Goal: Task Accomplishment & Management: Complete application form

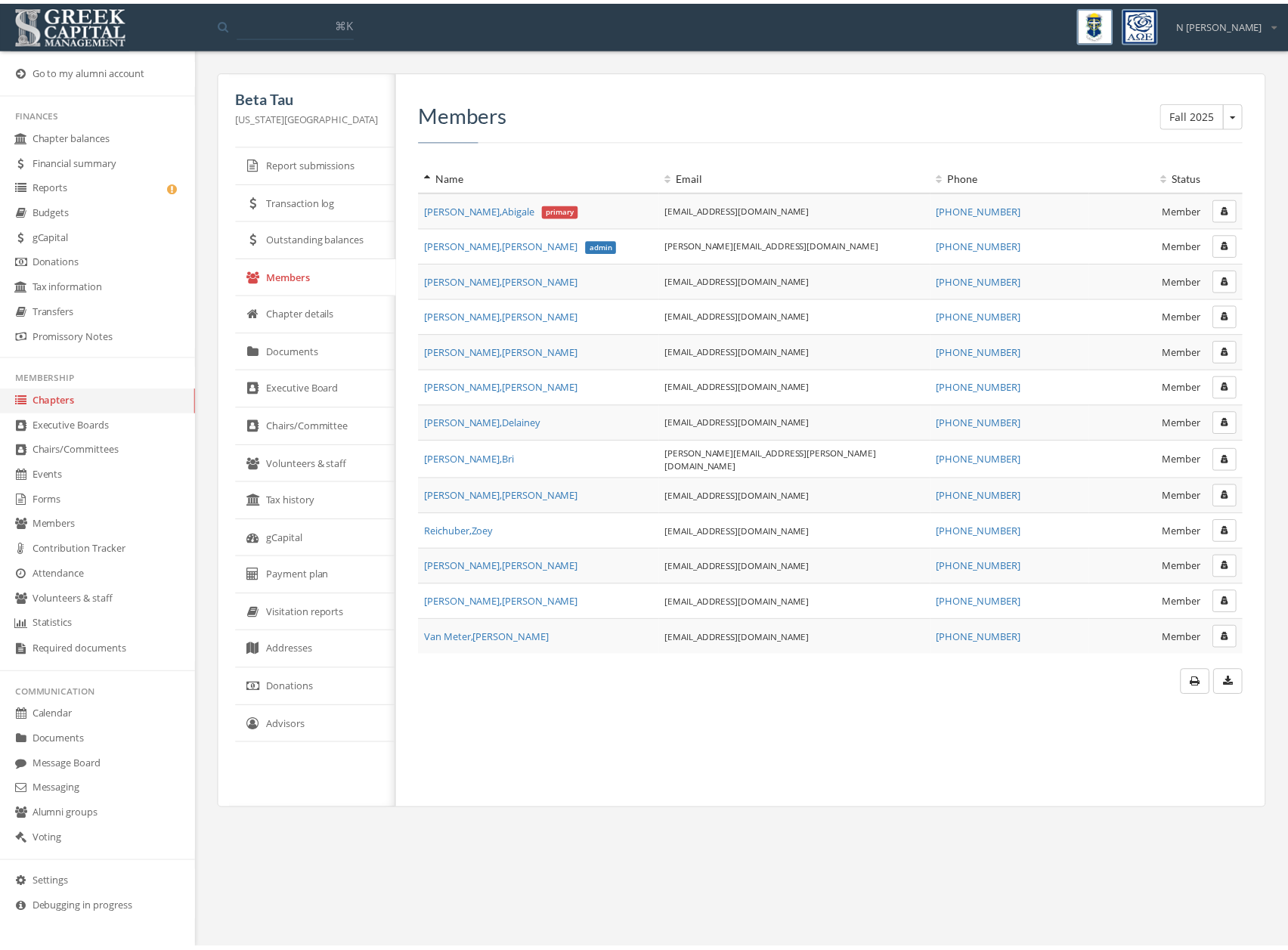
scroll to position [1, 0]
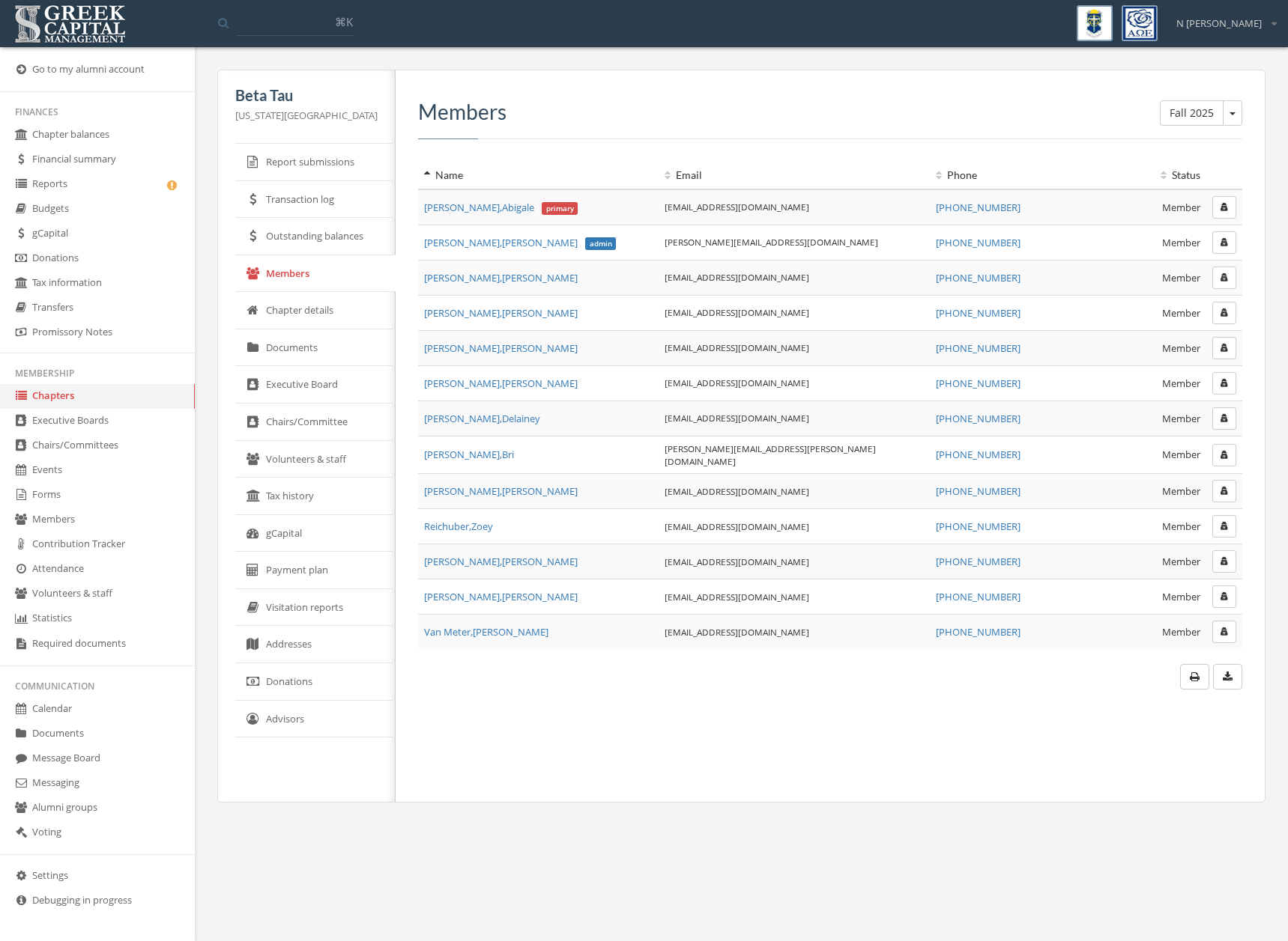
click at [51, 500] on link "Forms" at bounding box center [97, 495] width 194 height 24
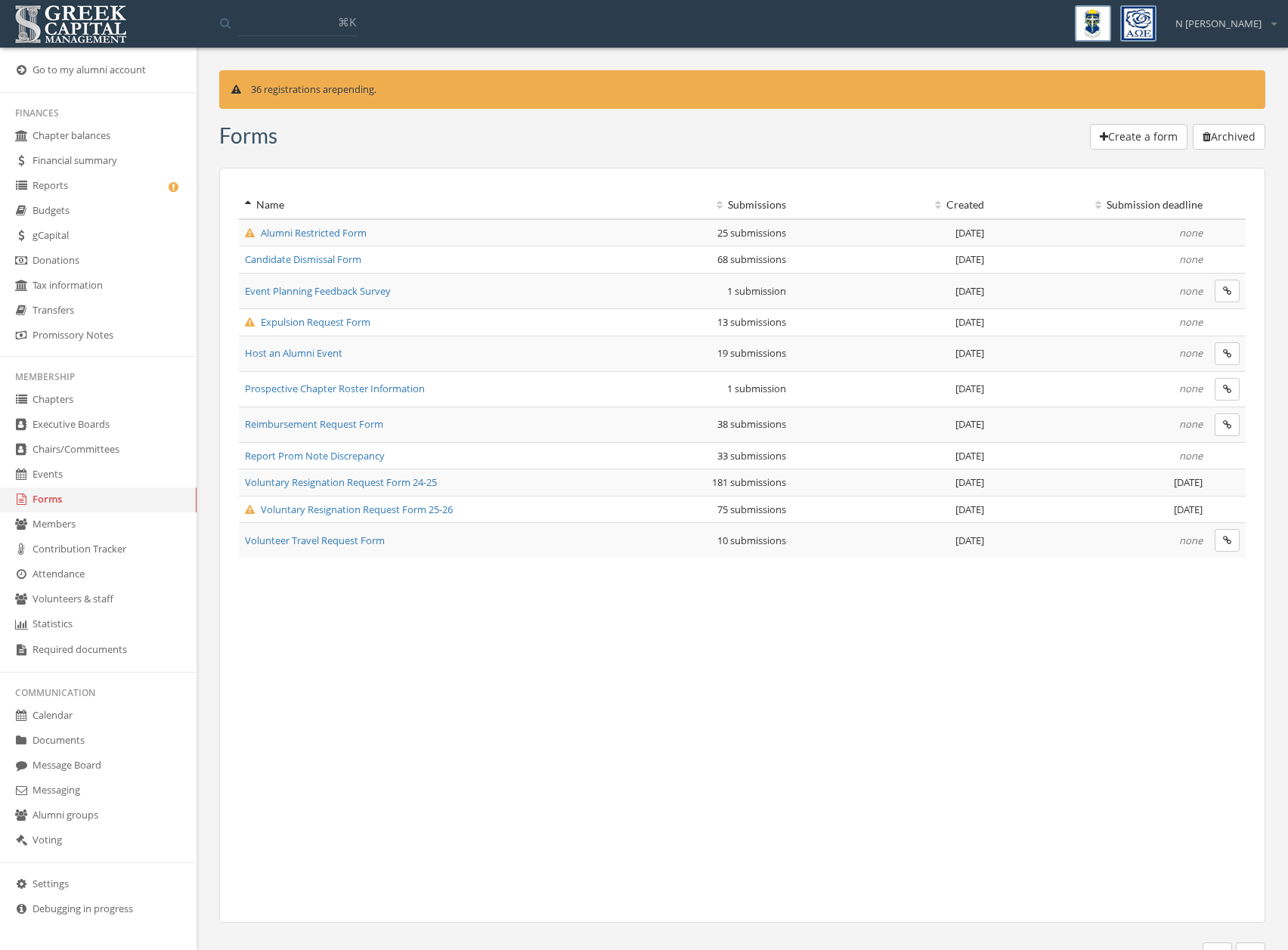
click at [334, 513] on span "Voluntary Resignation Request Form 25-26" at bounding box center [349, 509] width 208 height 14
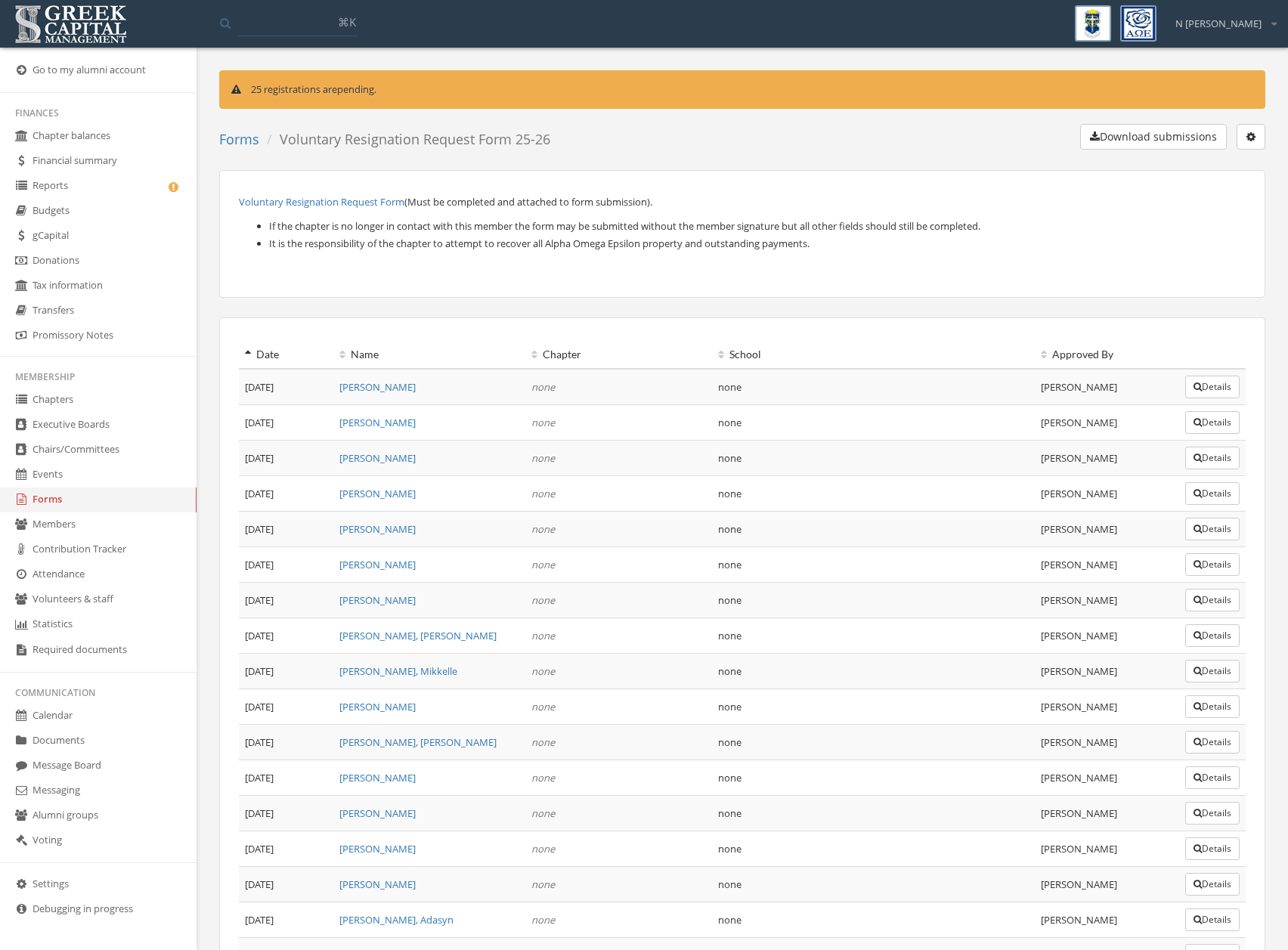
click at [1180, 144] on button "Download submissions" at bounding box center [1153, 137] width 147 height 26
click at [89, 497] on link "Forms" at bounding box center [98, 500] width 196 height 25
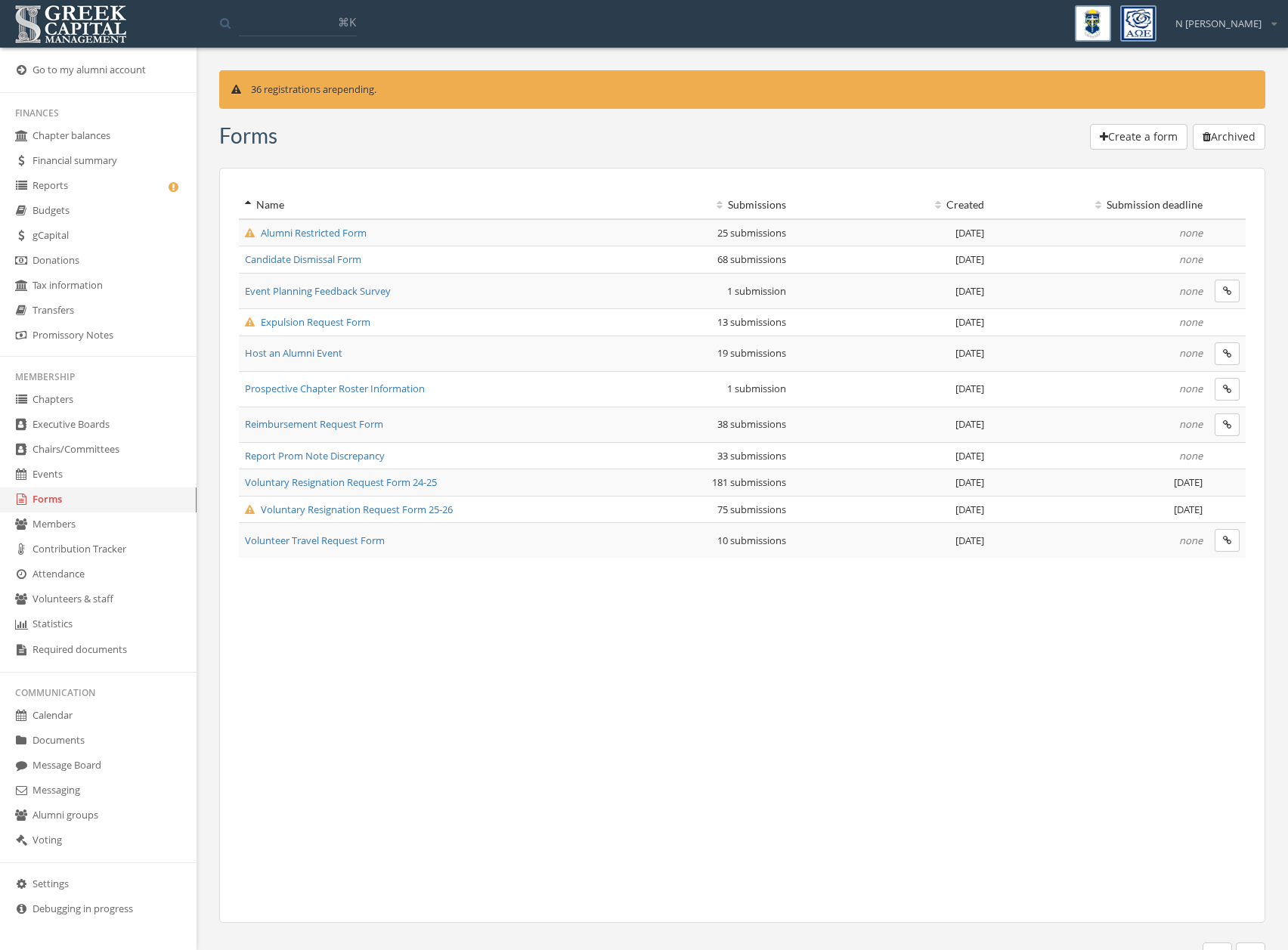
click at [341, 235] on span "Alumni Restricted Form" at bounding box center [306, 233] width 122 height 14
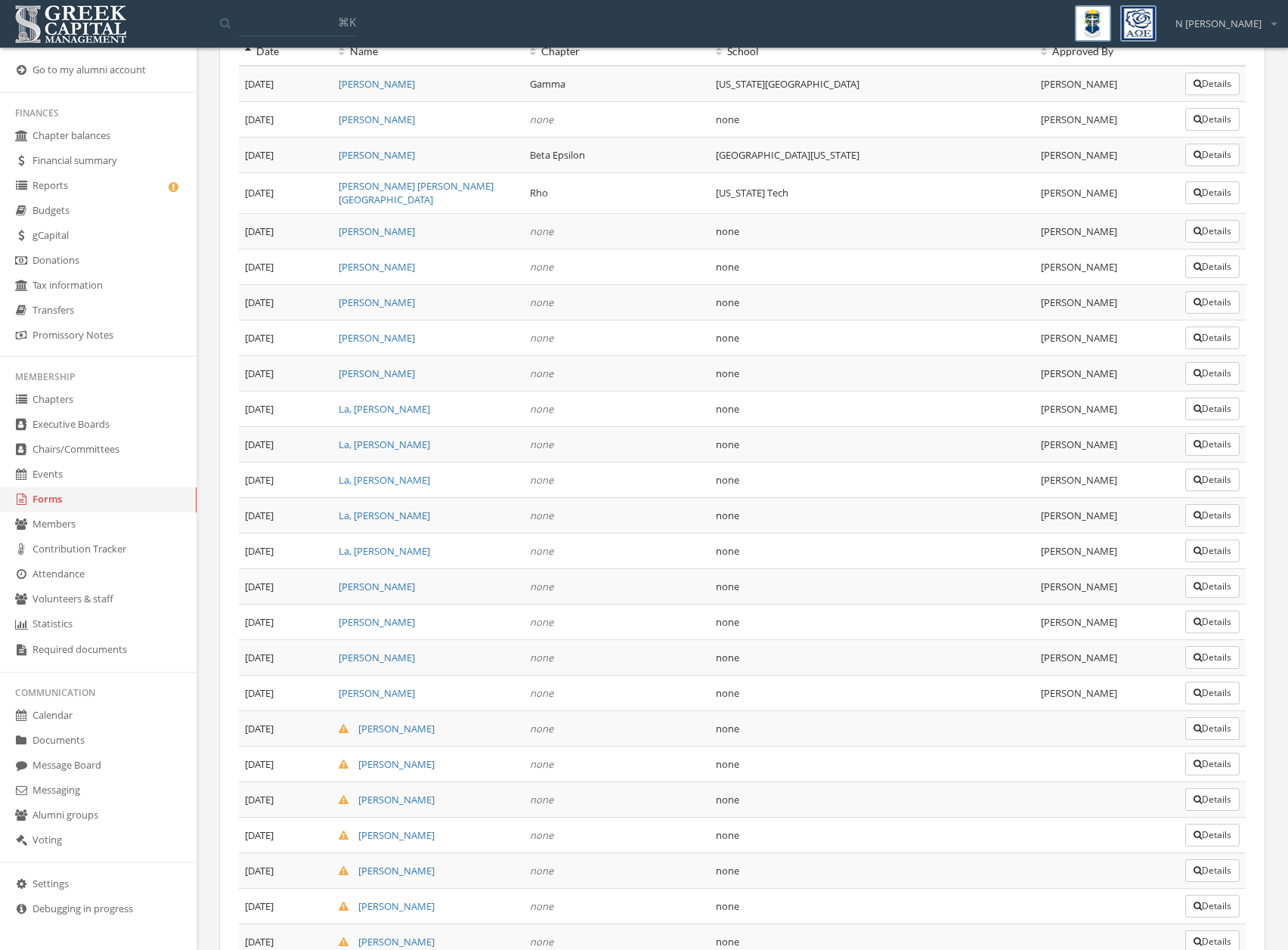
scroll to position [326, 0]
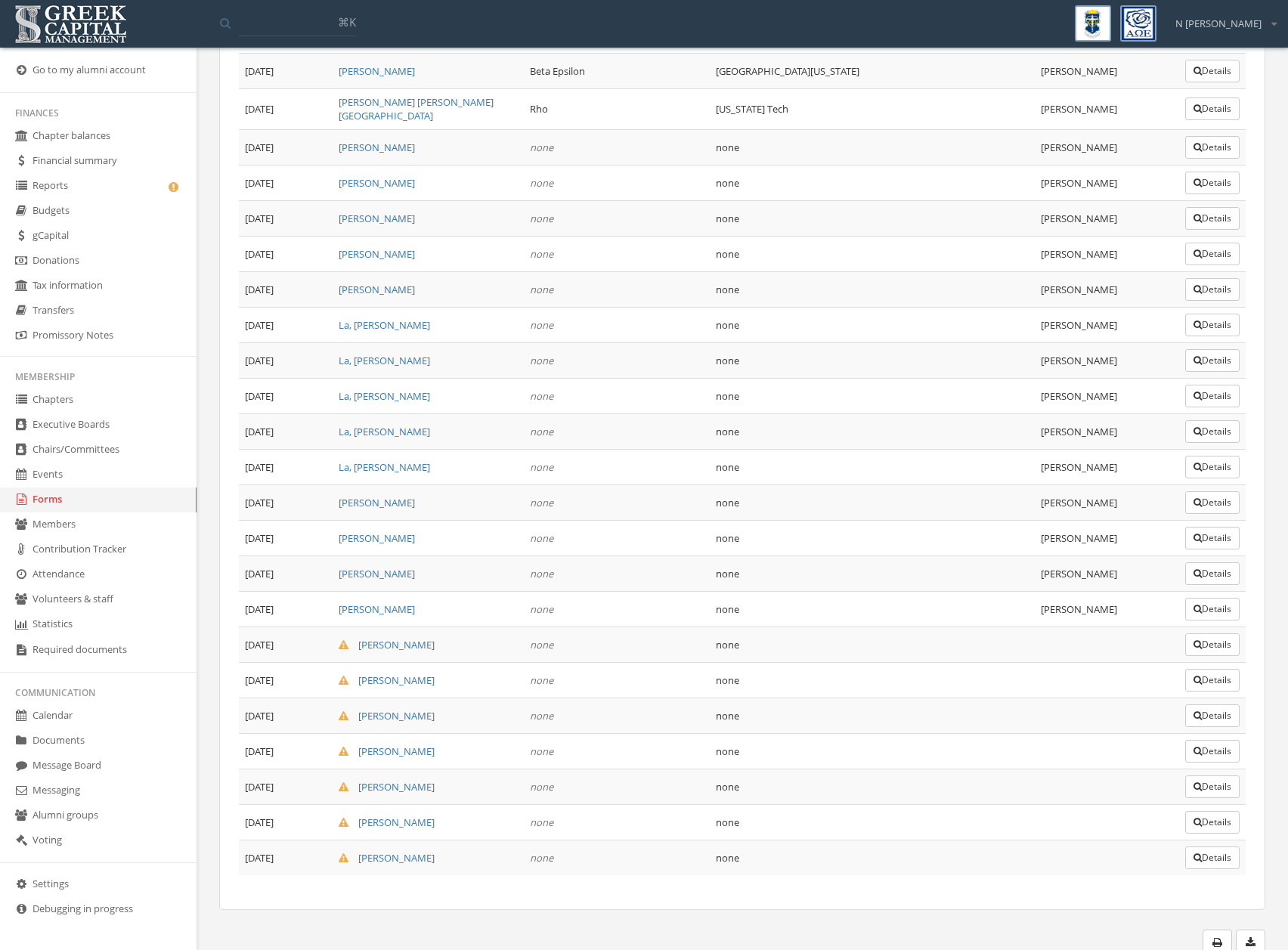
click at [1212, 577] on button "Details" at bounding box center [1212, 574] width 54 height 23
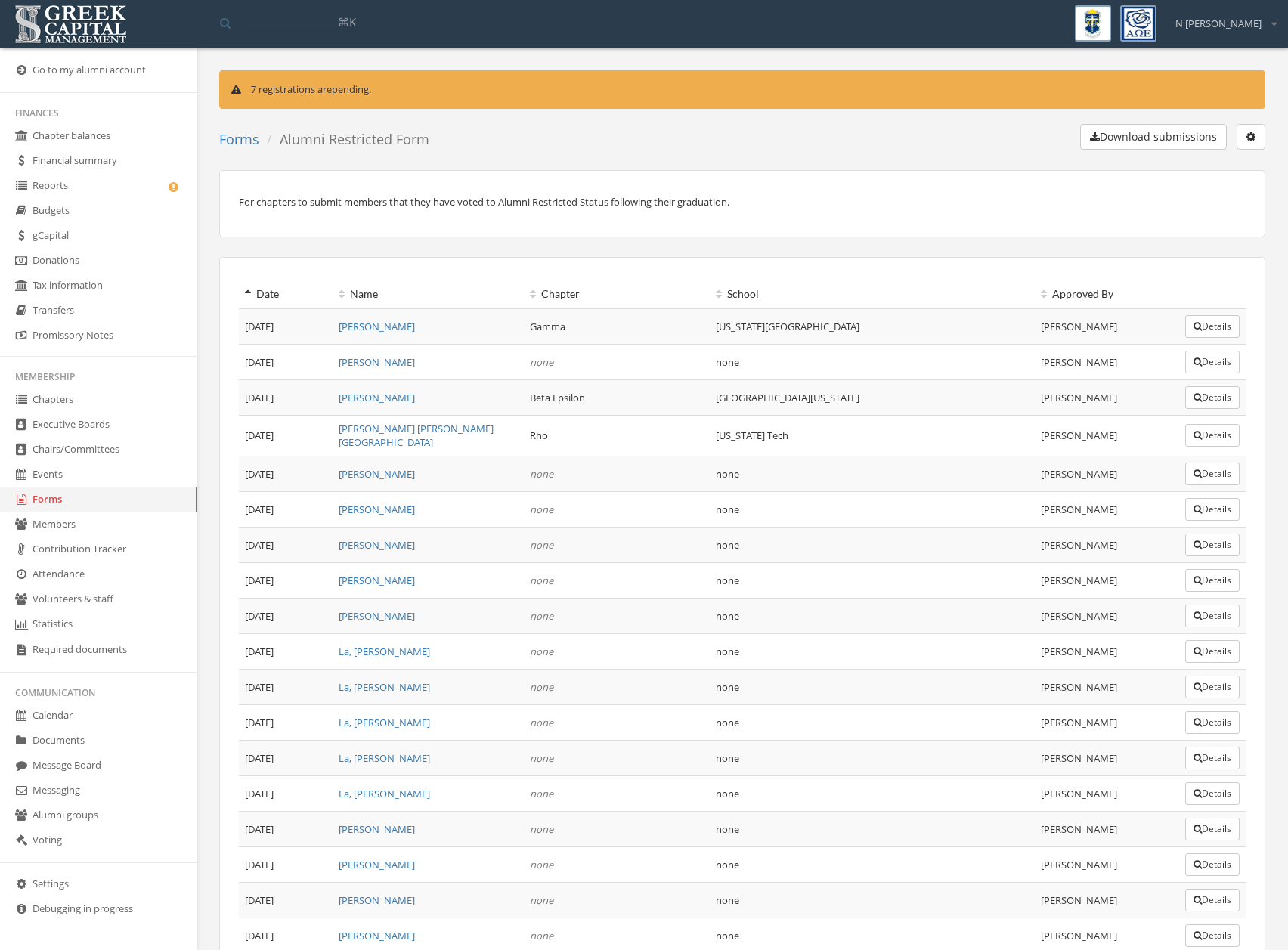
click at [238, 135] on link "Forms" at bounding box center [238, 139] width 40 height 18
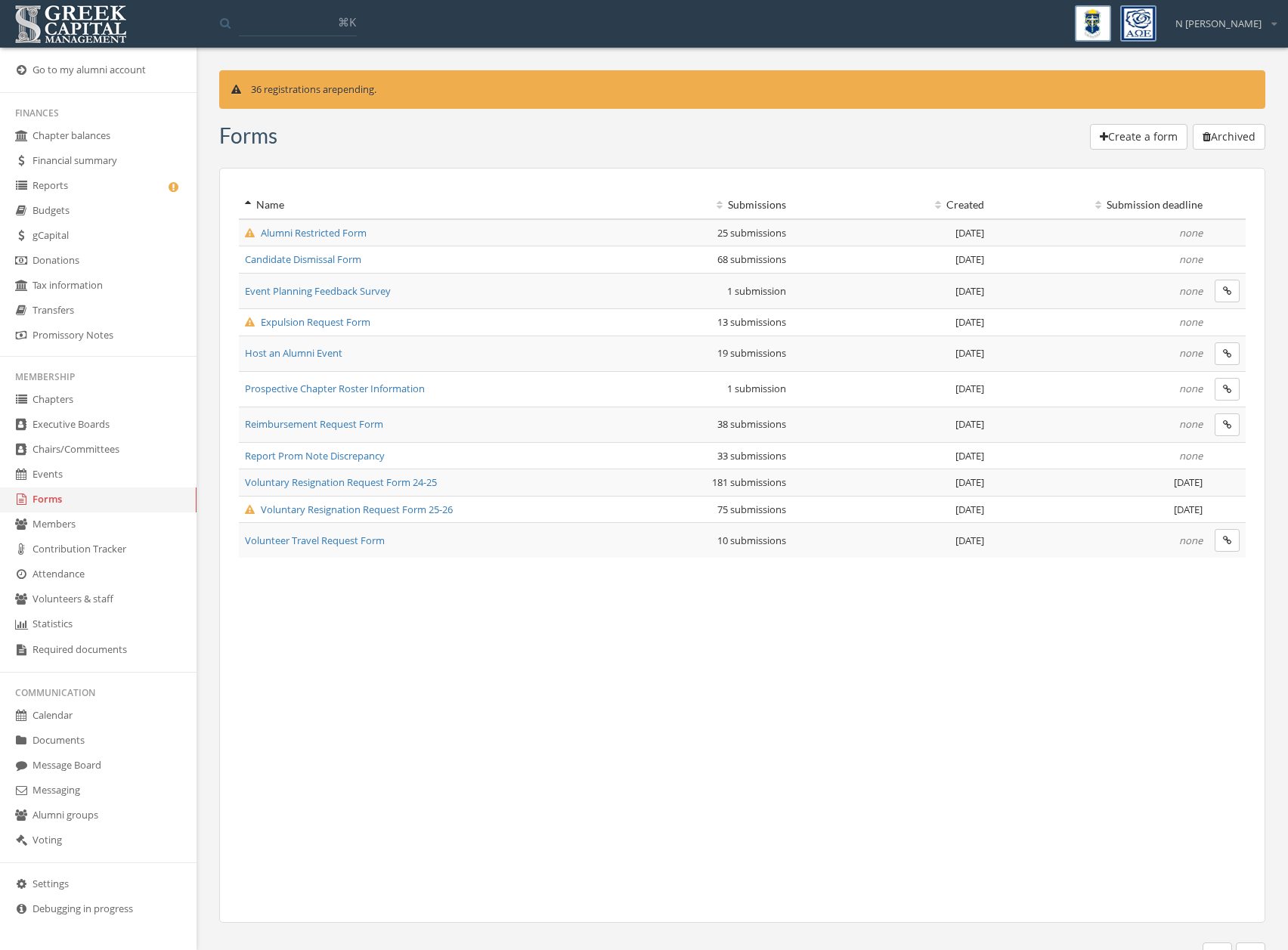
click at [317, 327] on span "Expulsion Request Form" at bounding box center [307, 322] width 125 height 14
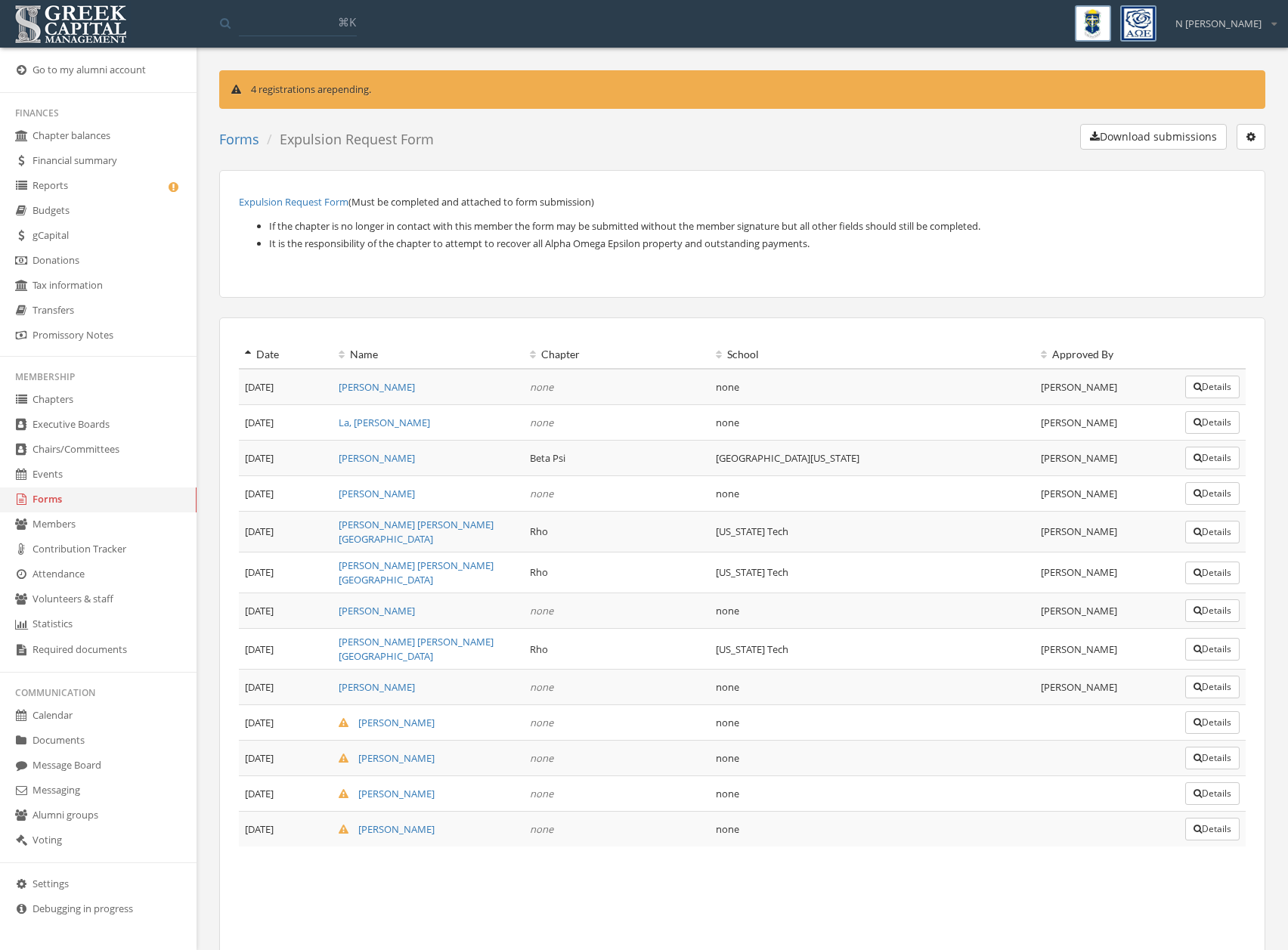
click at [1203, 712] on button "Details" at bounding box center [1212, 722] width 54 height 23
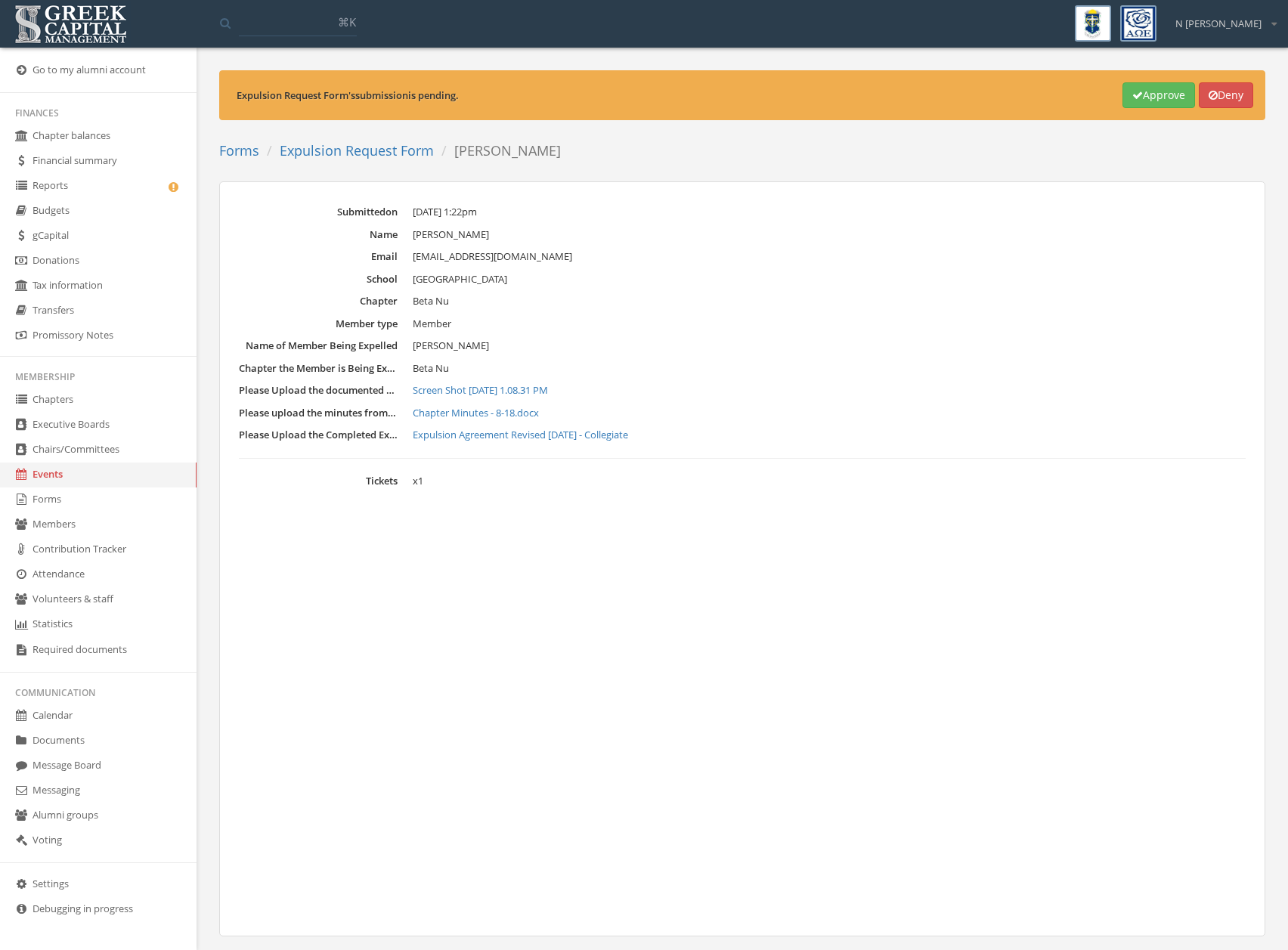
click at [362, 143] on link "Expulsion Request Form" at bounding box center [357, 150] width 155 height 18
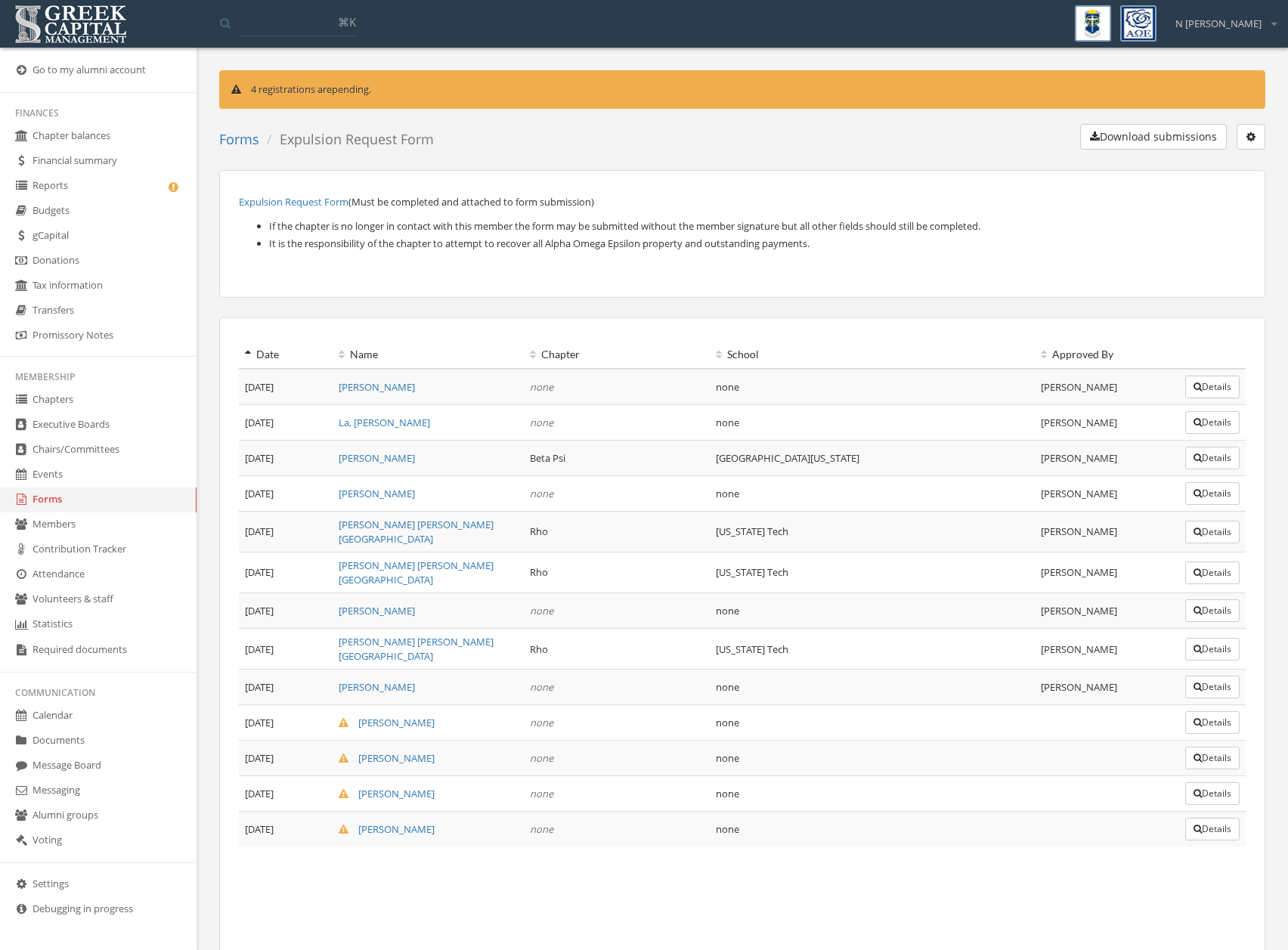
click at [1196, 754] on icon "button" at bounding box center [1197, 758] width 8 height 9
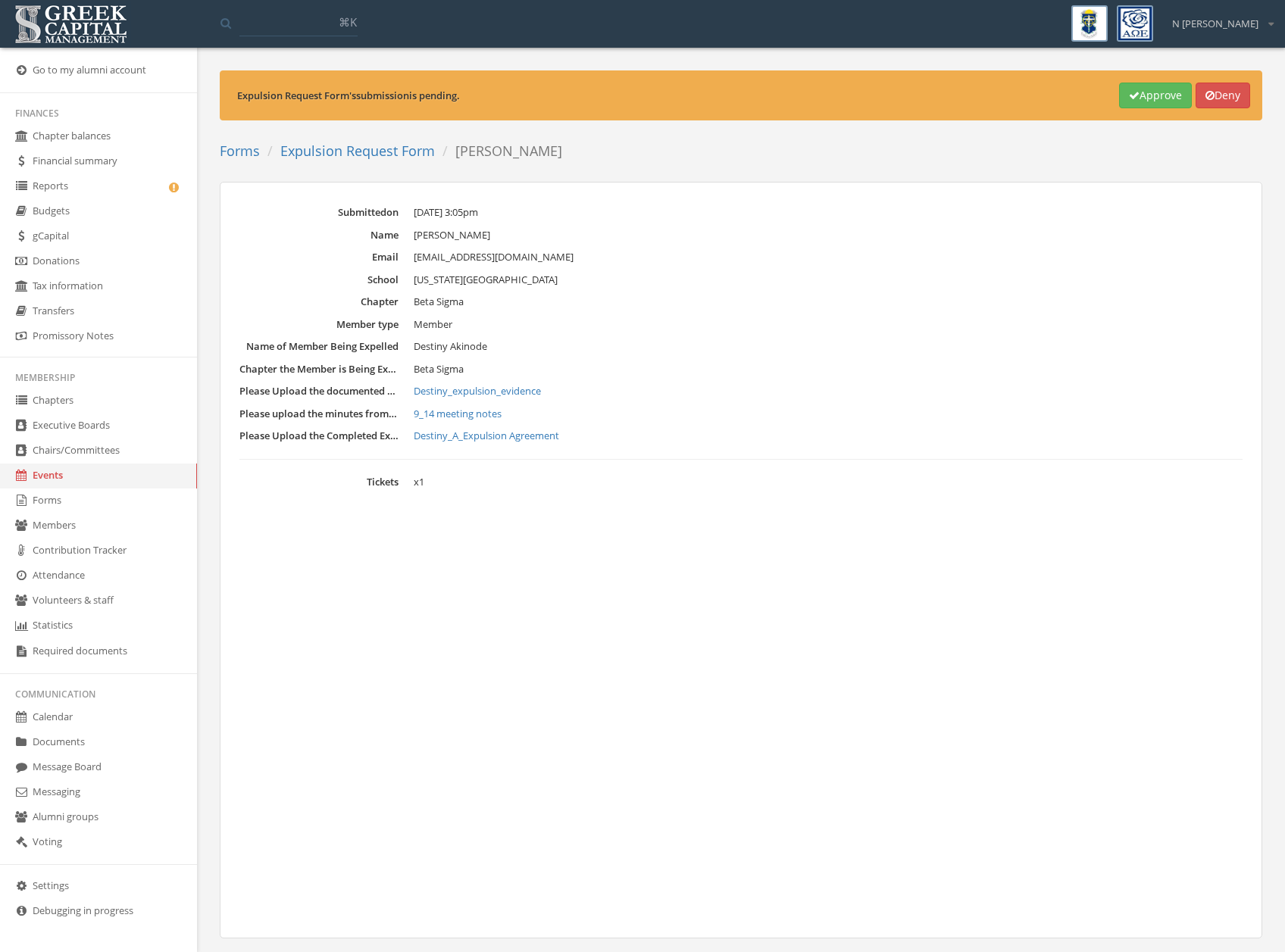
click at [269, 151] on li "Expulsion Request Form" at bounding box center [347, 151] width 175 height 20
click at [249, 150] on link "Forms" at bounding box center [239, 150] width 40 height 18
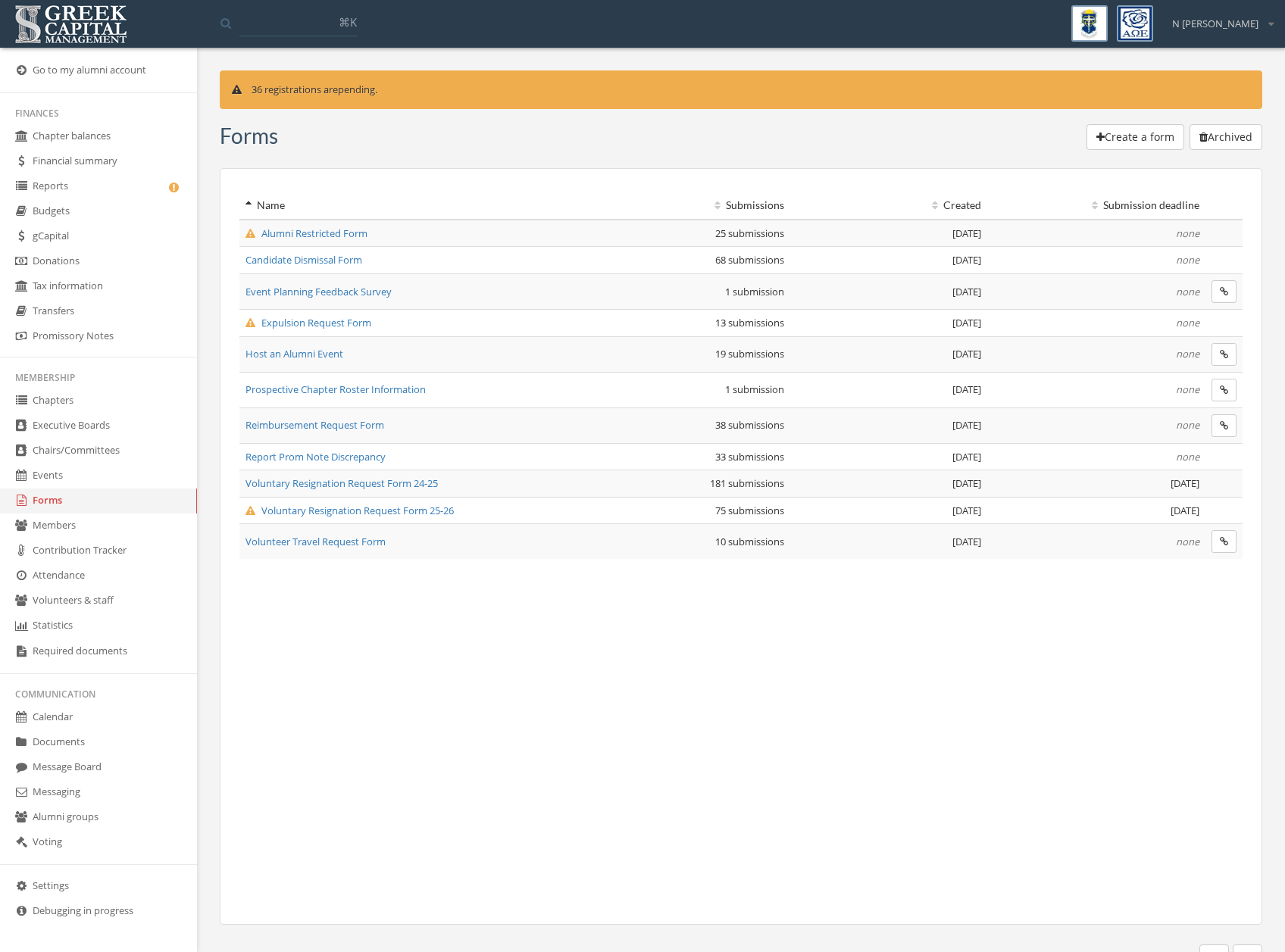
click at [340, 232] on span "Alumni Restricted Form" at bounding box center [307, 233] width 122 height 14
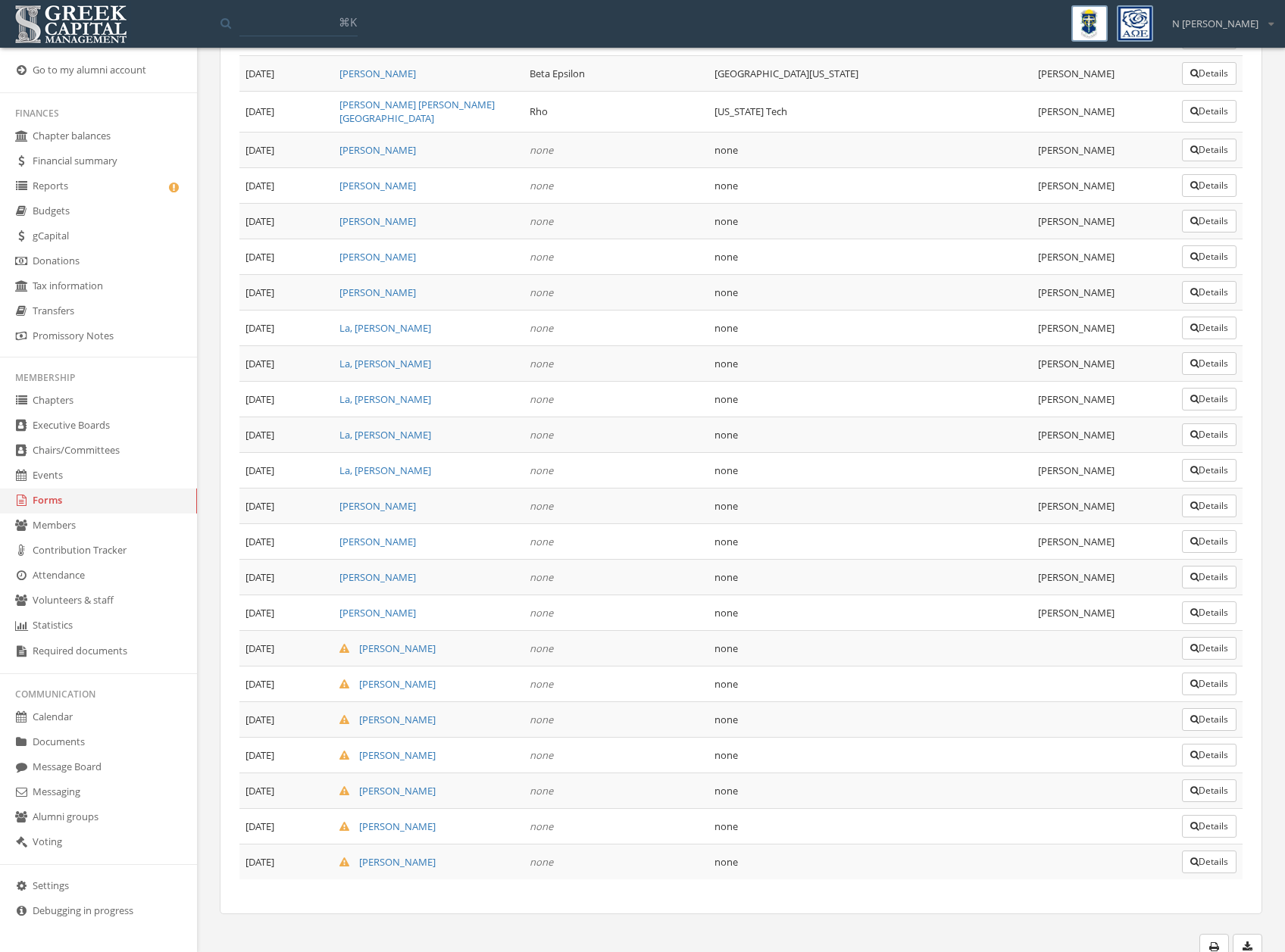
scroll to position [324, 0]
click at [1205, 646] on button "Details" at bounding box center [1209, 649] width 54 height 23
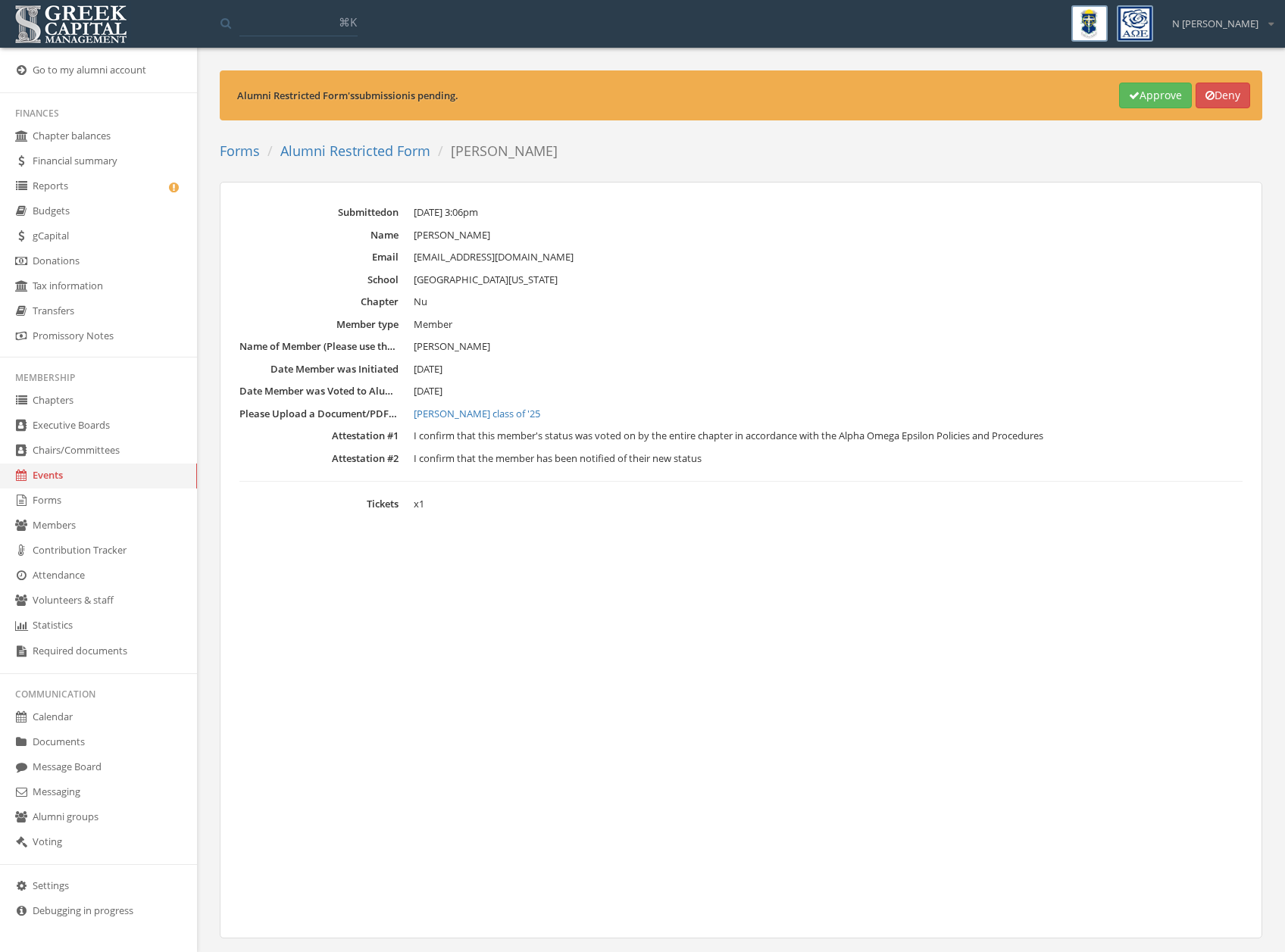
click at [1129, 99] on icon "button" at bounding box center [1134, 95] width 11 height 11
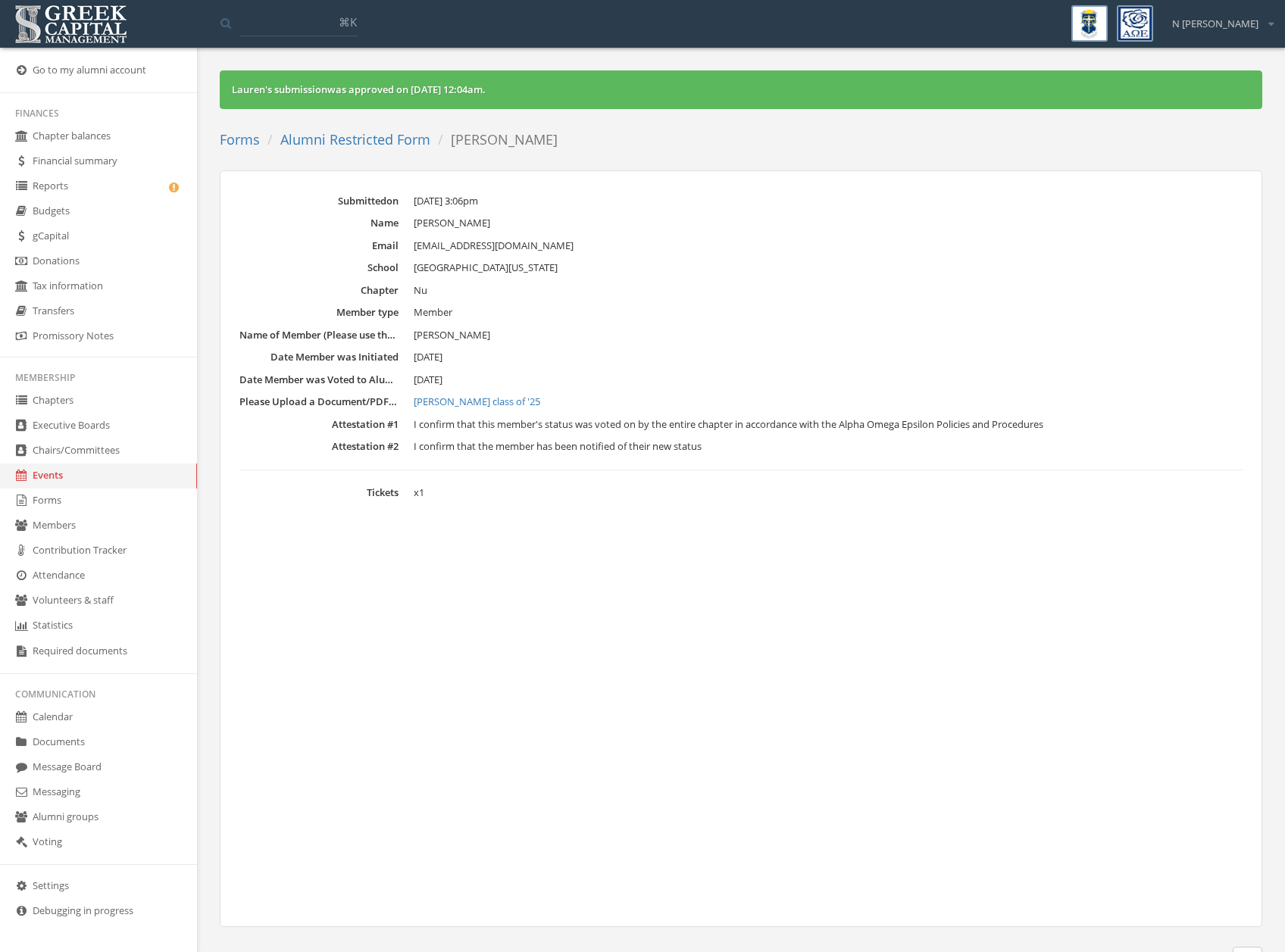
click at [364, 138] on link "Alumni Restricted Form" at bounding box center [356, 139] width 150 height 18
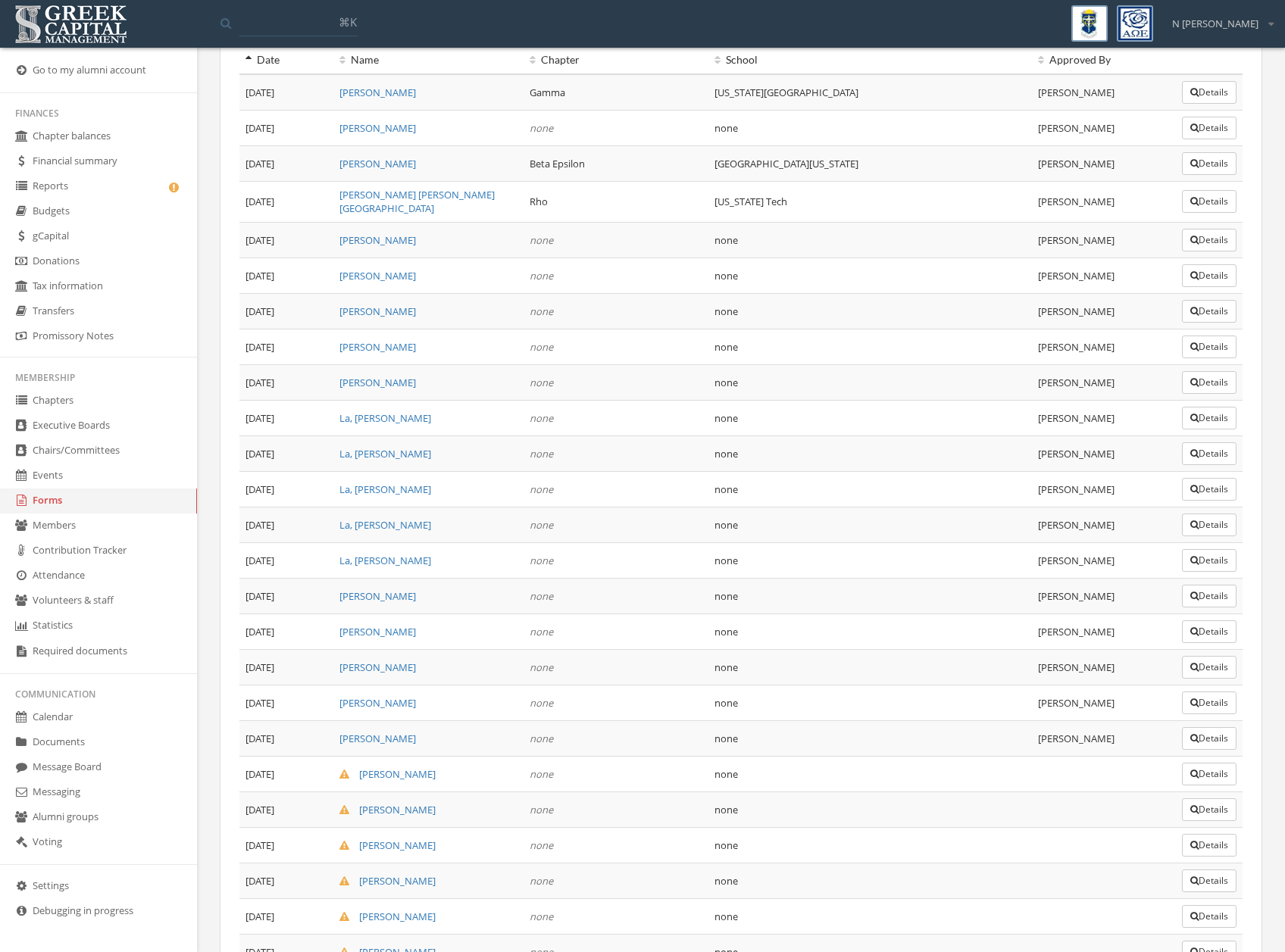
scroll to position [327, 0]
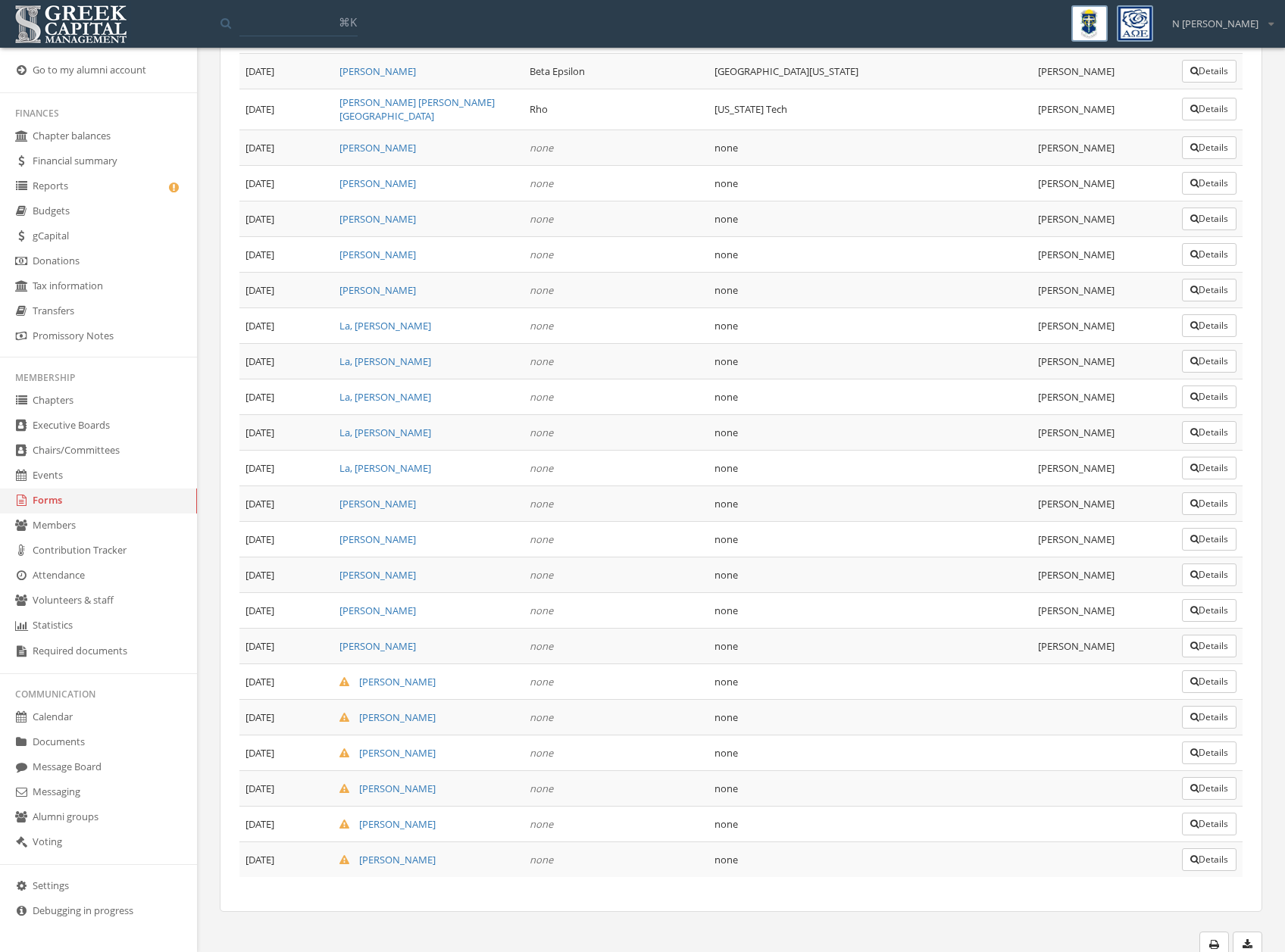
click at [1187, 681] on button "Details" at bounding box center [1209, 681] width 54 height 23
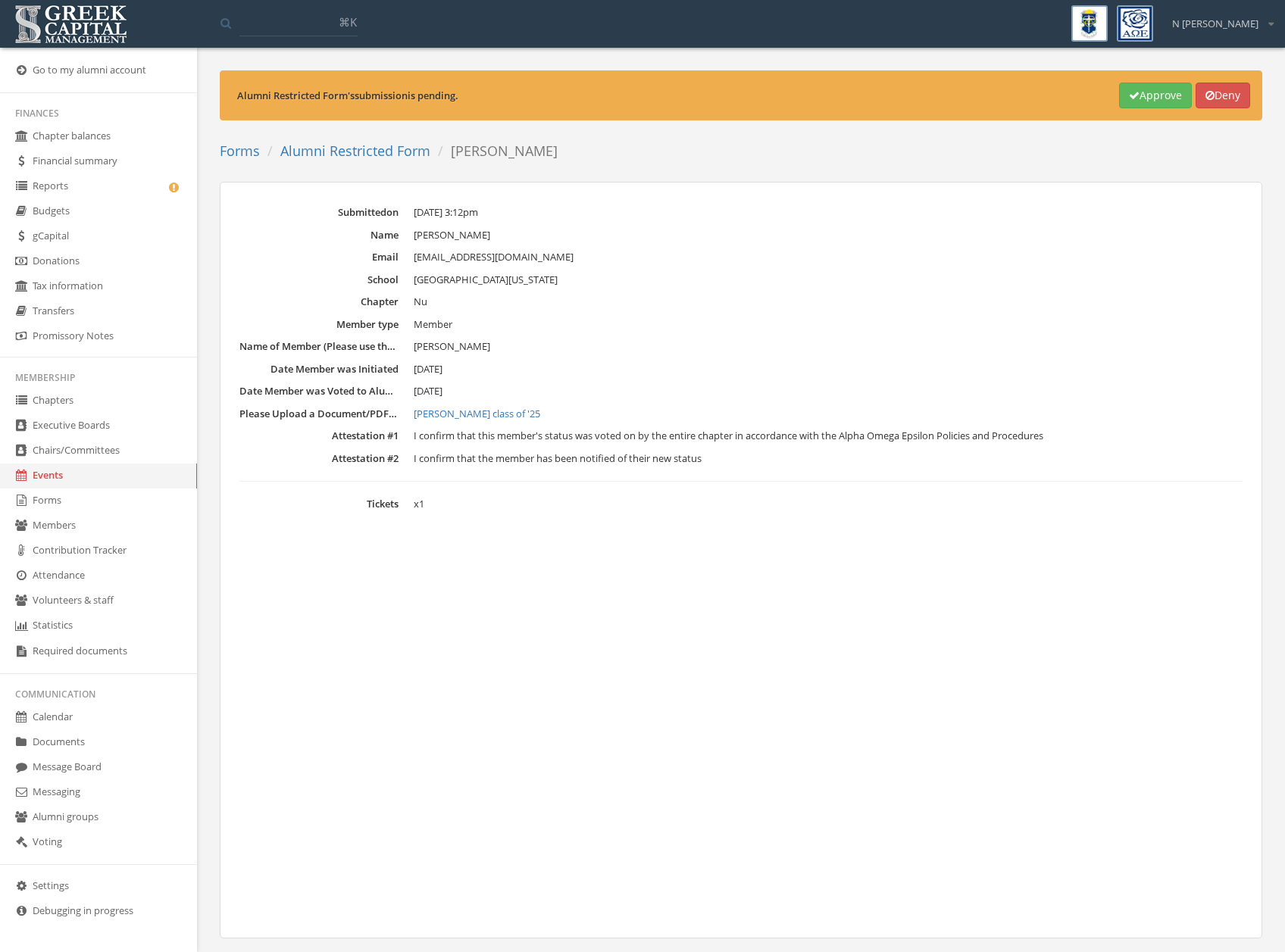
click at [1144, 86] on button "Approve" at bounding box center [1156, 96] width 73 height 26
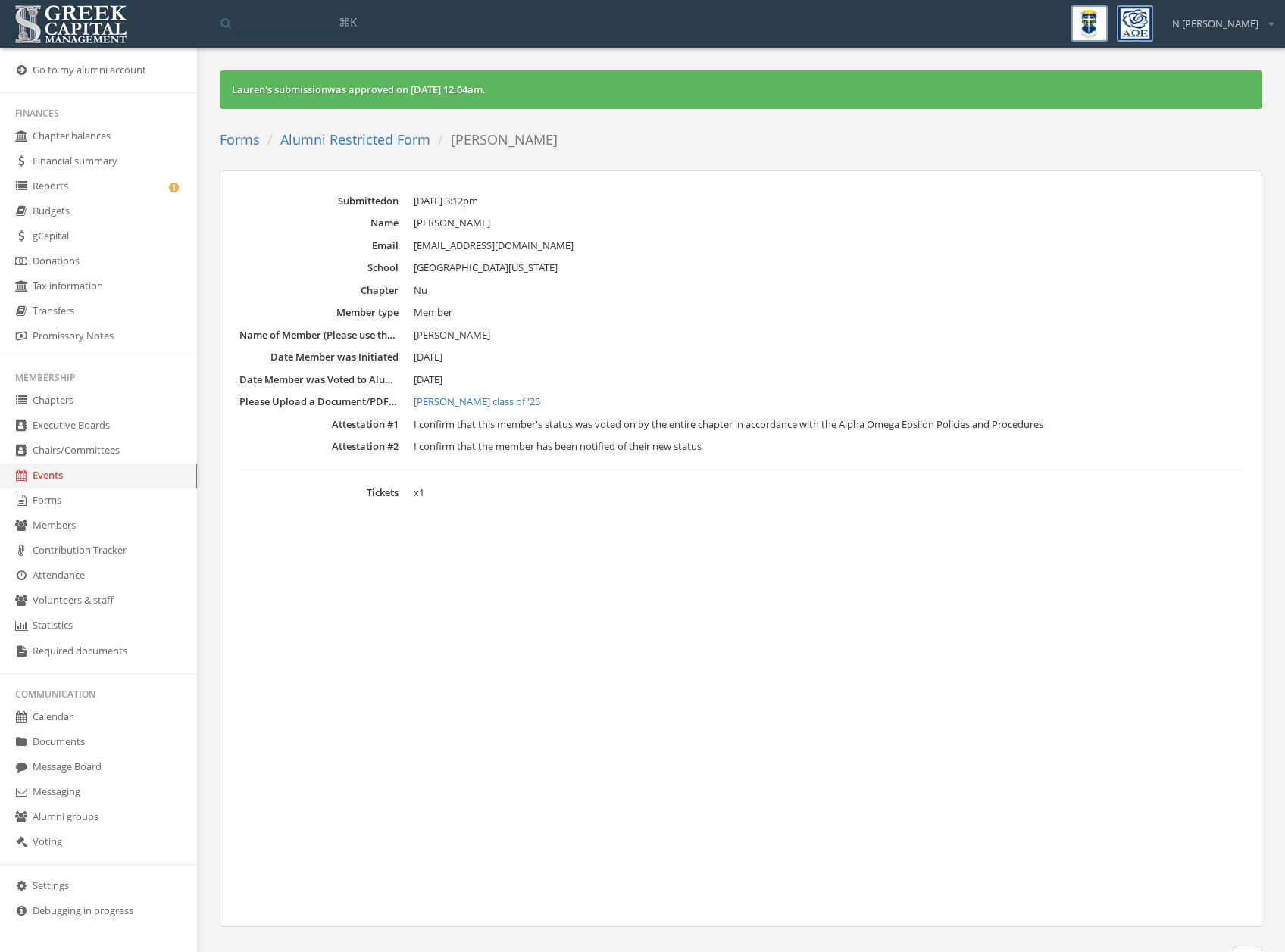
click at [372, 145] on link "Alumni Restricted Form" at bounding box center [356, 139] width 150 height 18
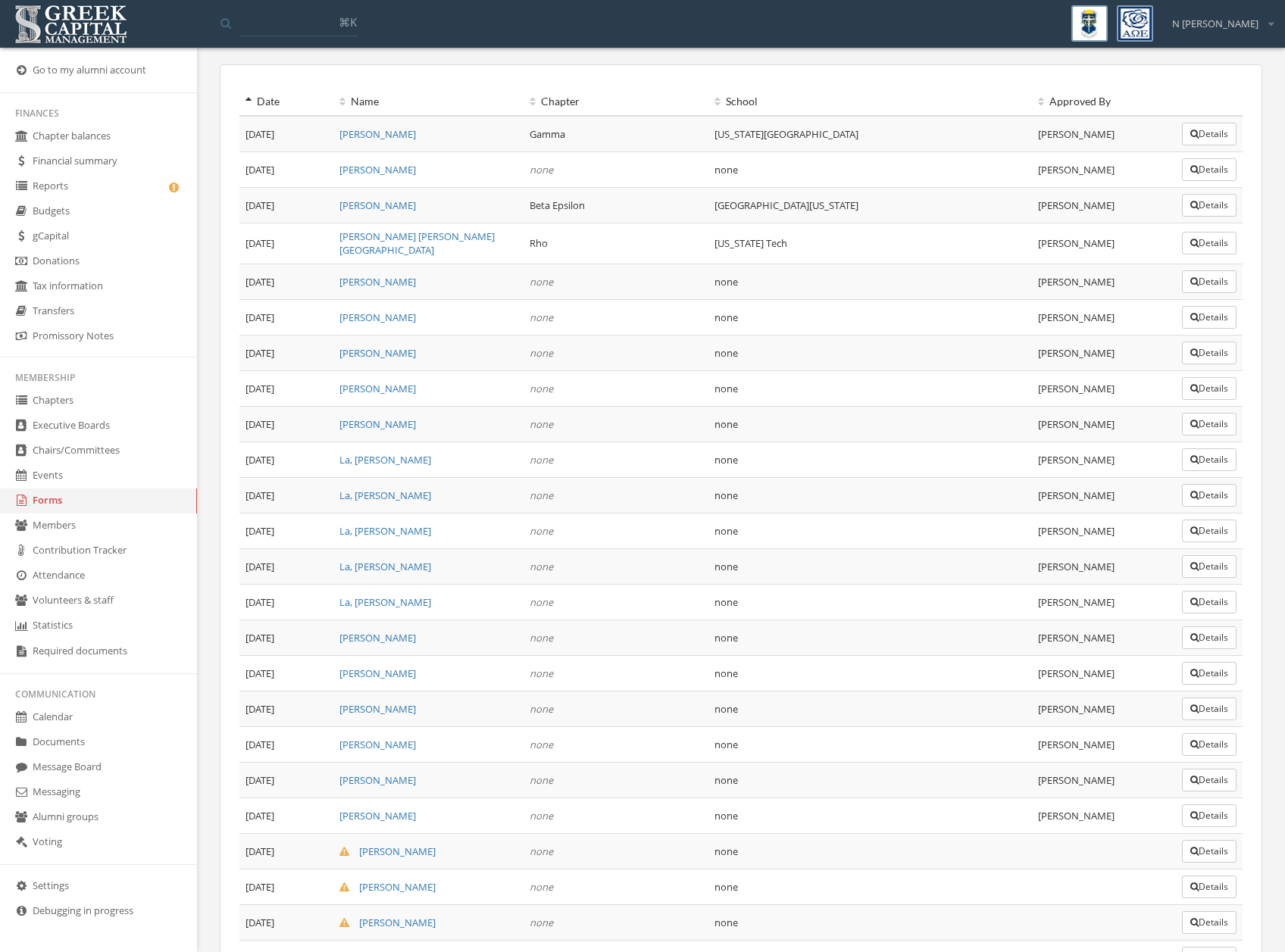
scroll to position [327, 0]
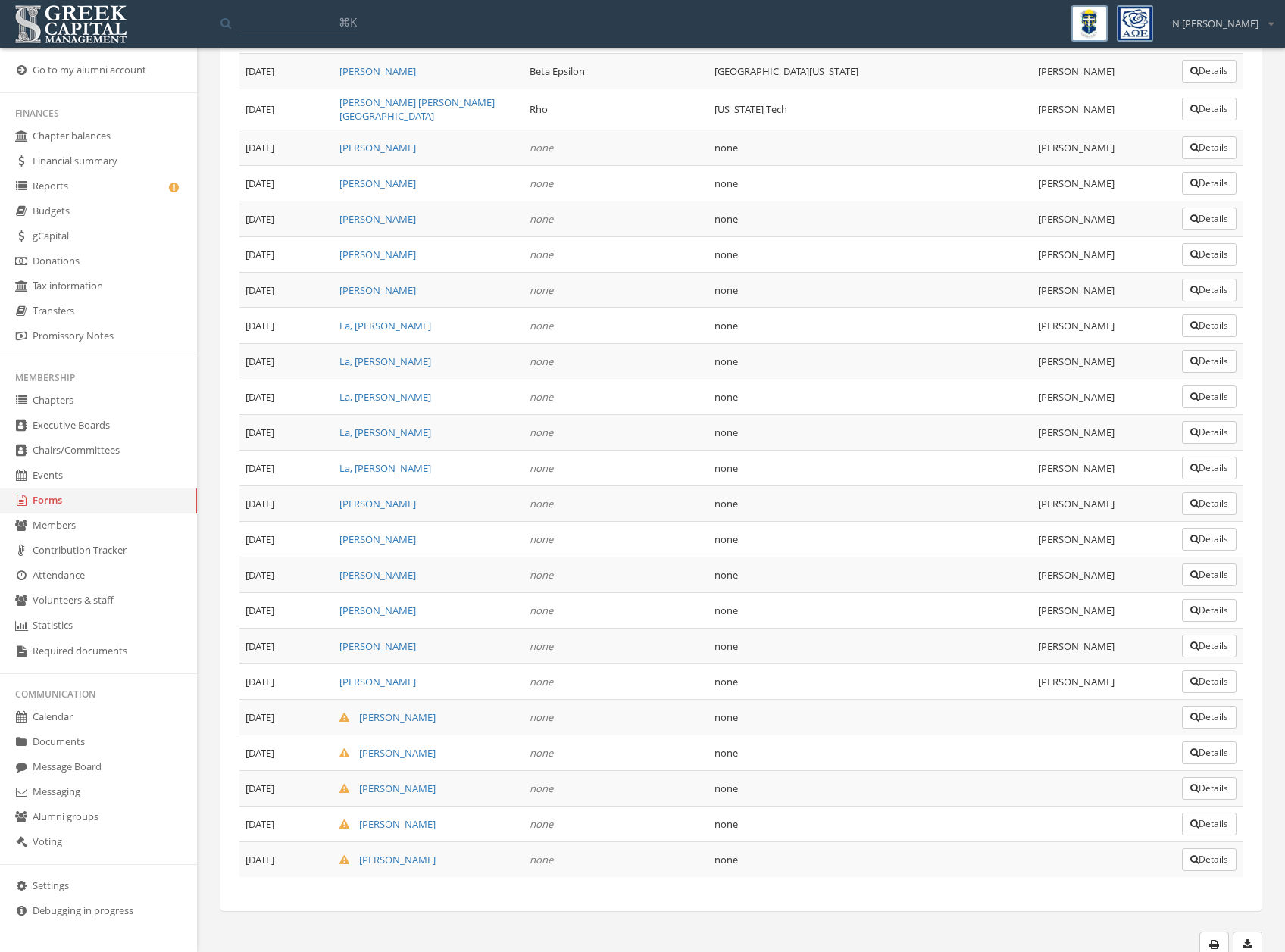
click at [1206, 718] on button "Details" at bounding box center [1209, 717] width 54 height 23
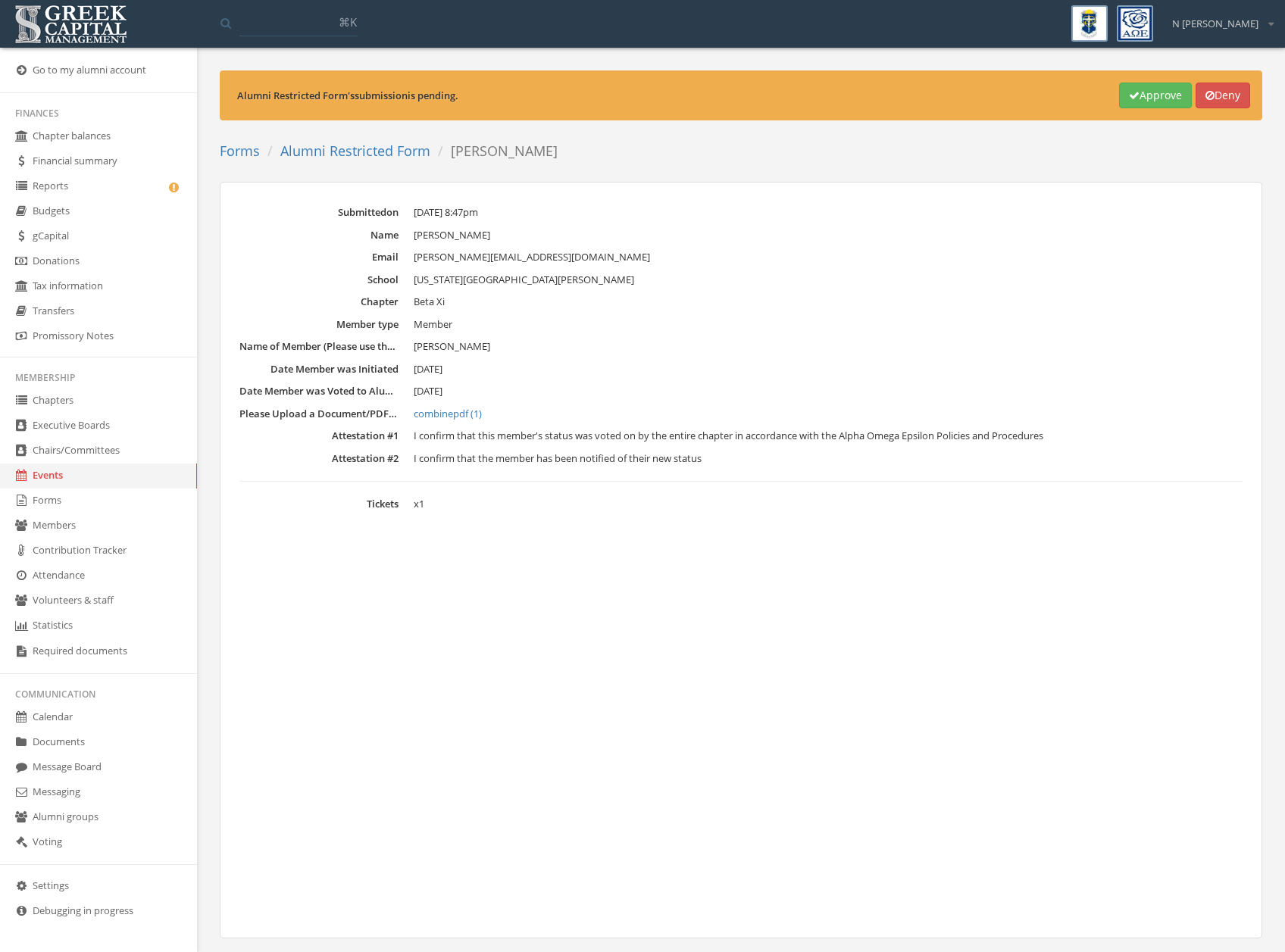
click at [1129, 99] on icon "button" at bounding box center [1134, 95] width 11 height 11
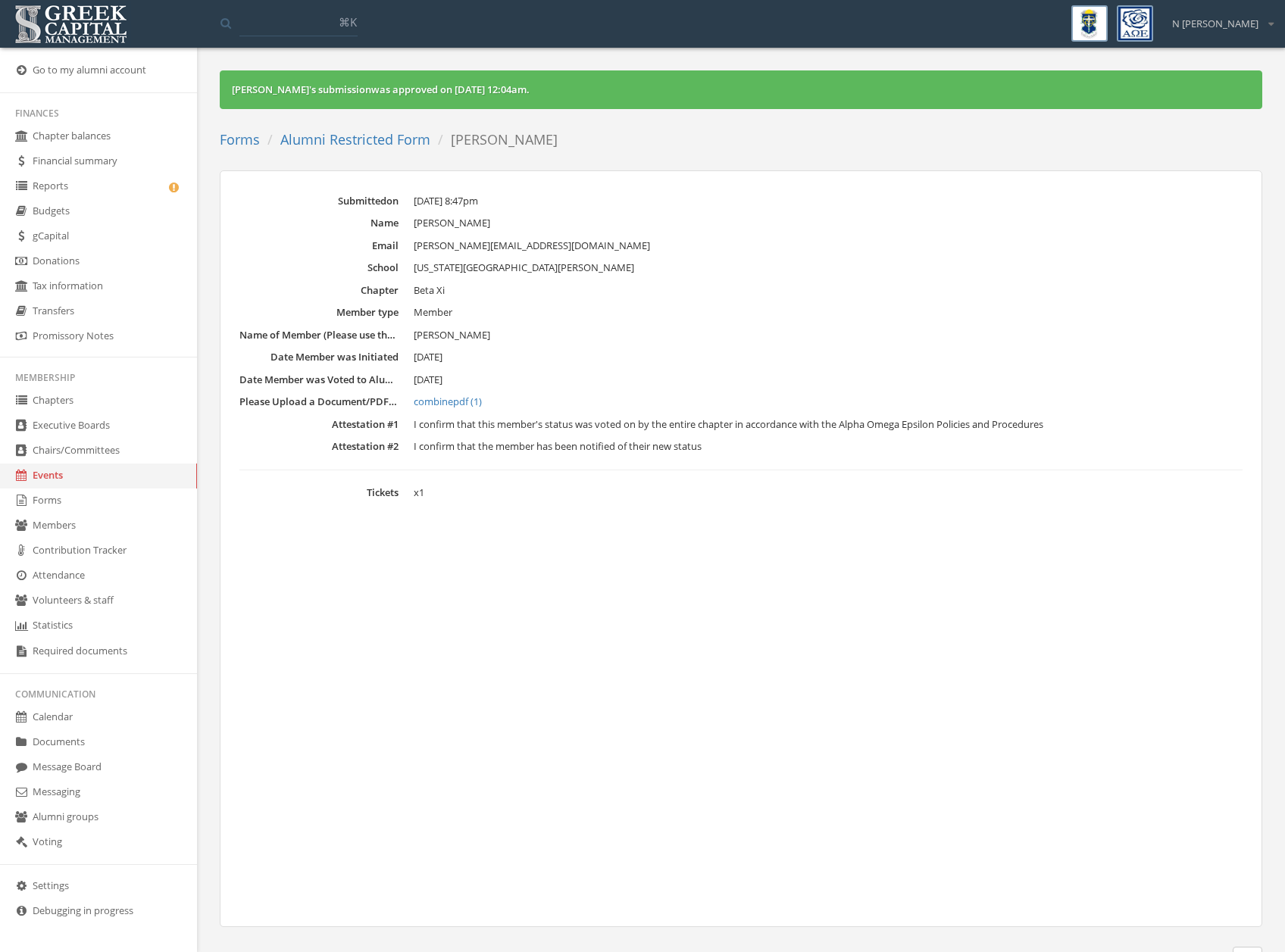
click at [406, 143] on link "Alumni Restricted Form" at bounding box center [356, 139] width 150 height 18
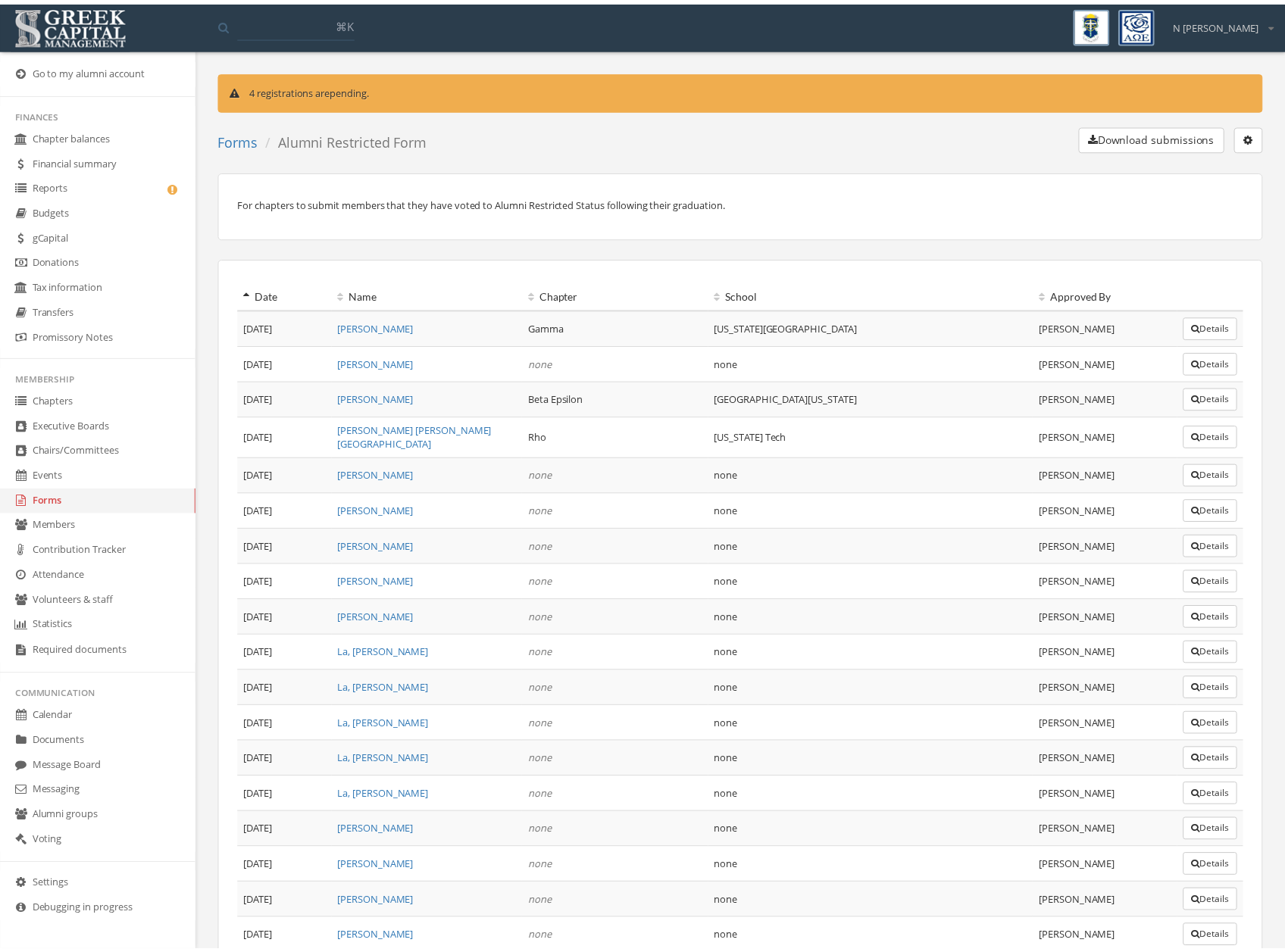
scroll to position [327, 0]
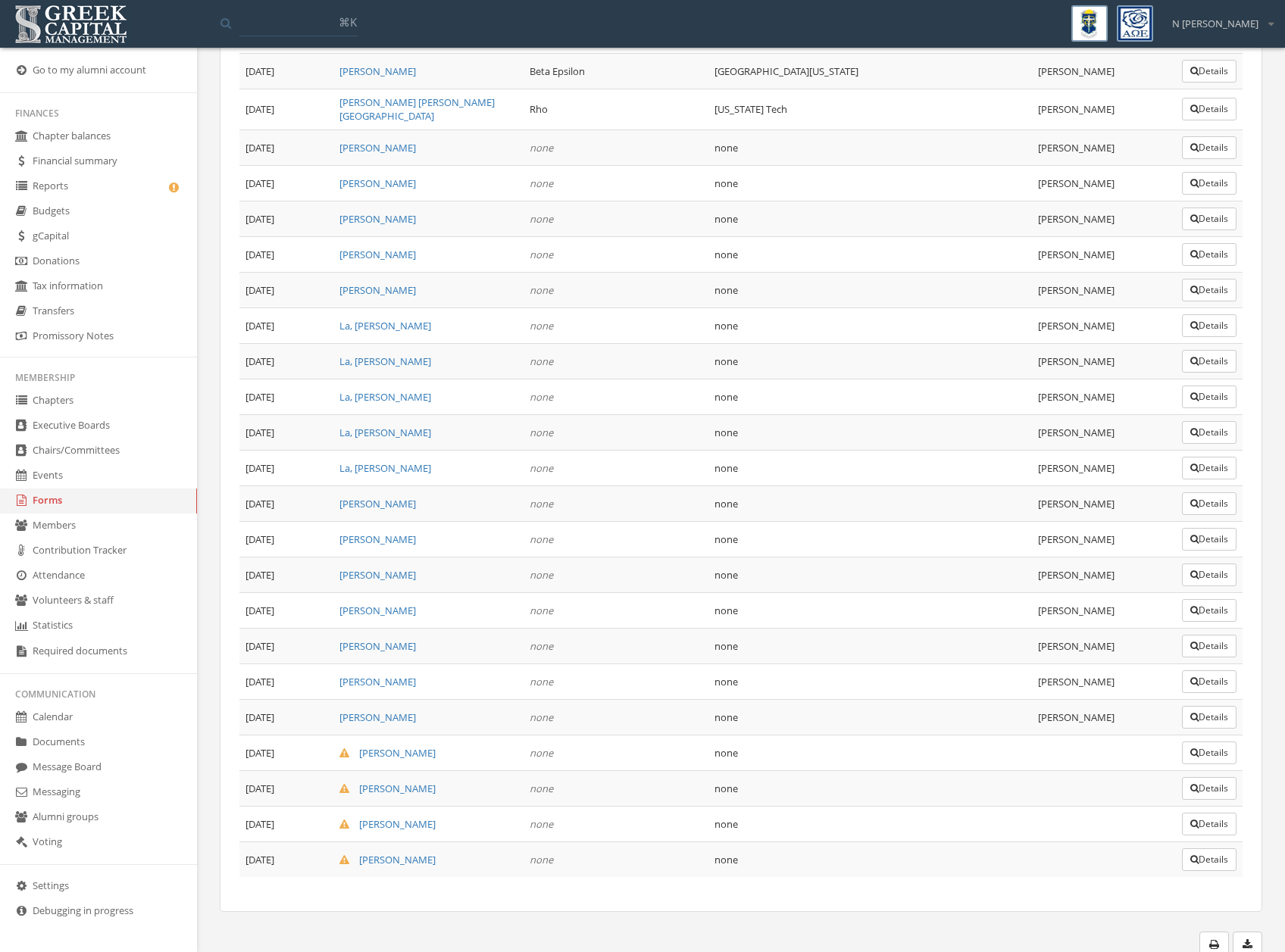
click at [1219, 747] on button "Details" at bounding box center [1209, 753] width 54 height 23
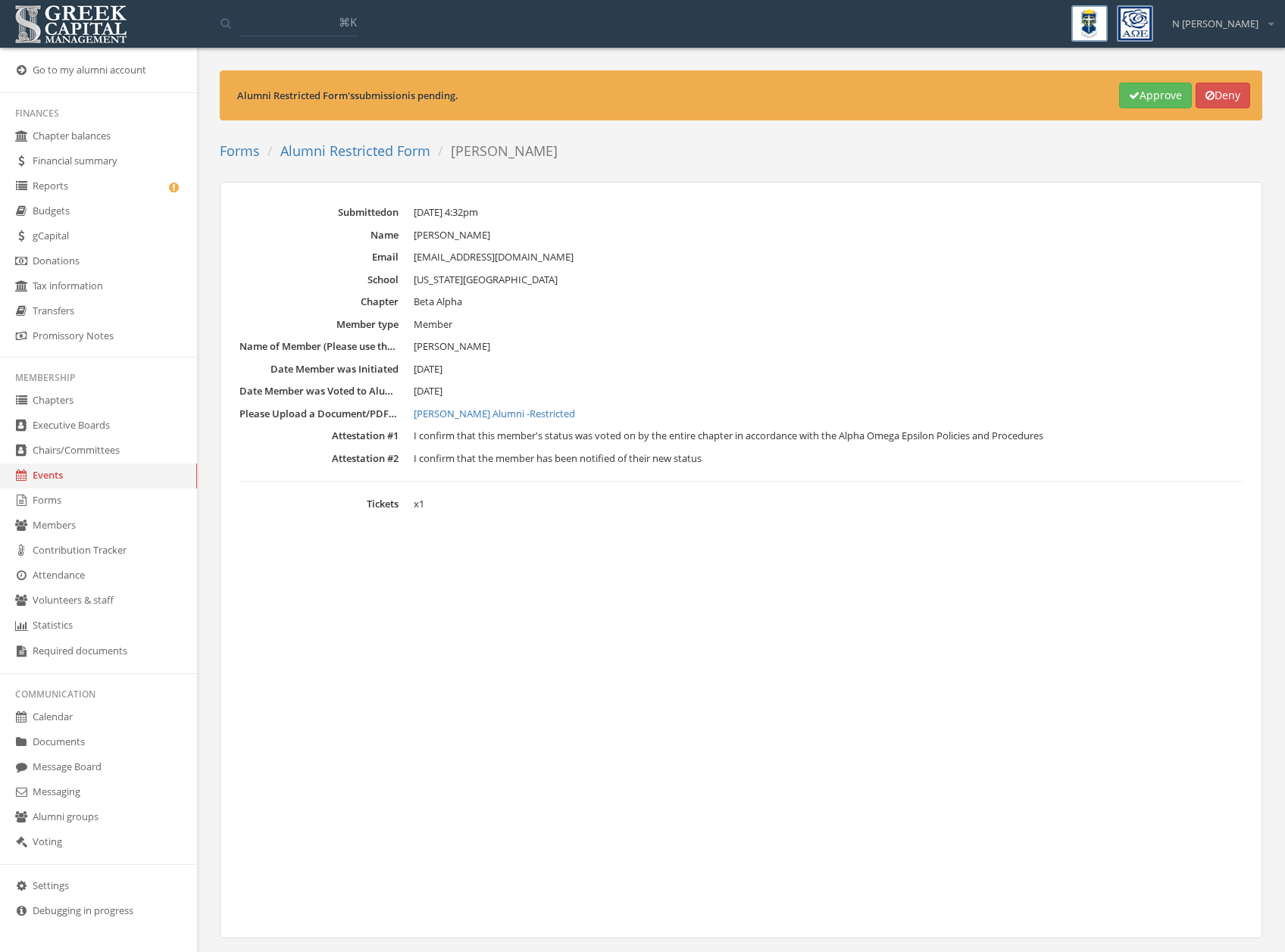
click at [1165, 86] on button "Approve" at bounding box center [1156, 96] width 73 height 26
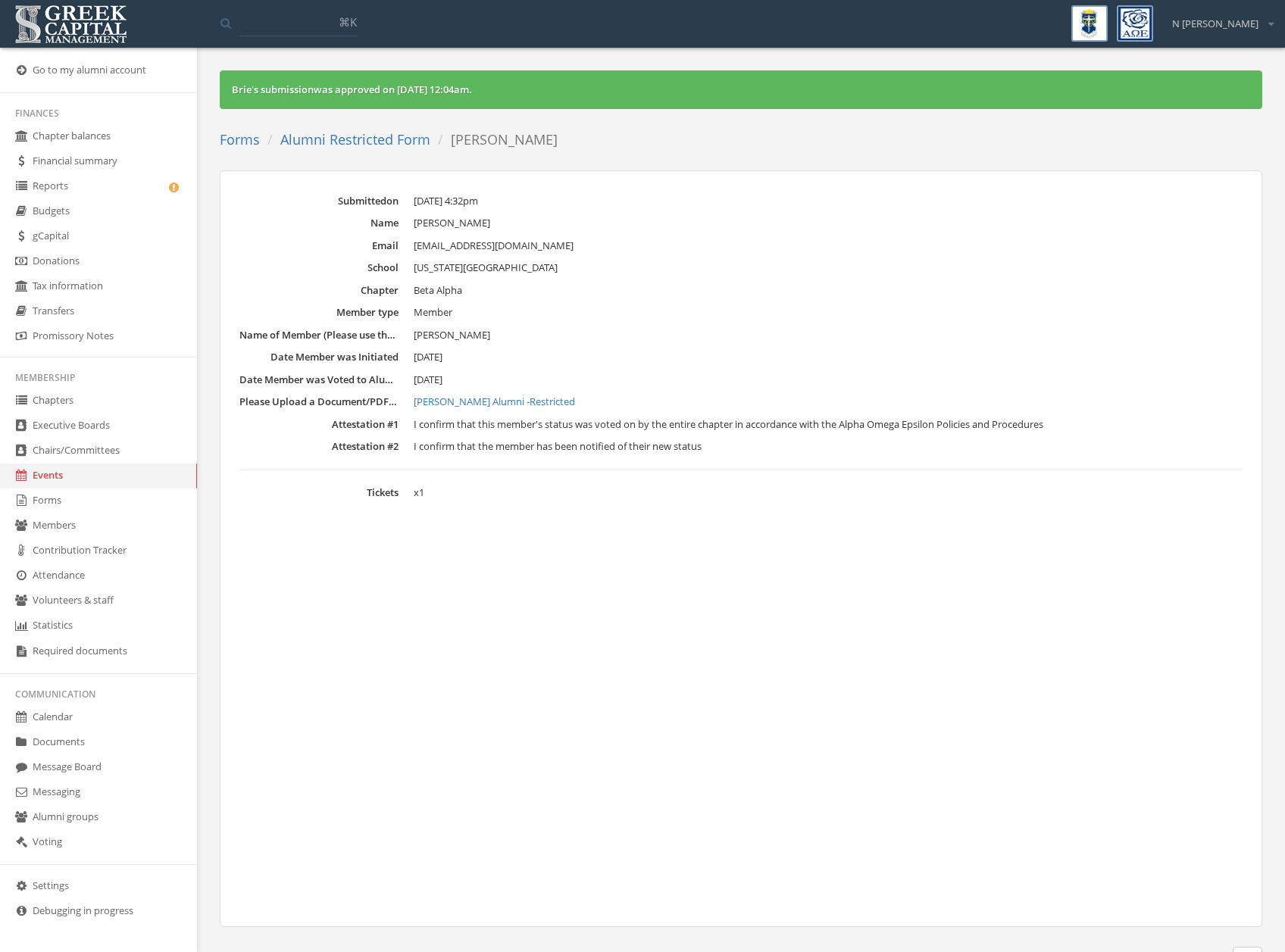
click at [366, 143] on link "Alumni Restricted Form" at bounding box center [356, 139] width 150 height 18
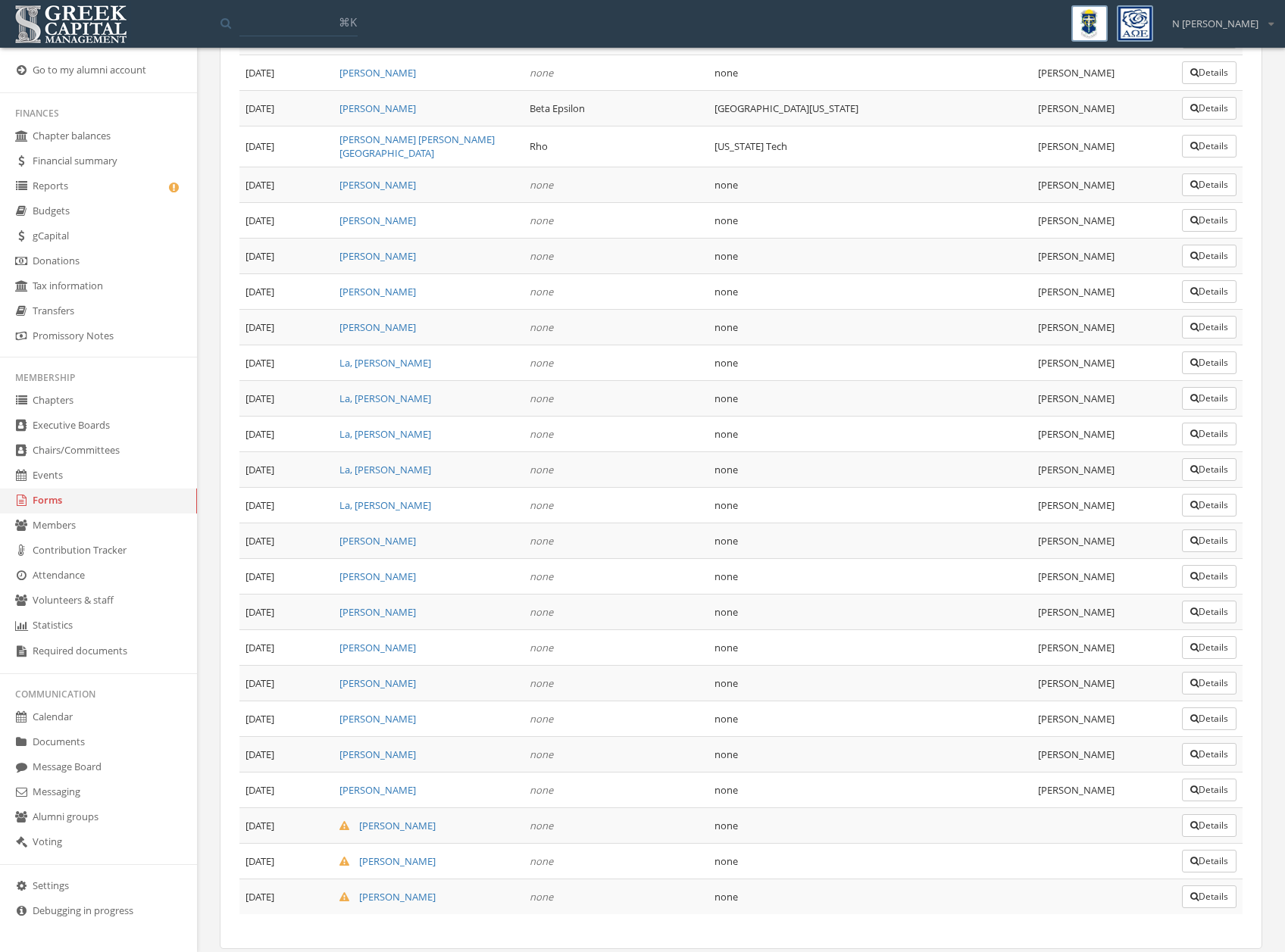
scroll to position [327, 0]
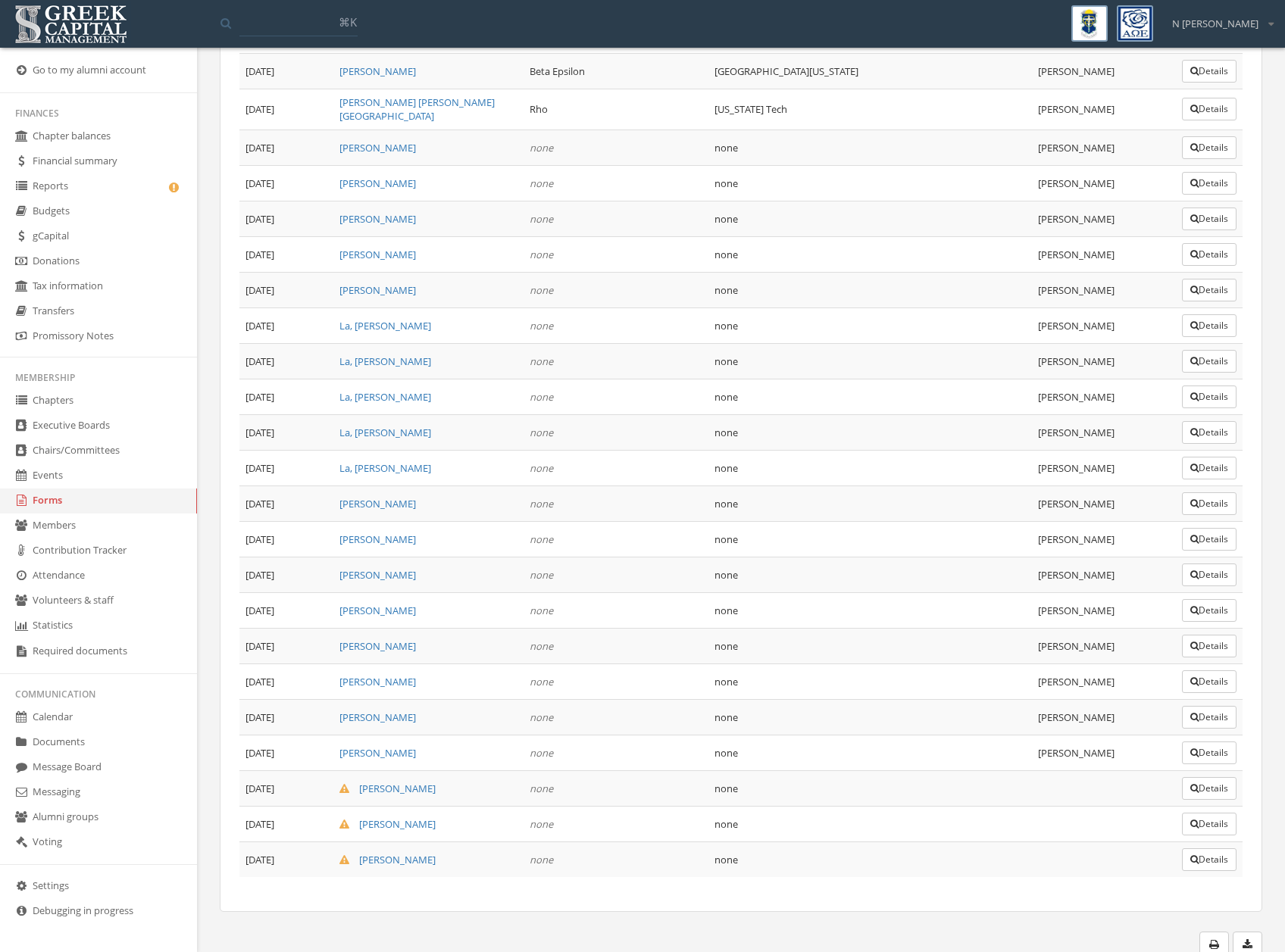
click at [1191, 789] on button "Details" at bounding box center [1209, 788] width 54 height 23
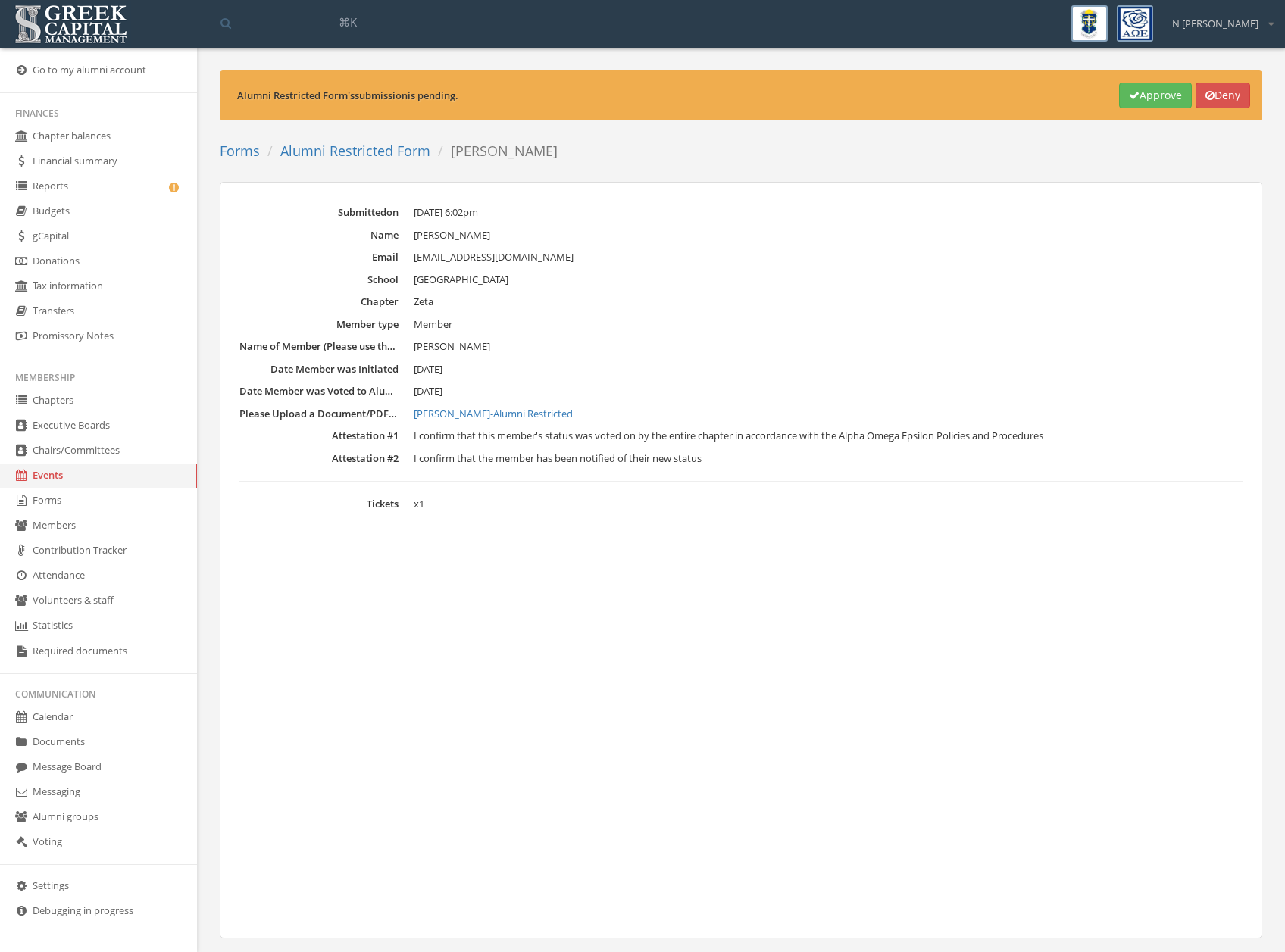
click at [1134, 99] on button "Approve" at bounding box center [1156, 96] width 73 height 26
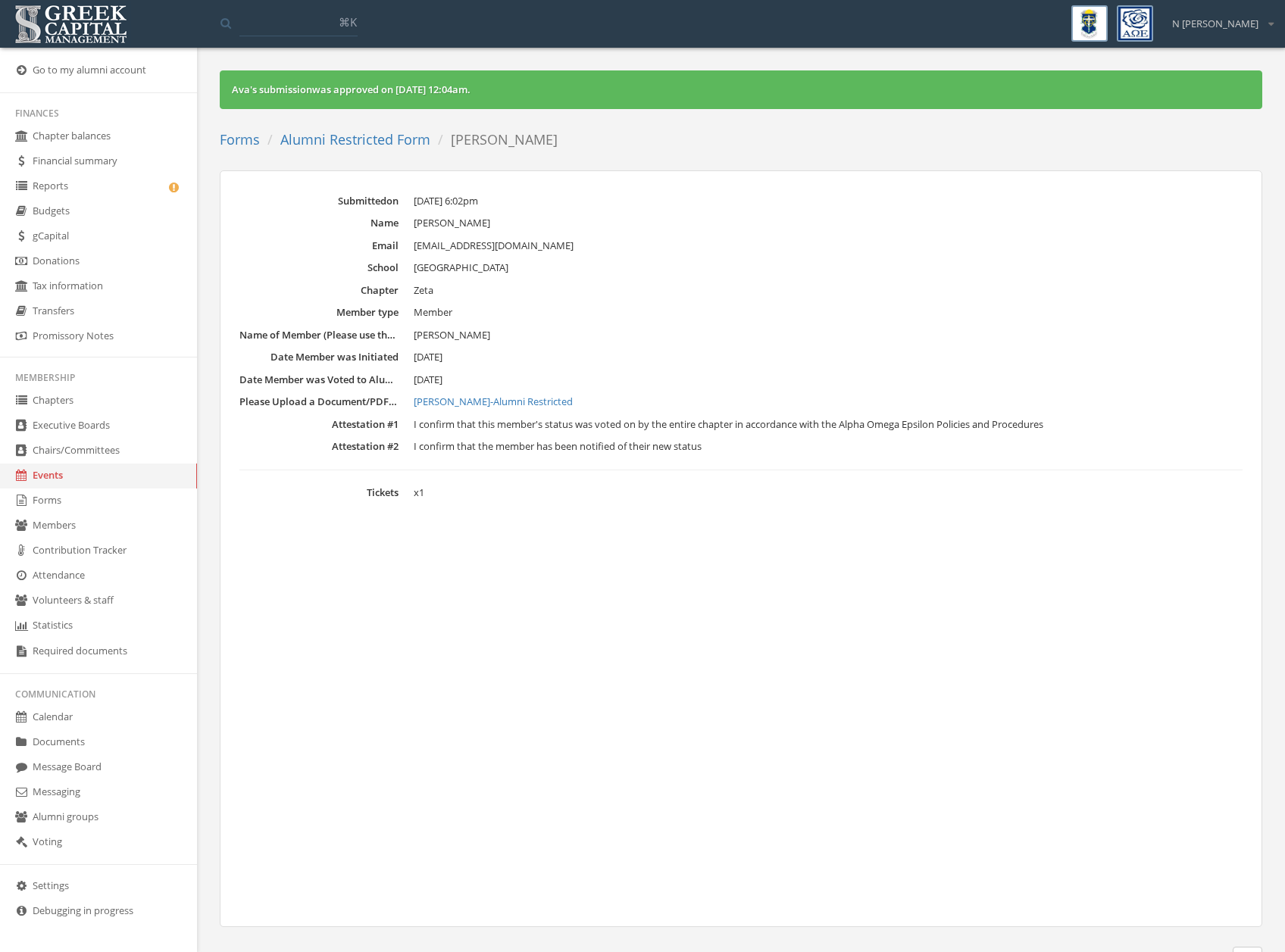
drag, startPoint x: 389, startPoint y: 146, endPoint x: 470, endPoint y: 203, distance: 99.0
click at [389, 146] on link "Alumni Restricted Form" at bounding box center [356, 139] width 150 height 18
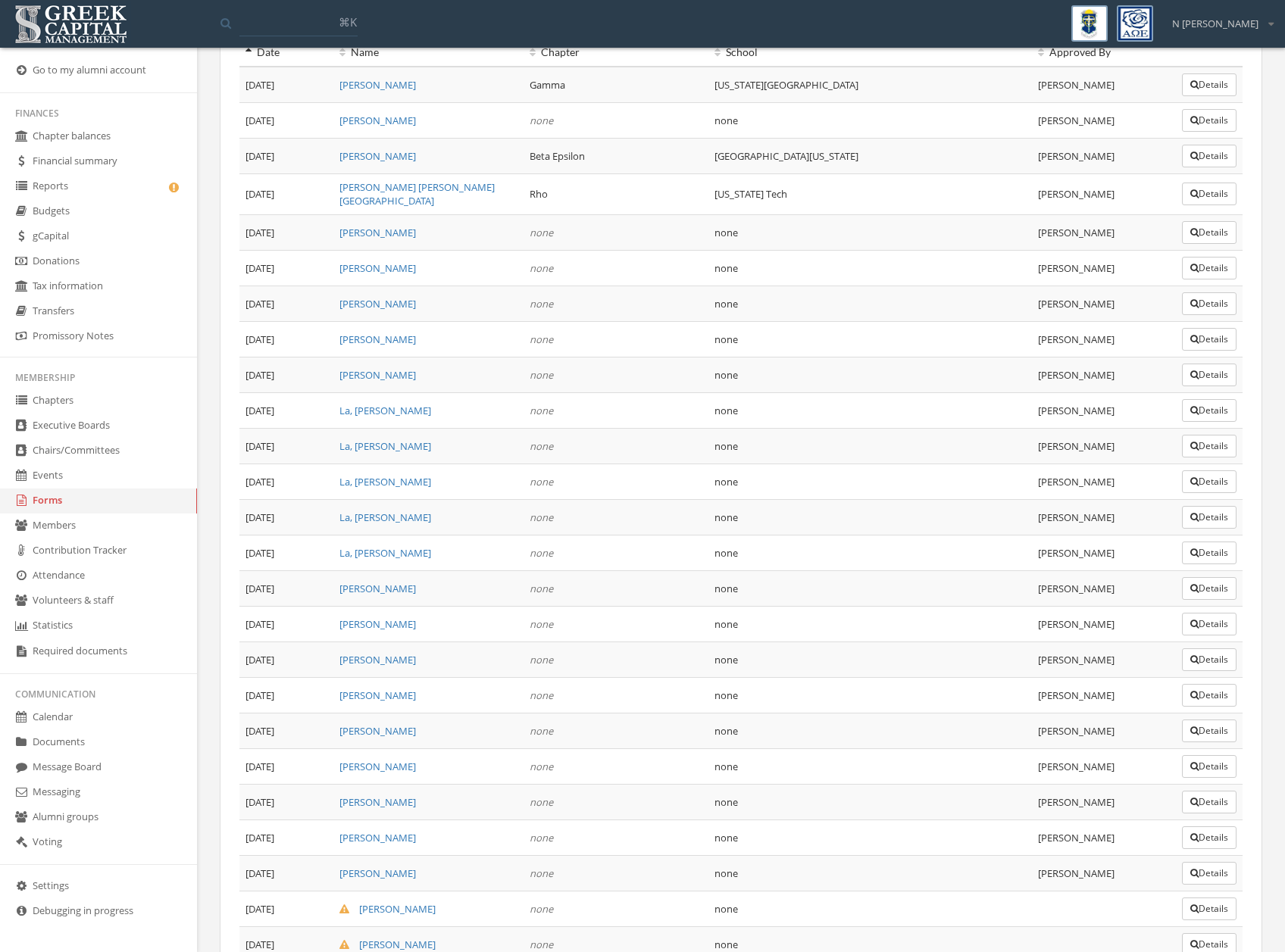
scroll to position [327, 0]
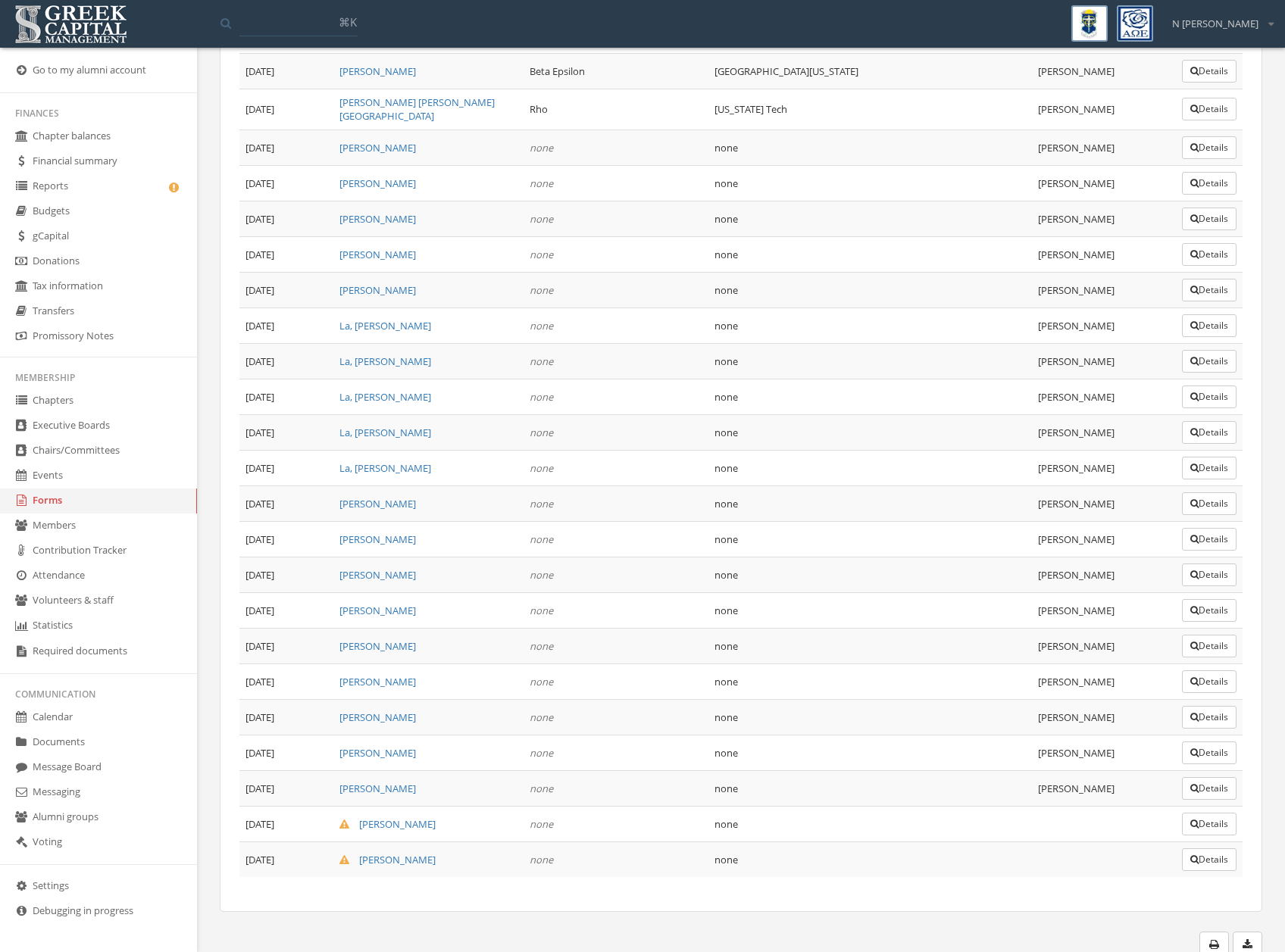
click at [1210, 822] on button "Details" at bounding box center [1209, 824] width 54 height 23
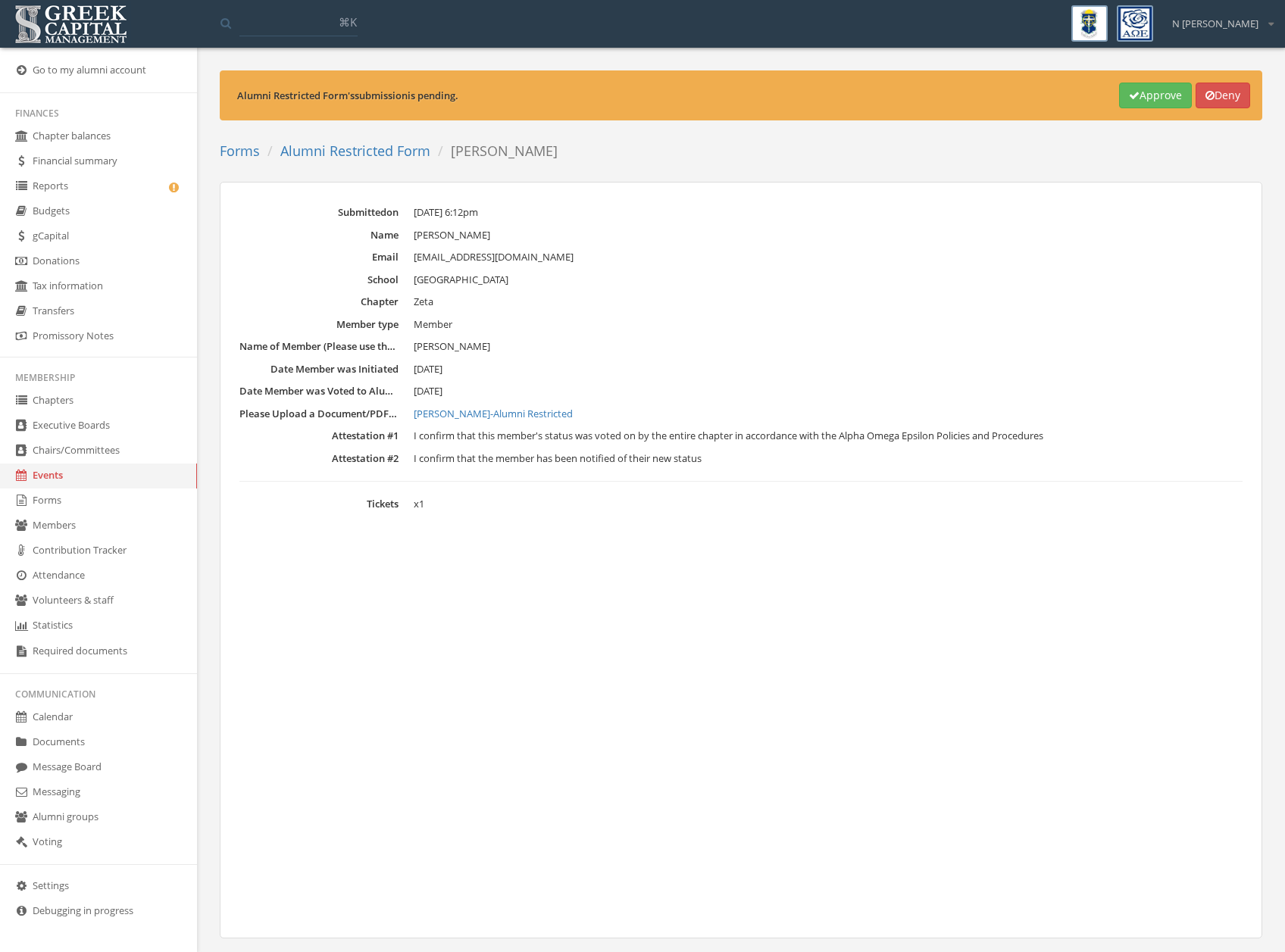
click at [1134, 92] on button "Approve" at bounding box center [1156, 96] width 73 height 26
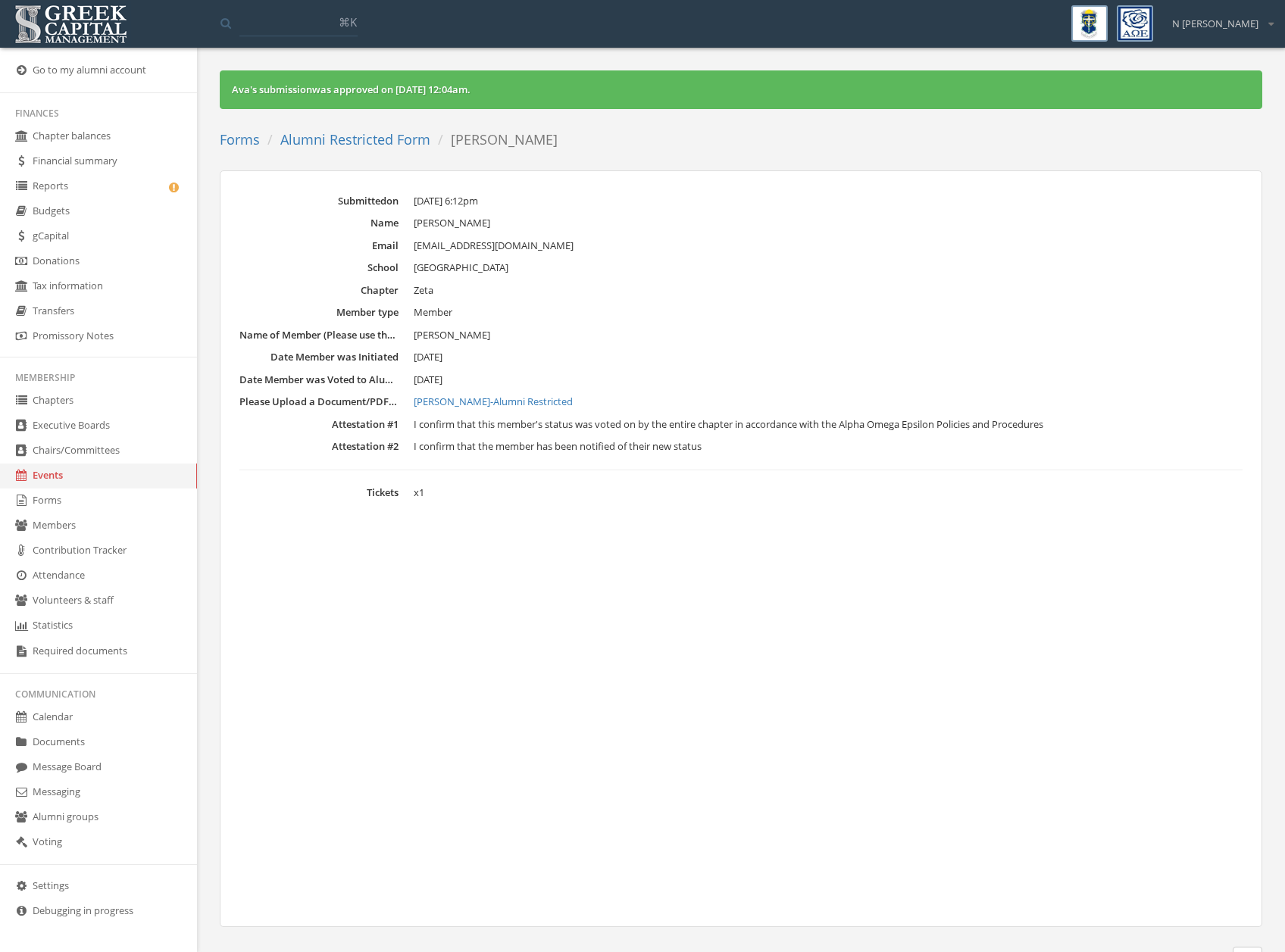
click at [378, 136] on link "Alumni Restricted Form" at bounding box center [356, 139] width 150 height 18
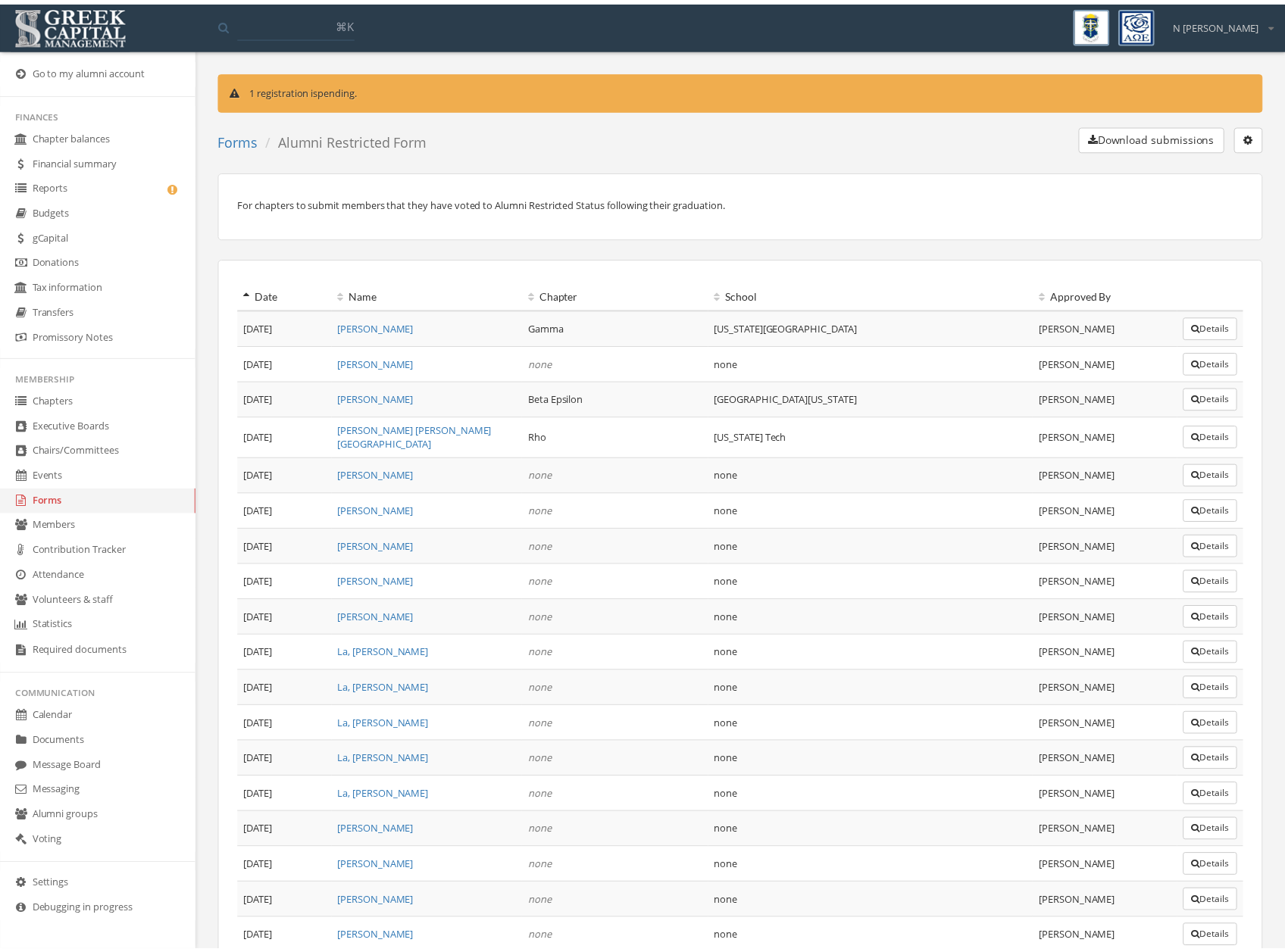
scroll to position [327, 0]
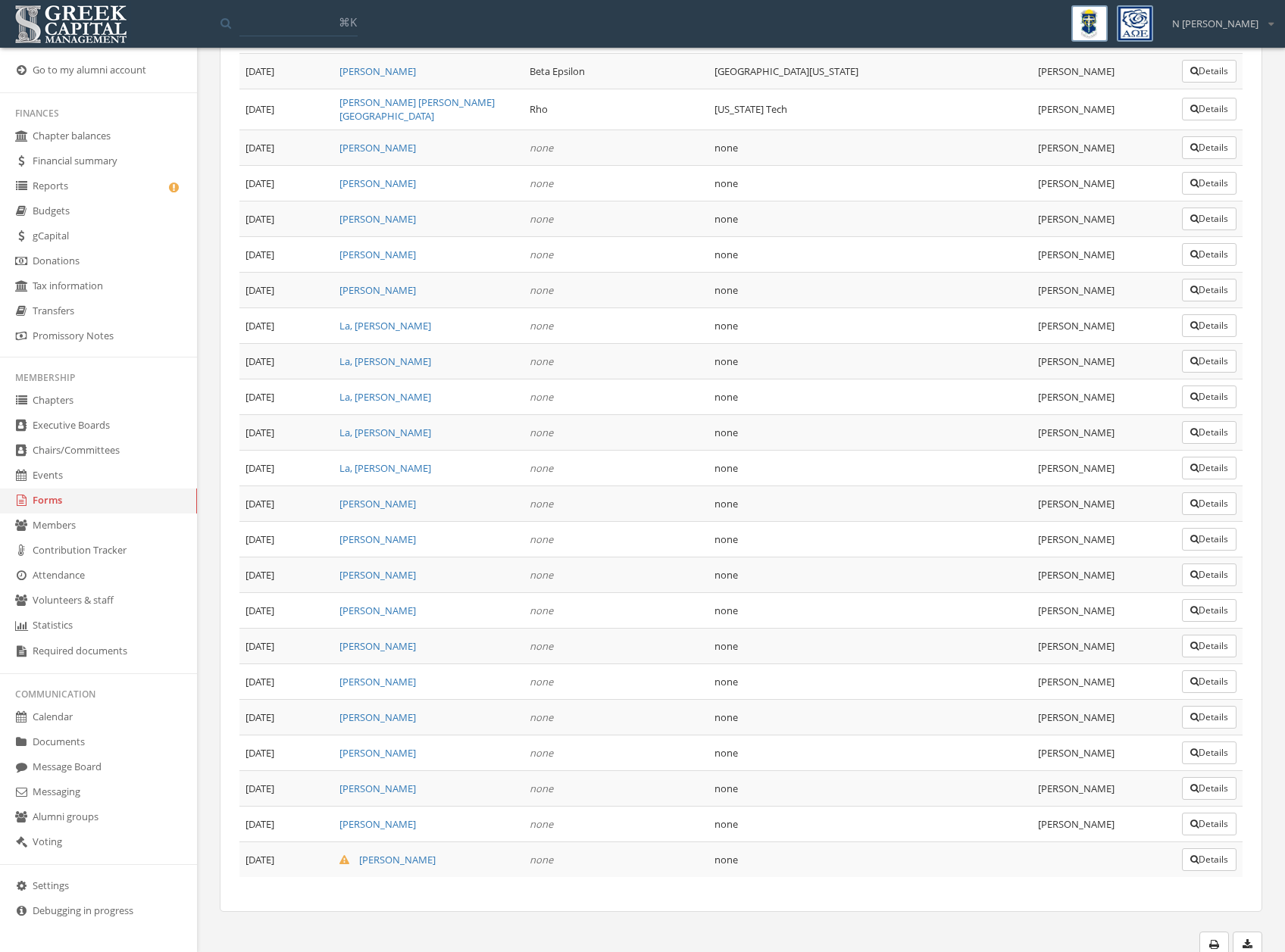
click at [1196, 848] on button "Details" at bounding box center [1209, 859] width 54 height 23
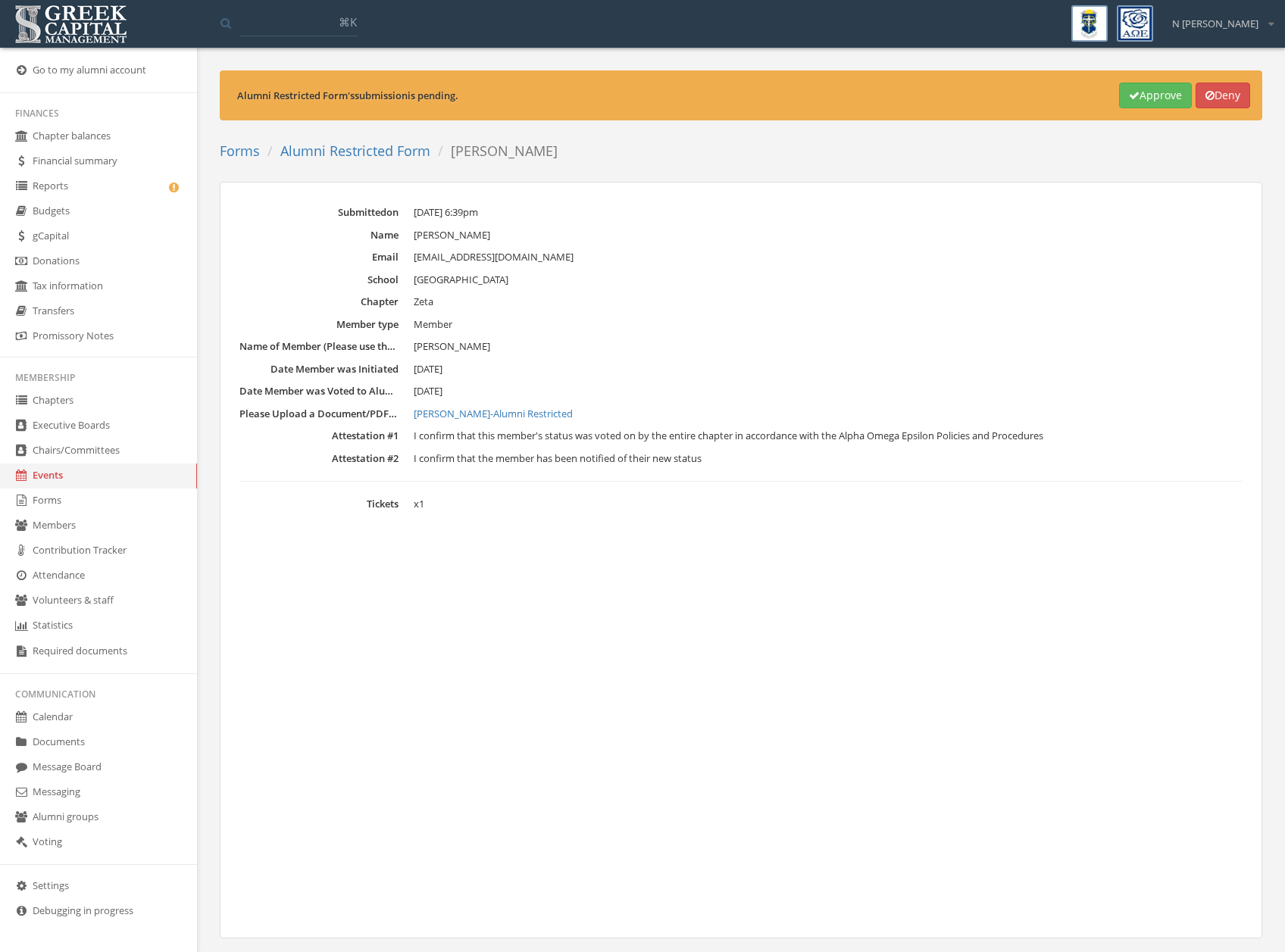
click at [1150, 96] on button "Approve" at bounding box center [1156, 96] width 73 height 26
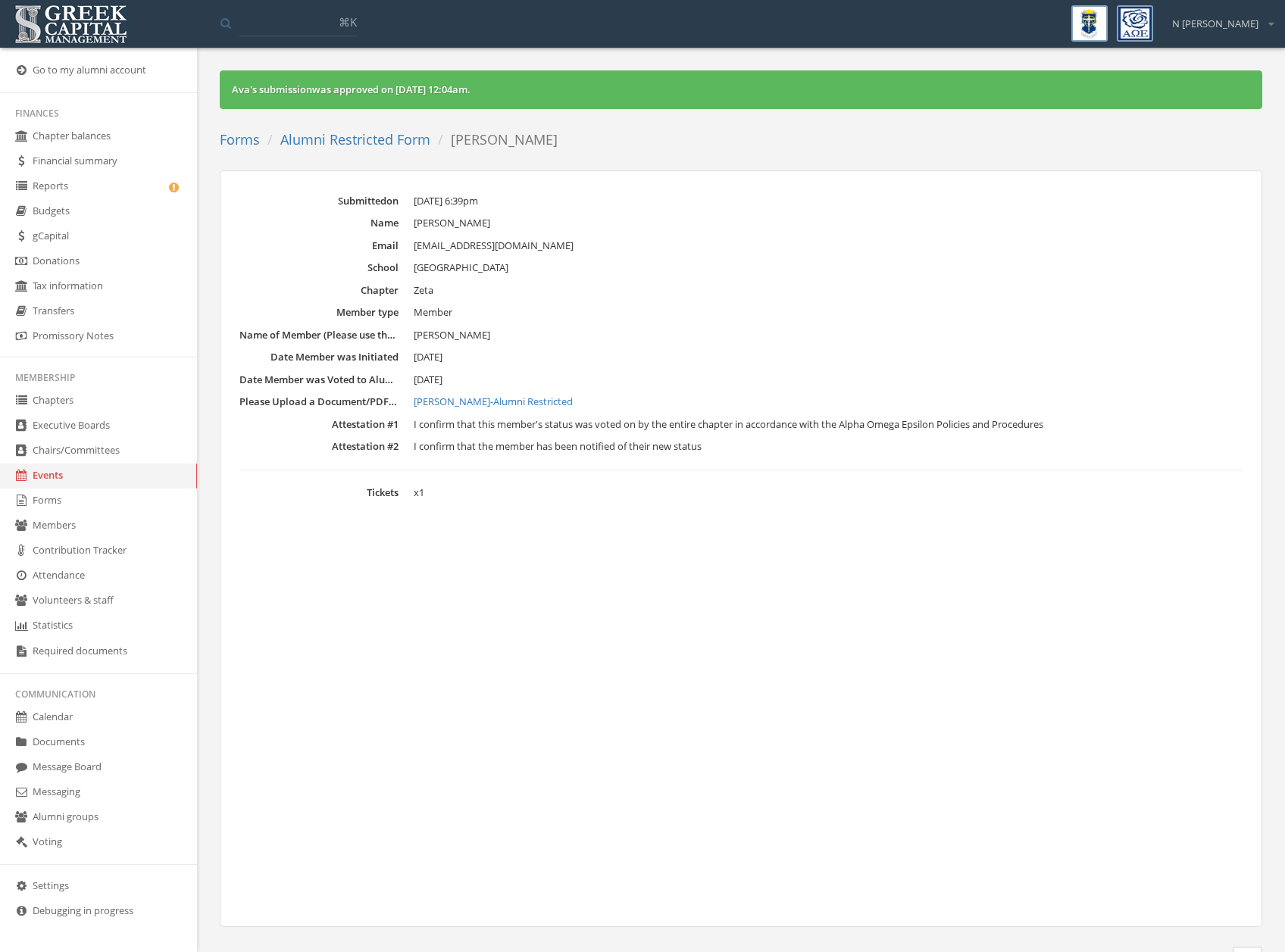
click at [231, 135] on link "Forms" at bounding box center [239, 139] width 40 height 18
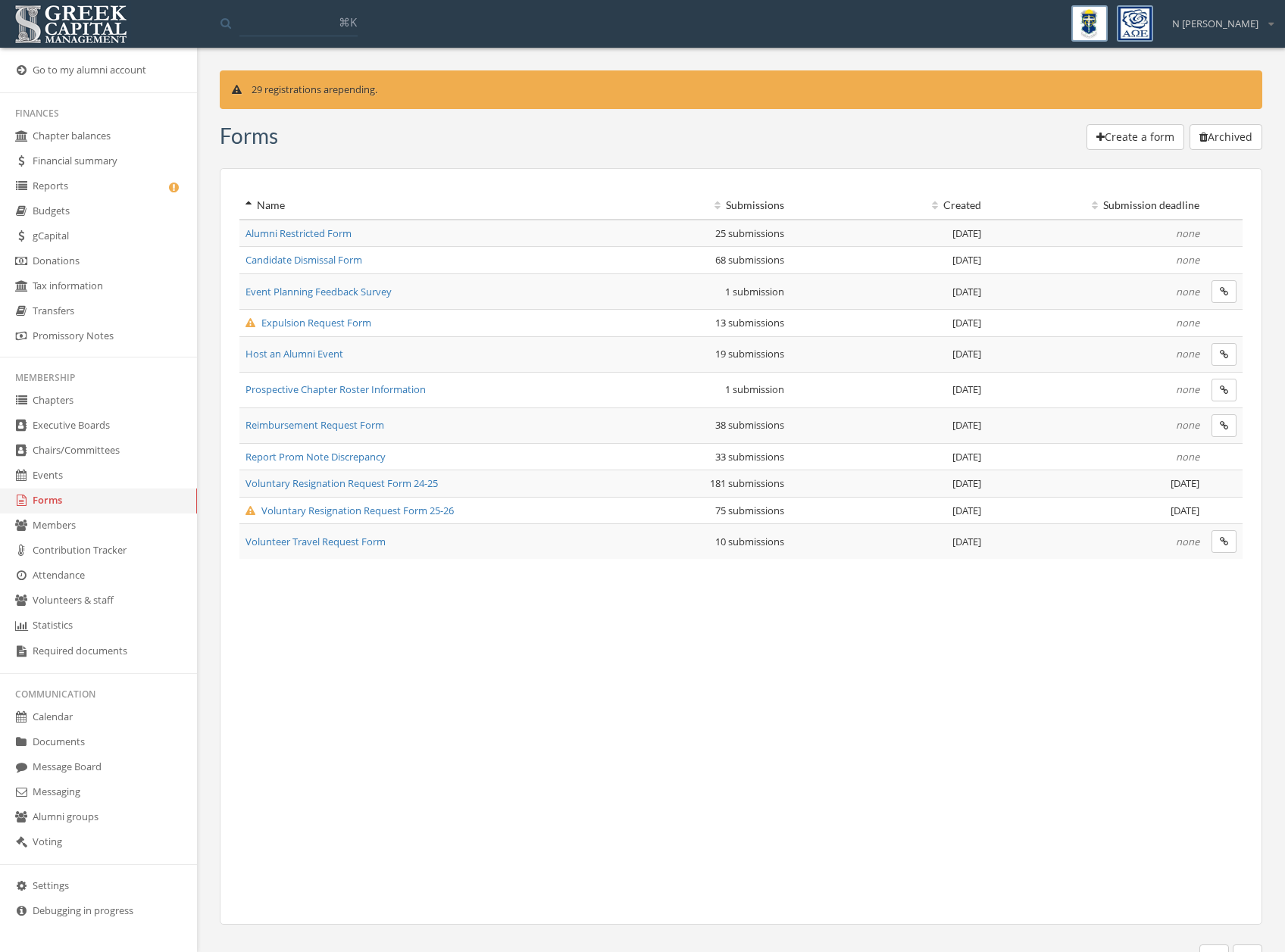
click at [308, 328] on span "Expulsion Request Form" at bounding box center [308, 323] width 125 height 14
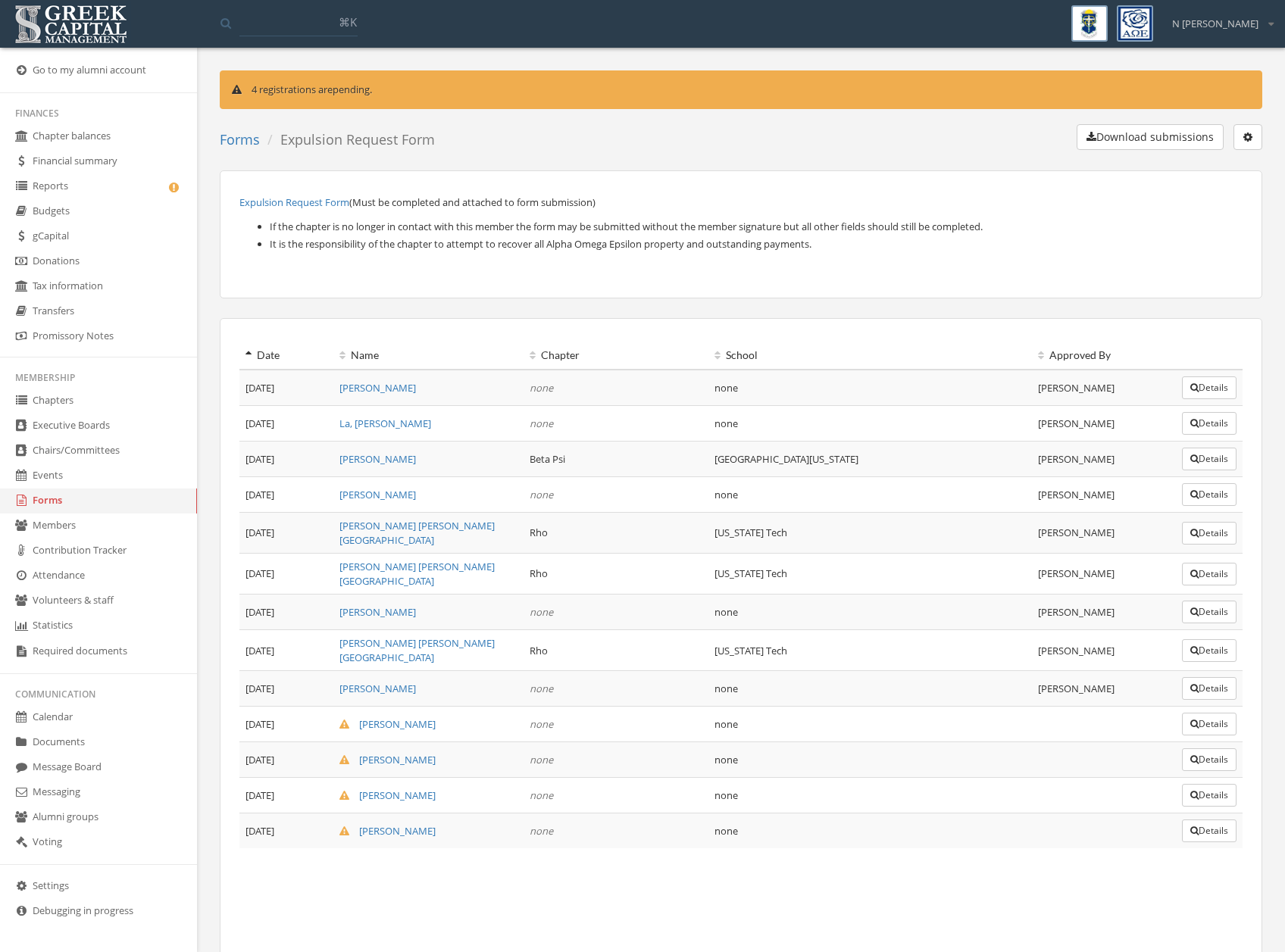
click at [1210, 713] on button "Details" at bounding box center [1209, 724] width 54 height 23
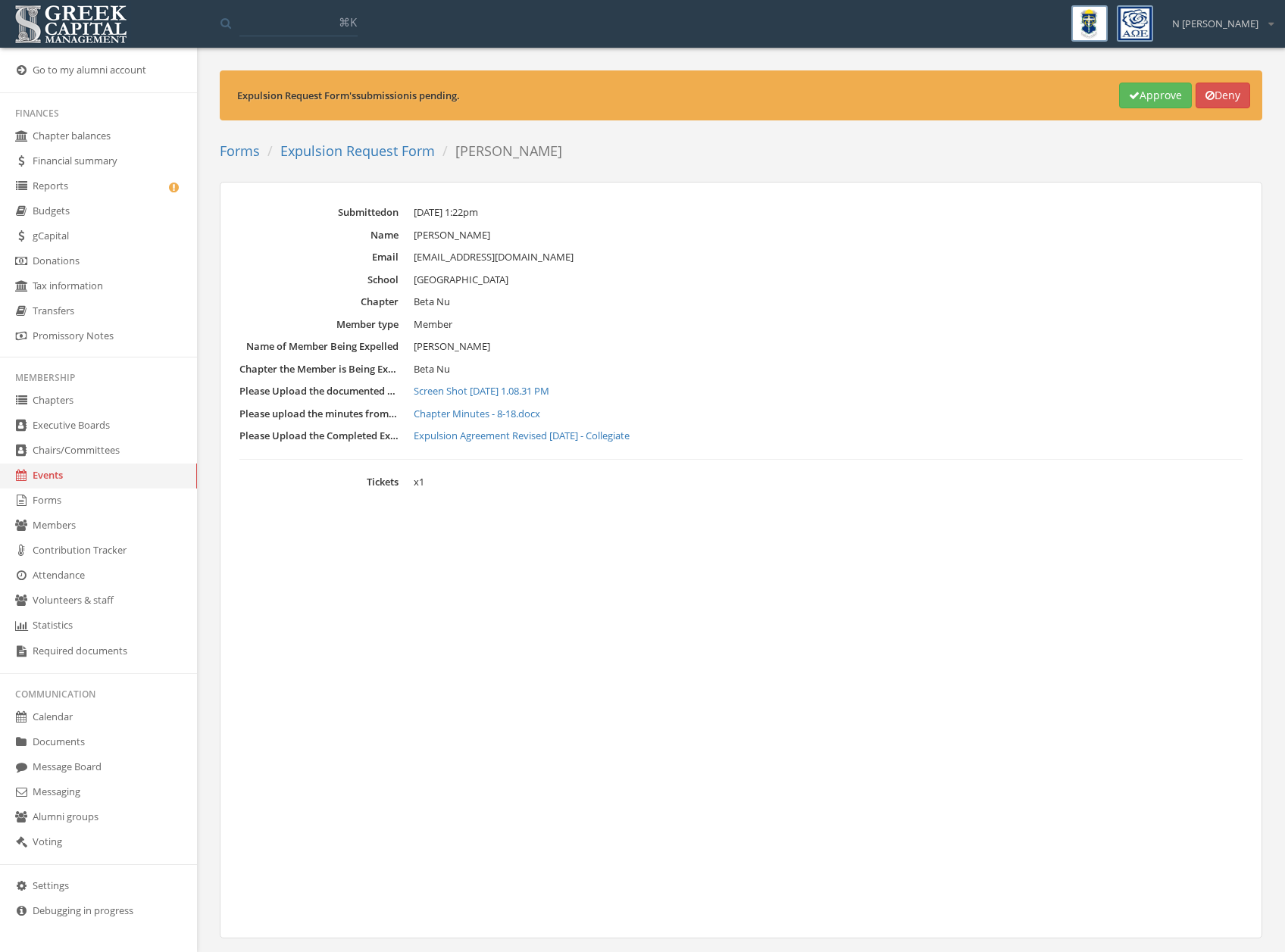
click at [1156, 85] on button "Approve" at bounding box center [1156, 96] width 73 height 26
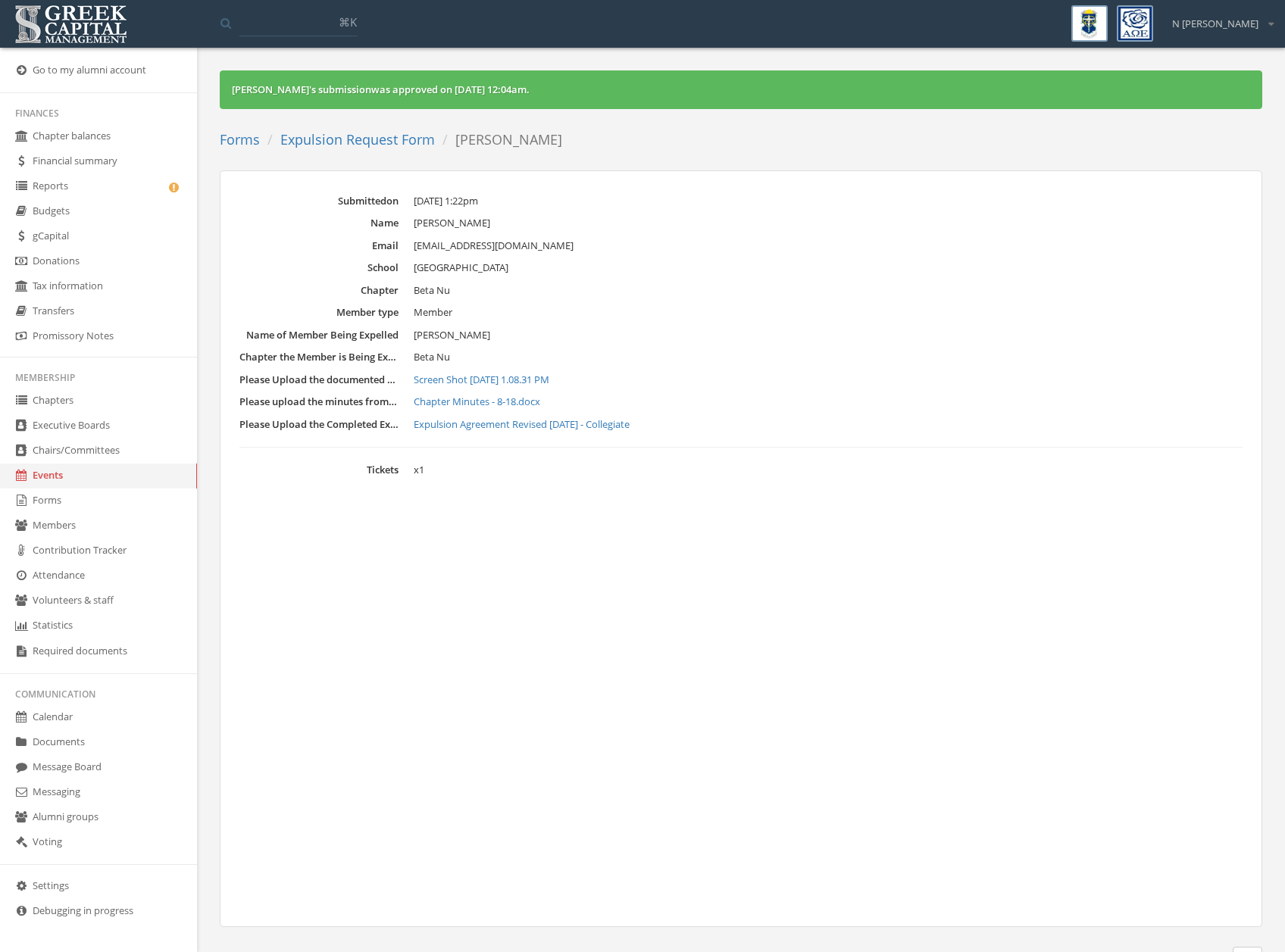
click at [377, 128] on ol "Forms Expulsion Request Form [PERSON_NAME]" at bounding box center [396, 140] width 354 height 32
drag, startPoint x: 377, startPoint y: 139, endPoint x: 377, endPoint y: 119, distance: 20.0
click at [377, 139] on link "Expulsion Request Form" at bounding box center [358, 139] width 155 height 18
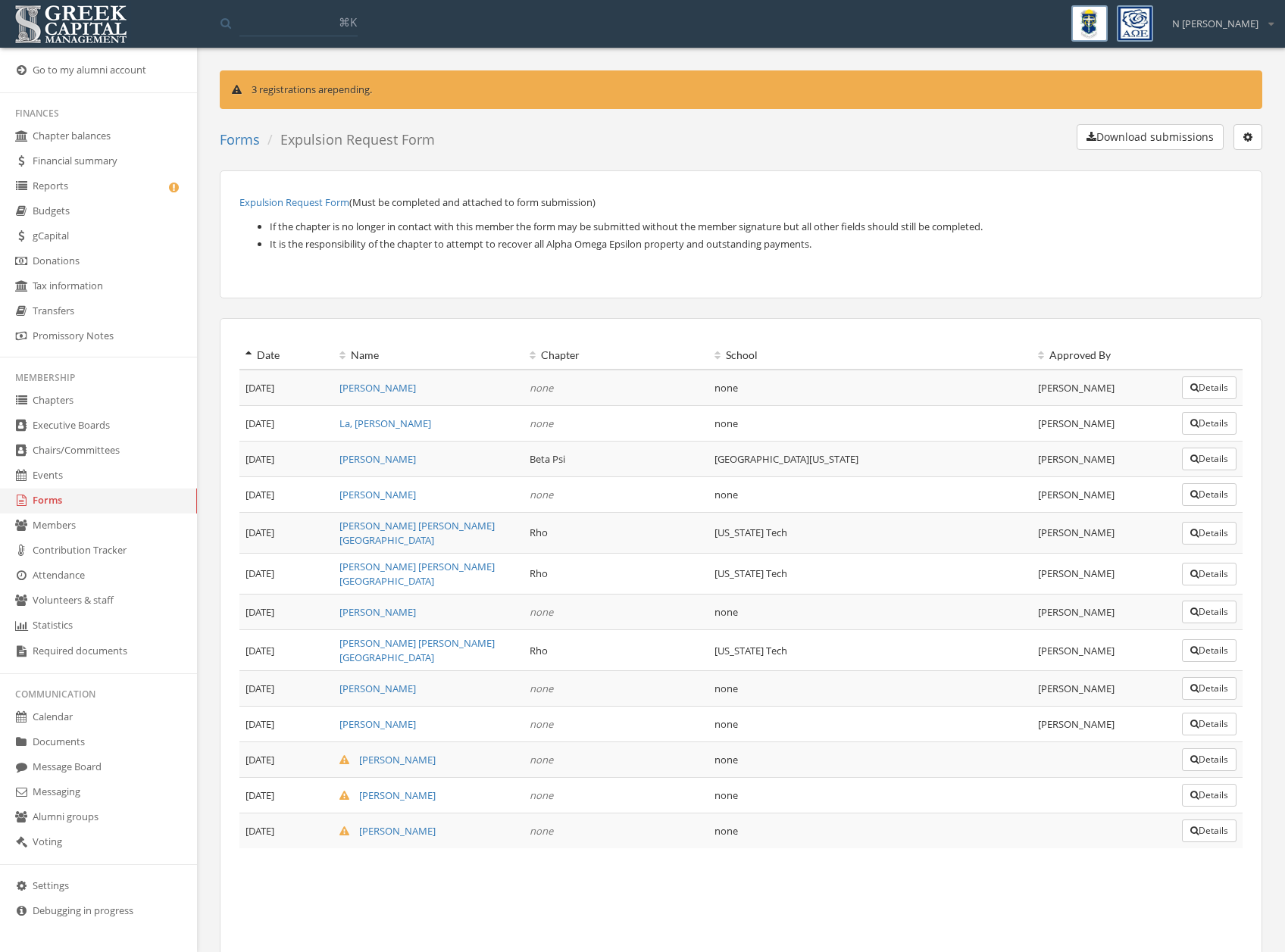
click at [1204, 749] on button "Details" at bounding box center [1209, 759] width 54 height 23
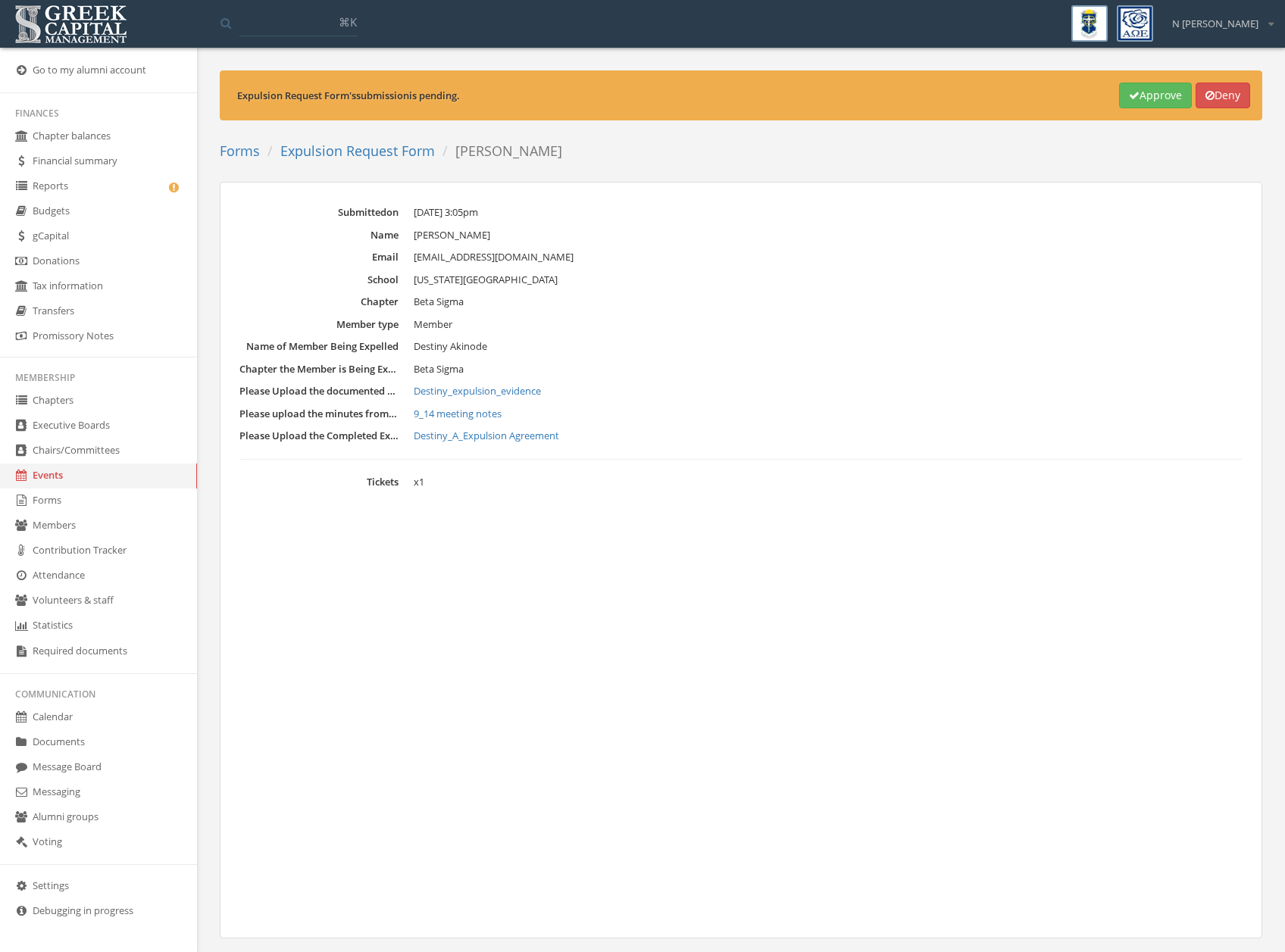
click at [1157, 103] on button "Approve" at bounding box center [1156, 96] width 73 height 26
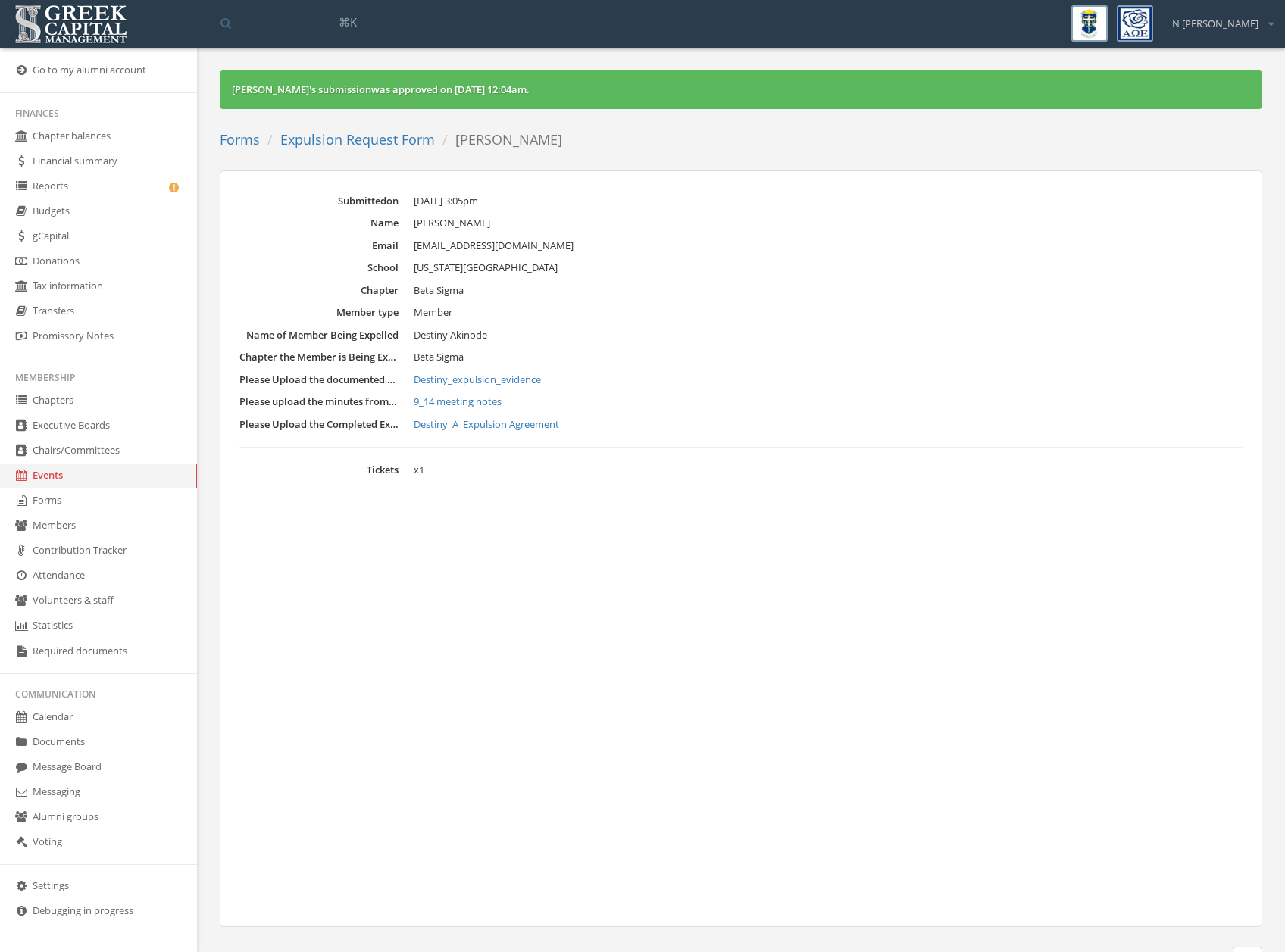
click at [357, 132] on link "Expulsion Request Form" at bounding box center [358, 139] width 155 height 18
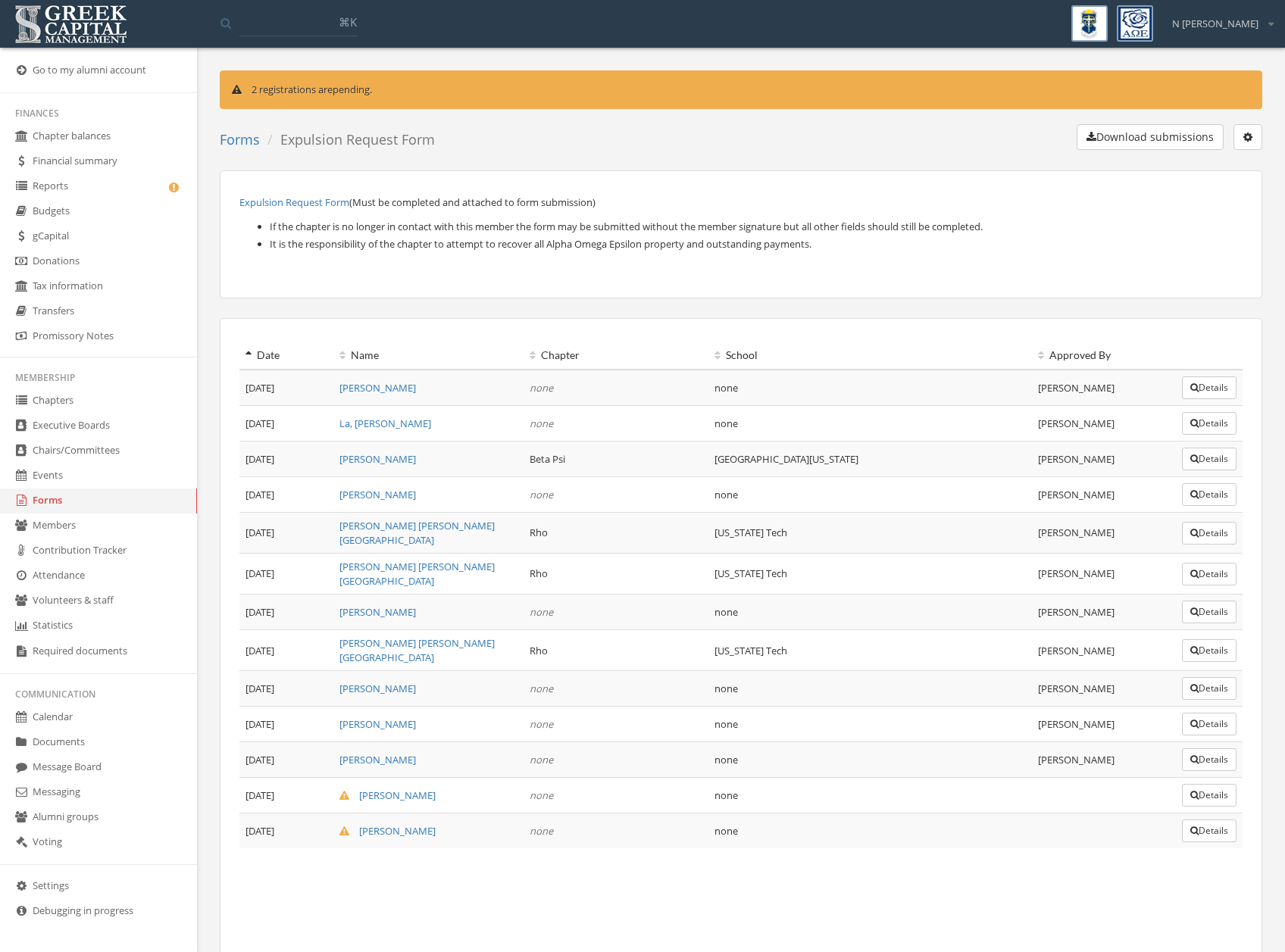
click at [1219, 784] on button "Details" at bounding box center [1209, 795] width 54 height 23
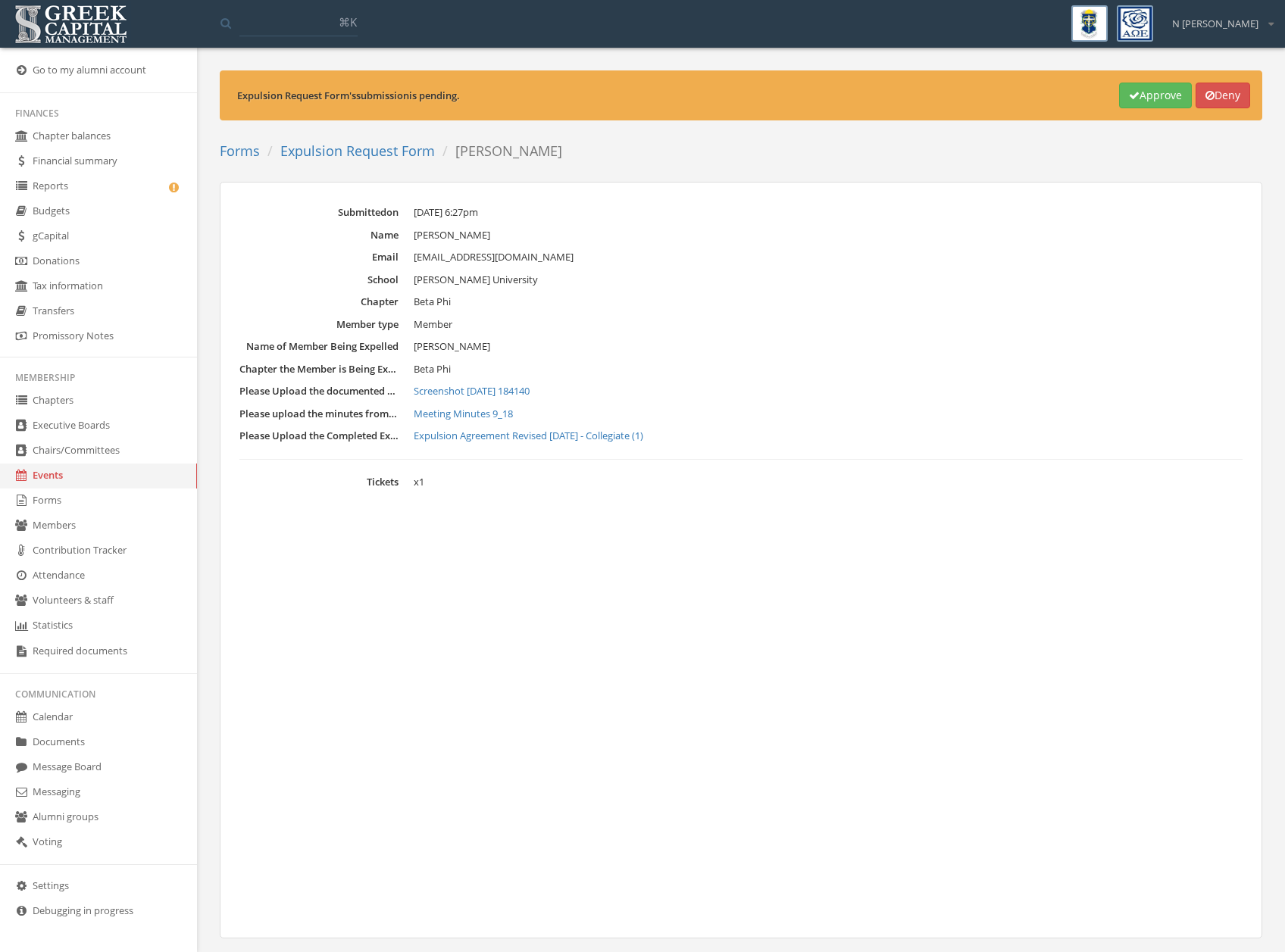
click at [1141, 103] on button "Approve" at bounding box center [1156, 96] width 73 height 26
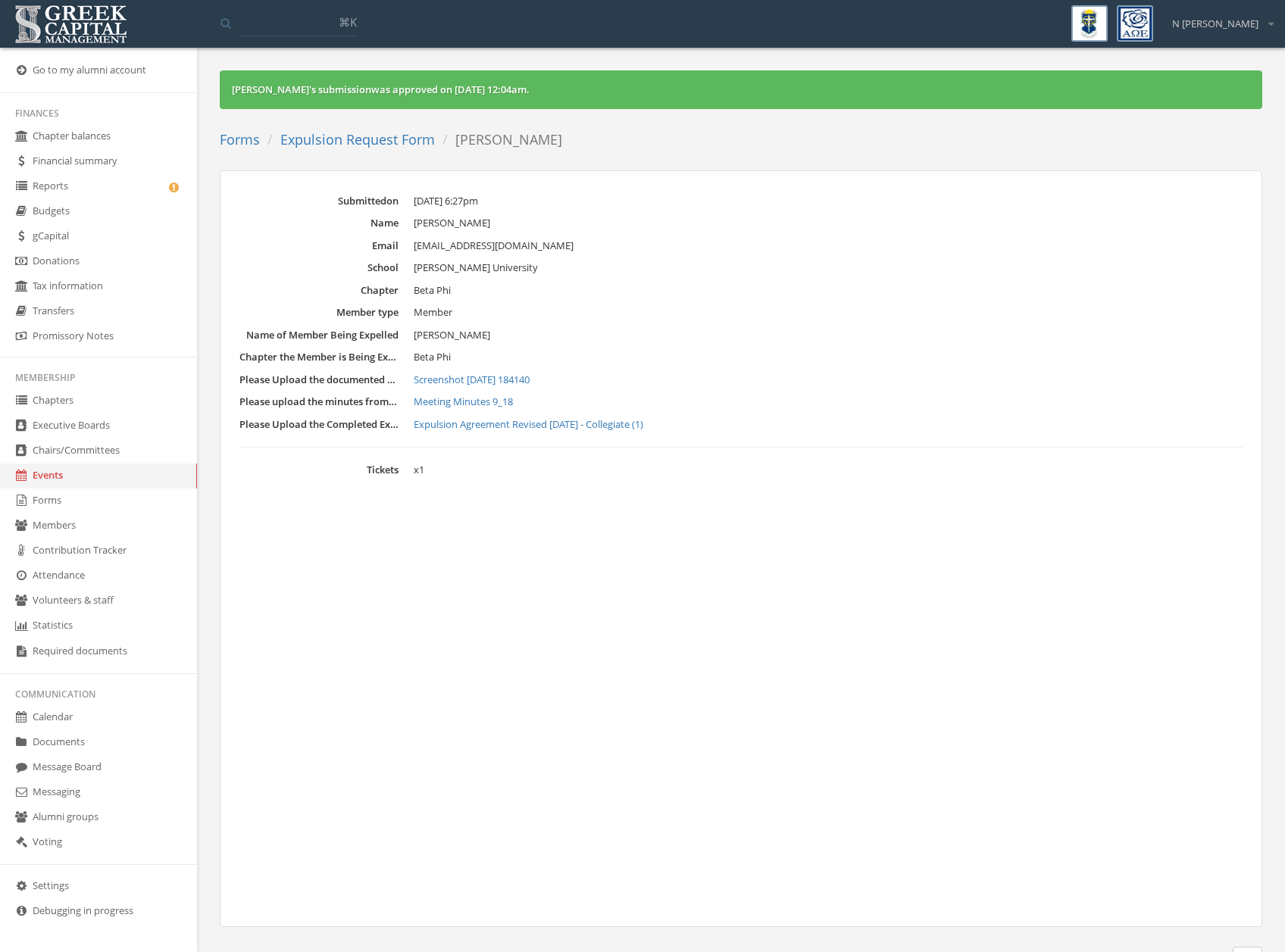
click at [391, 135] on link "Expulsion Request Form" at bounding box center [358, 139] width 155 height 18
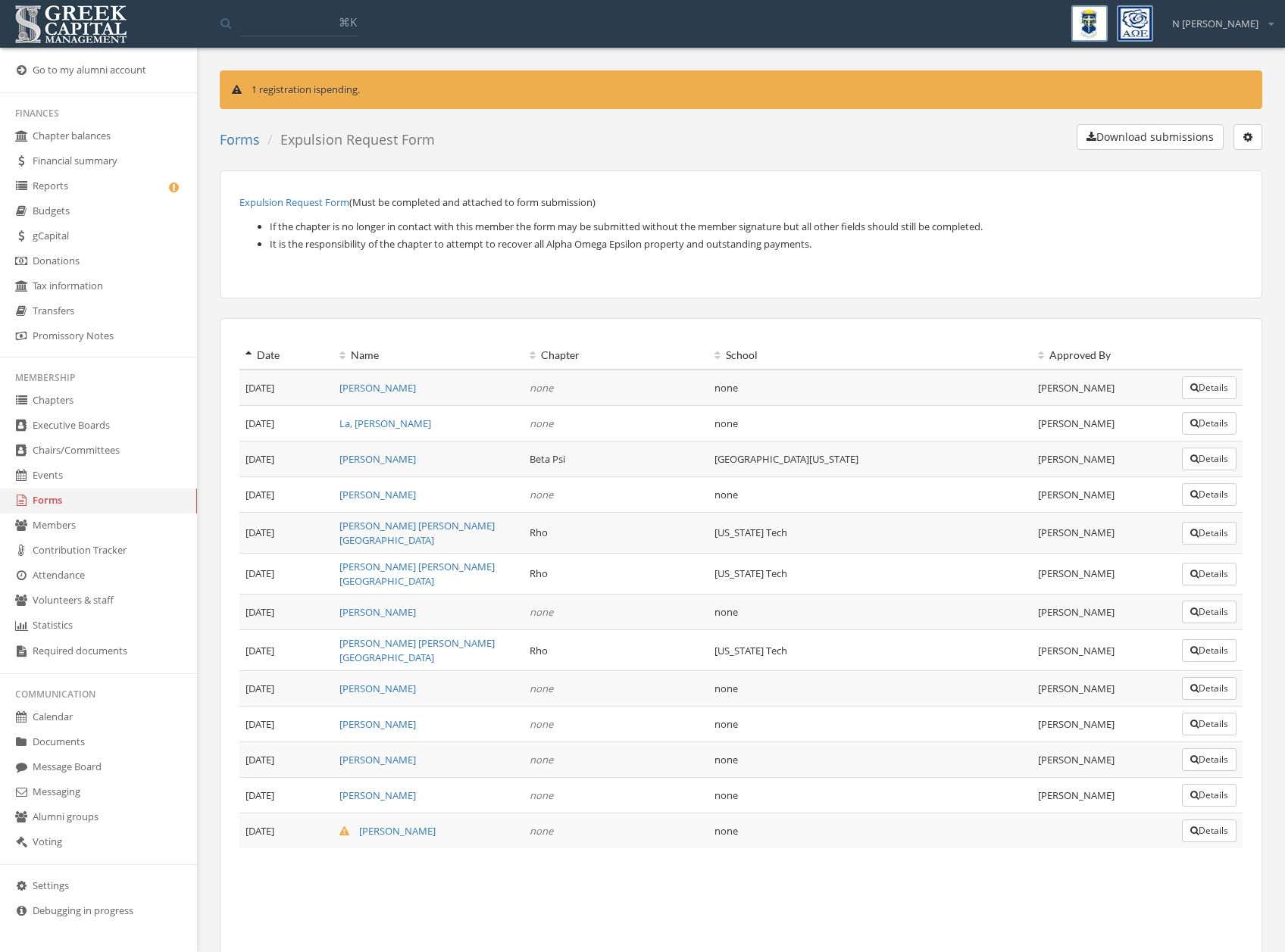
click at [1209, 822] on button "Details" at bounding box center [1209, 831] width 54 height 23
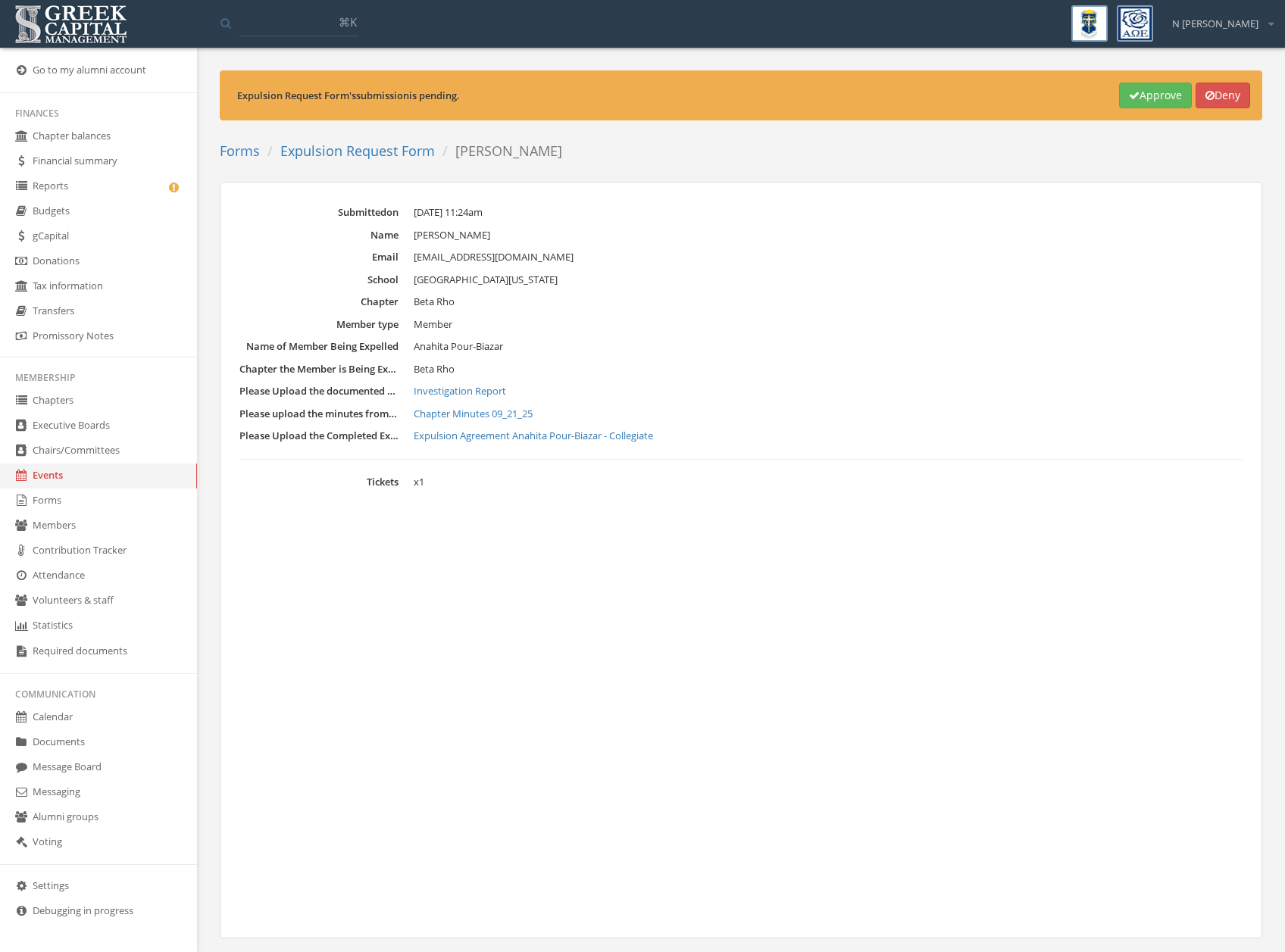
click at [1137, 94] on button "Approve" at bounding box center [1156, 96] width 73 height 26
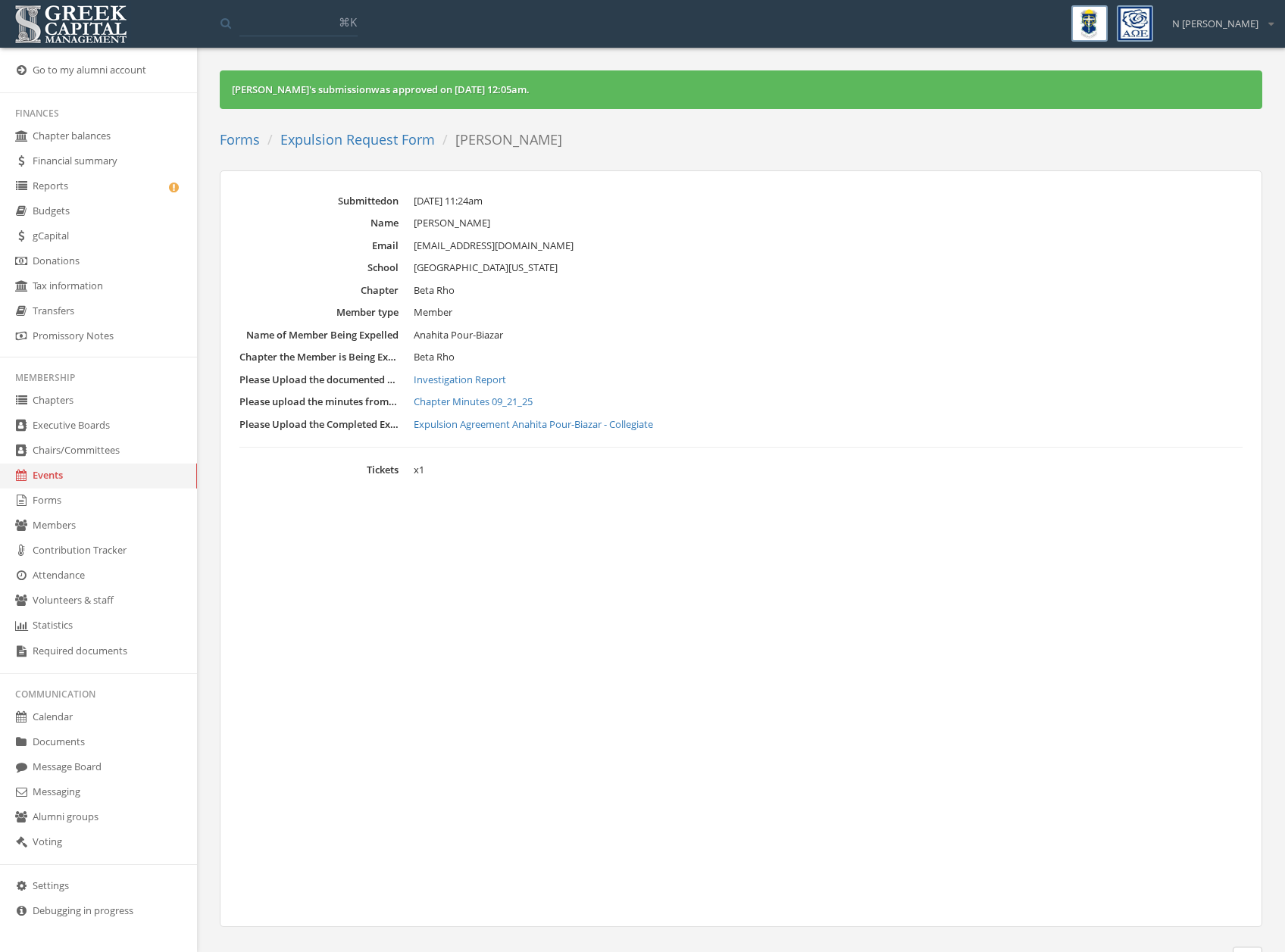
click at [391, 141] on link "Expulsion Request Form" at bounding box center [358, 139] width 155 height 18
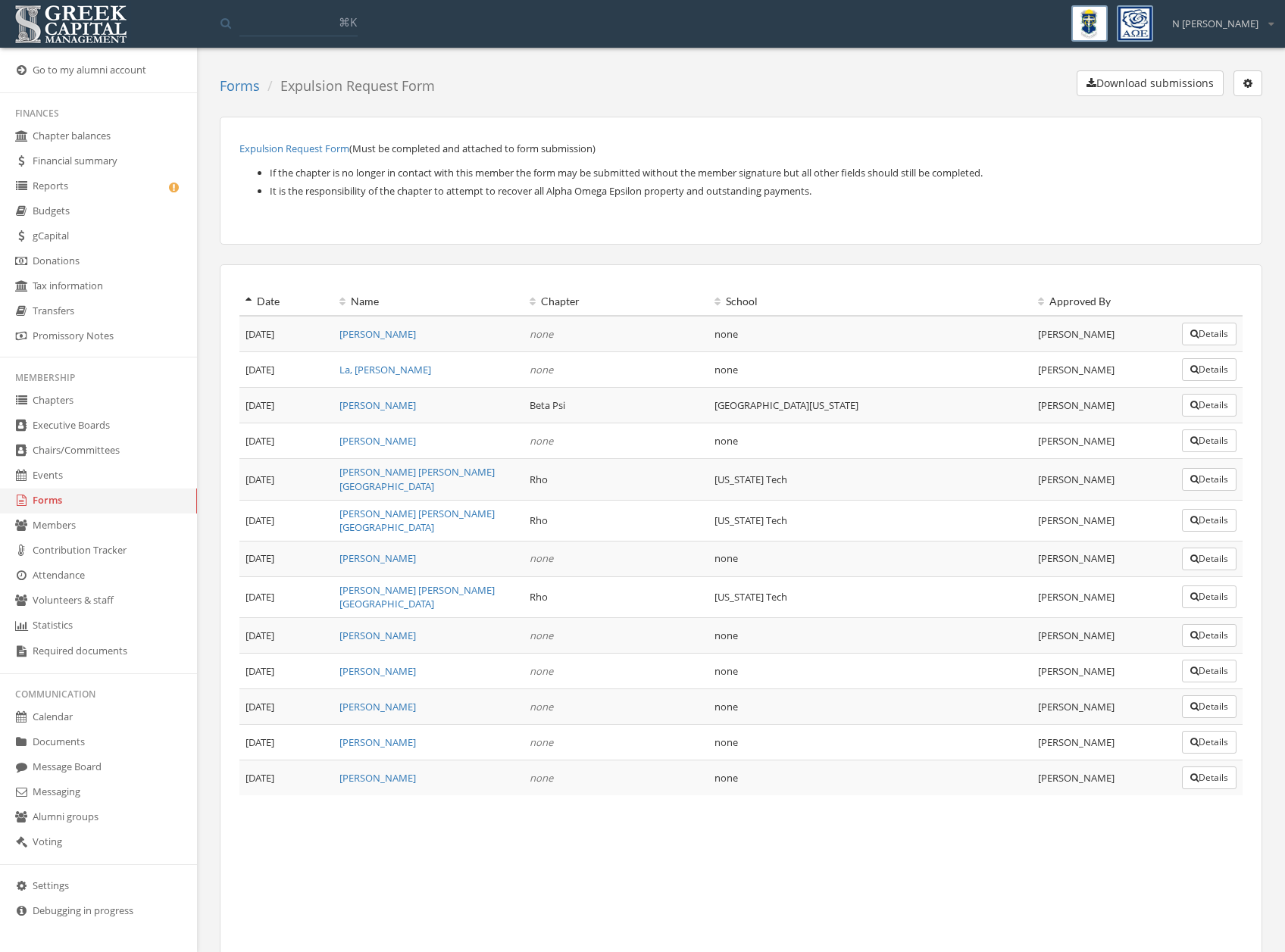
click at [226, 79] on link "Forms" at bounding box center [239, 85] width 40 height 18
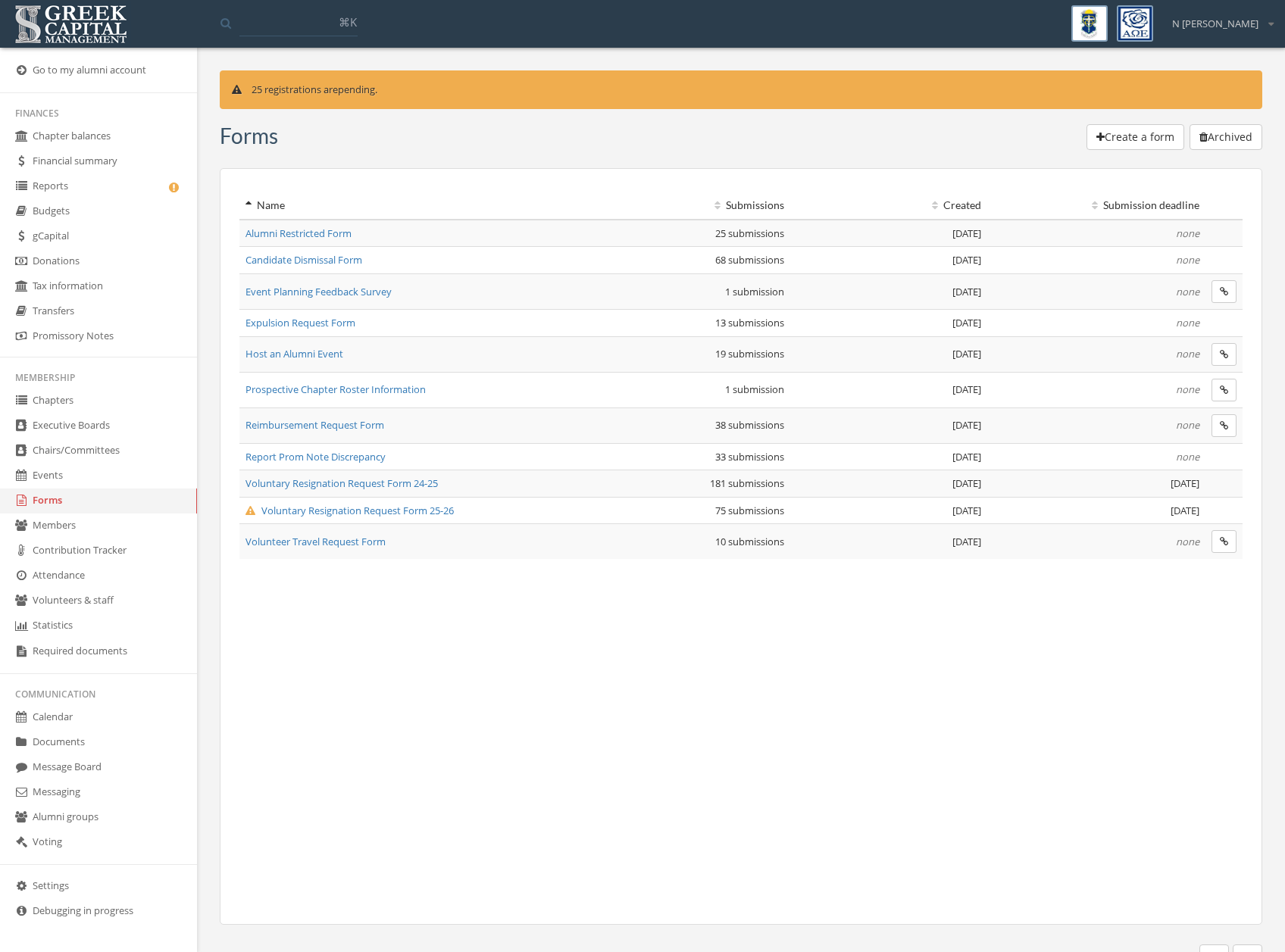
click at [369, 513] on span "Voluntary Resignation Request Form 25-26" at bounding box center [350, 511] width 208 height 14
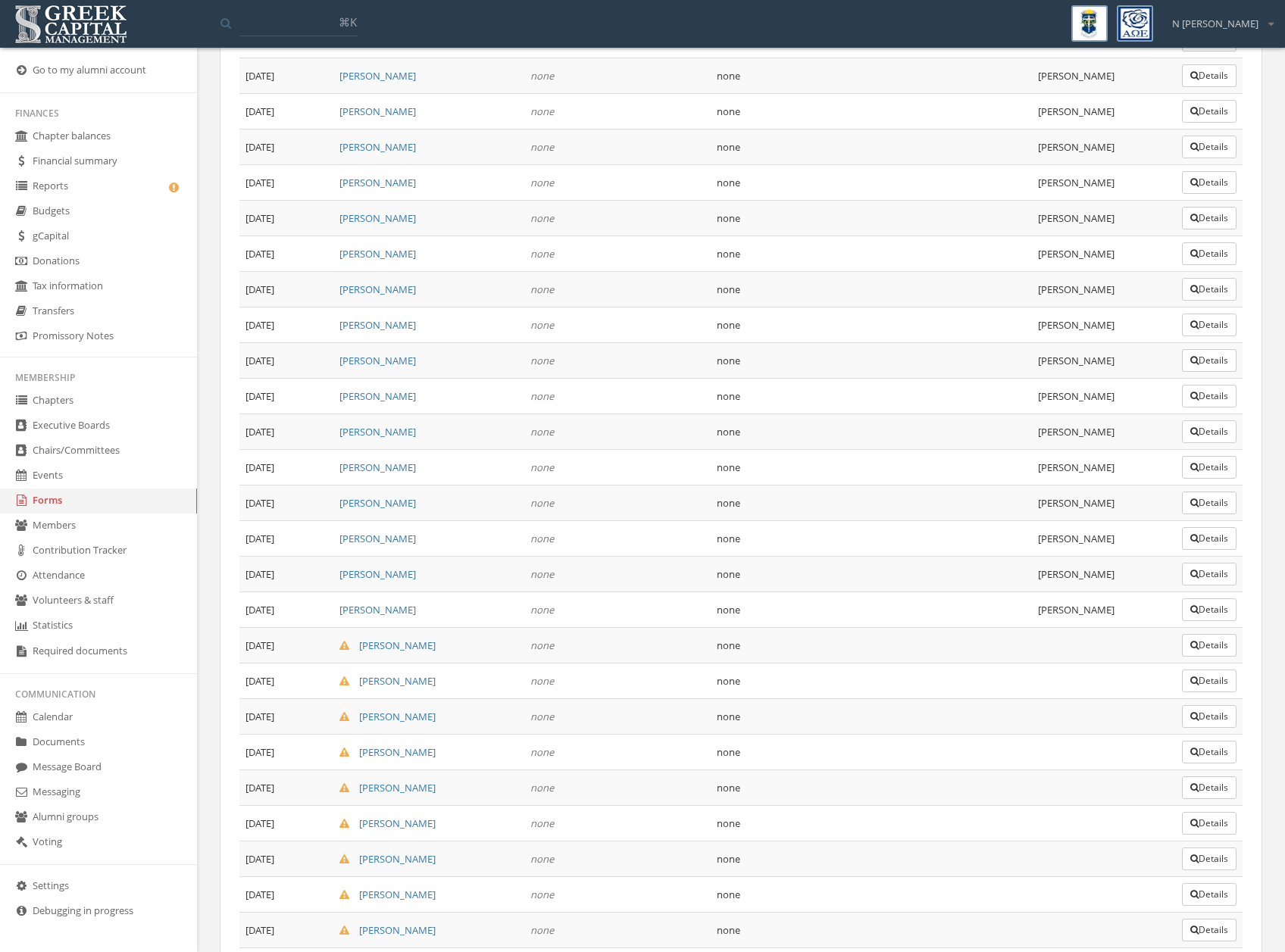
scroll to position [2169, 0]
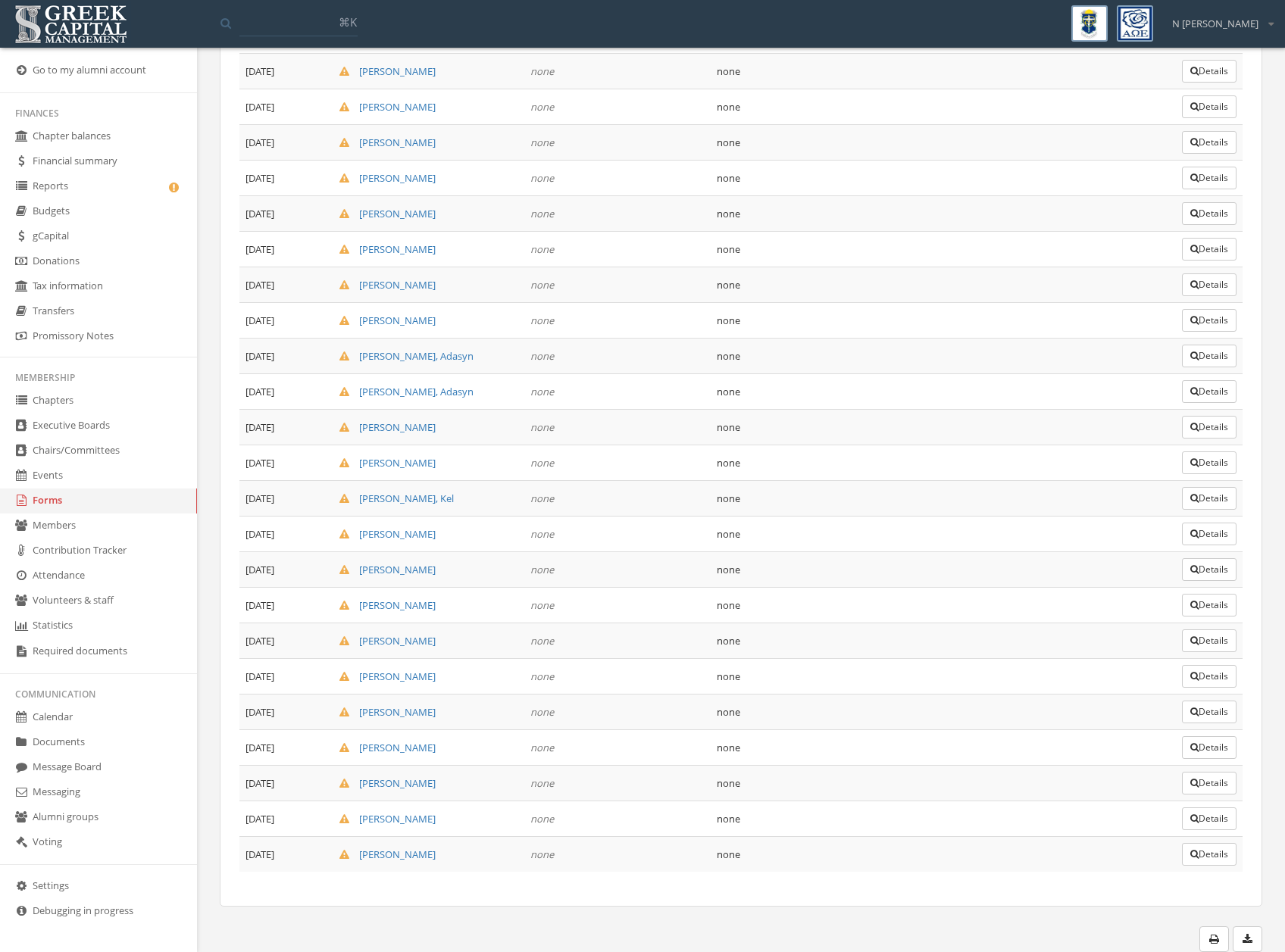
click at [1195, 746] on button "Details" at bounding box center [1209, 748] width 54 height 23
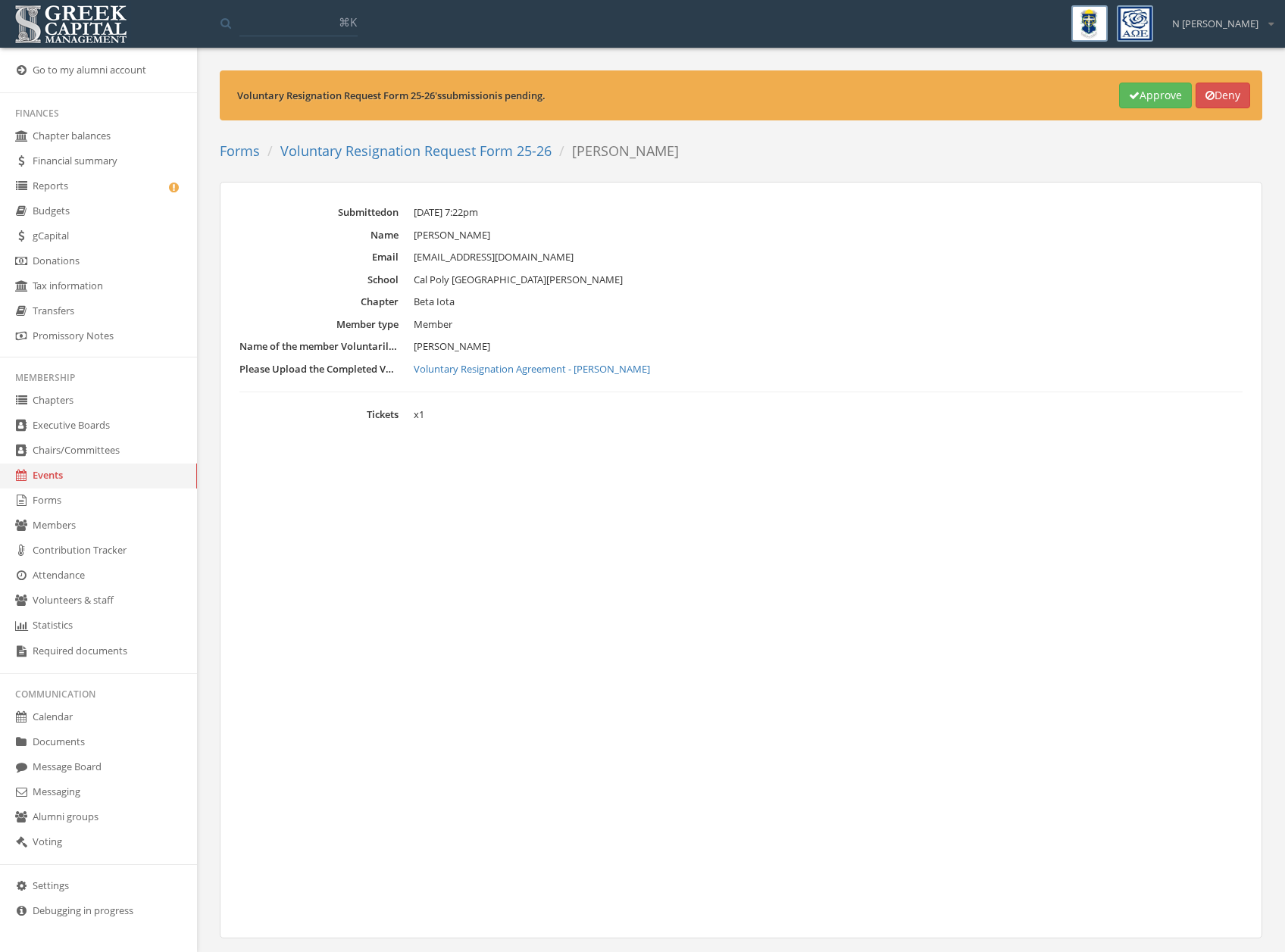
click at [1159, 96] on button "Approve" at bounding box center [1156, 96] width 73 height 26
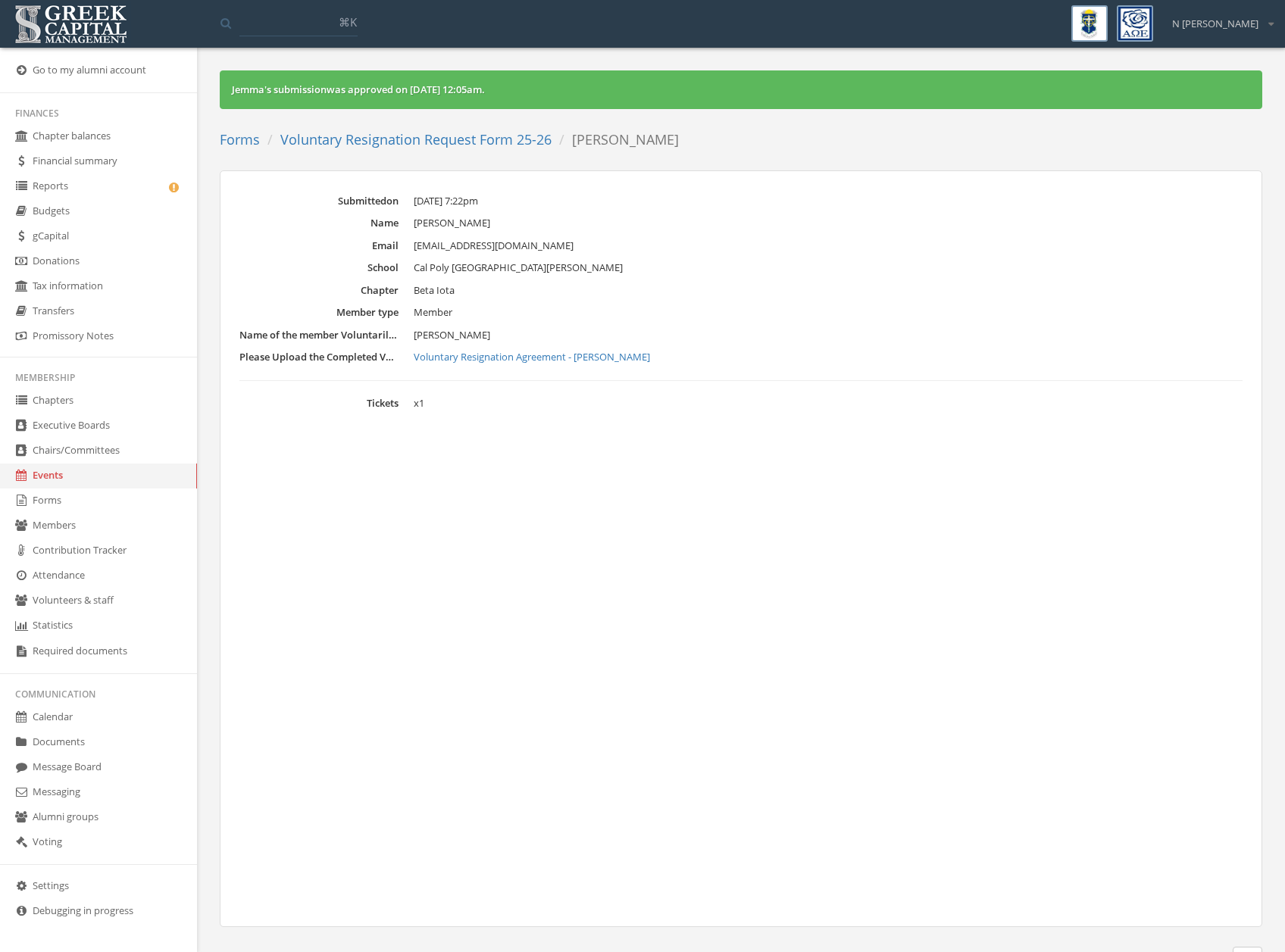
click at [450, 140] on link "Voluntary Resignation Request Form 25-26" at bounding box center [416, 139] width 272 height 18
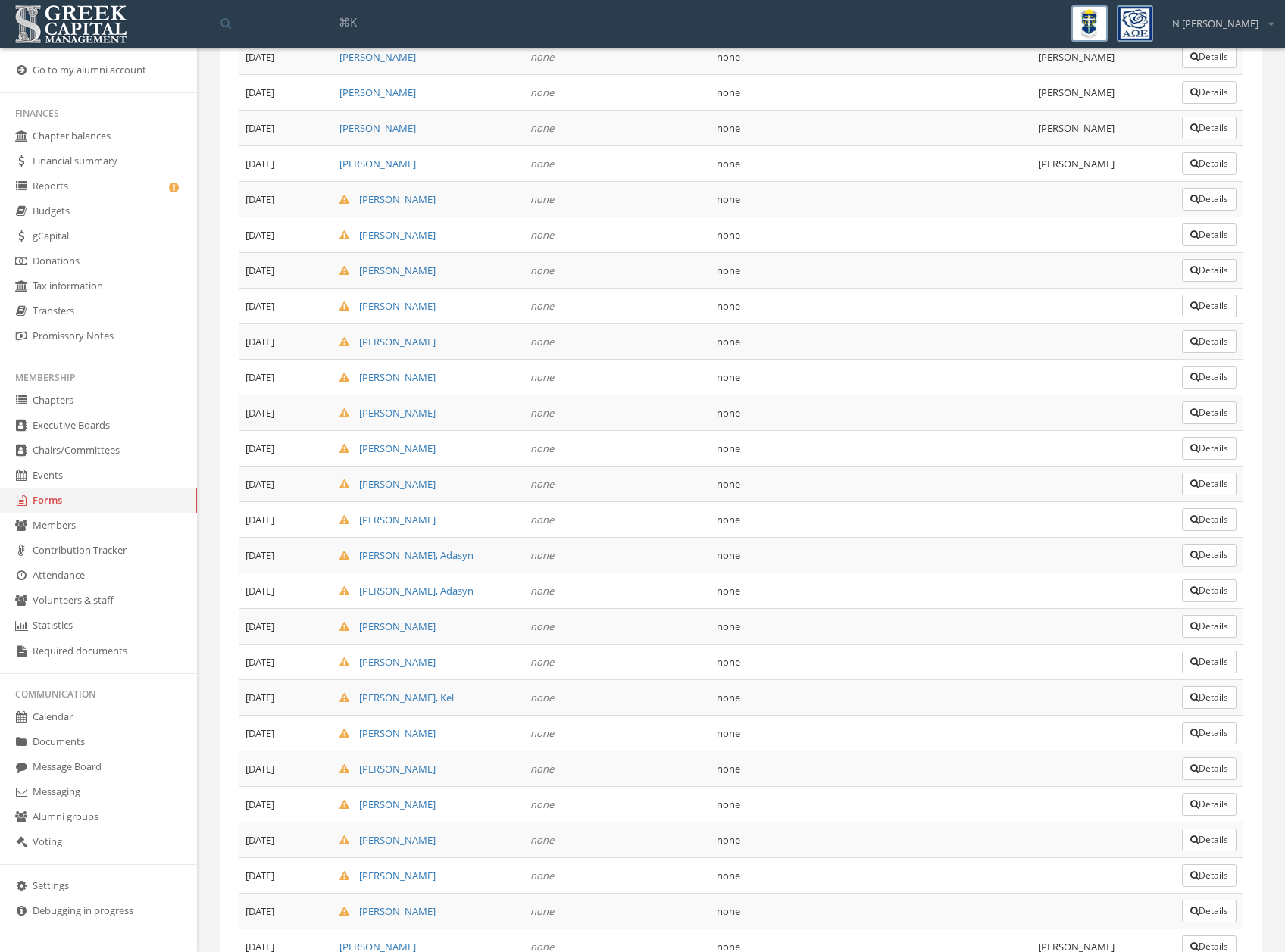
scroll to position [2169, 0]
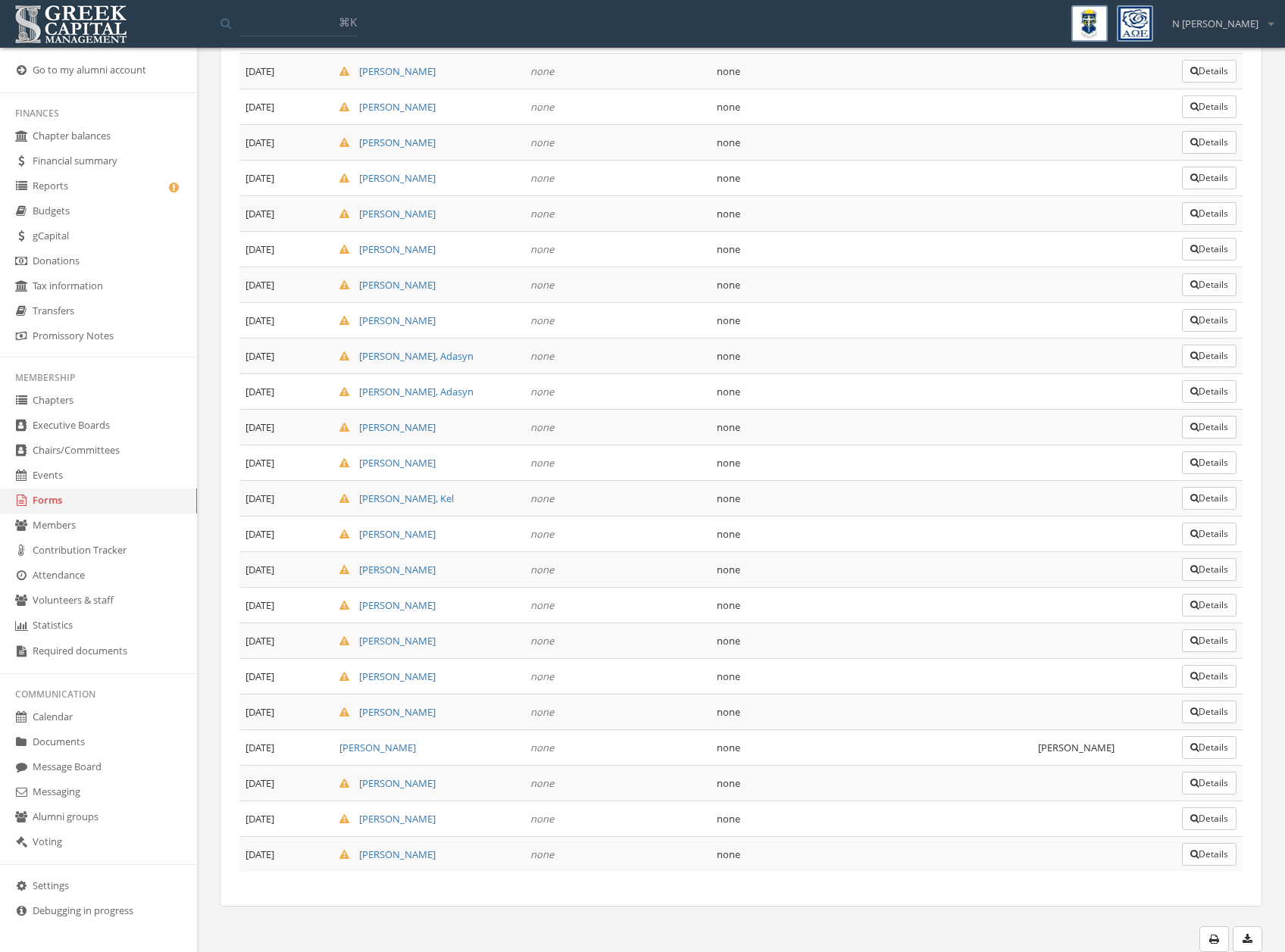
click at [1196, 713] on button "Details" at bounding box center [1209, 712] width 54 height 23
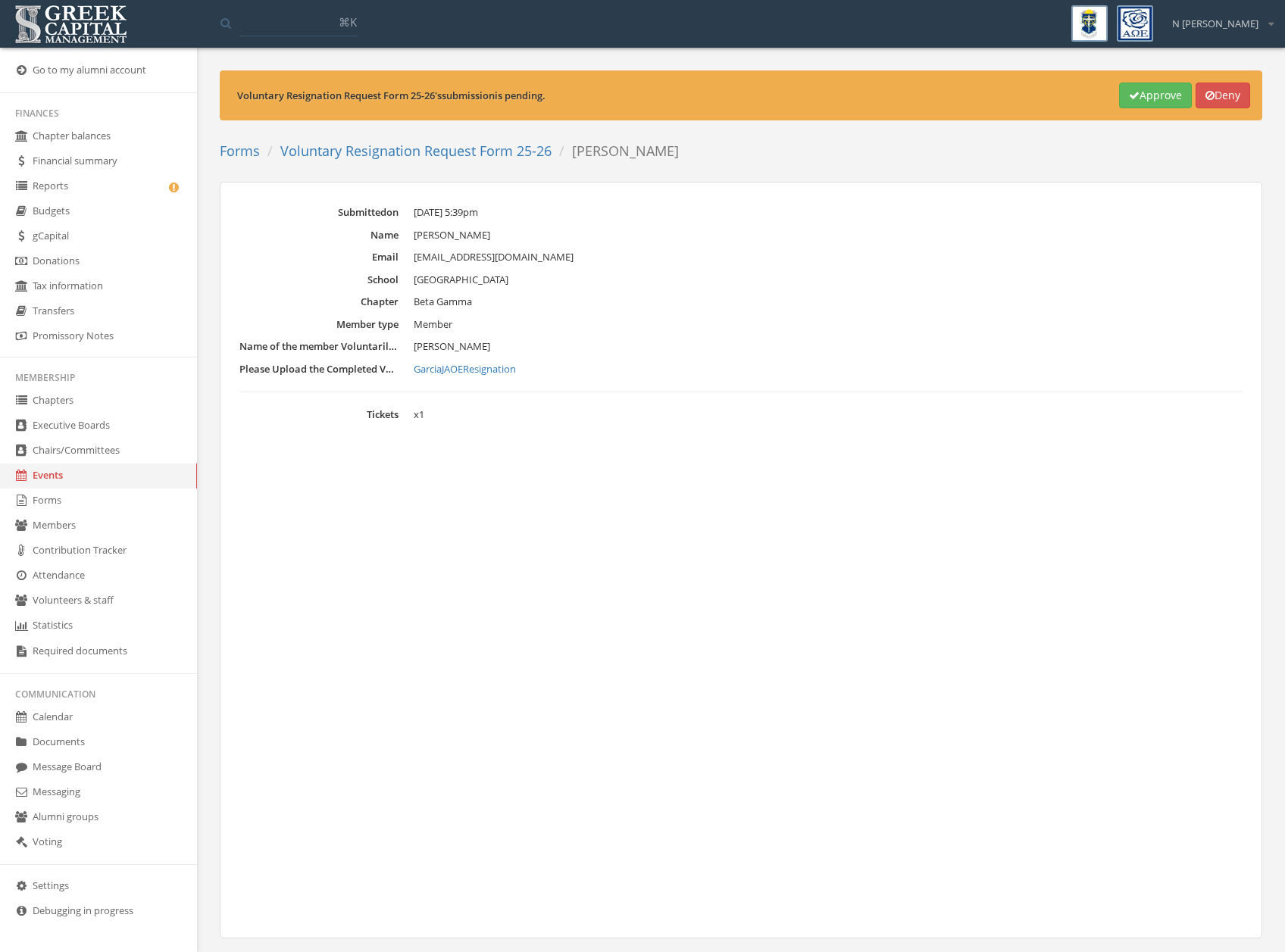
click at [1147, 86] on button "Approve" at bounding box center [1156, 96] width 73 height 26
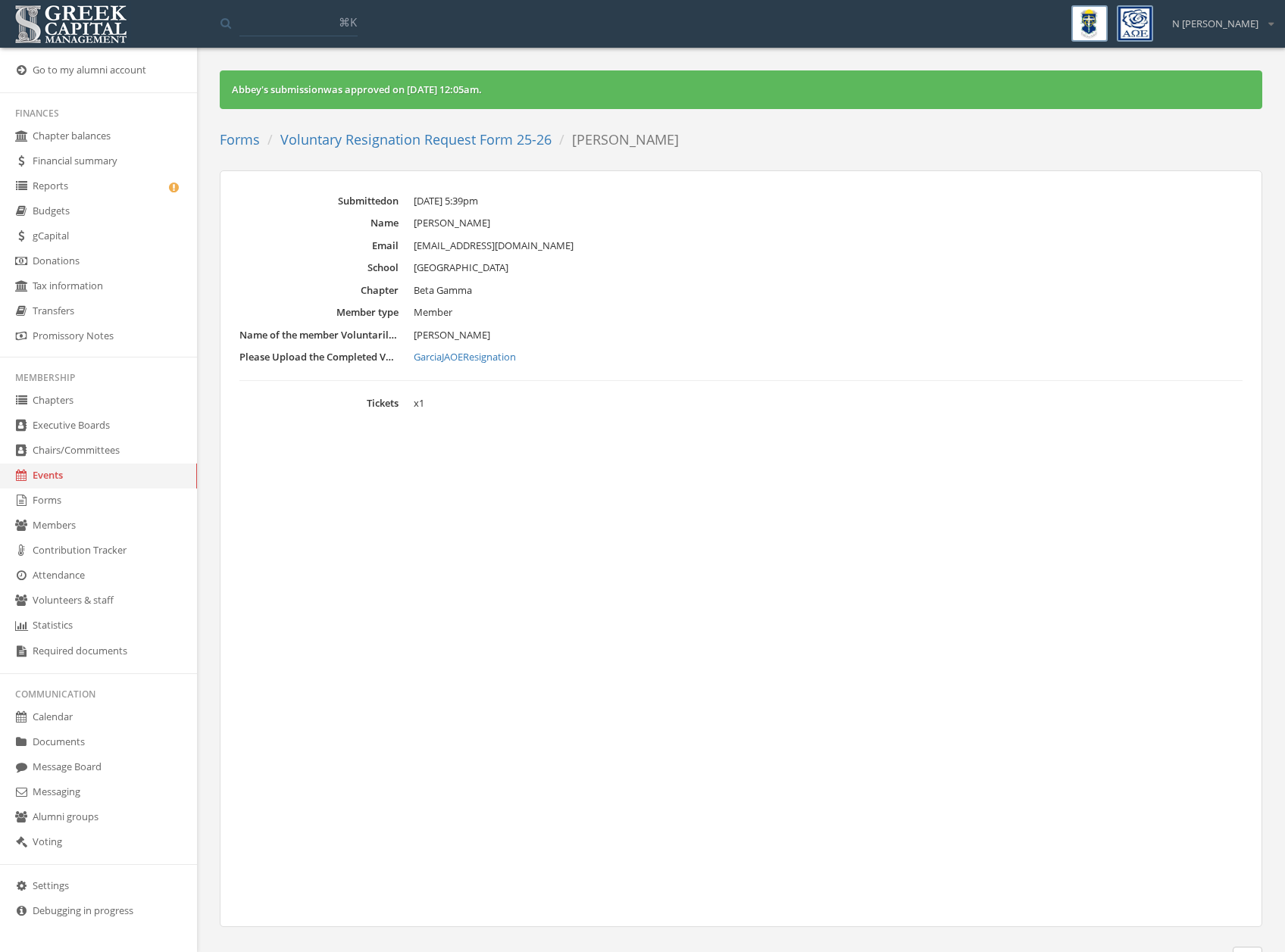
click at [520, 137] on link "Voluntary Resignation Request Form 25-26" at bounding box center [416, 139] width 272 height 18
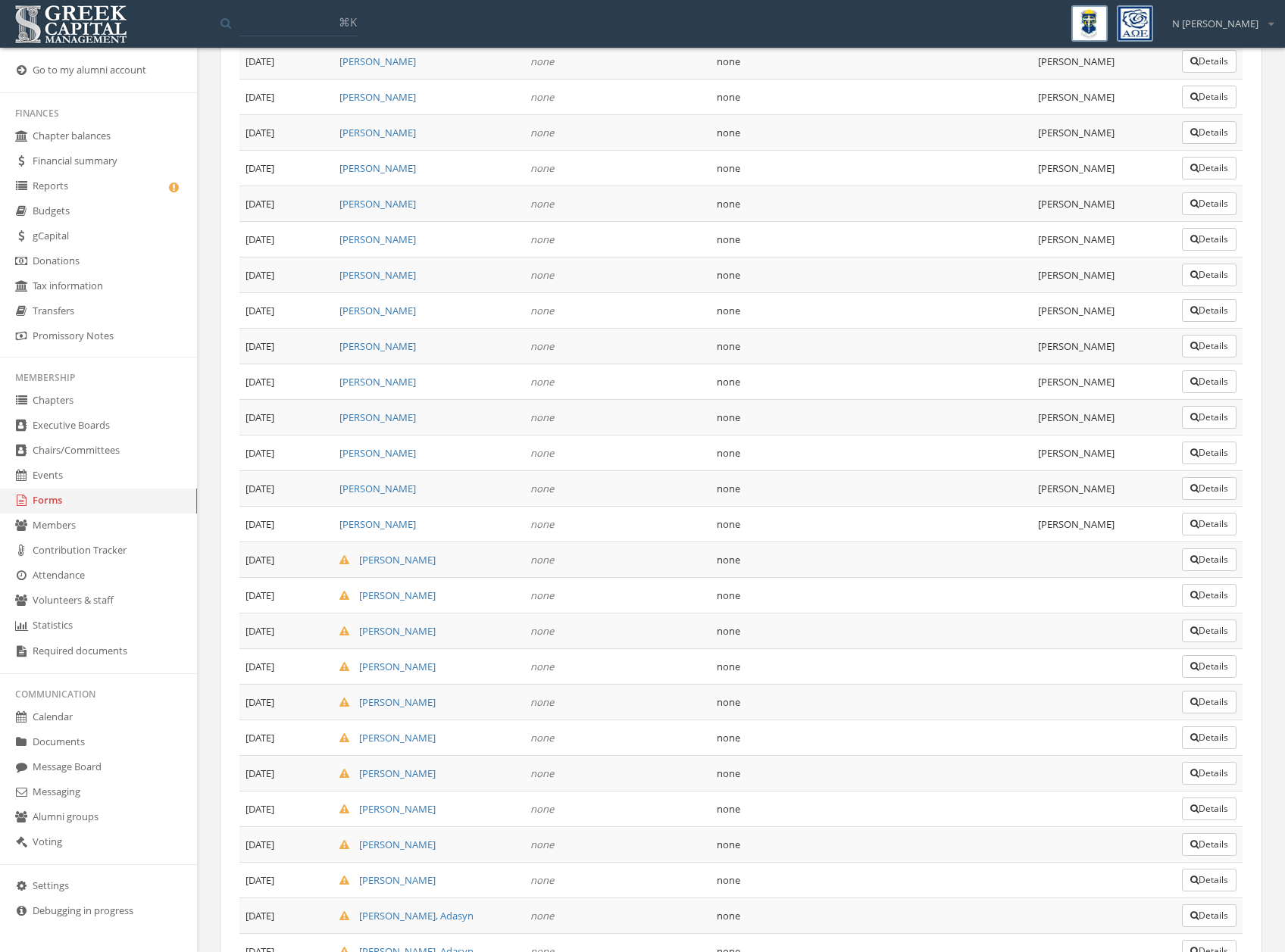
scroll to position [2169, 0]
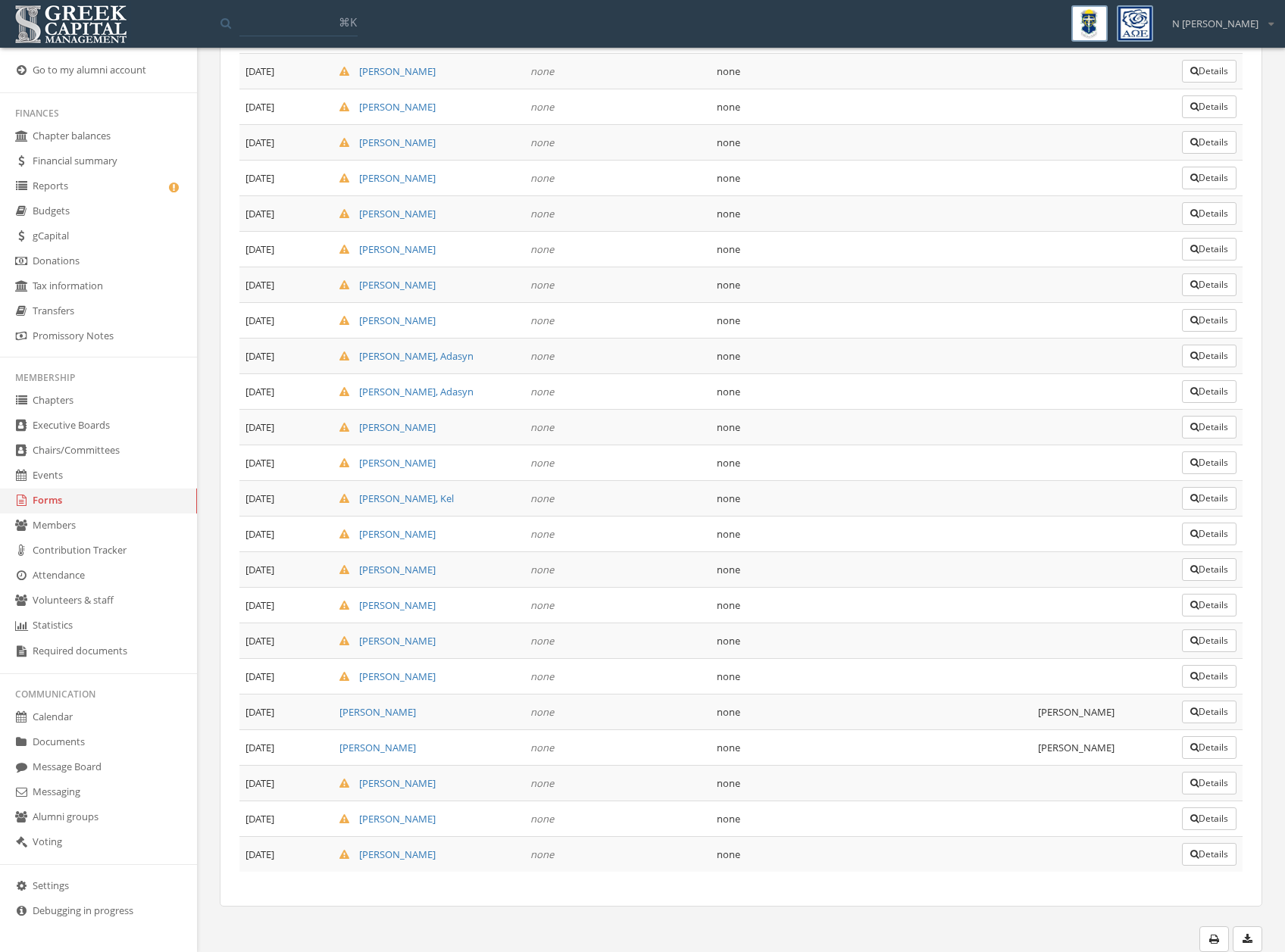
click at [1202, 681] on button "Details" at bounding box center [1209, 676] width 54 height 23
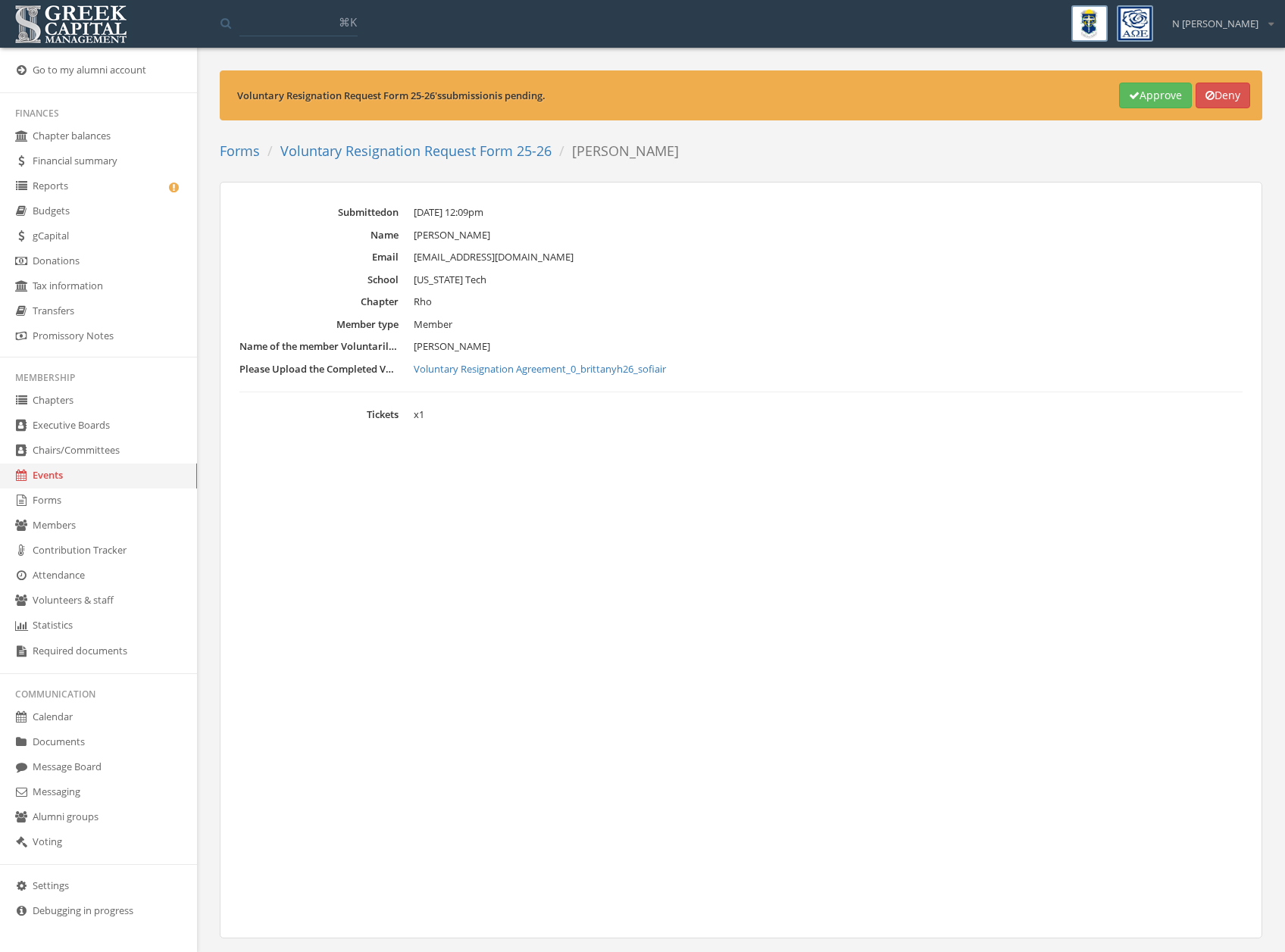
click at [1141, 97] on button "Approve" at bounding box center [1156, 96] width 73 height 26
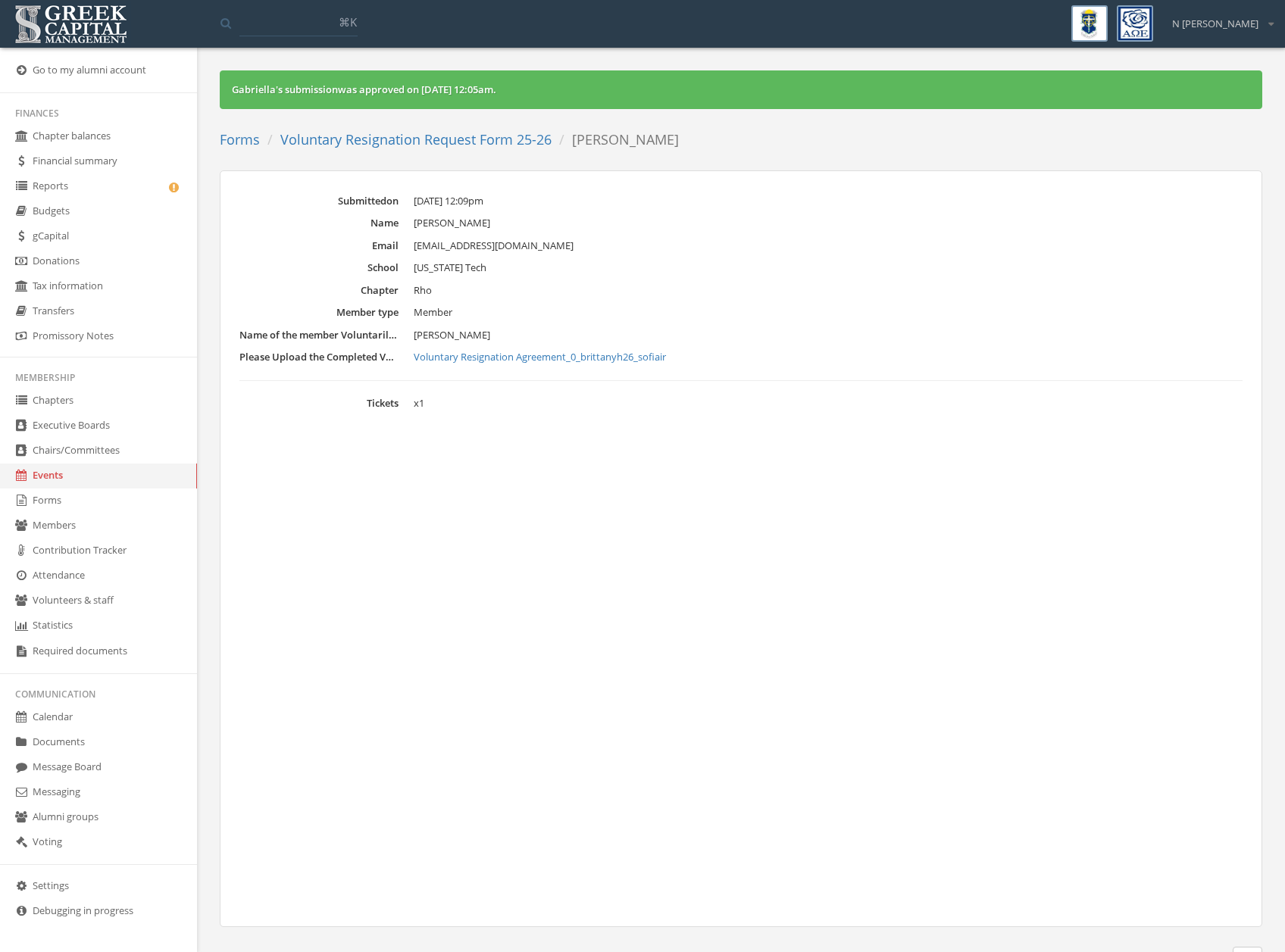
click at [496, 143] on link "Voluntary Resignation Request Form 25-26" at bounding box center [416, 139] width 272 height 18
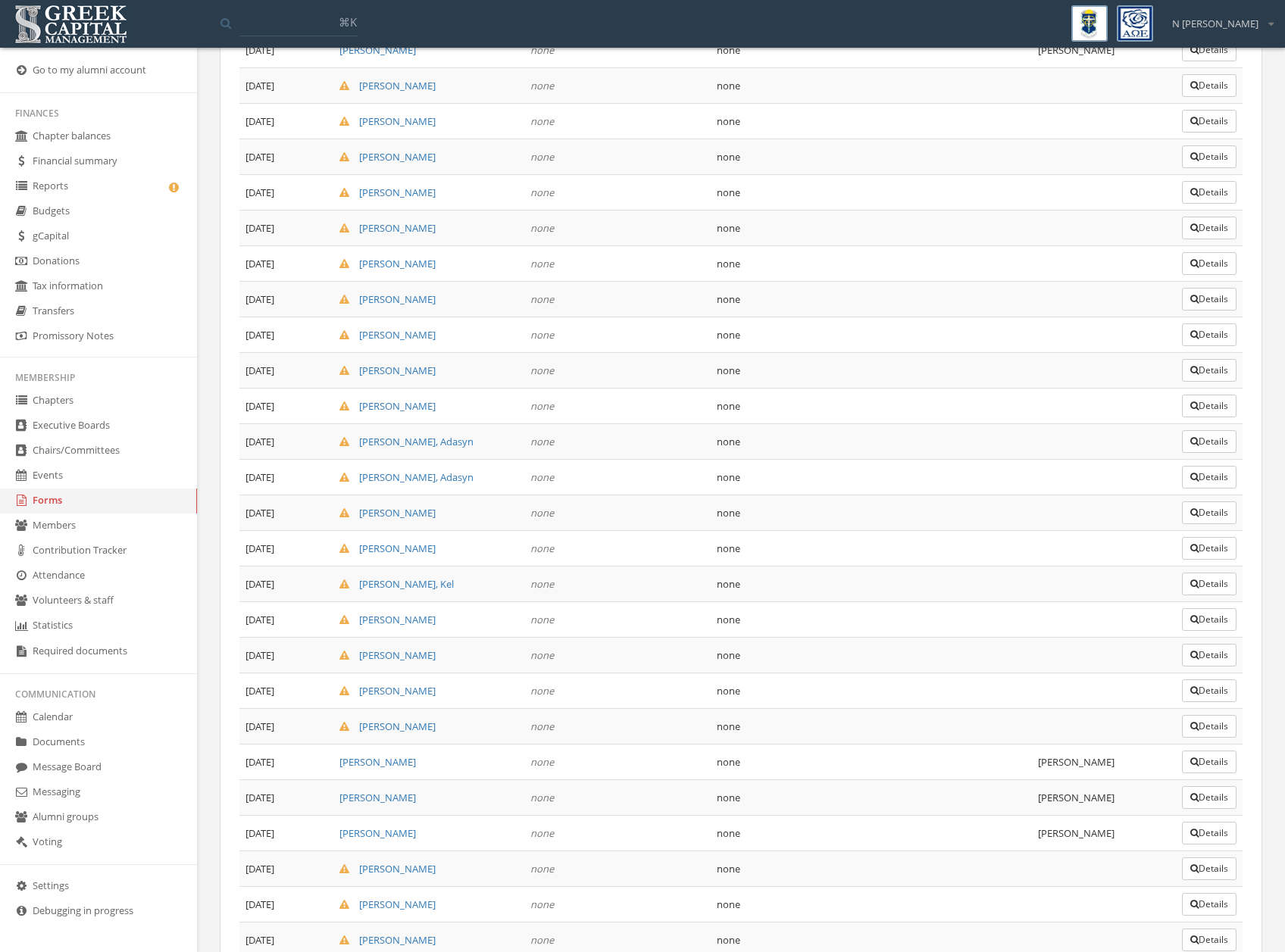
scroll to position [2169, 0]
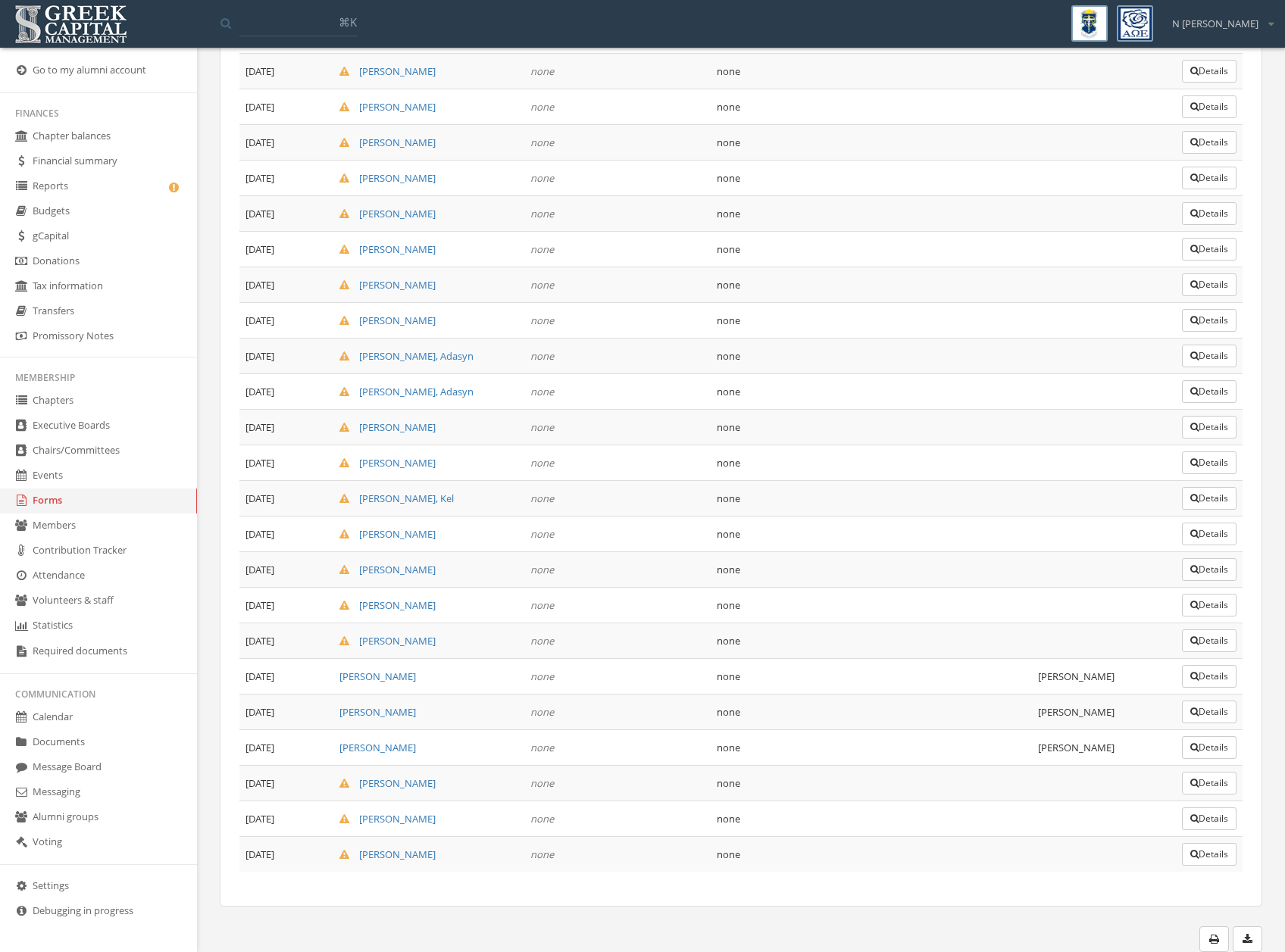
click at [1202, 641] on button "Details" at bounding box center [1209, 641] width 54 height 23
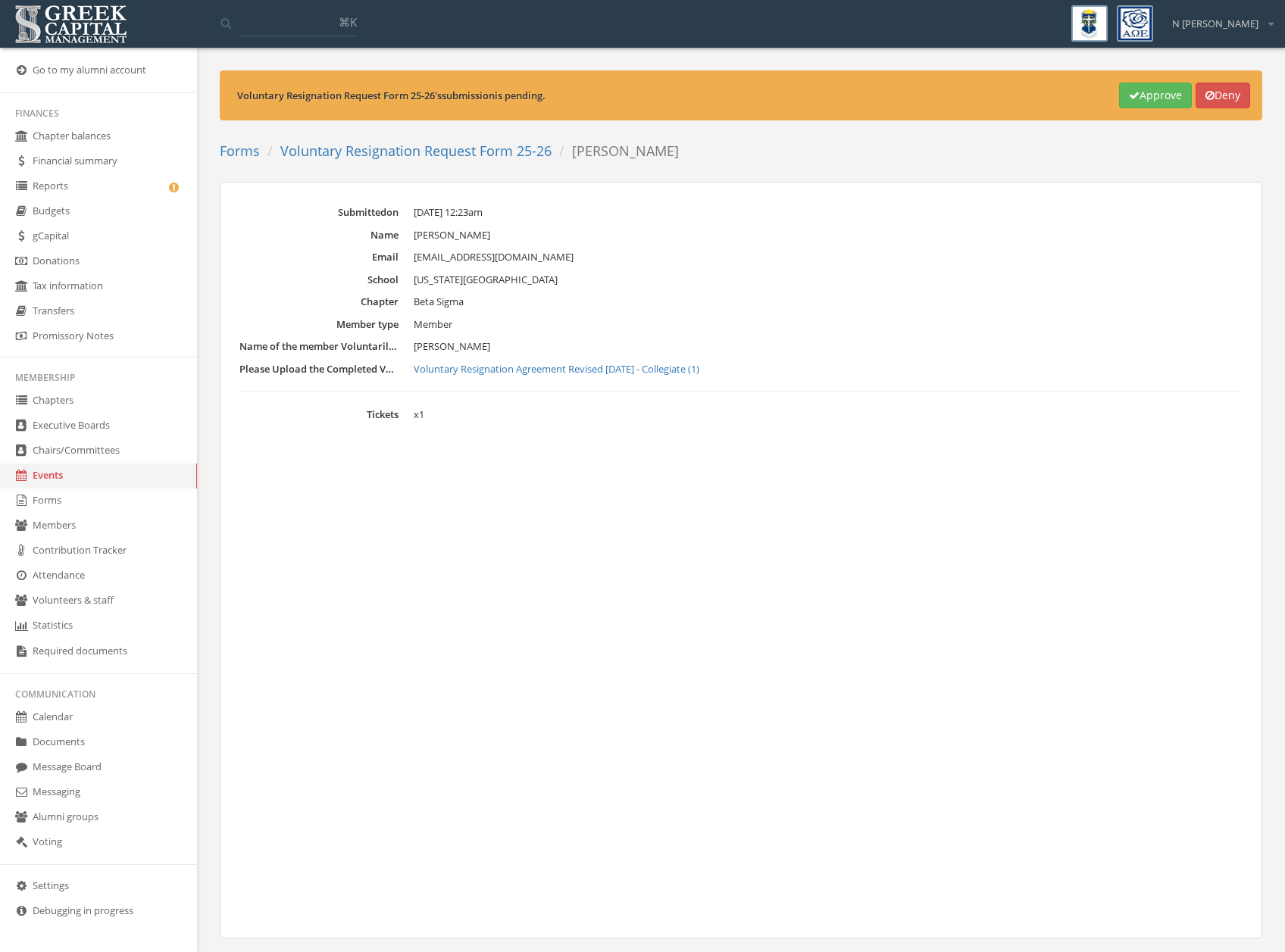
click at [1178, 86] on button "Approve" at bounding box center [1156, 96] width 73 height 26
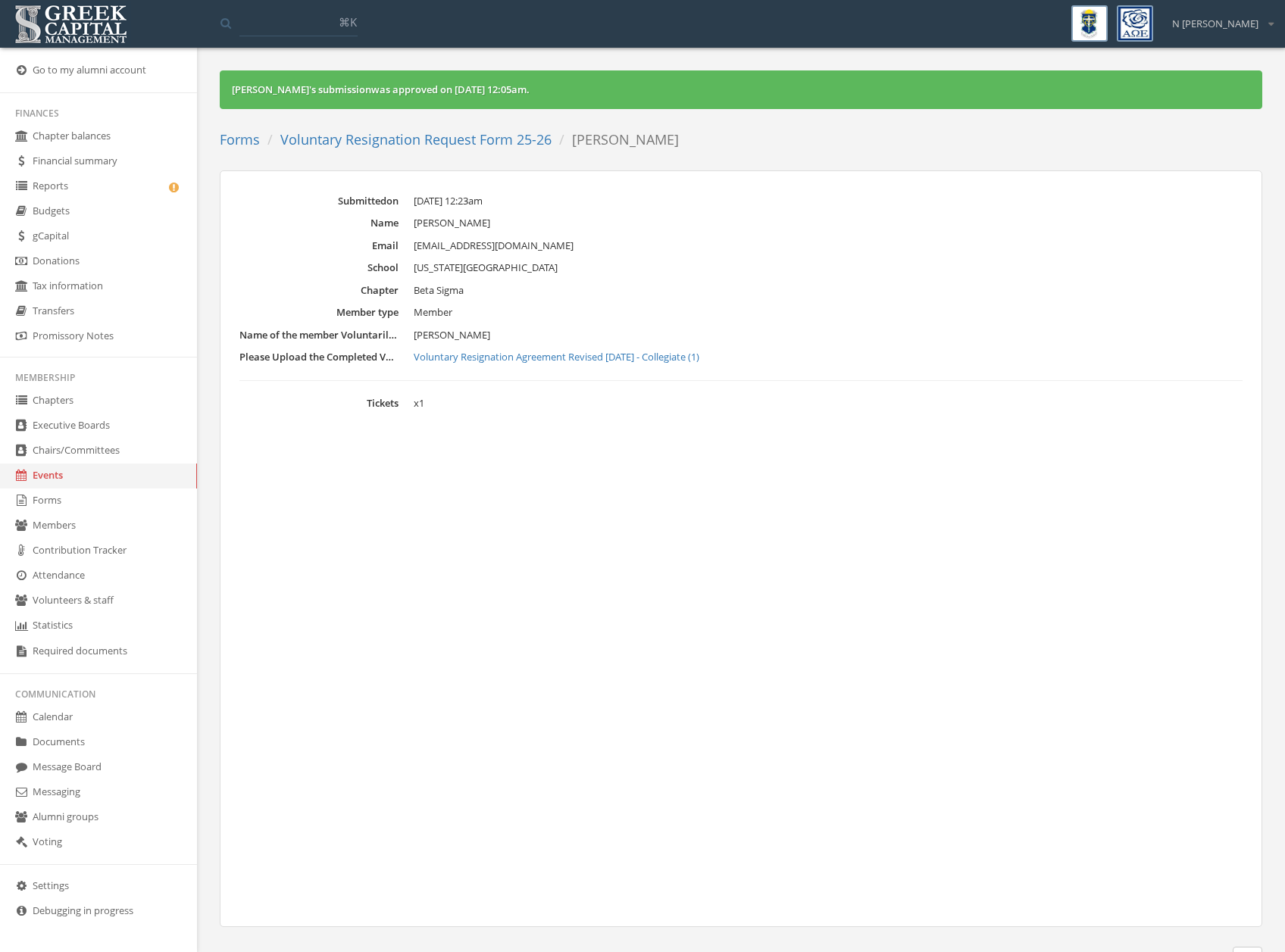
click at [493, 127] on ol "Forms Voluntary Resignation Request Form 25-26 [PERSON_NAME]" at bounding box center [454, 140] width 470 height 32
click at [501, 132] on link "Voluntary Resignation Request Form 25-26" at bounding box center [416, 139] width 272 height 18
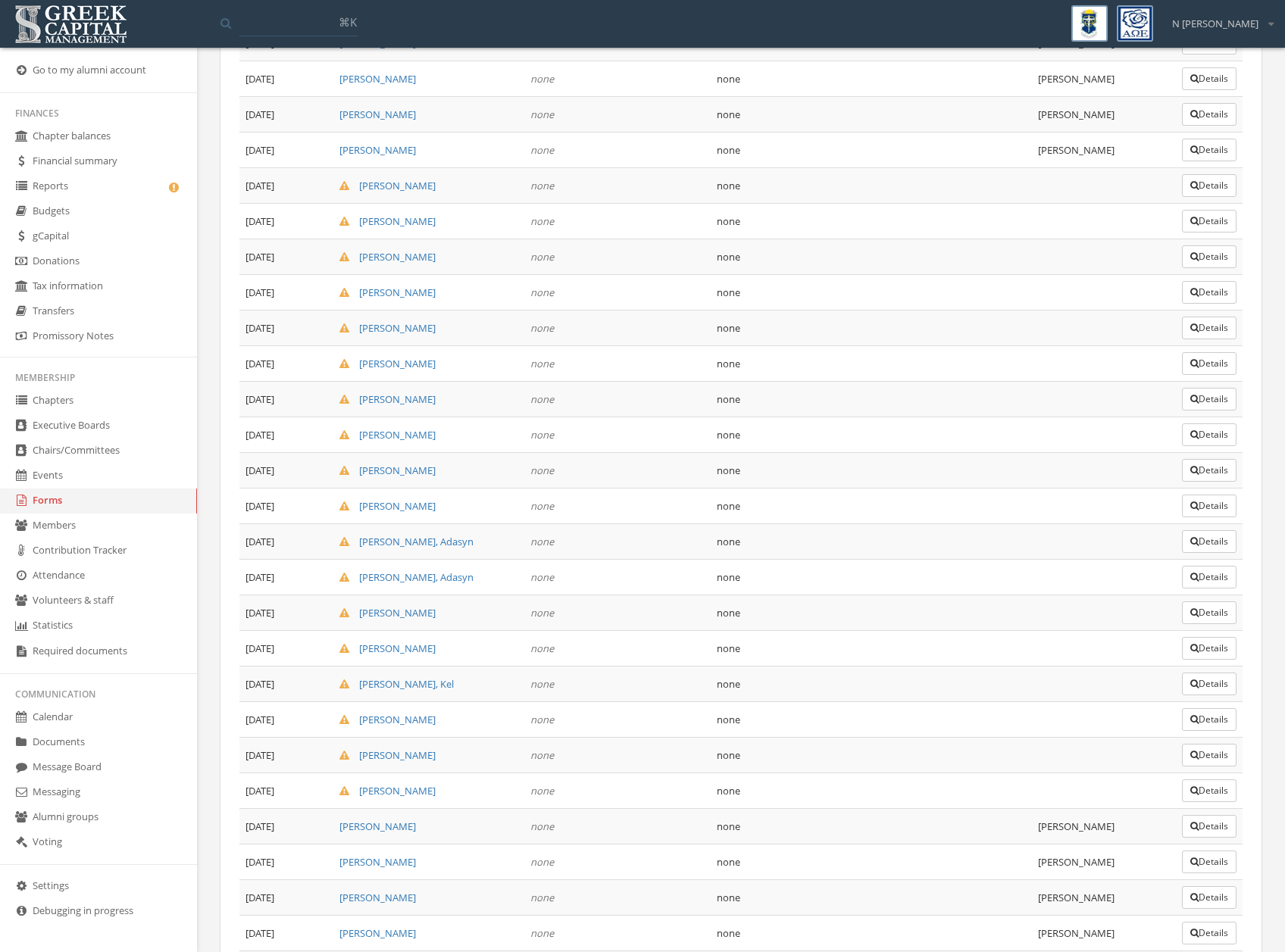
scroll to position [2169, 0]
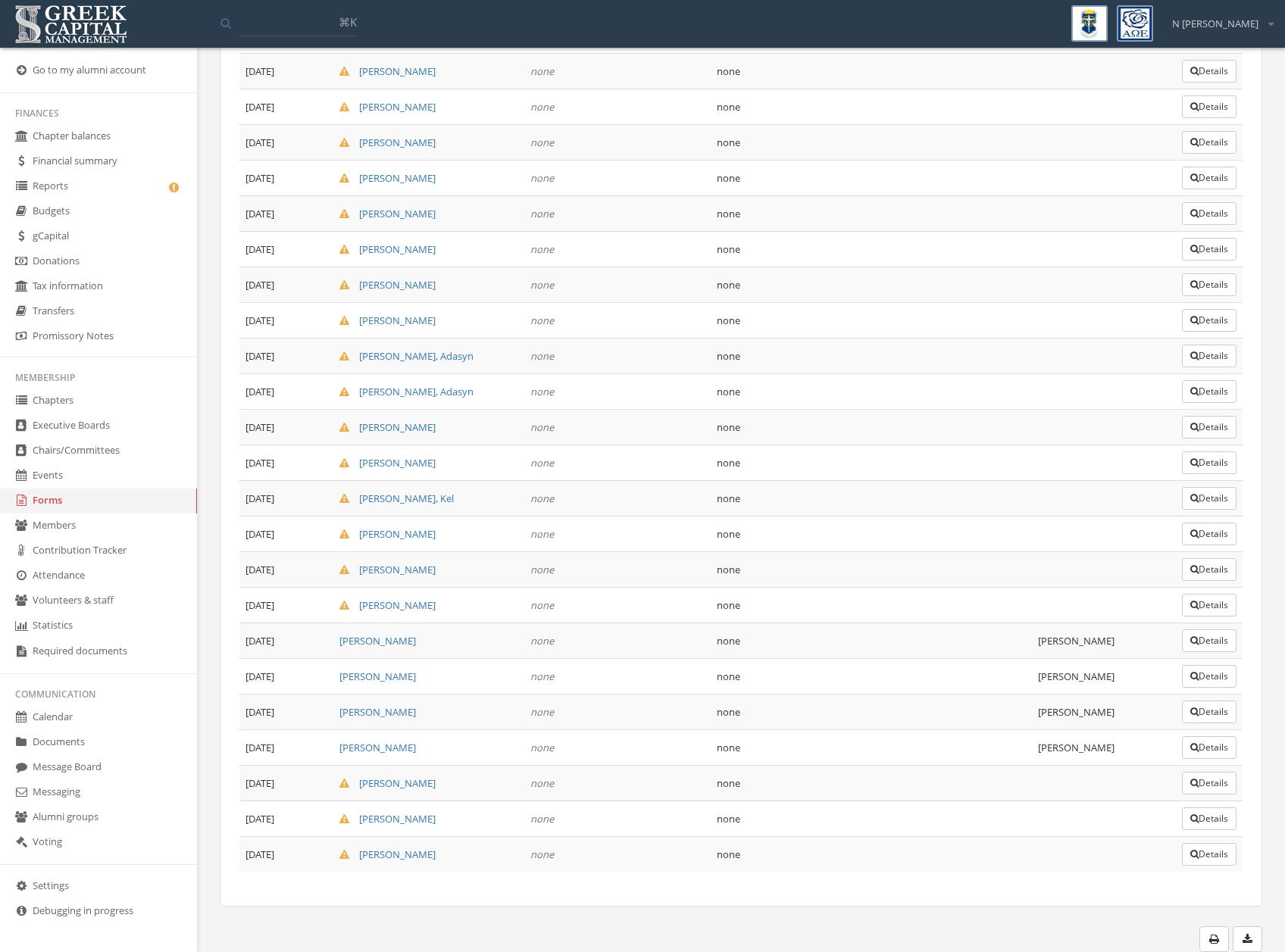
click at [1202, 604] on button "Details" at bounding box center [1209, 604] width 54 height 23
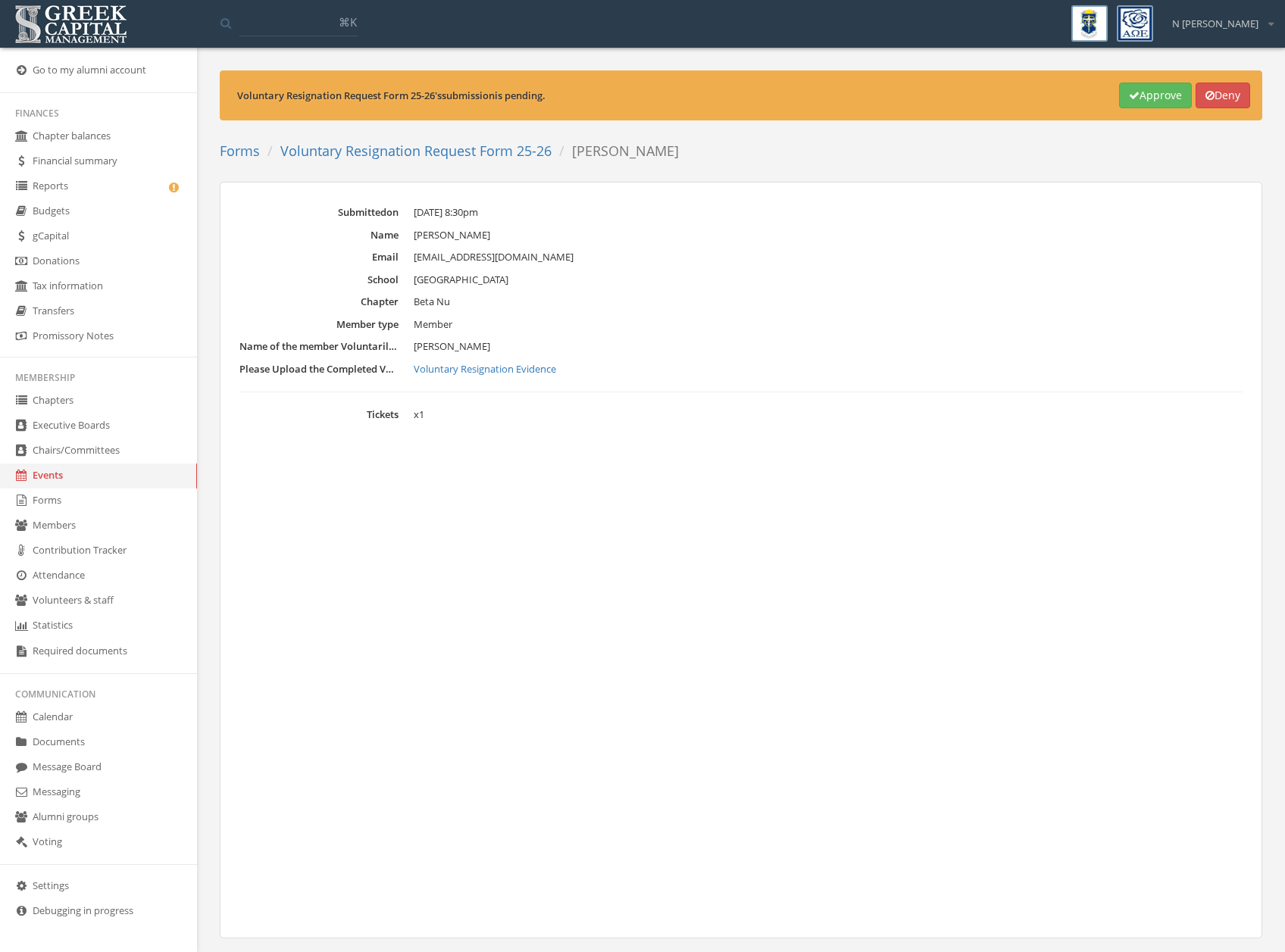
click at [1163, 98] on button "Approve" at bounding box center [1156, 96] width 73 height 26
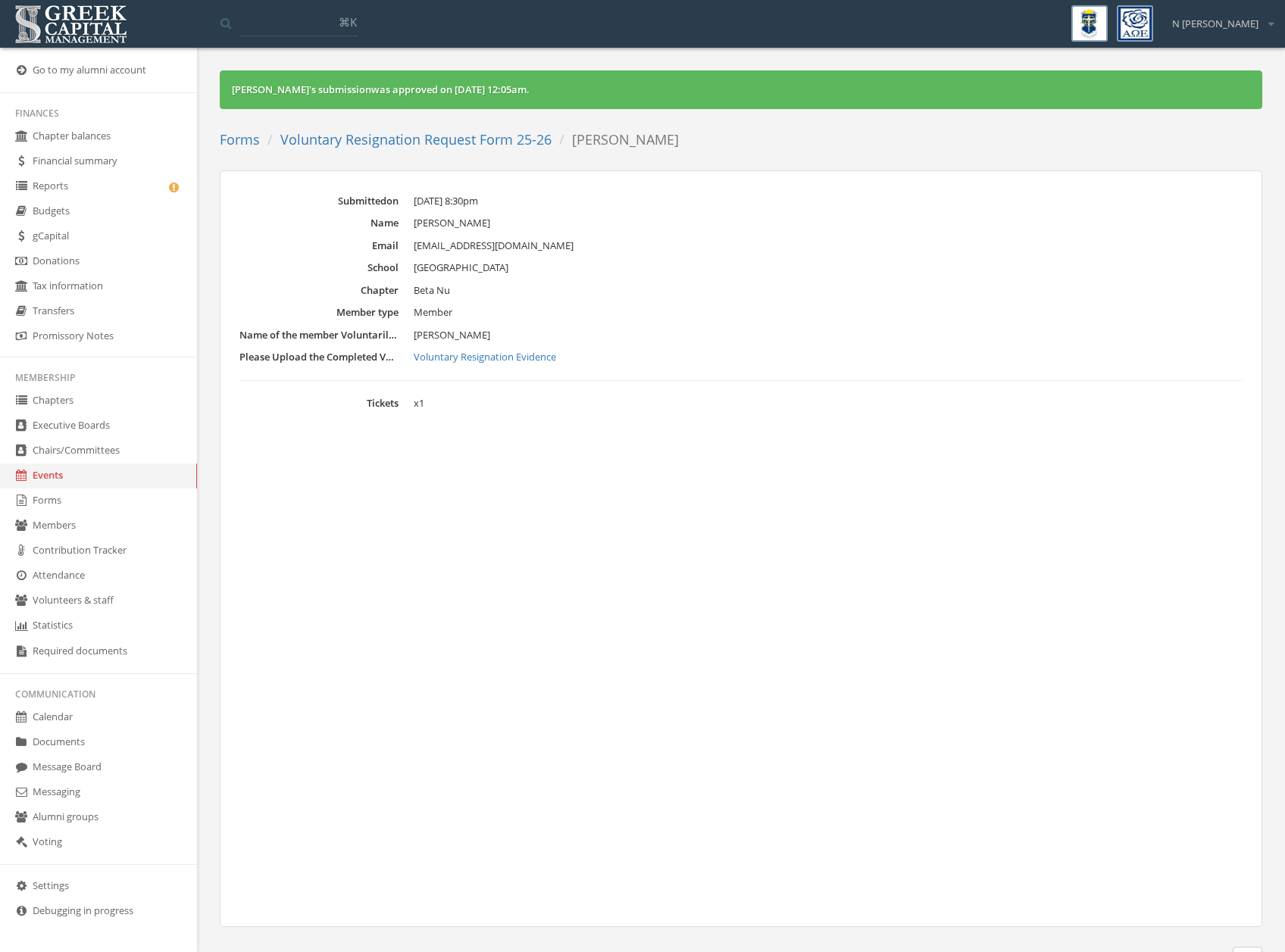
click at [487, 150] on ol "Forms Voluntary Resignation Request Form 25-26 [PERSON_NAME]" at bounding box center [454, 140] width 470 height 32
click at [486, 148] on li "Voluntary Resignation Request Form 25-26" at bounding box center [405, 140] width 291 height 20
click at [526, 145] on link "Voluntary Resignation Request Form 25-26" at bounding box center [416, 139] width 272 height 18
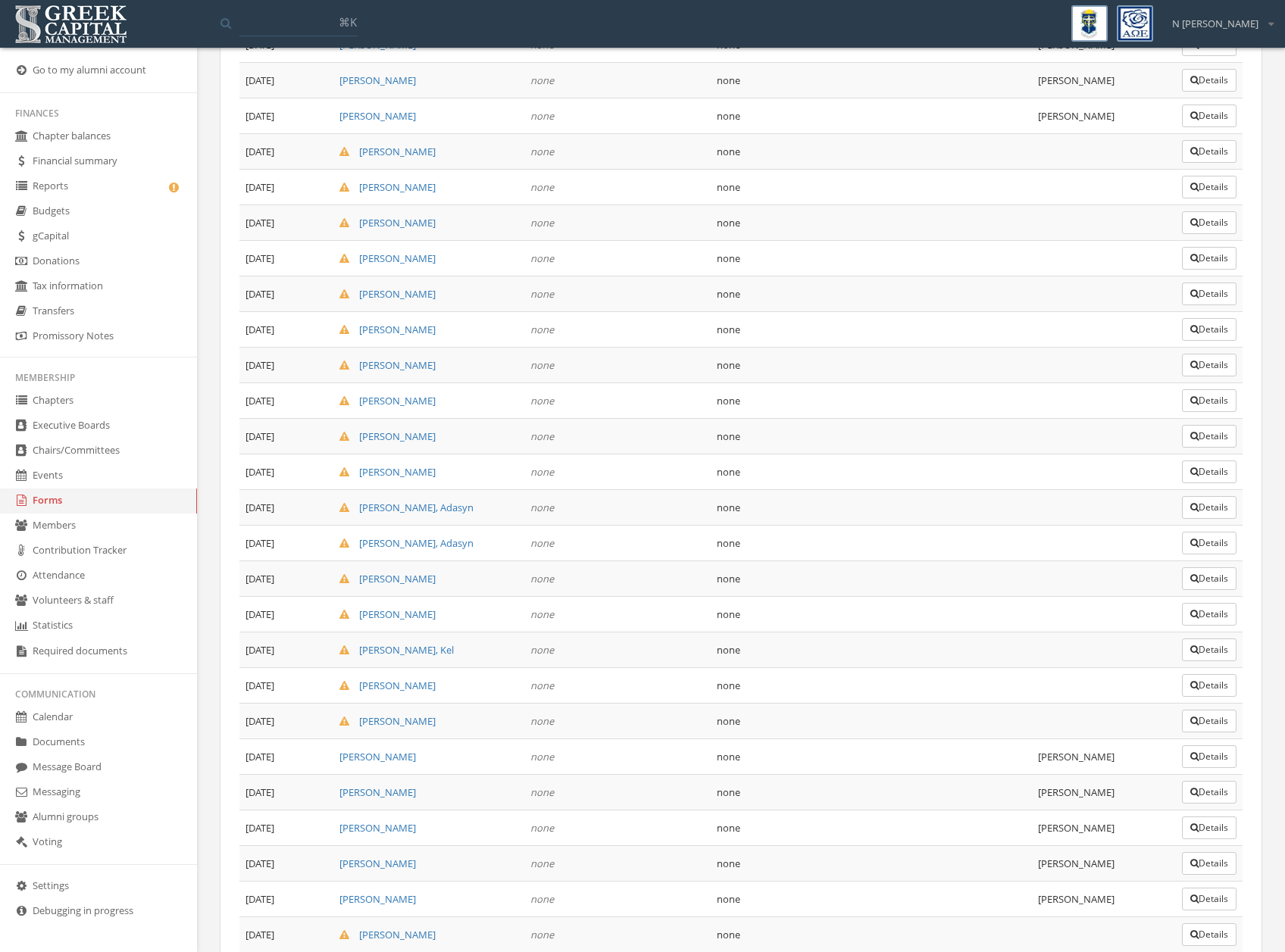
scroll to position [2169, 0]
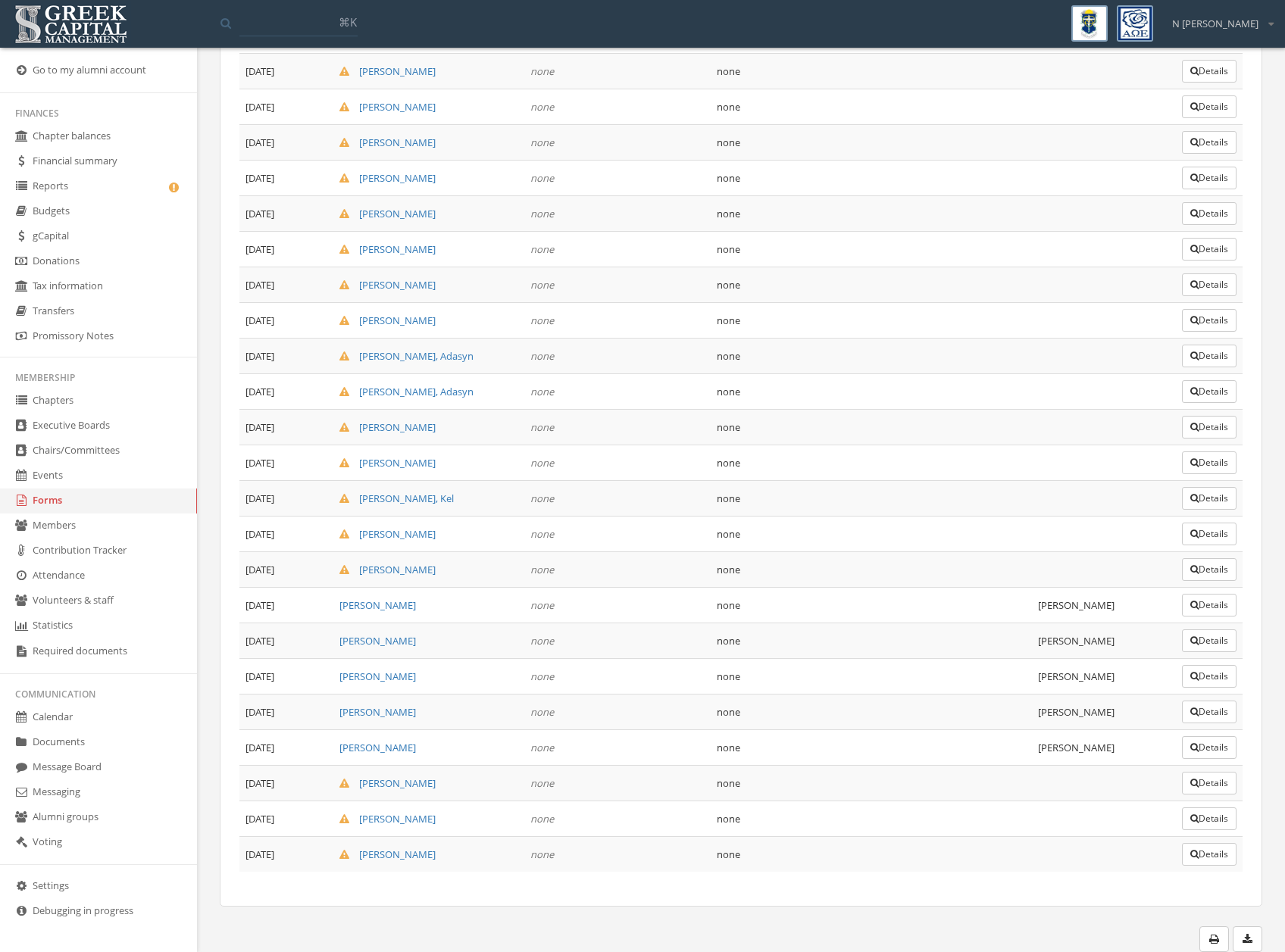
click at [1209, 565] on button "Details" at bounding box center [1209, 569] width 54 height 23
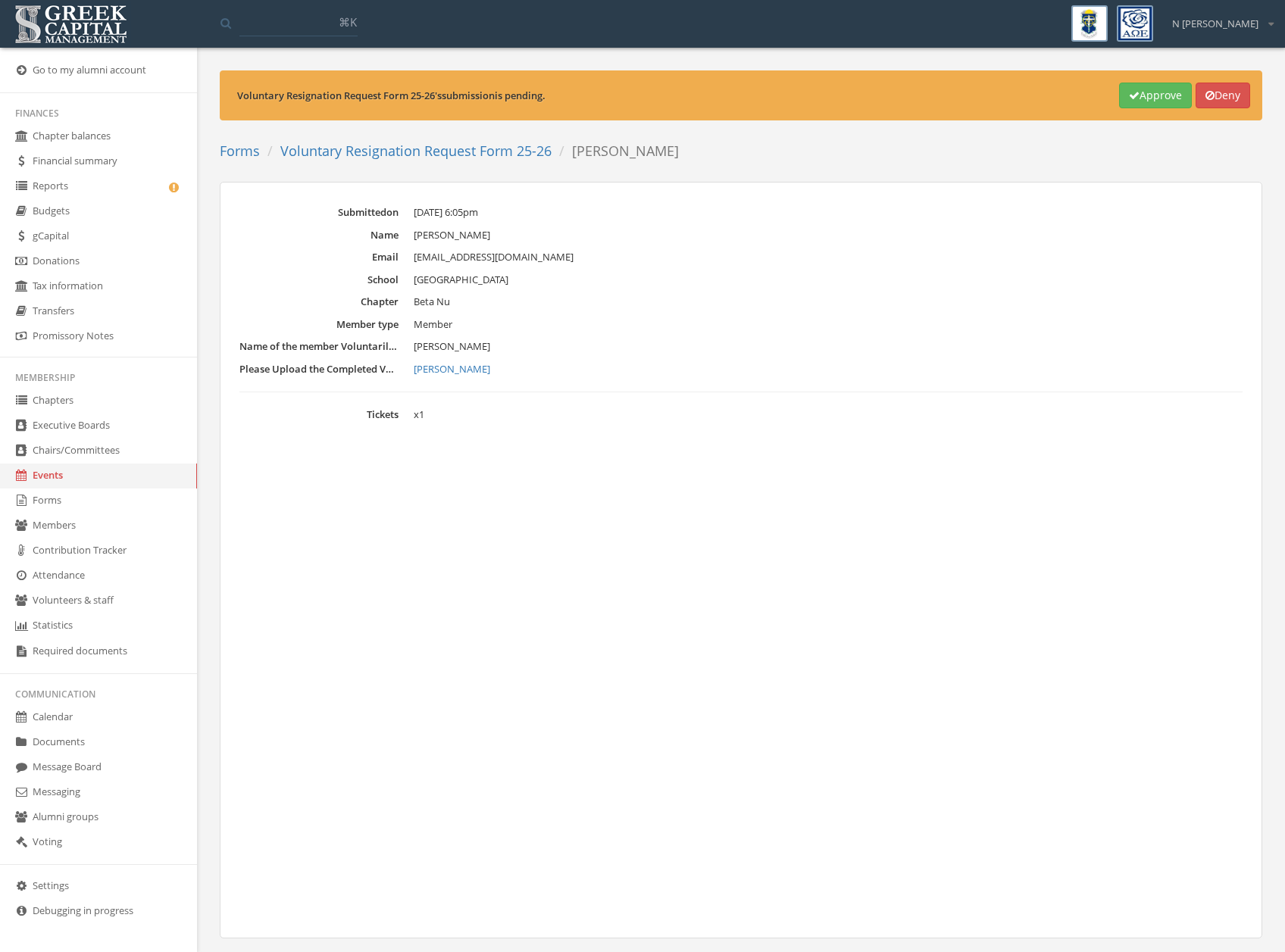
click at [1166, 109] on div "Voluntary Resignation Request Form 25-26 's submission is pending. Approve Deny" at bounding box center [741, 95] width 1043 height 50
click at [1162, 102] on button "Approve" at bounding box center [1156, 96] width 73 height 26
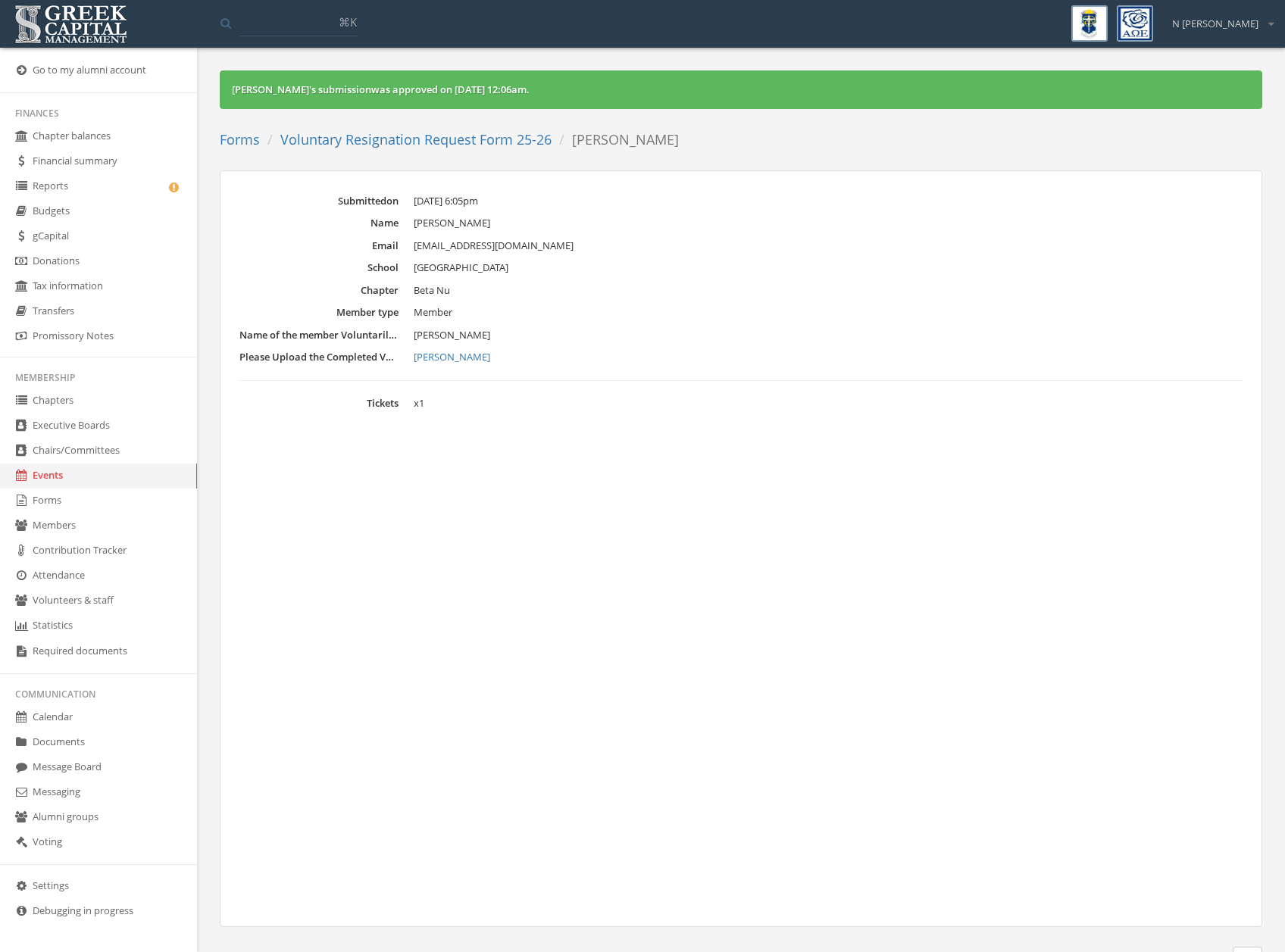
click at [525, 127] on ol "Forms Voluntary Resignation Request Form 25-26 [PERSON_NAME]" at bounding box center [454, 140] width 470 height 32
click at [525, 136] on link "Voluntary Resignation Request Form 25-26" at bounding box center [416, 139] width 272 height 18
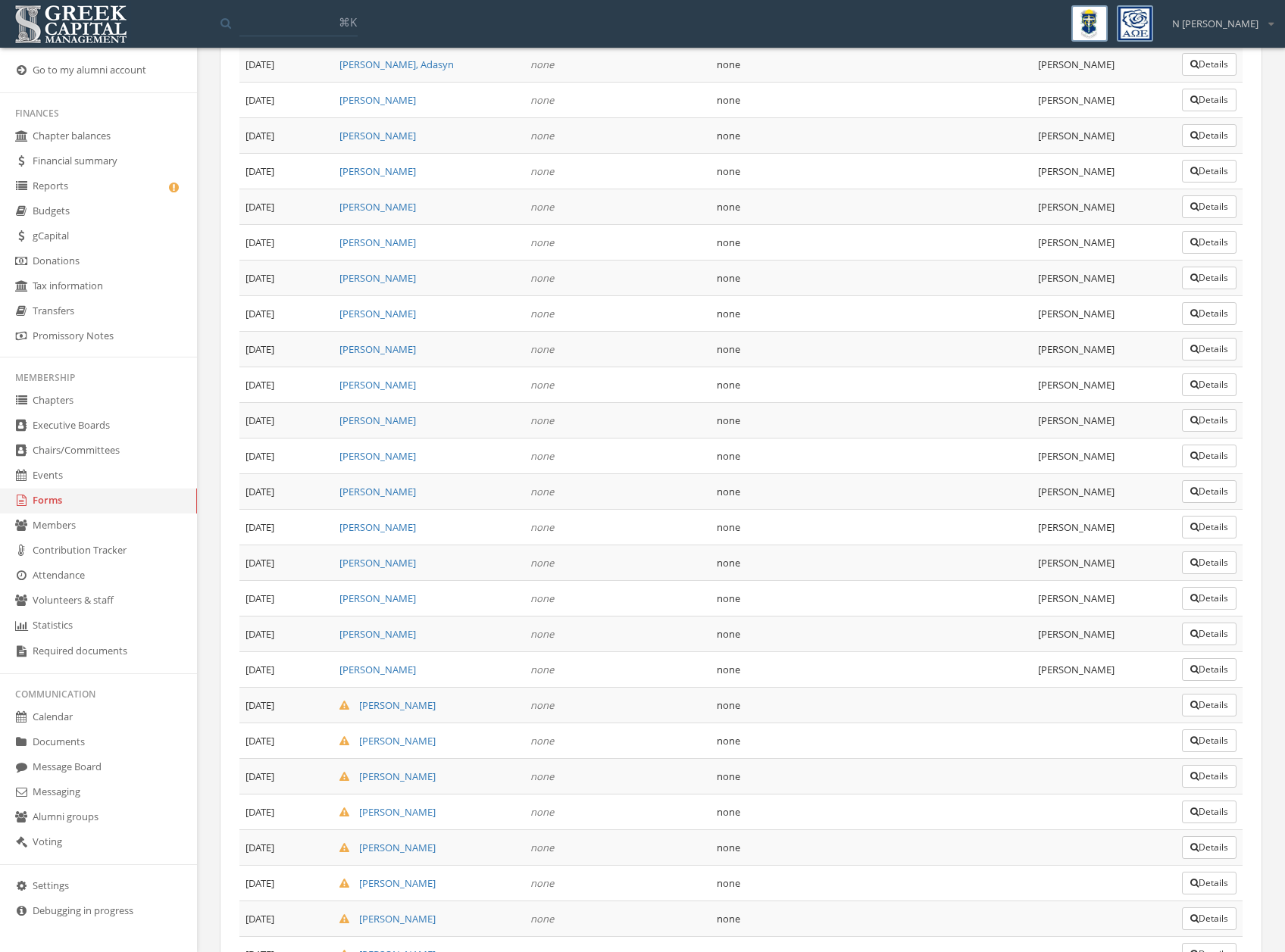
scroll to position [1956, 0]
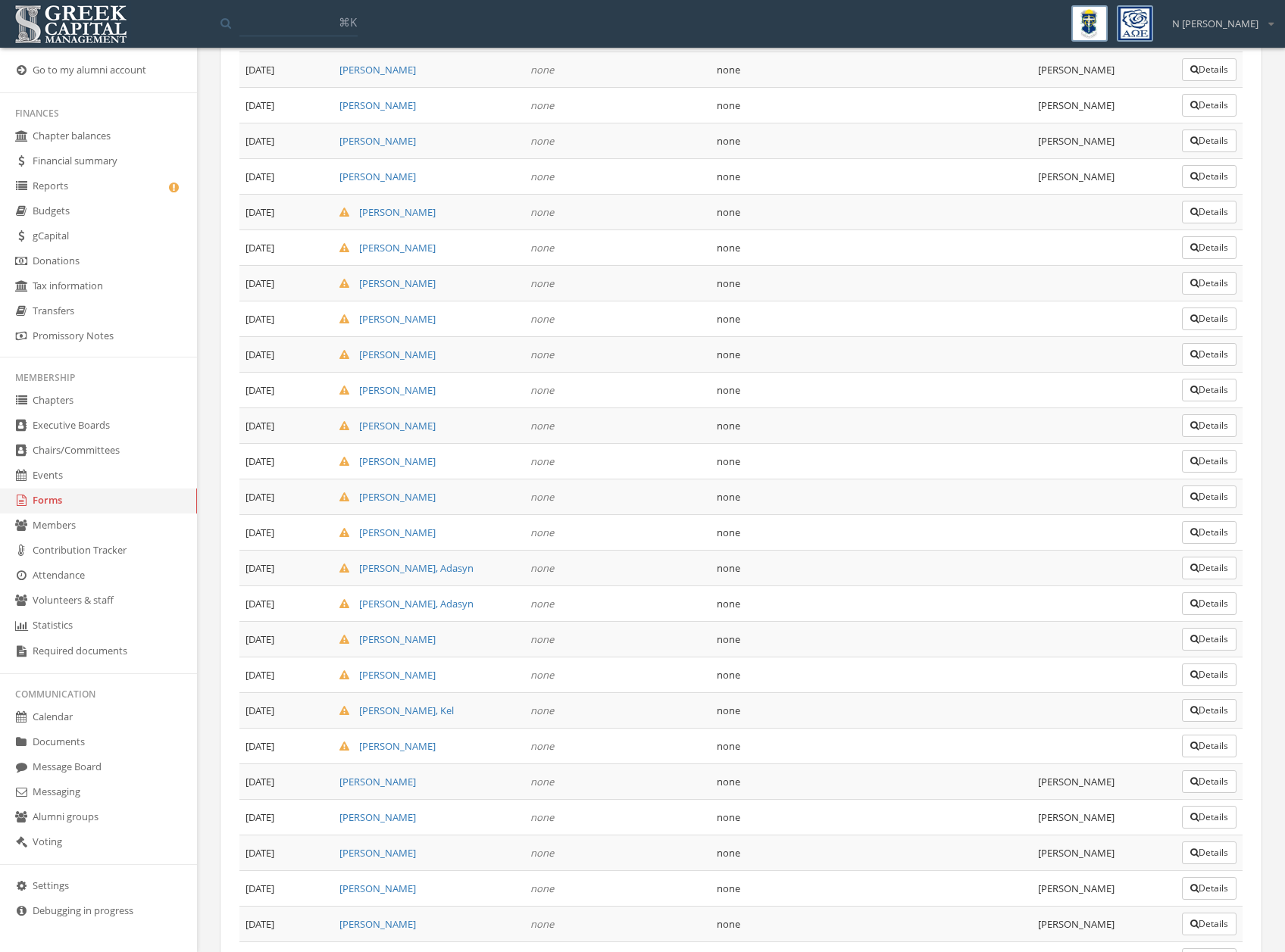
click at [1193, 746] on icon "button" at bounding box center [1194, 746] width 8 height 9
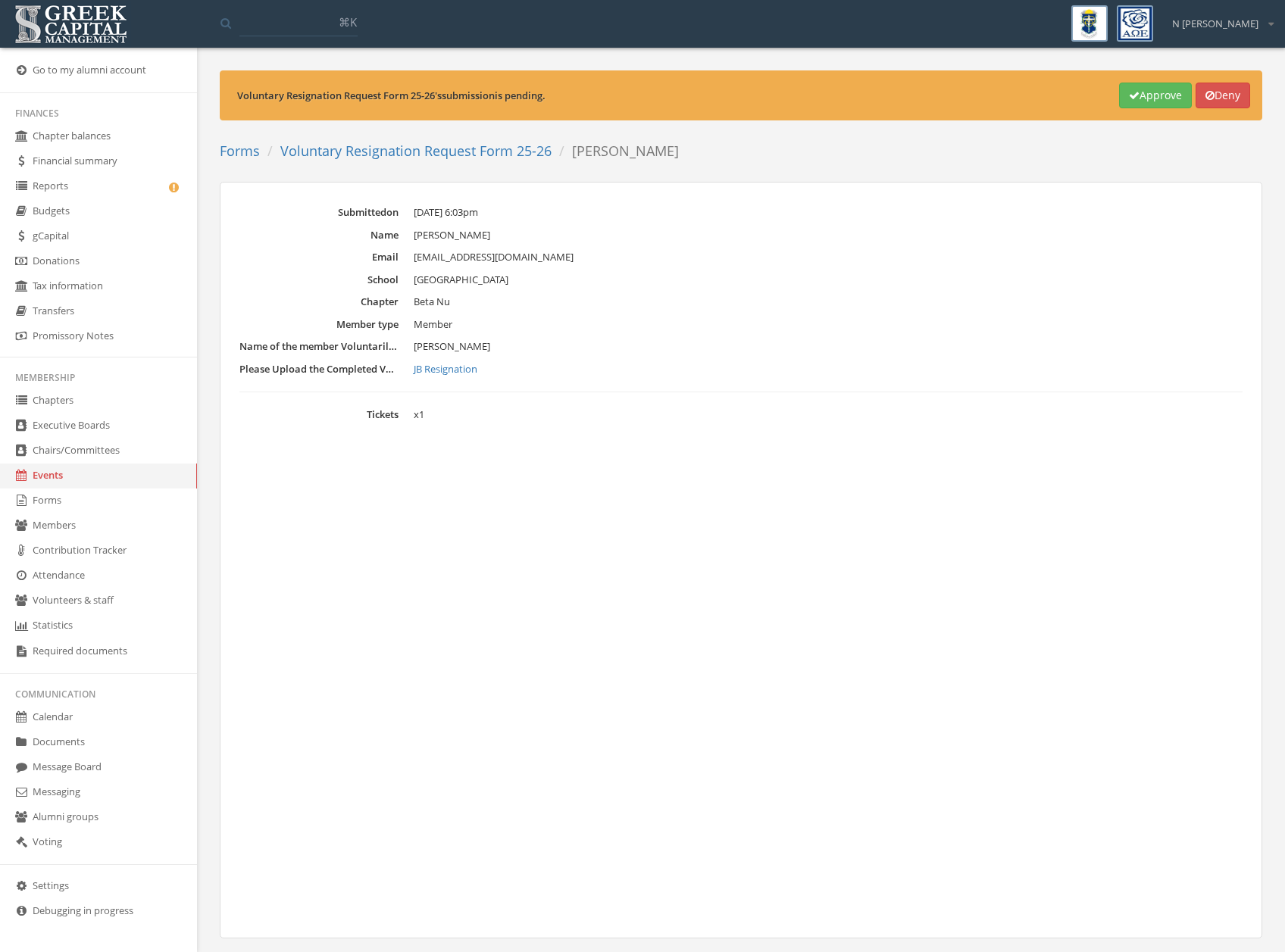
click at [1134, 87] on button "Approve" at bounding box center [1156, 96] width 73 height 26
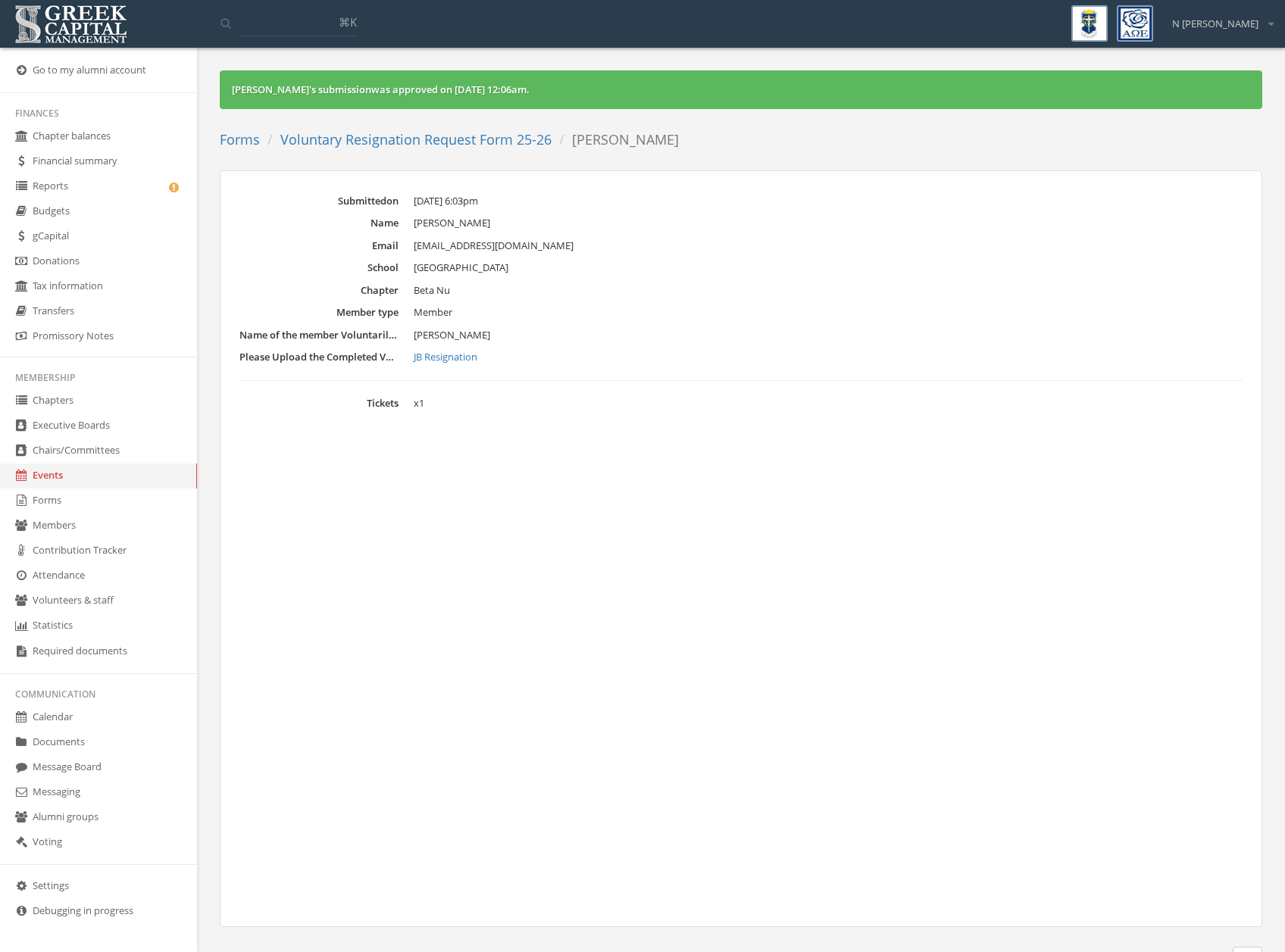
click at [508, 135] on link "Voluntary Resignation Request Form 25-26" at bounding box center [416, 139] width 272 height 18
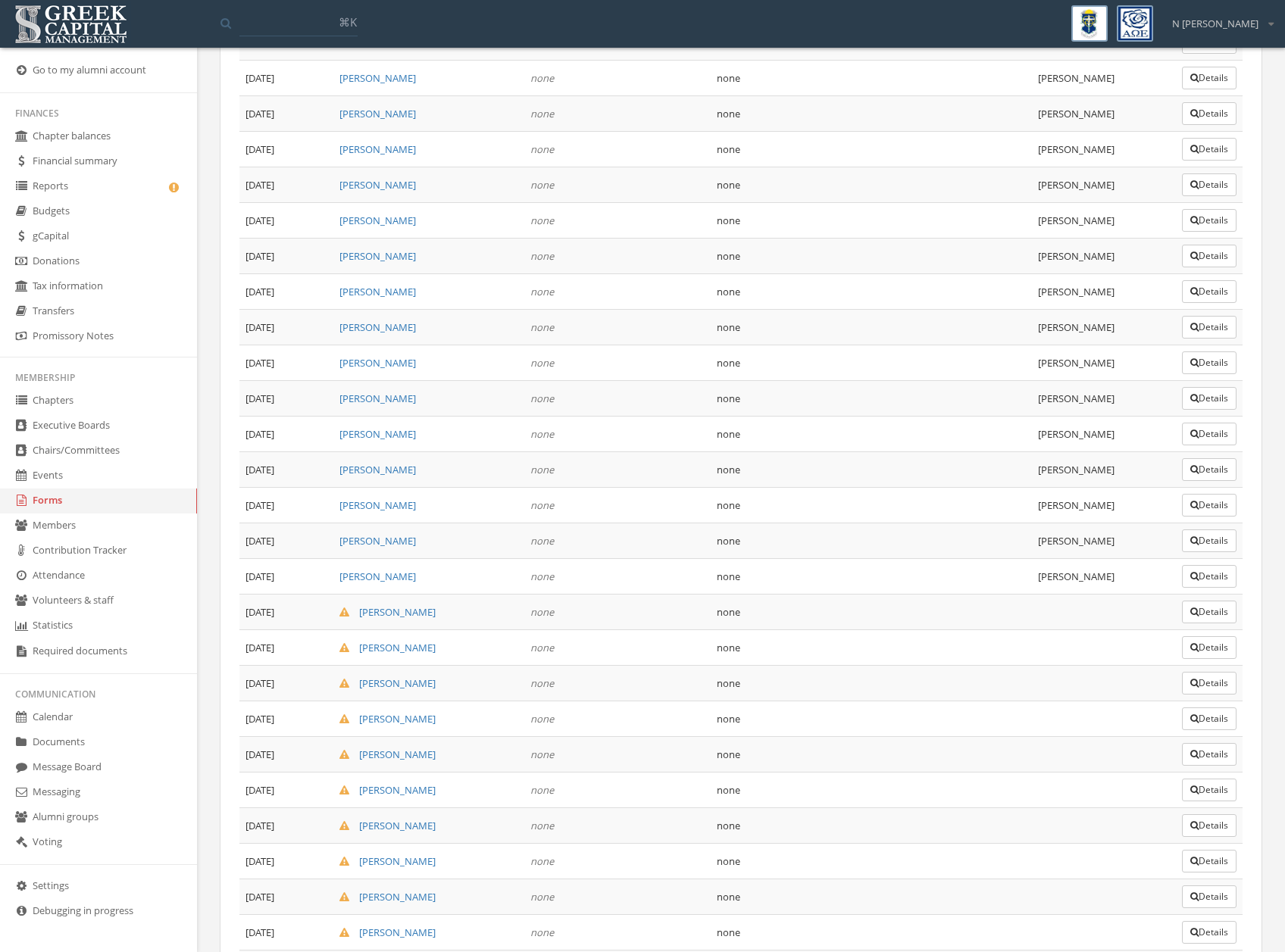
scroll to position [2101, 0]
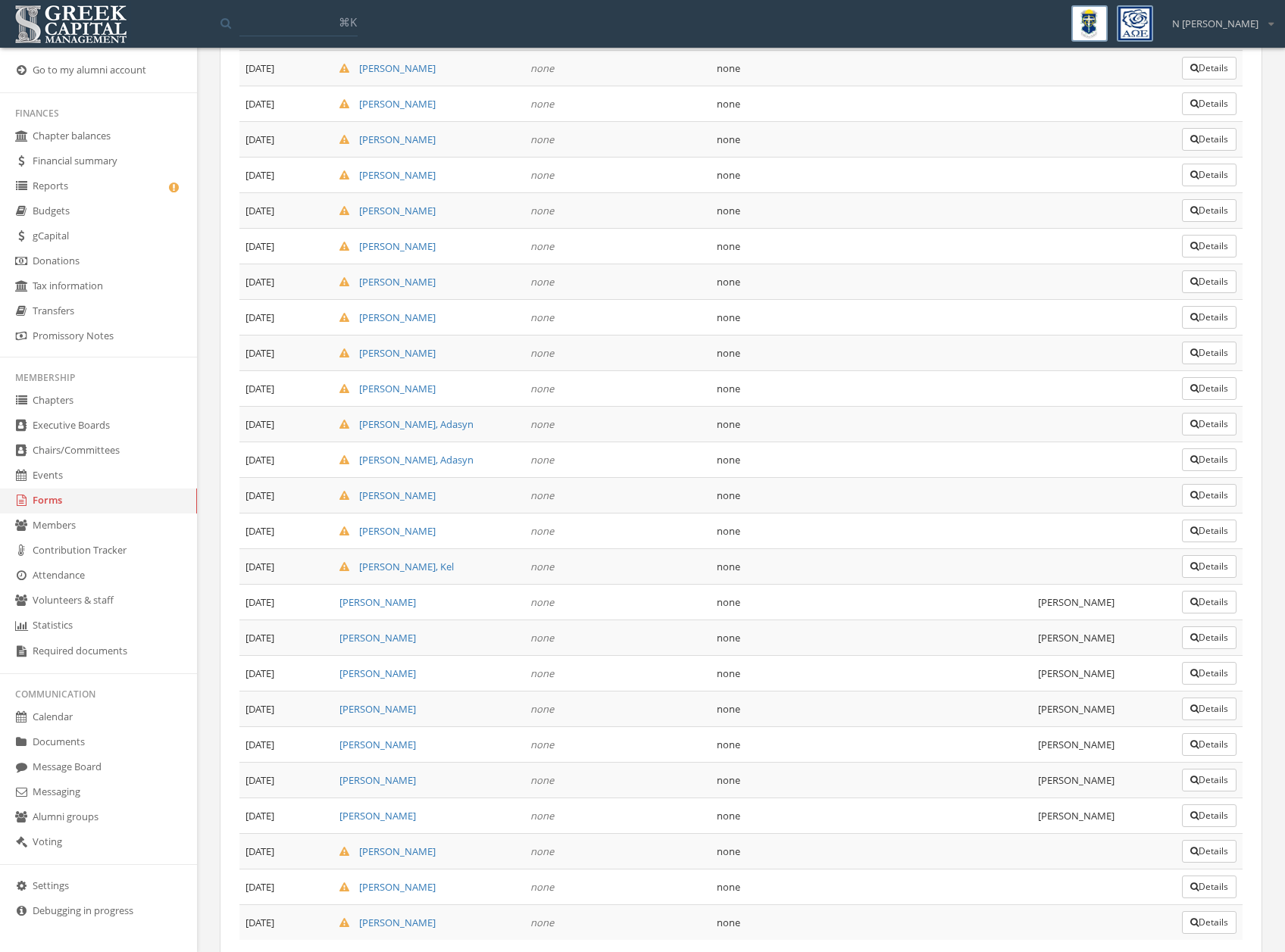
click at [1226, 568] on button "Details" at bounding box center [1209, 566] width 54 height 23
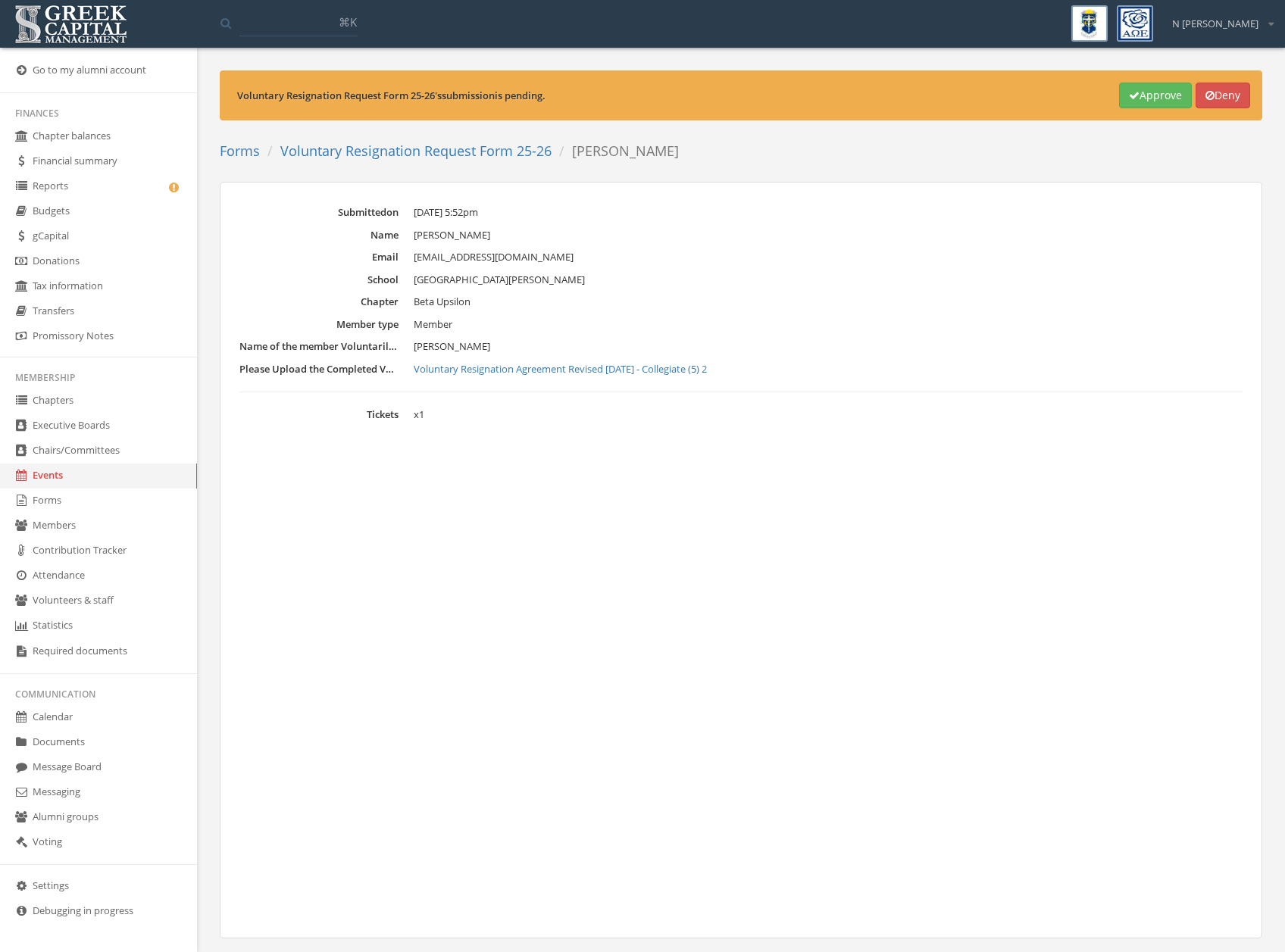
click at [1148, 93] on button "Approve" at bounding box center [1156, 96] width 73 height 26
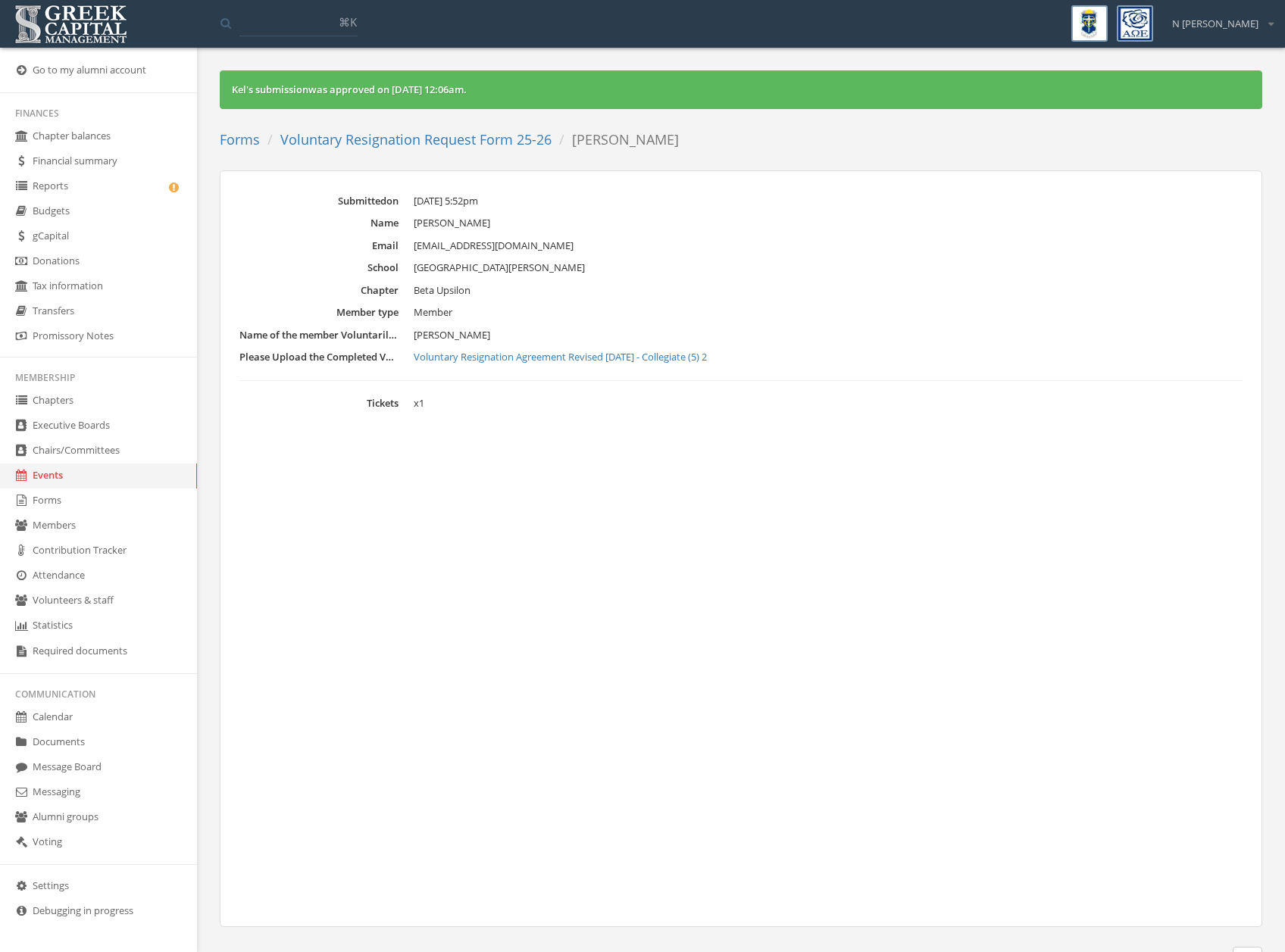
click at [442, 143] on link "Voluntary Resignation Request Form 25-26" at bounding box center [416, 139] width 272 height 18
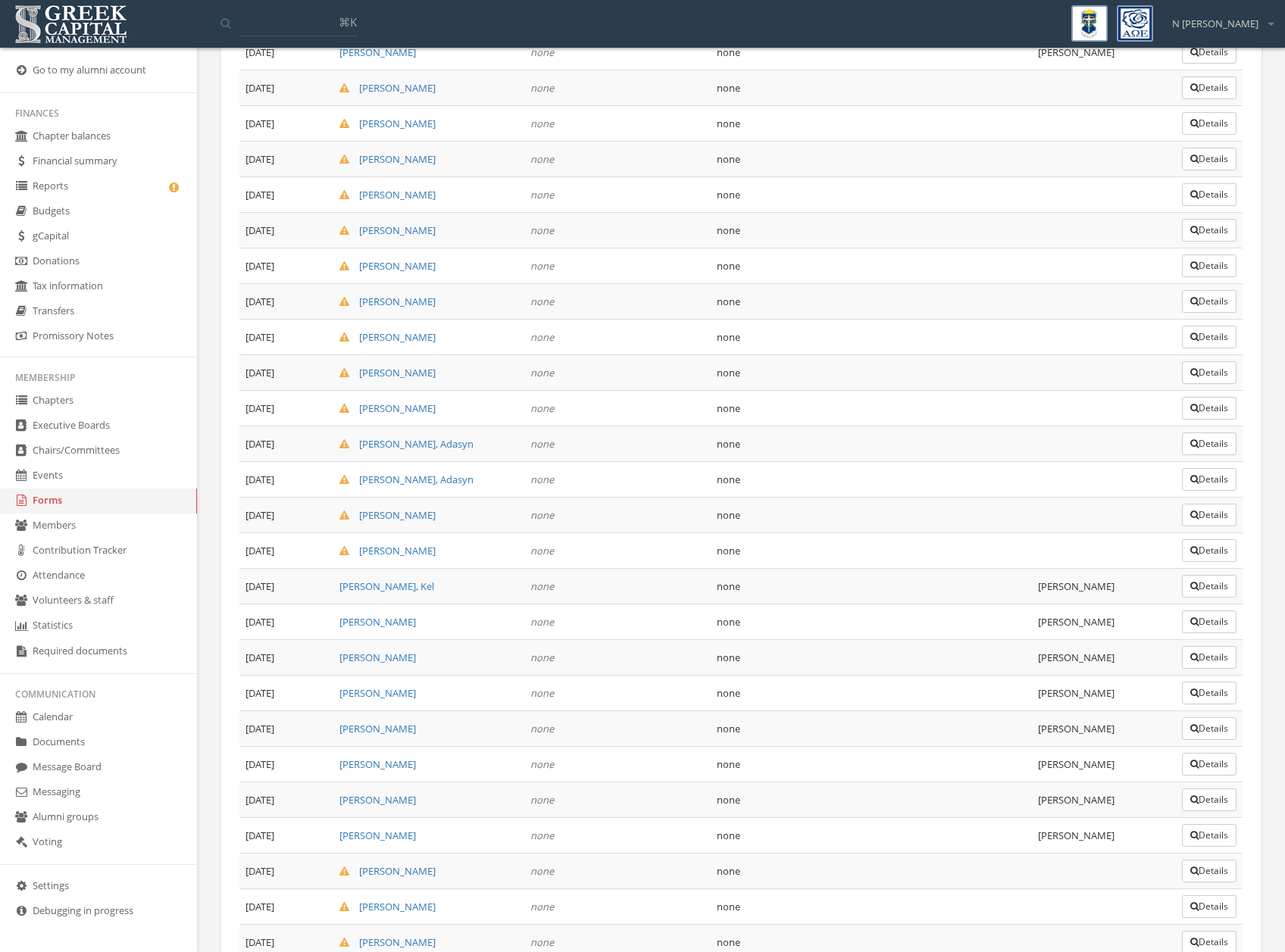
scroll to position [2169, 0]
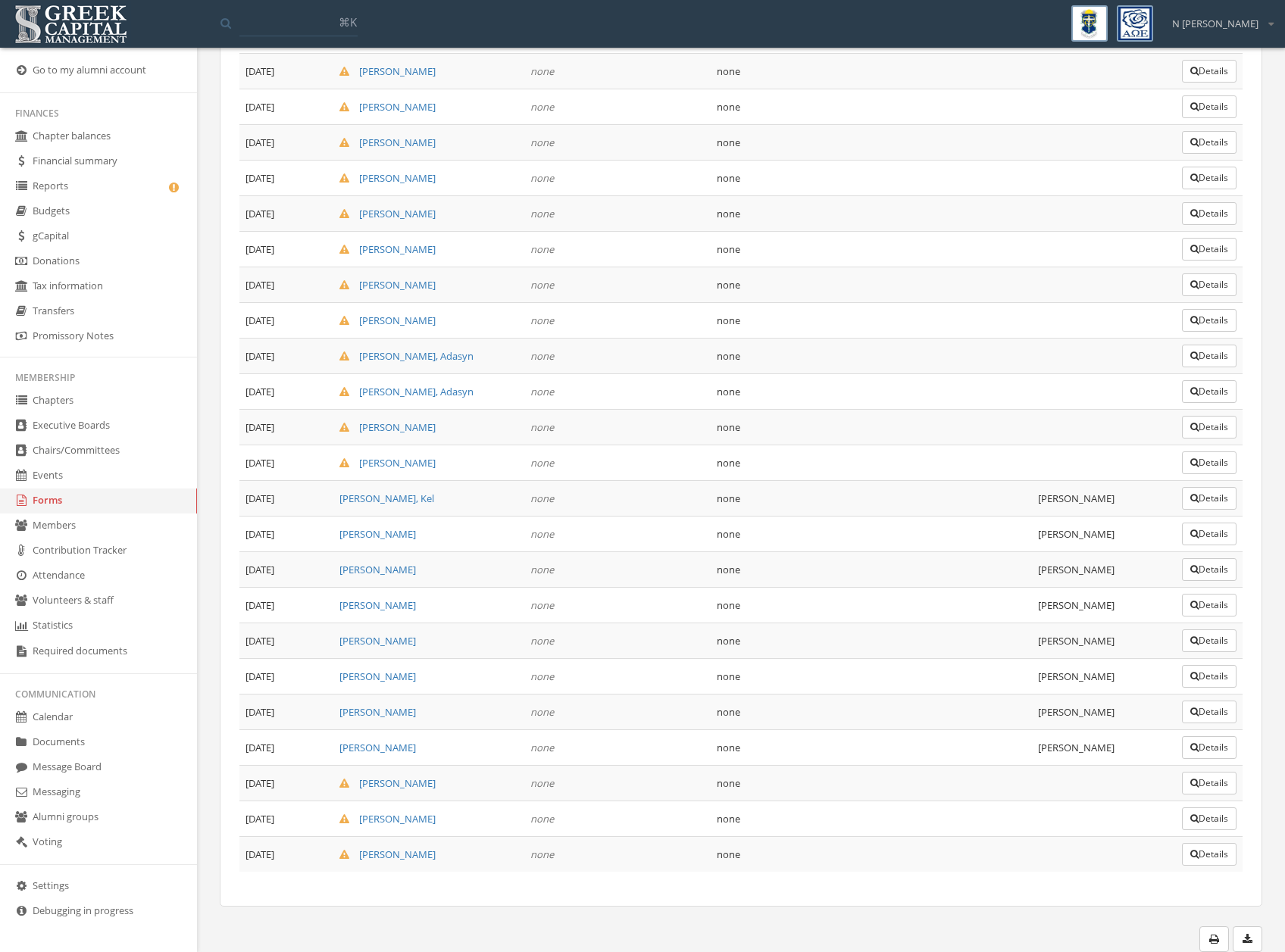
click at [1220, 465] on button "Details" at bounding box center [1209, 462] width 54 height 23
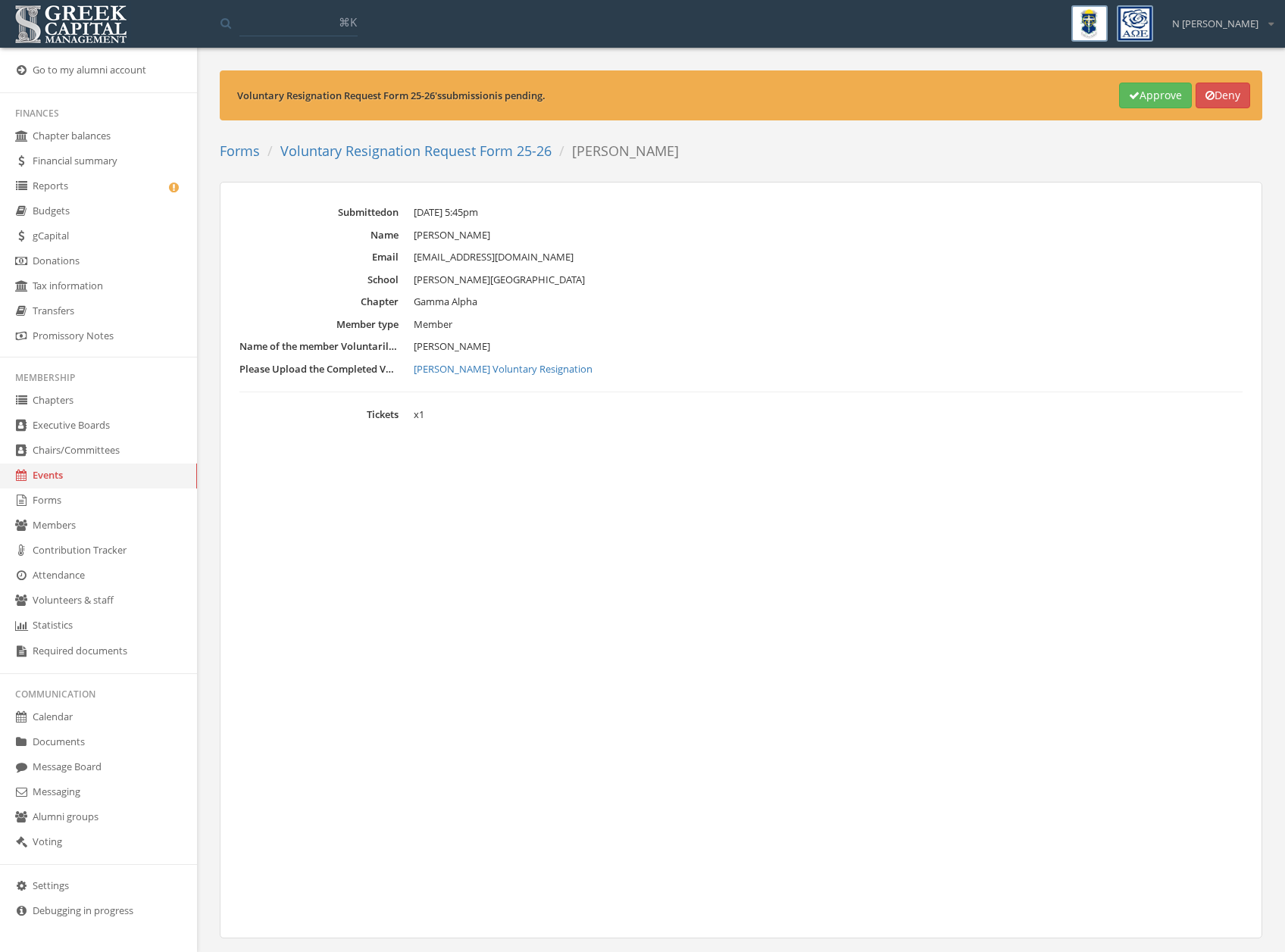
click at [1151, 97] on button "Approve" at bounding box center [1156, 96] width 73 height 26
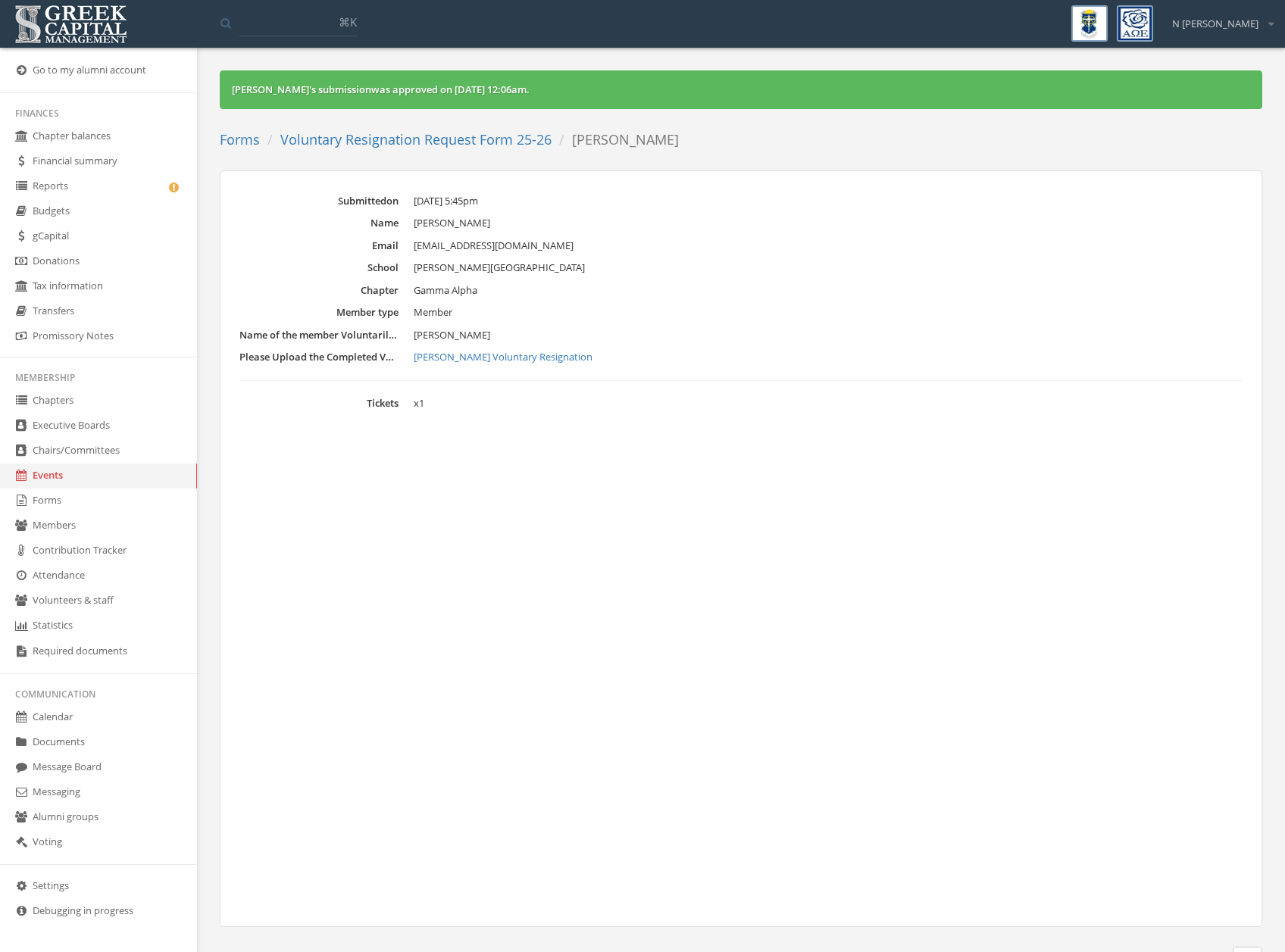
click at [480, 134] on link "Voluntary Resignation Request Form 25-26" at bounding box center [416, 139] width 272 height 18
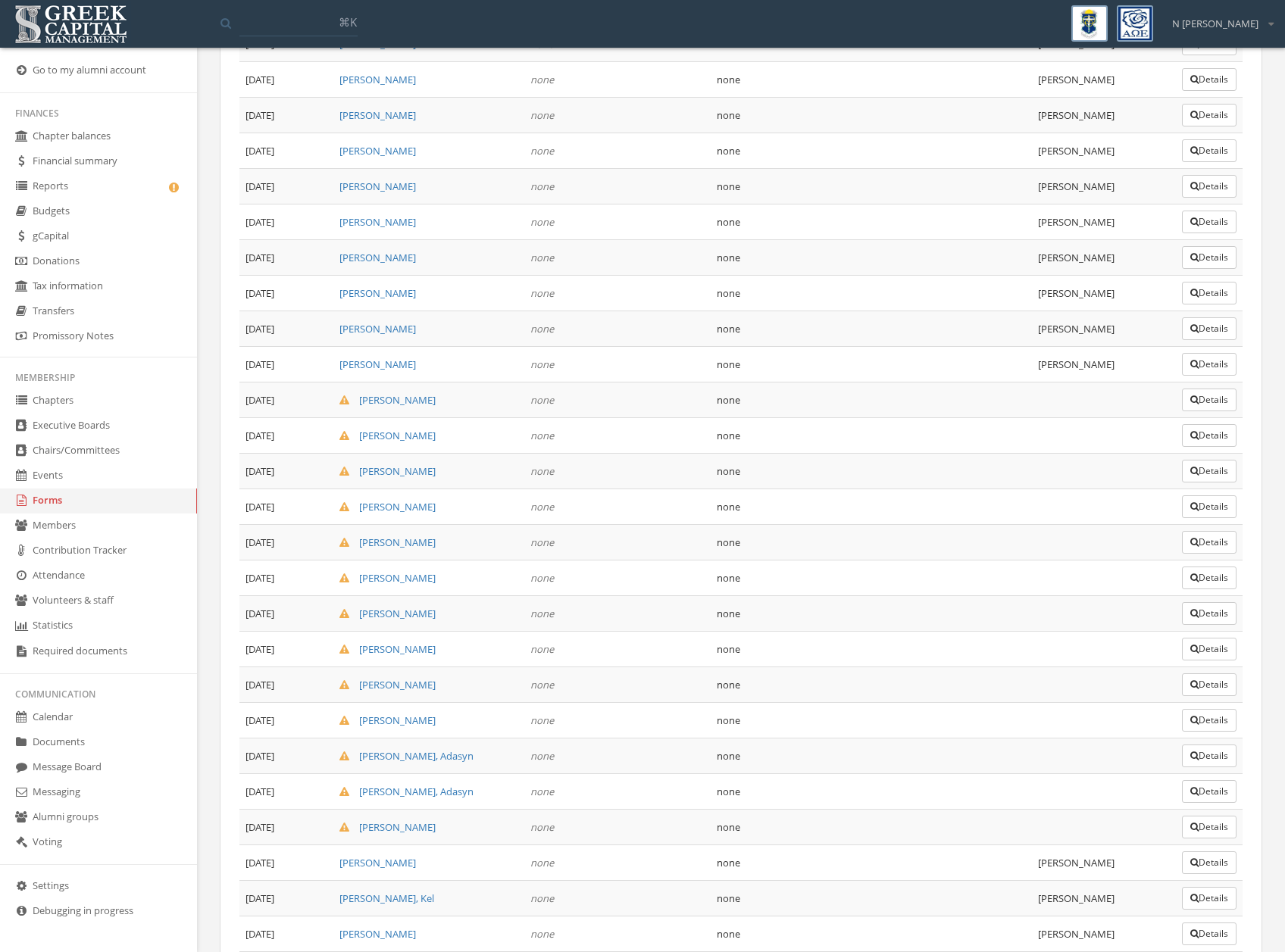
scroll to position [2169, 0]
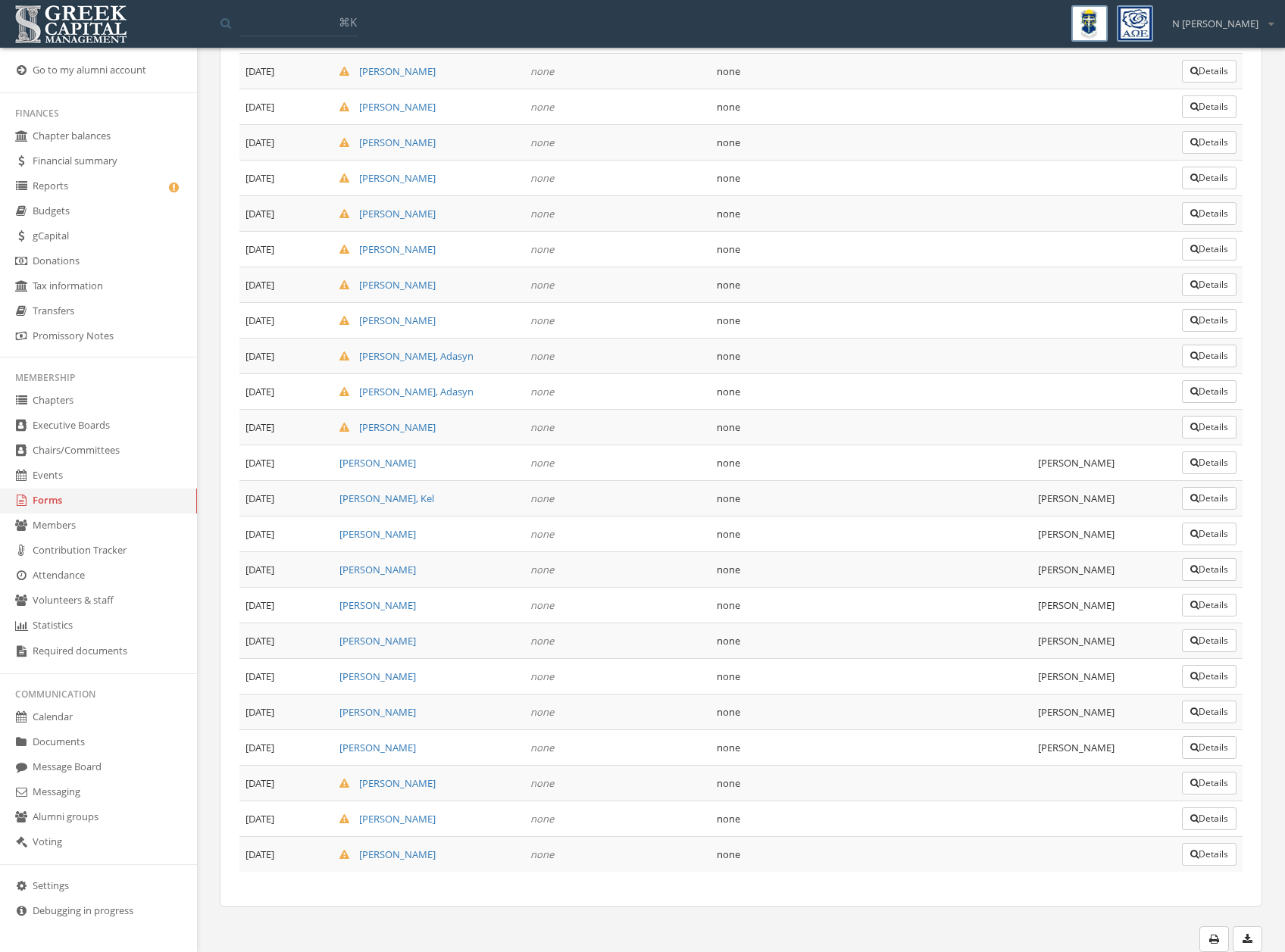
click at [1190, 434] on button "Details" at bounding box center [1209, 427] width 54 height 23
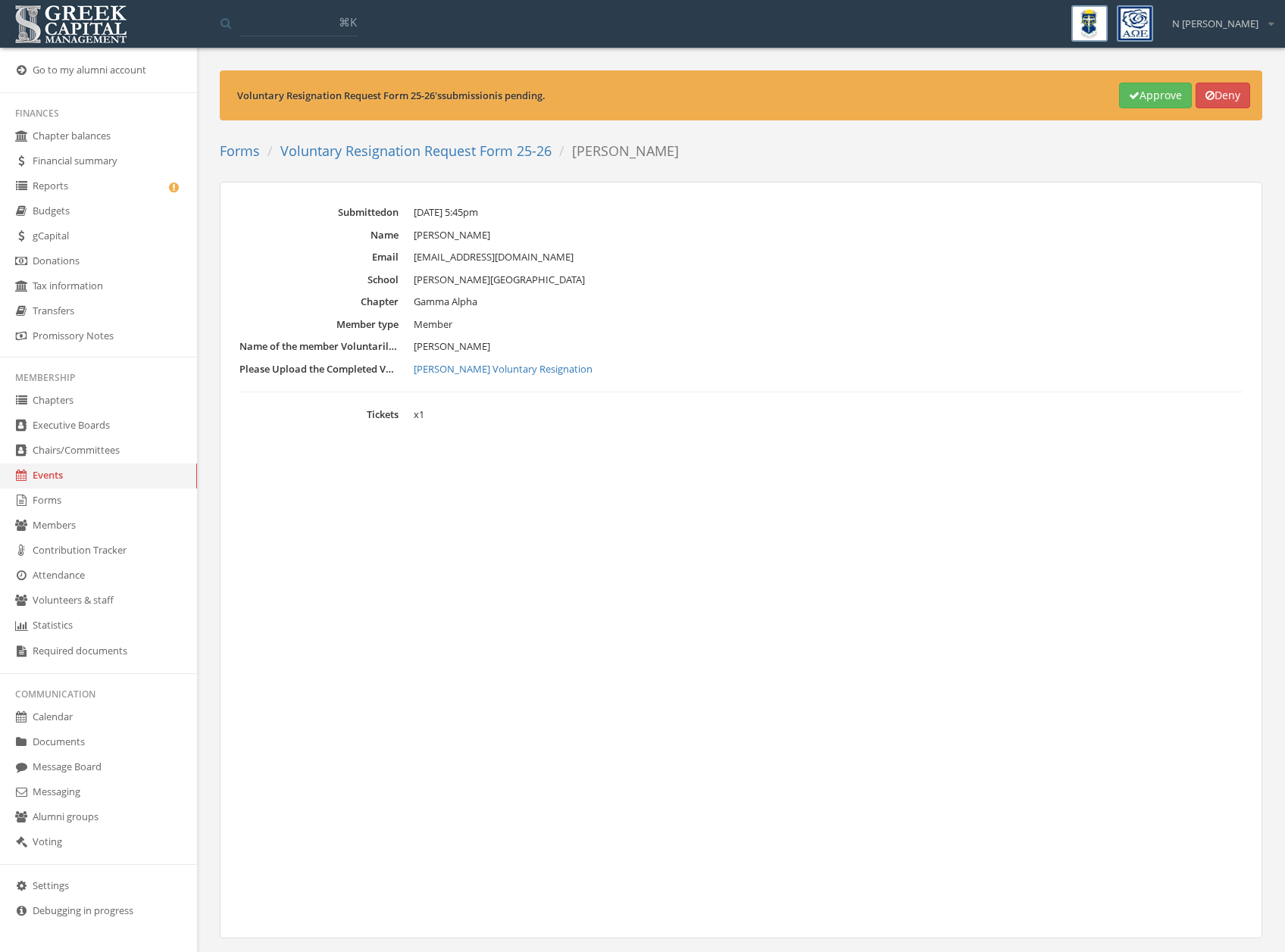
click at [1156, 99] on button "Approve" at bounding box center [1156, 96] width 73 height 26
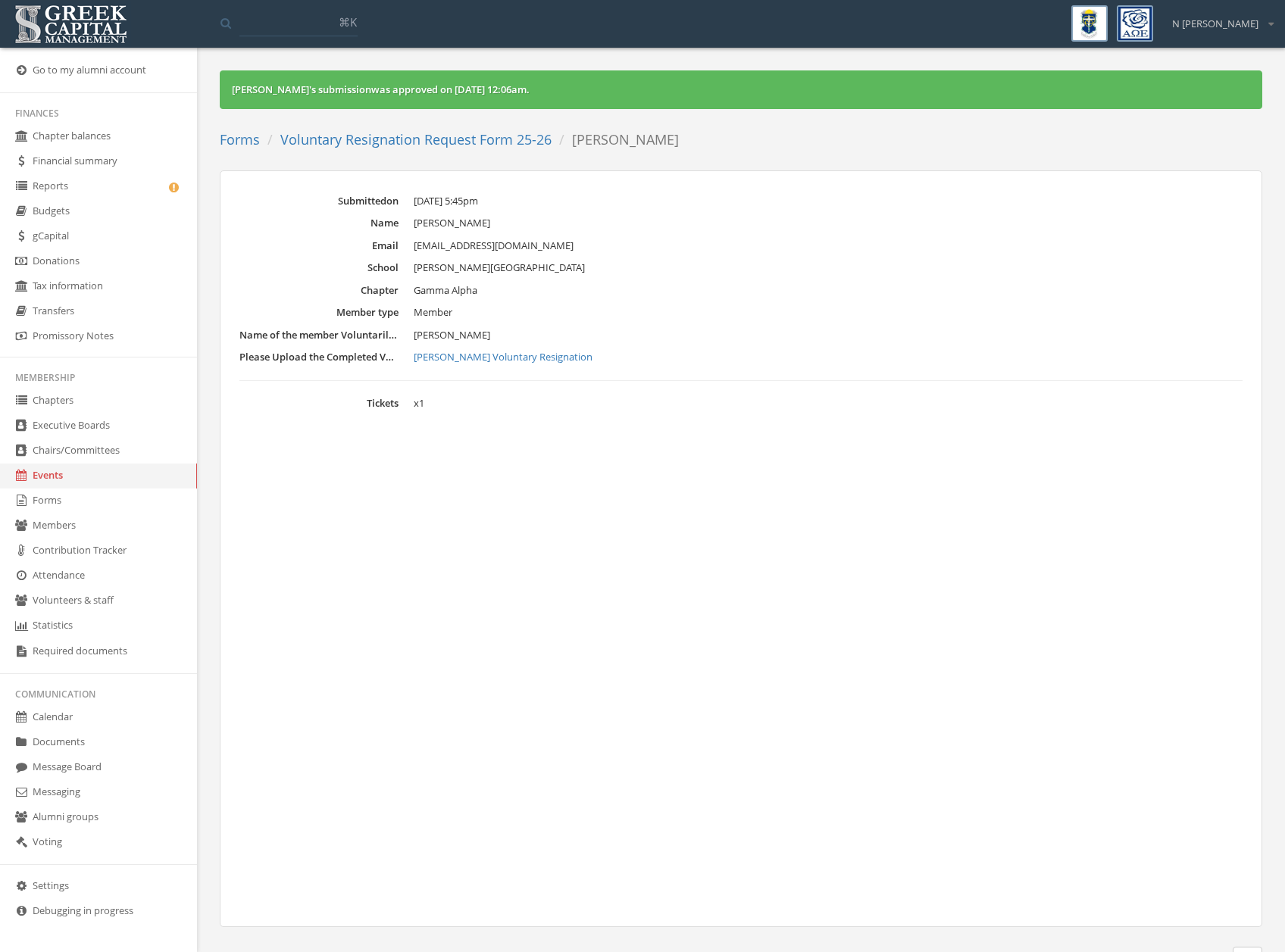
click at [497, 146] on link "Voluntary Resignation Request Form 25-26" at bounding box center [416, 139] width 272 height 18
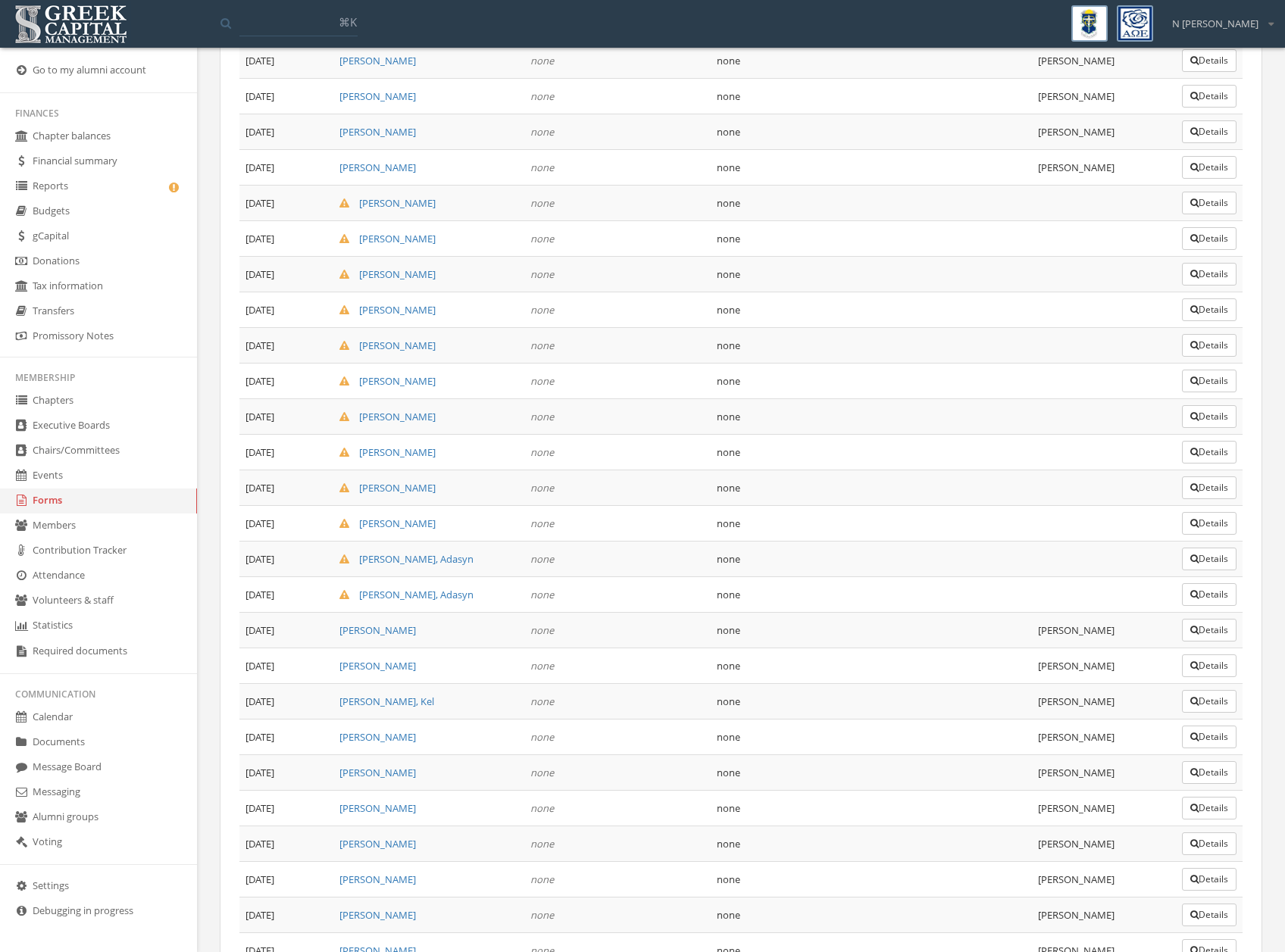
scroll to position [1962, 0]
click at [1202, 598] on button "Details" at bounding box center [1209, 597] width 54 height 23
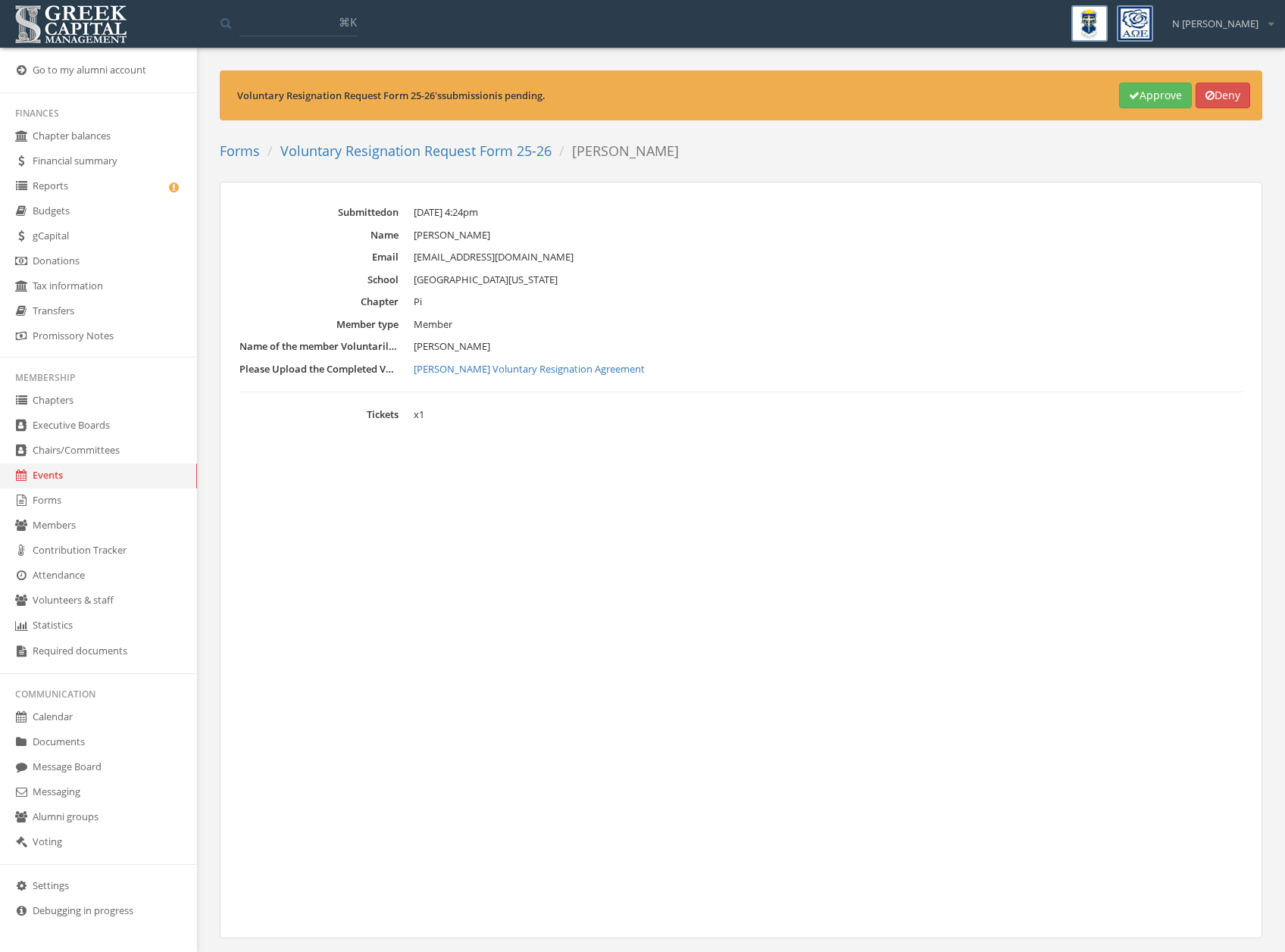
click at [1144, 104] on button "Approve" at bounding box center [1156, 96] width 73 height 26
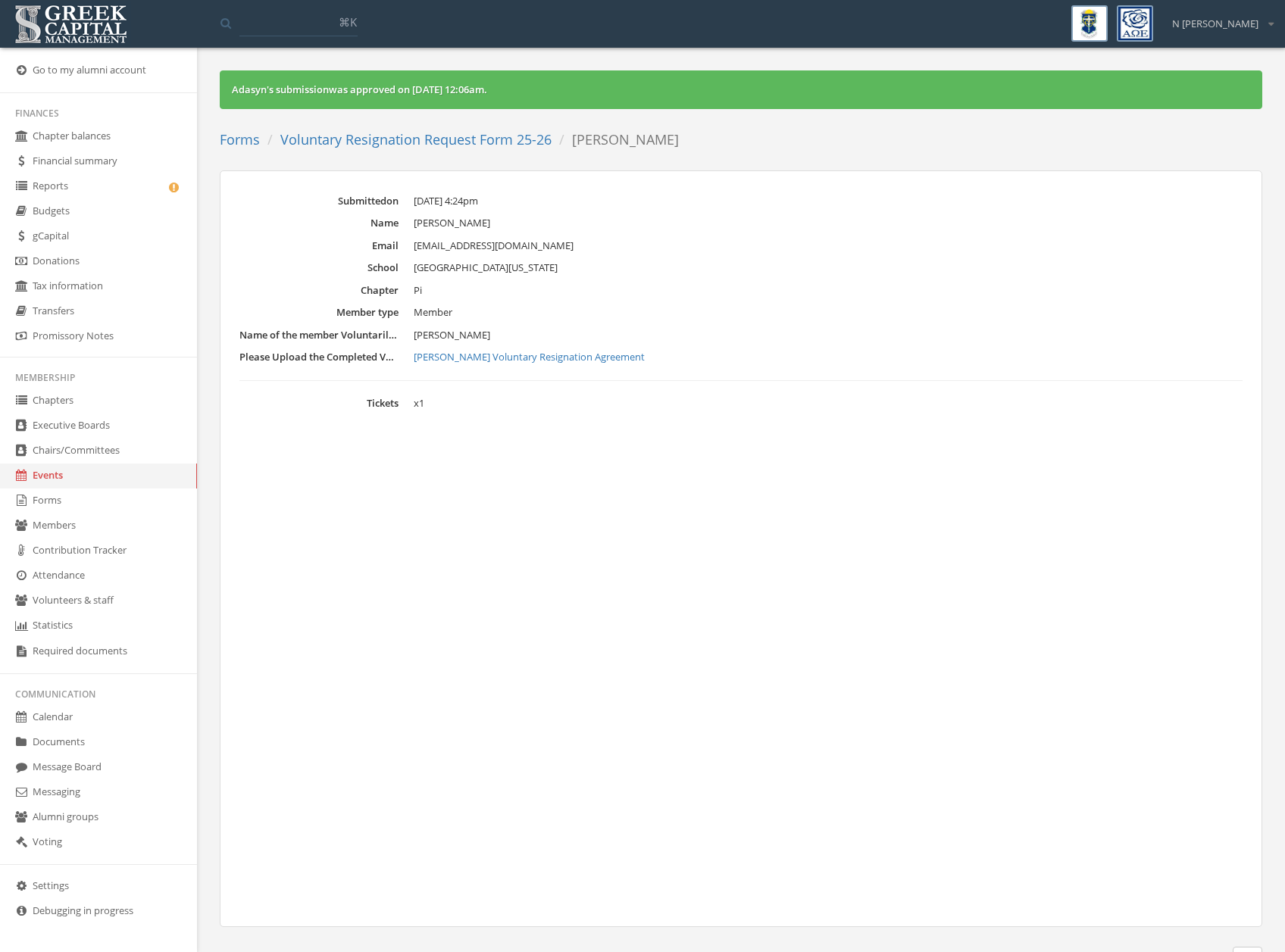
click at [438, 127] on ol "Forms Voluntary Resignation Request Form 25-26 [PERSON_NAME]" at bounding box center [454, 140] width 470 height 32
click at [438, 139] on link "Voluntary Resignation Request Form 25-26" at bounding box center [416, 139] width 272 height 18
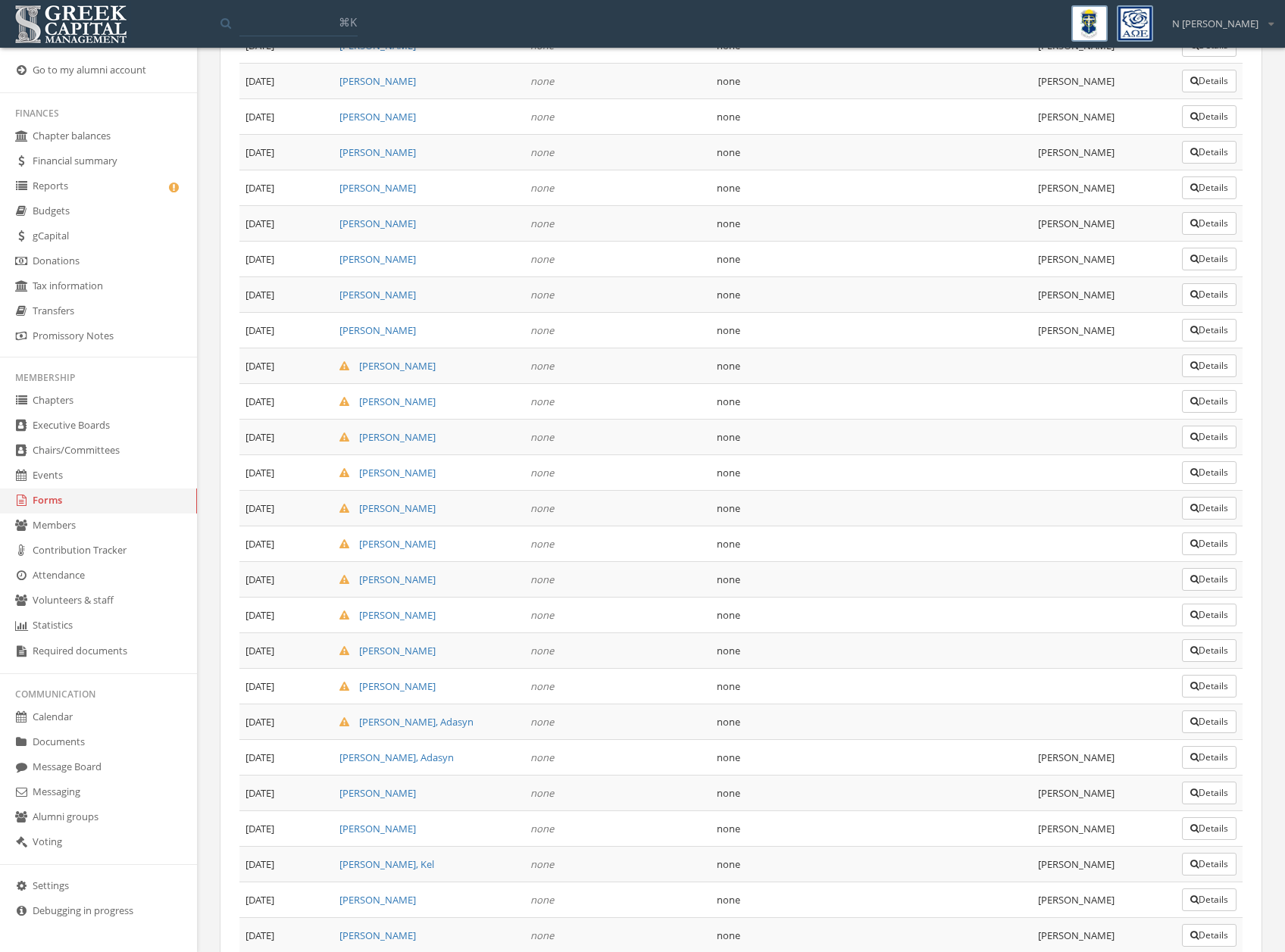
scroll to position [2159, 0]
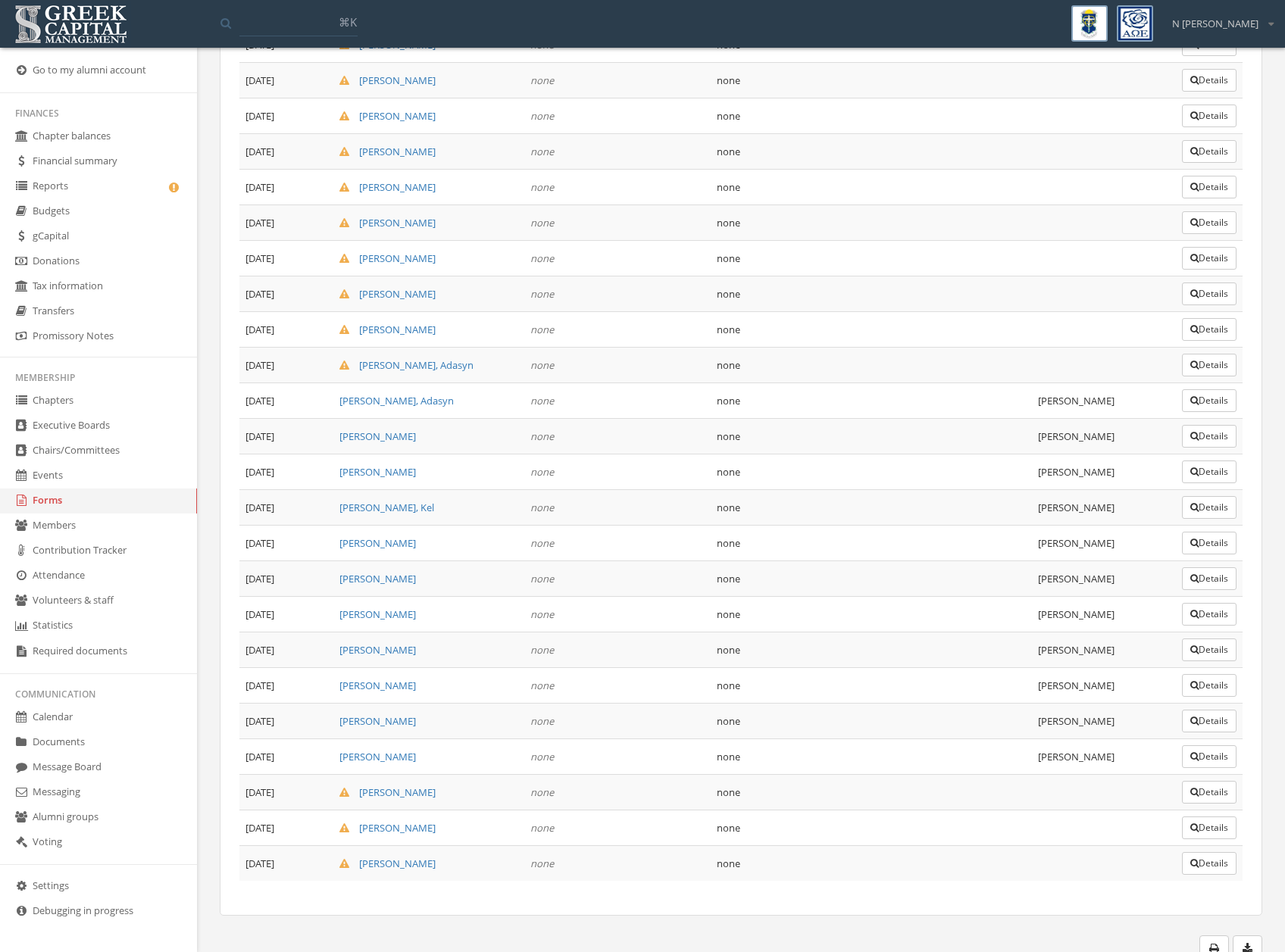
click at [1221, 371] on button "Details" at bounding box center [1209, 364] width 54 height 23
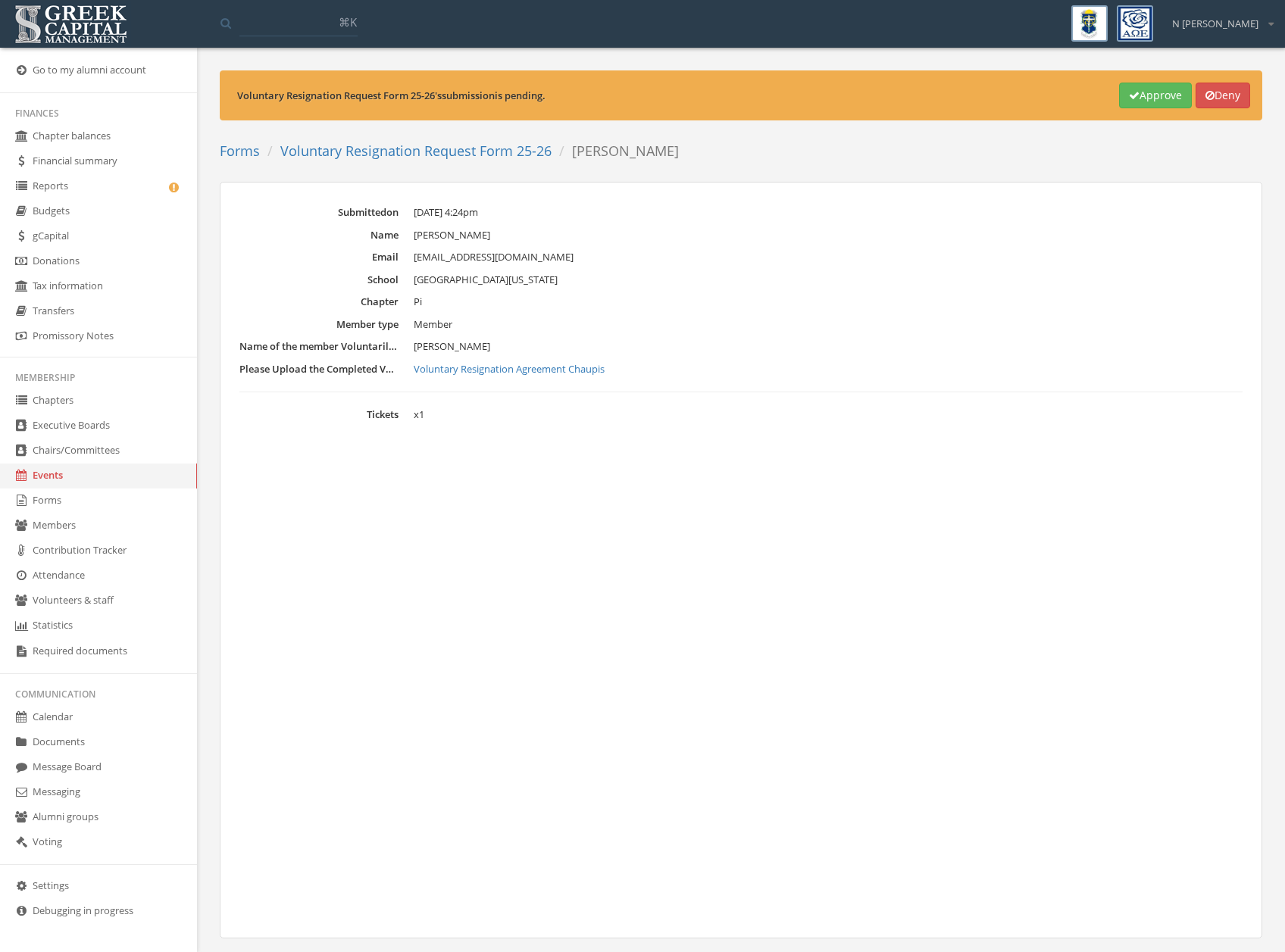
click at [1138, 90] on button "Approve" at bounding box center [1156, 96] width 73 height 26
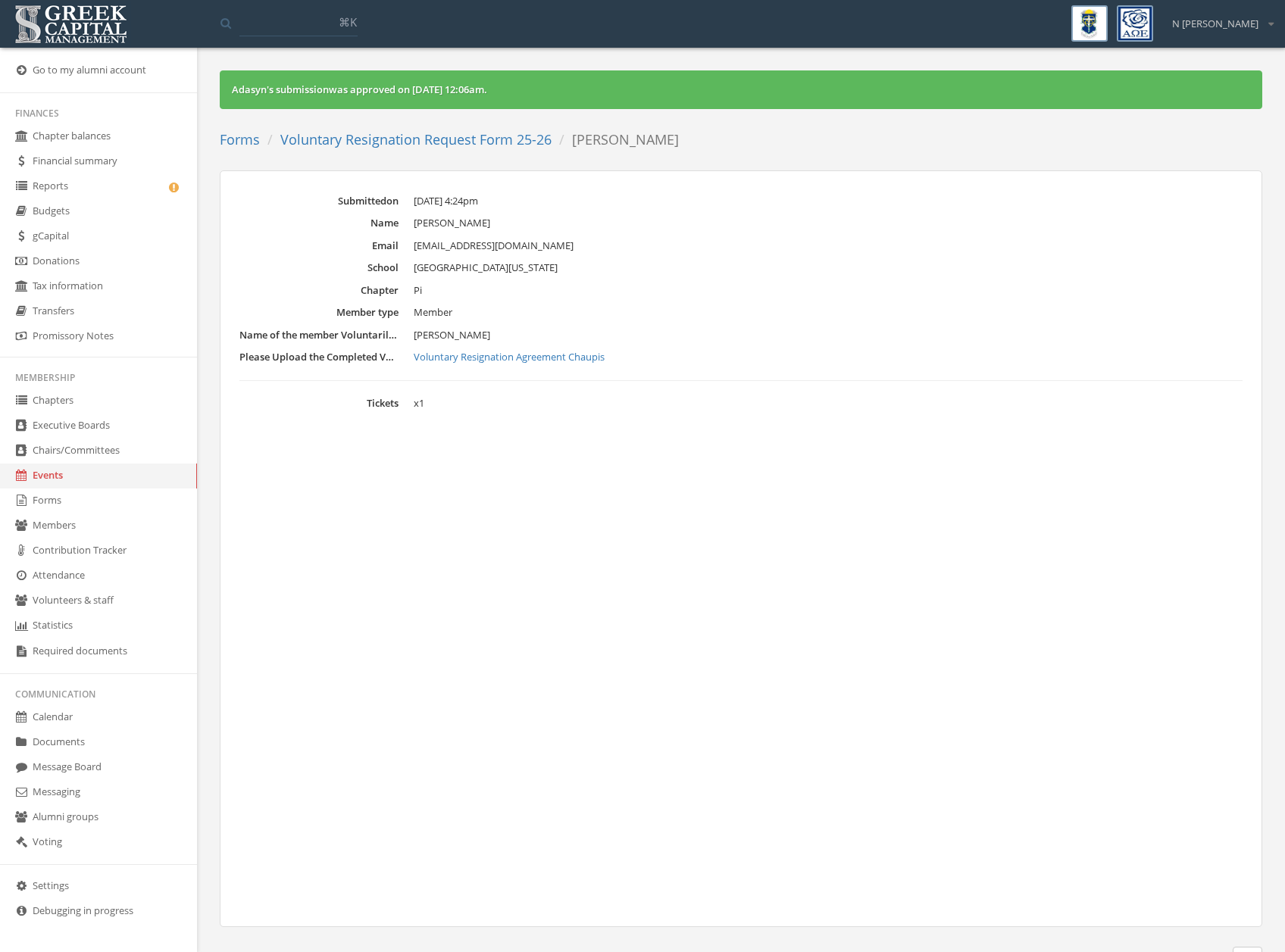
click at [500, 131] on link "Voluntary Resignation Request Form 25-26" at bounding box center [416, 139] width 272 height 18
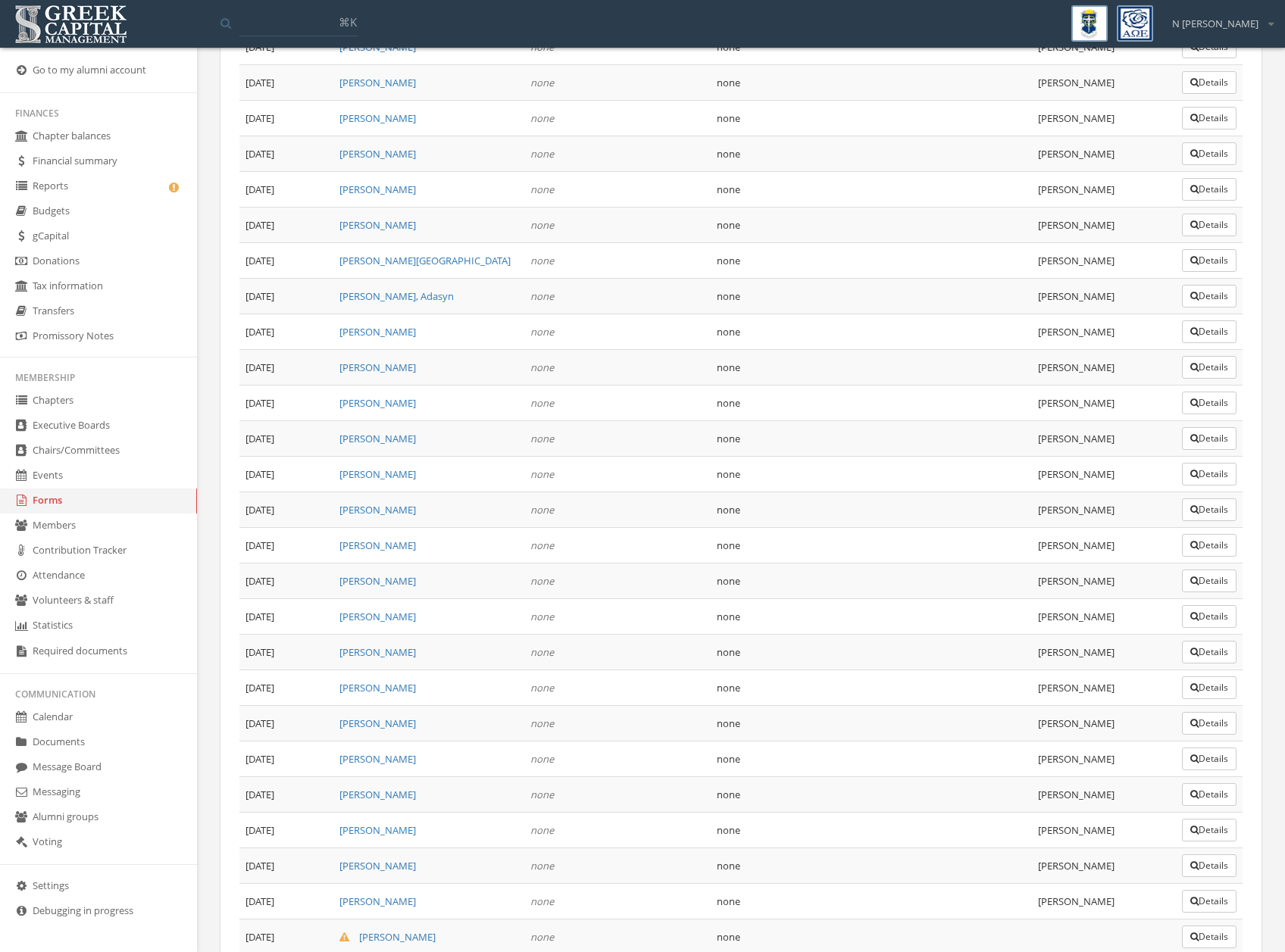
scroll to position [1756, 0]
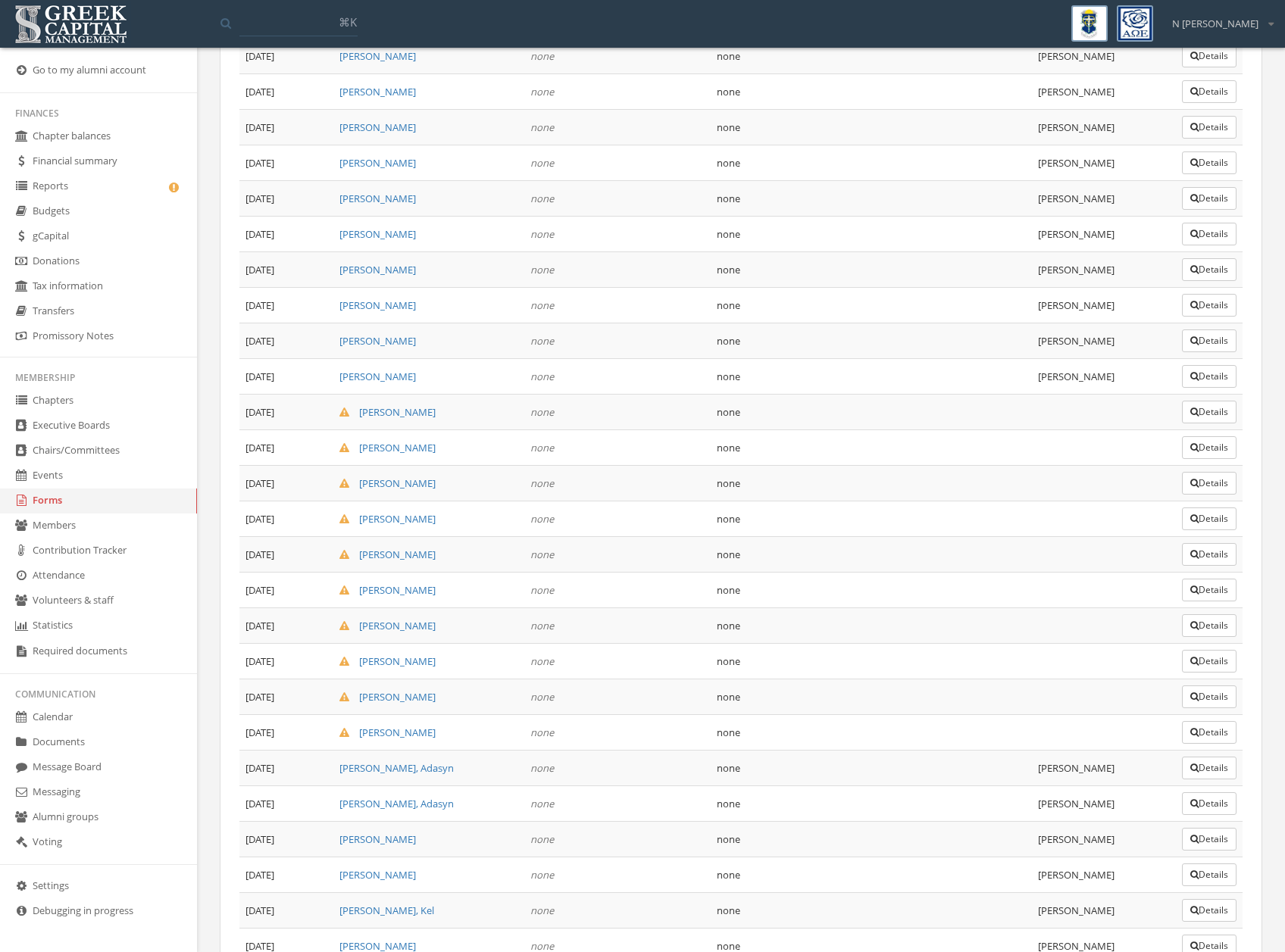
drag, startPoint x: 1194, startPoint y: 730, endPoint x: 1161, endPoint y: 671, distance: 67.6
click at [1194, 727] on button "Details" at bounding box center [1209, 732] width 54 height 23
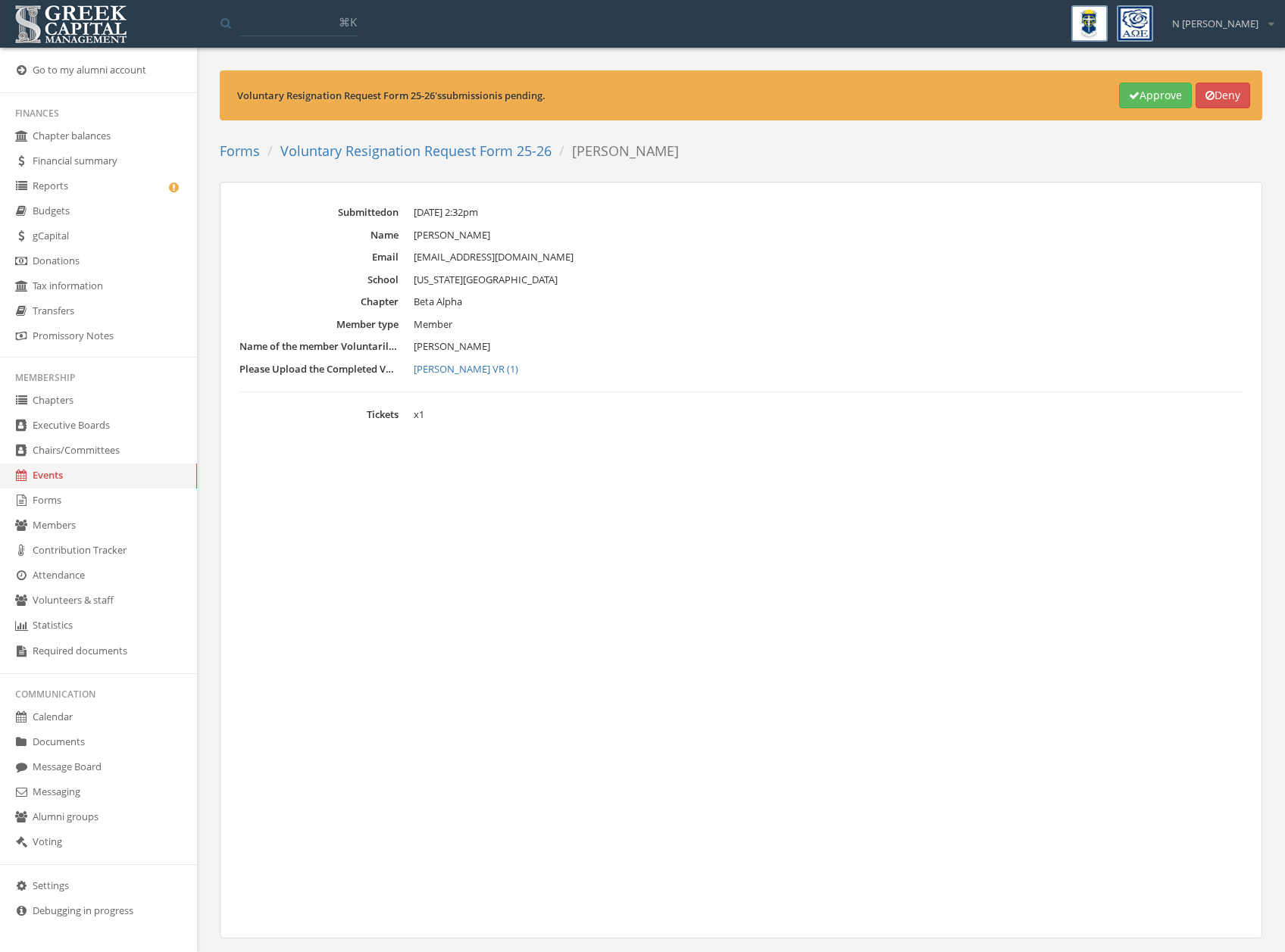
click at [1136, 104] on button "Approve" at bounding box center [1156, 96] width 73 height 26
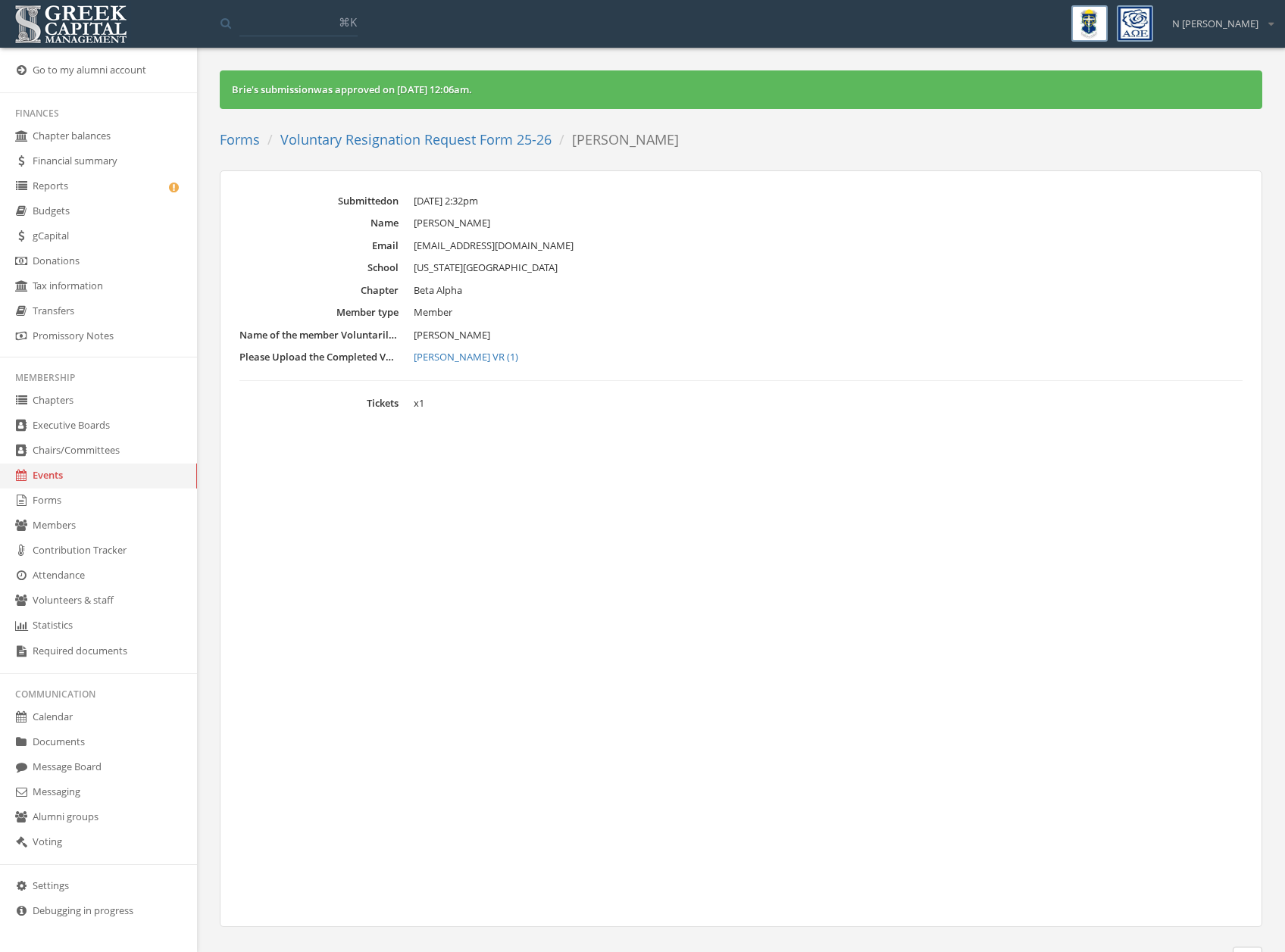
drag, startPoint x: 379, startPoint y: 143, endPoint x: 372, endPoint y: 123, distance: 21.2
click at [379, 143] on link "Voluntary Resignation Request Form 25-26" at bounding box center [416, 139] width 272 height 18
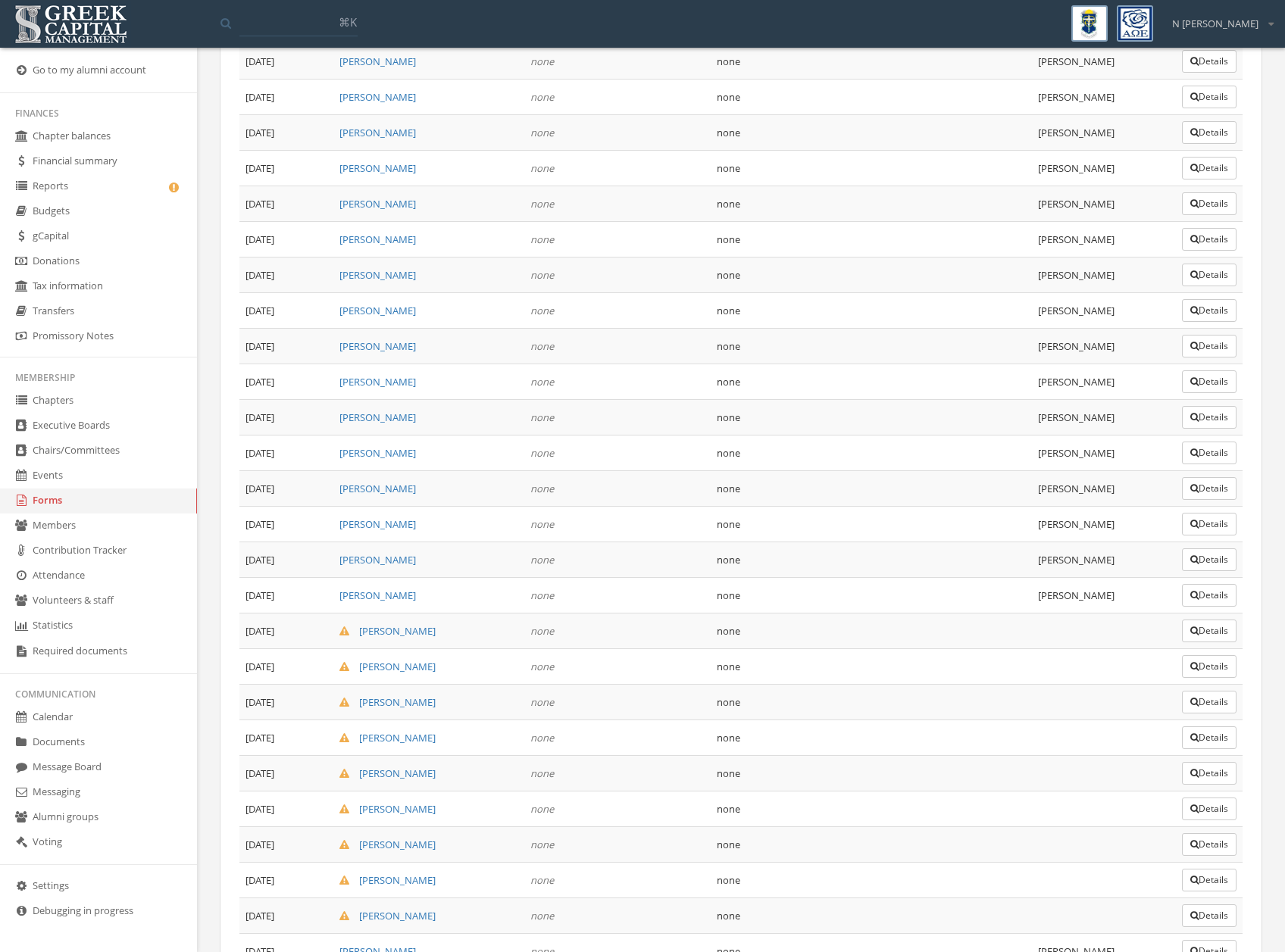
scroll to position [1621, 0]
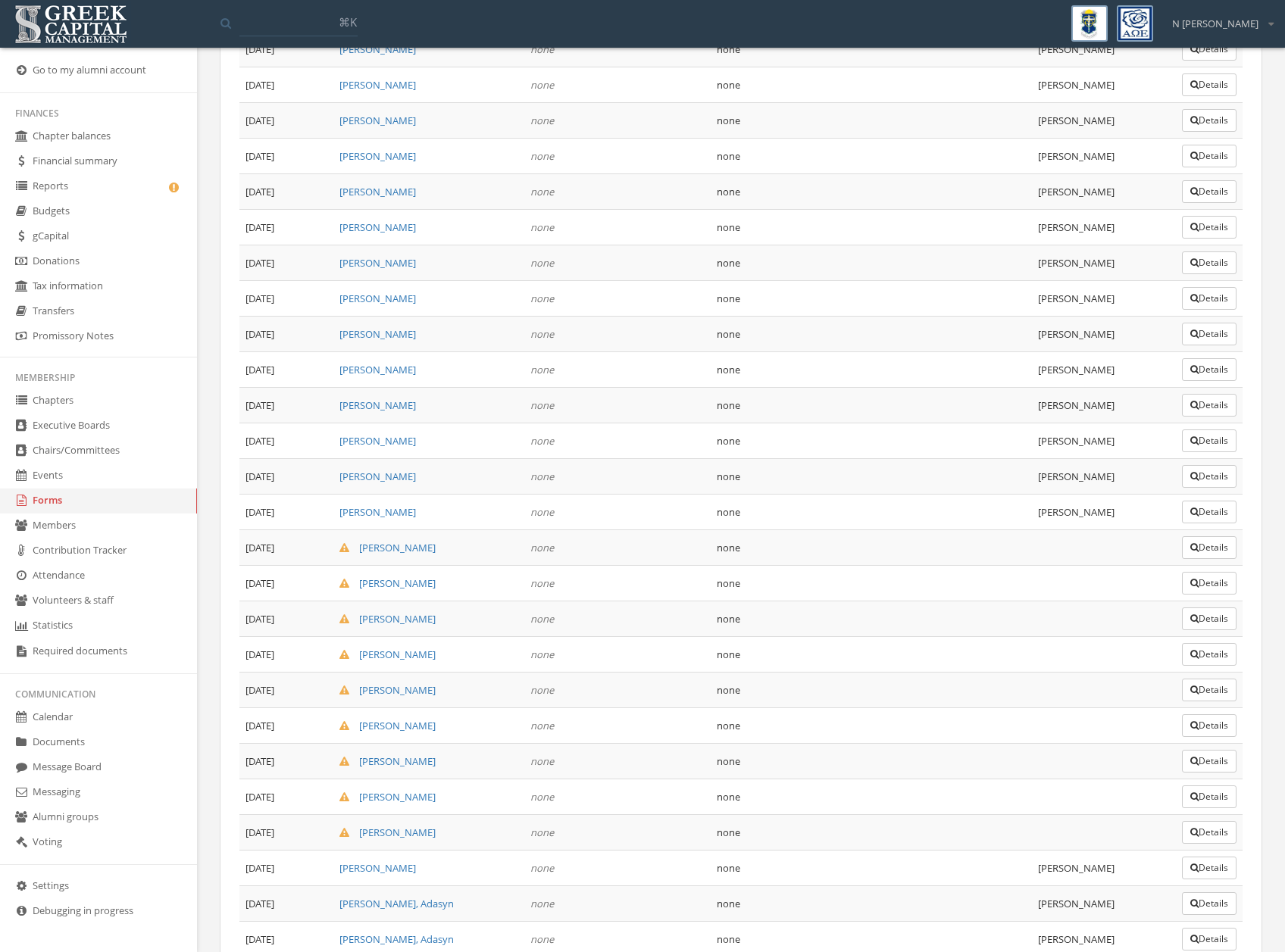
click at [1197, 837] on button "Details" at bounding box center [1209, 833] width 54 height 23
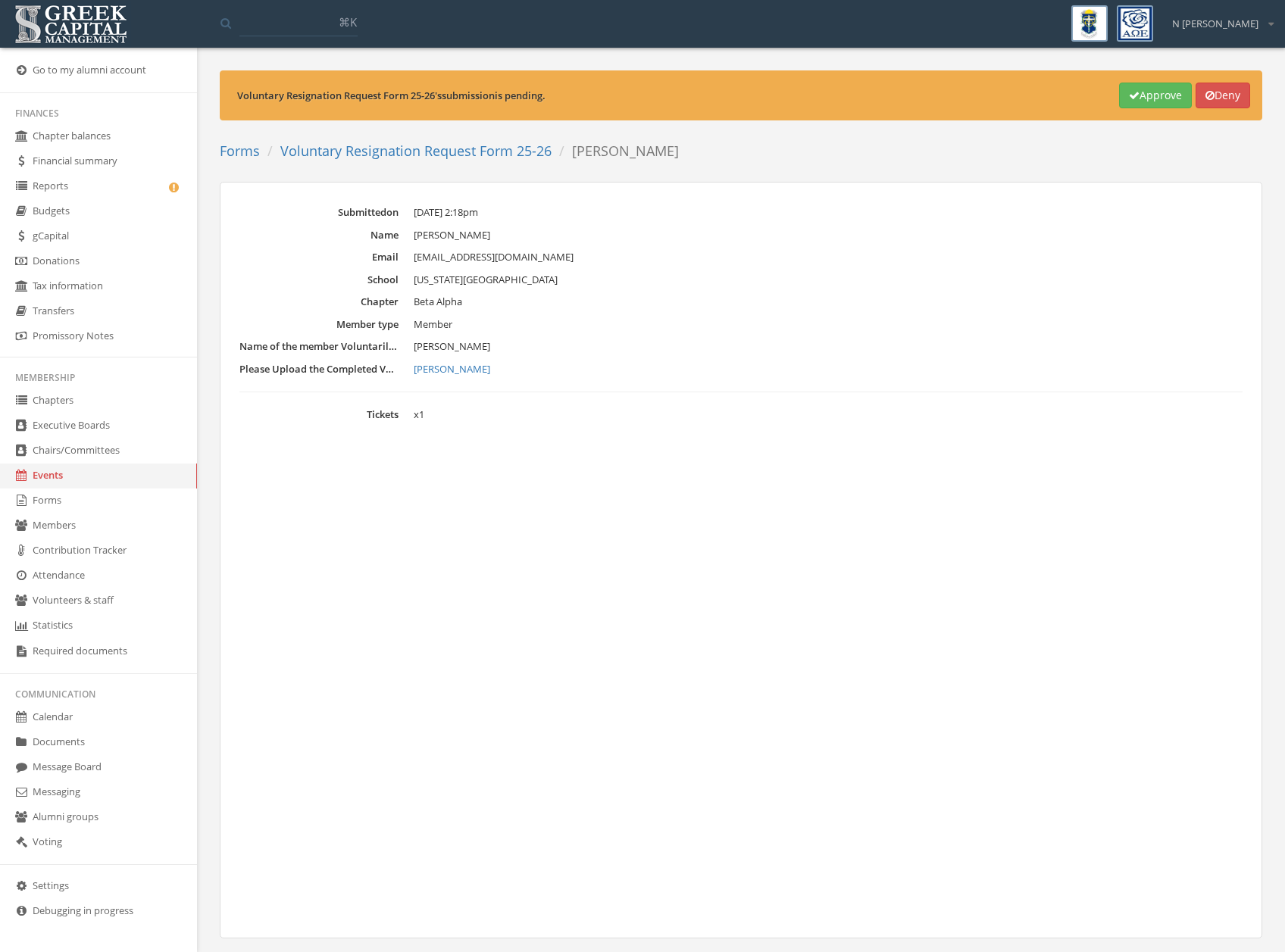
click at [1134, 72] on div "Voluntary Resignation Request Form 25-26 's submission is pending. Approve Deny" at bounding box center [741, 95] width 1043 height 50
click at [1135, 112] on div "Voluntary Resignation Request Form 25-26 's submission is pending. Approve Deny" at bounding box center [741, 95] width 1043 height 50
click at [1146, 96] on button "Approve" at bounding box center [1156, 96] width 73 height 26
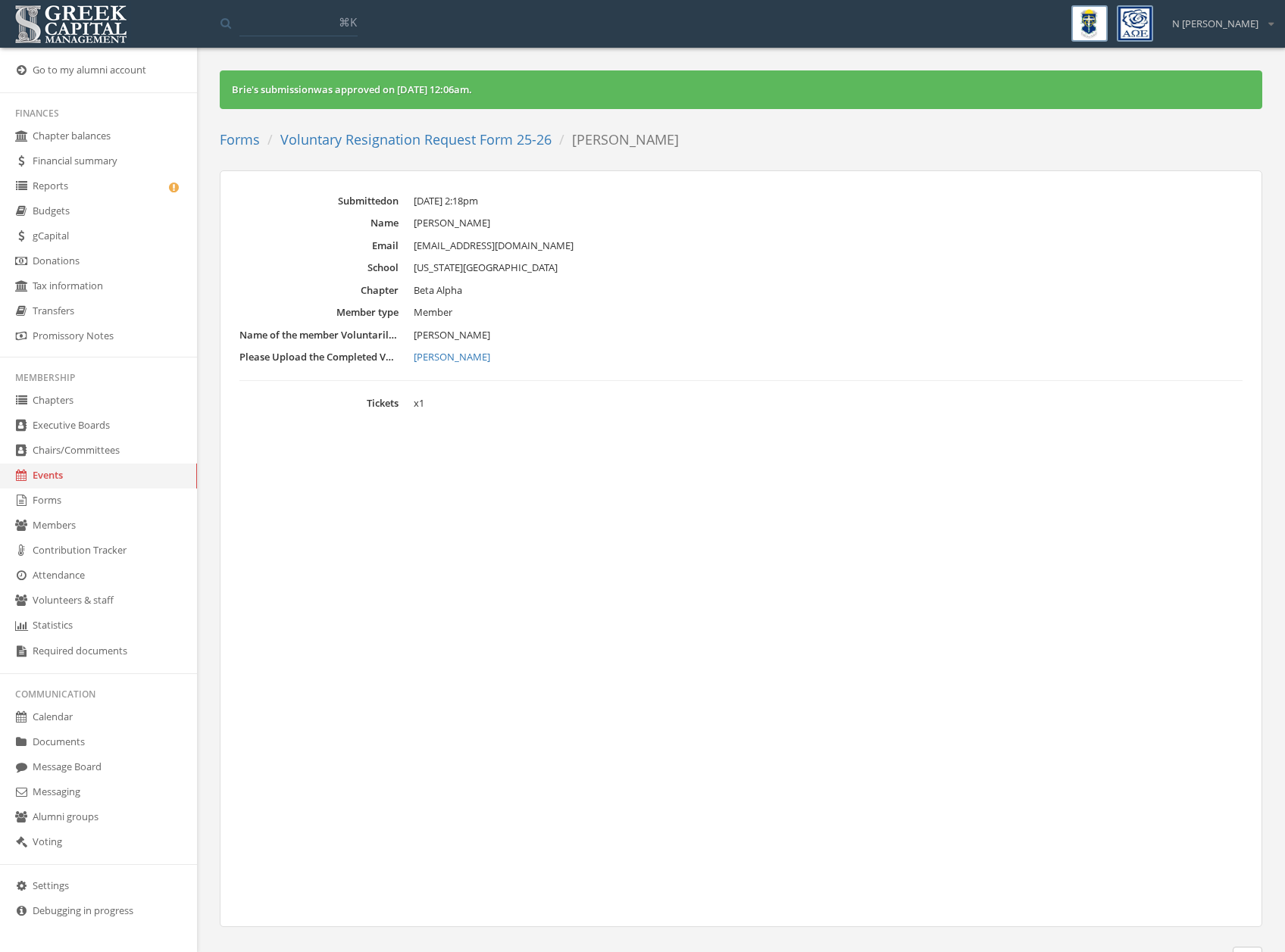
click at [457, 132] on link "Voluntary Resignation Request Form 25-26" at bounding box center [416, 139] width 272 height 18
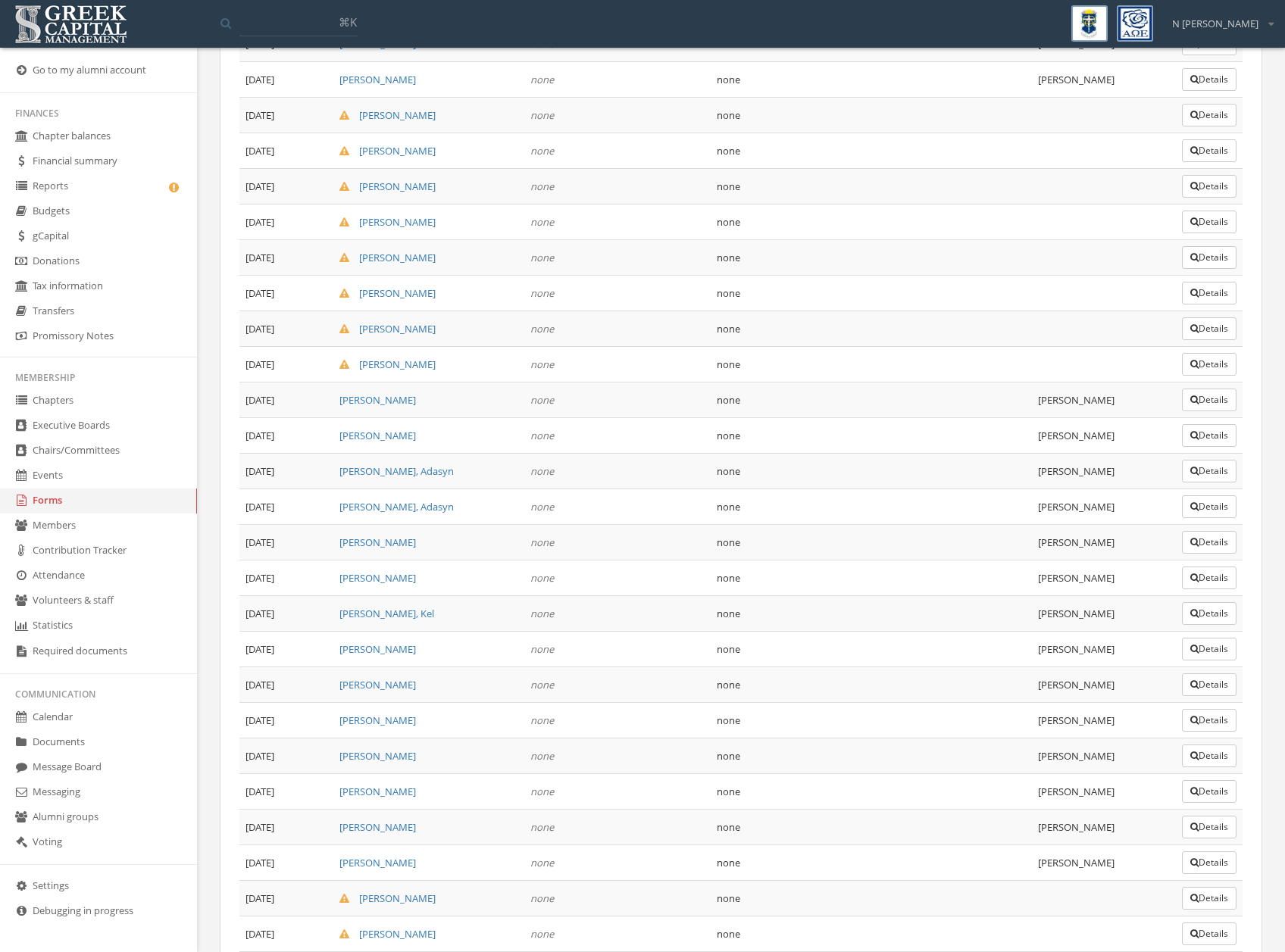
scroll to position [2052, 0]
click at [1207, 372] on button "Details" at bounding box center [1209, 364] width 54 height 23
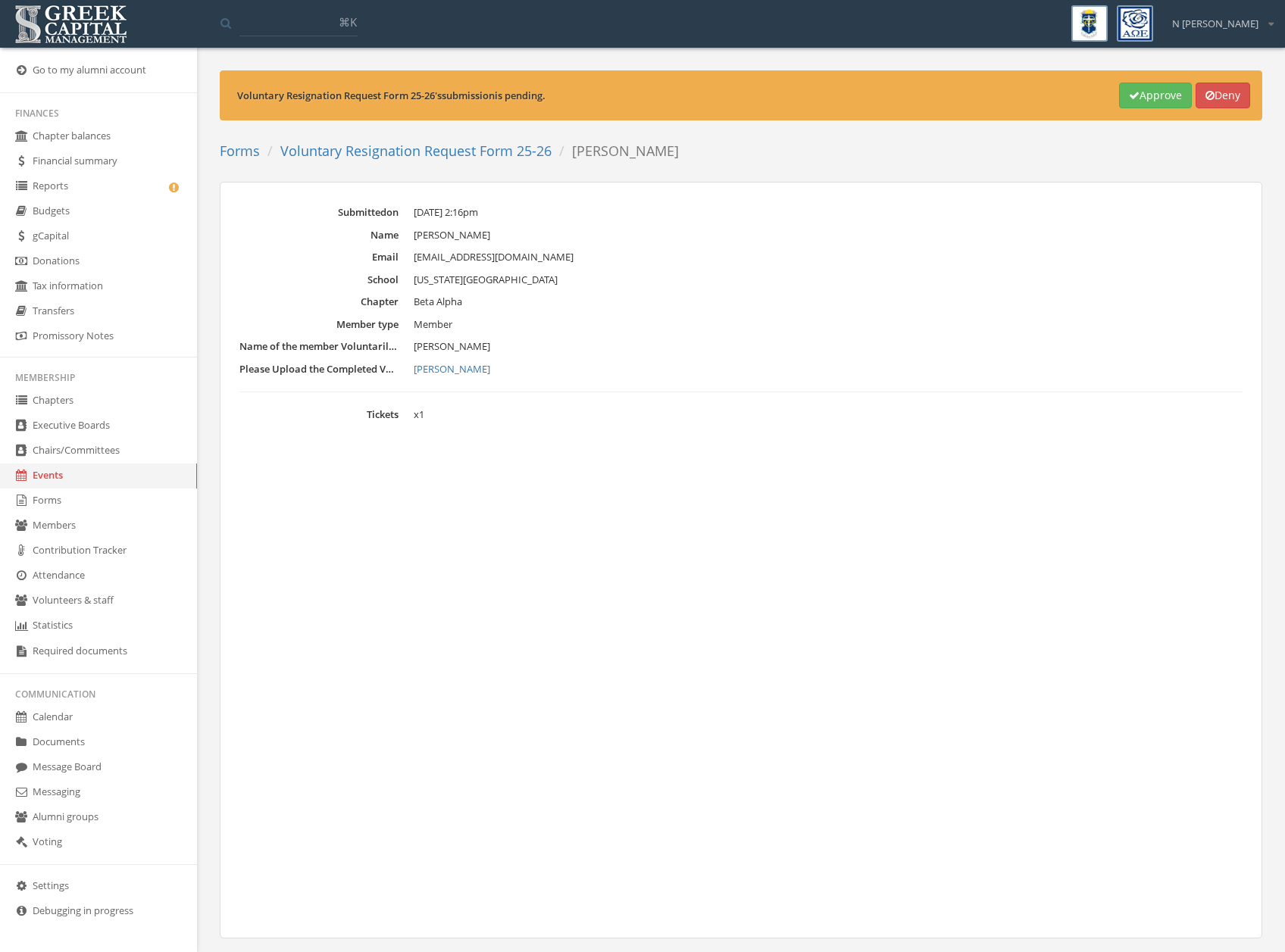
click at [1157, 109] on div "Voluntary Resignation Request Form 25-26 's submission is pending. Approve Deny" at bounding box center [741, 95] width 1043 height 50
click at [1153, 103] on button "Approve" at bounding box center [1156, 96] width 73 height 26
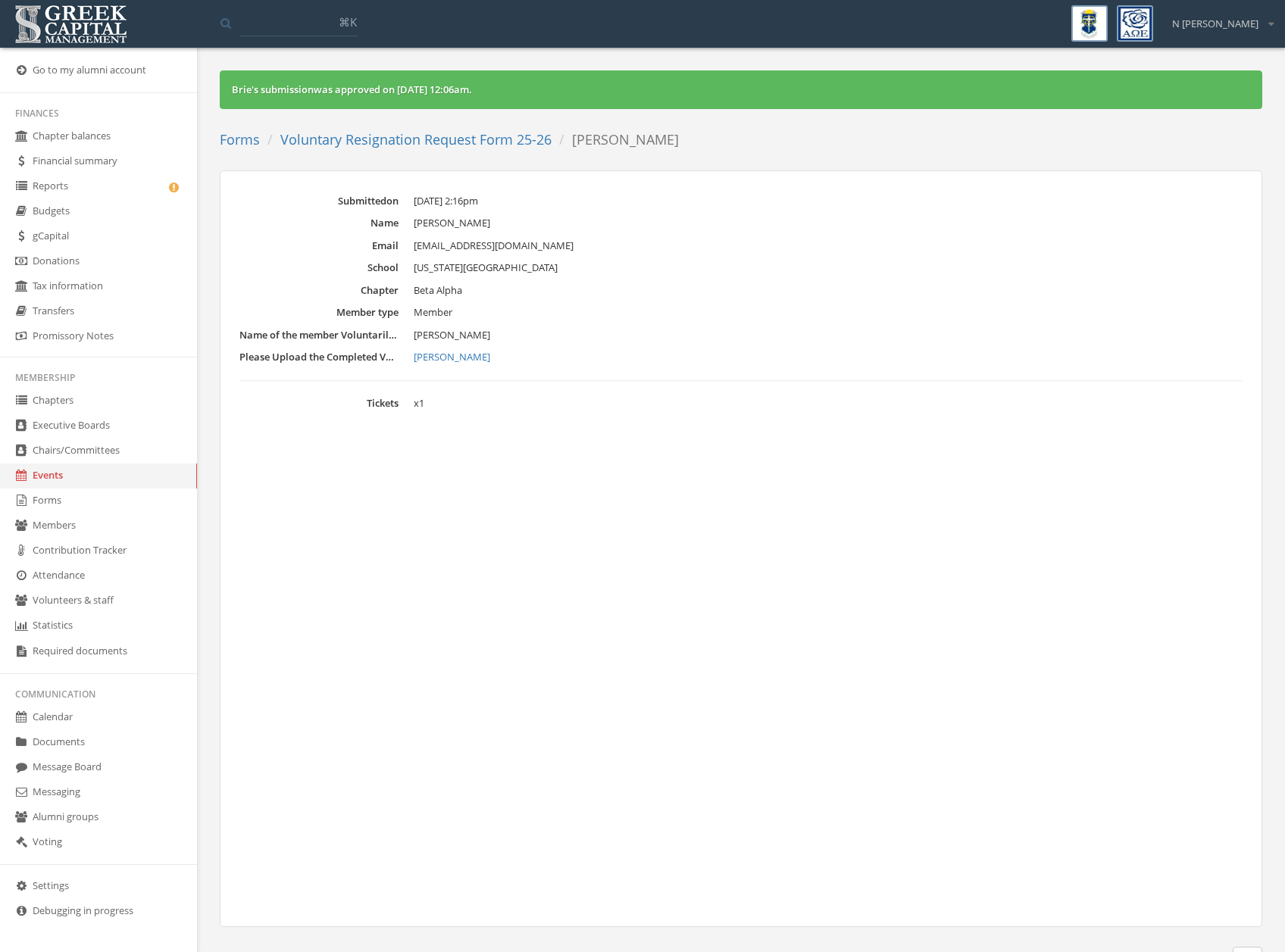
click at [464, 138] on link "Voluntary Resignation Request Form 25-26" at bounding box center [416, 139] width 272 height 18
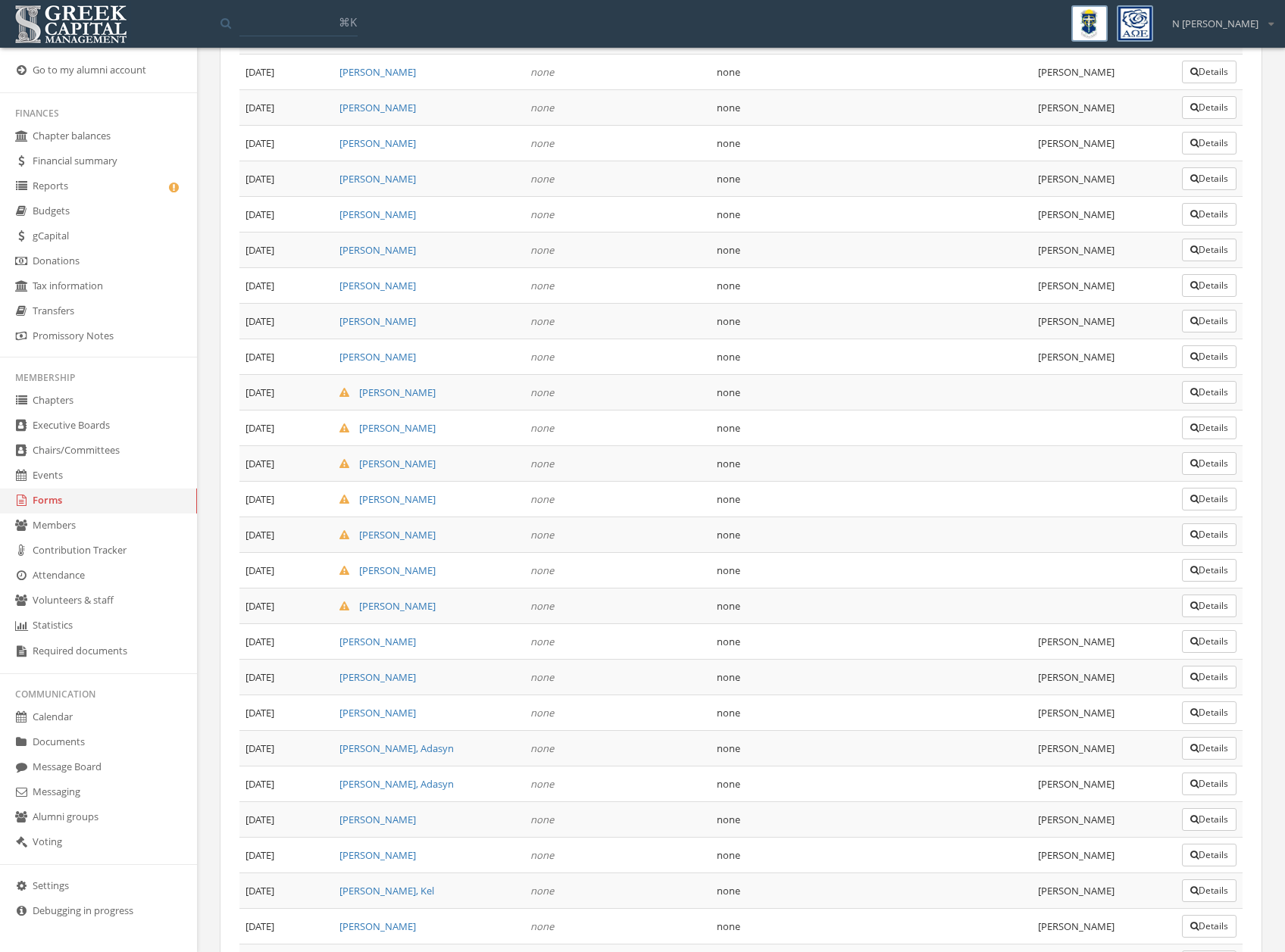
scroll to position [1775, 0]
click at [1191, 603] on icon "button" at bounding box center [1194, 606] width 8 height 9
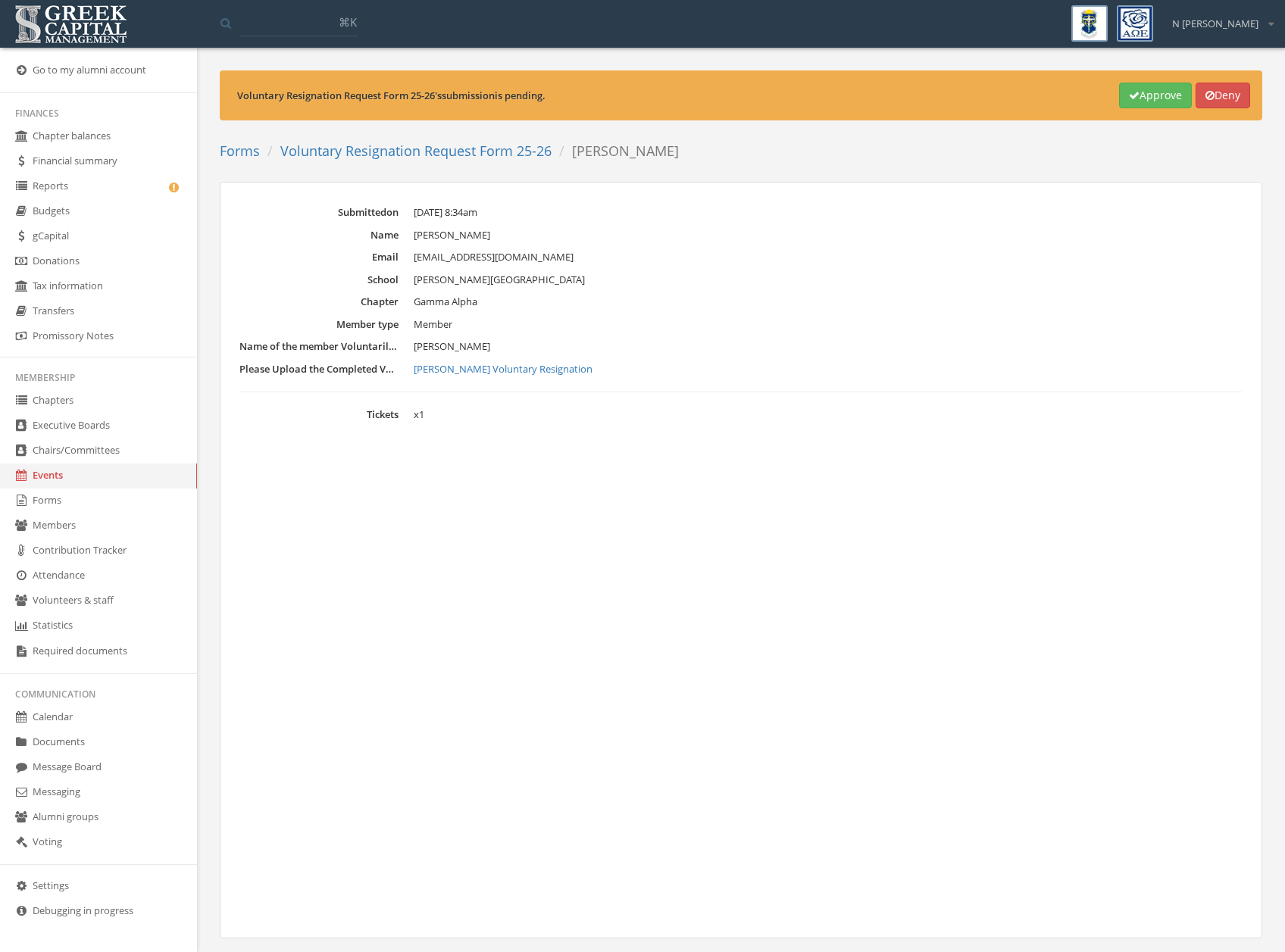
click at [1147, 91] on button "Approve" at bounding box center [1156, 96] width 73 height 26
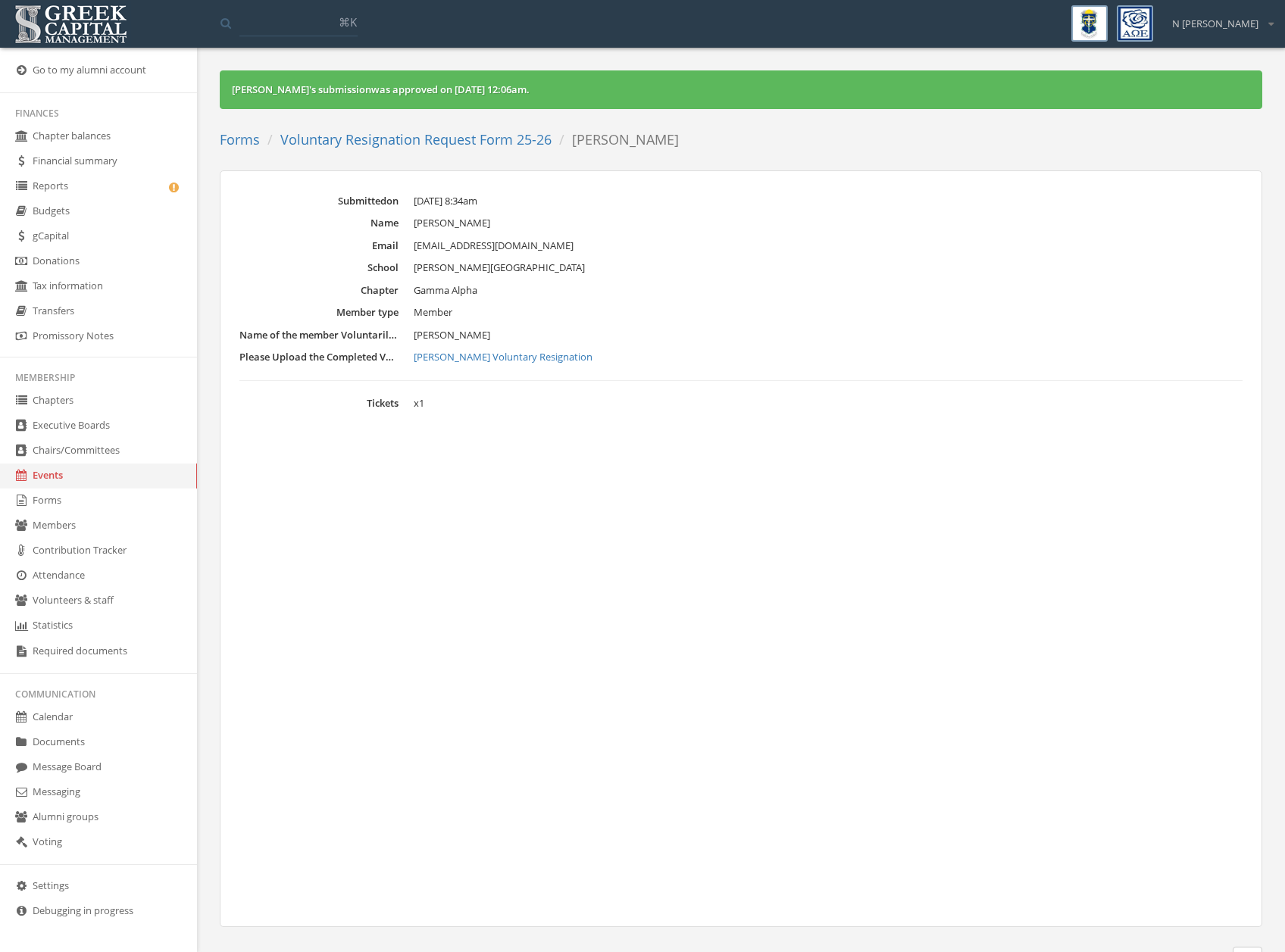
click at [380, 146] on link "Voluntary Resignation Request Form 25-26" at bounding box center [416, 139] width 272 height 18
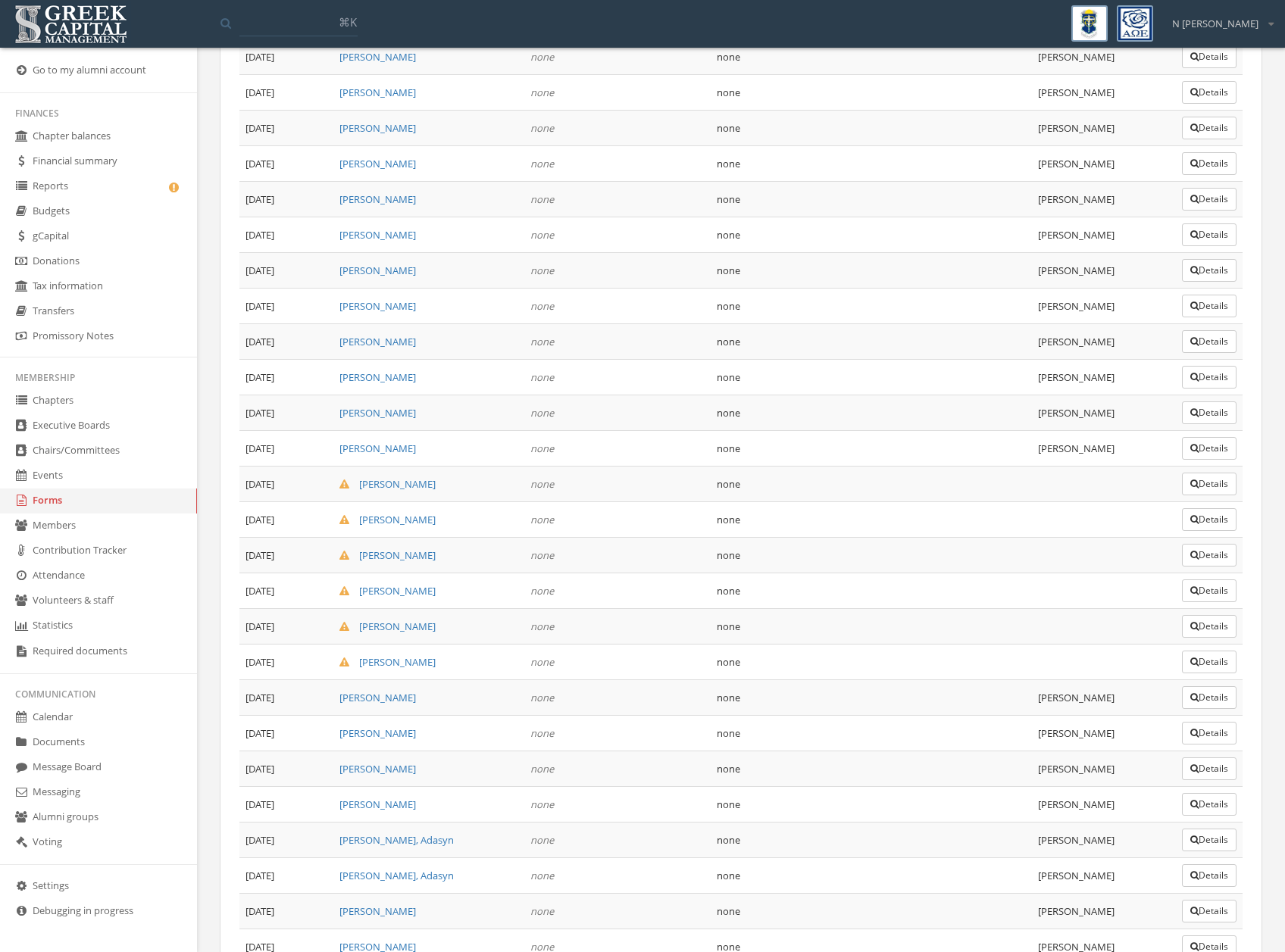
scroll to position [1804, 0]
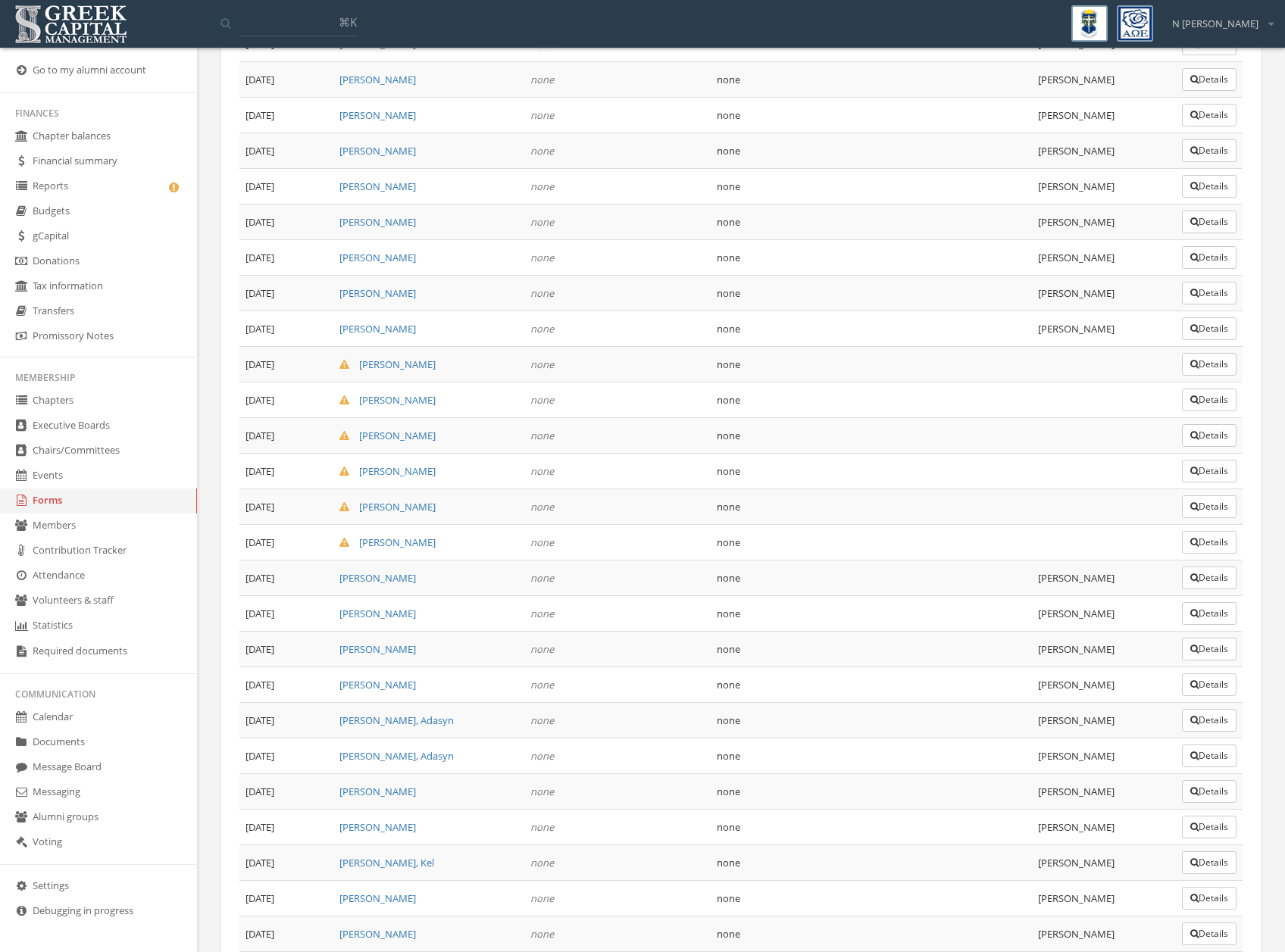
click at [1190, 538] on icon "button" at bounding box center [1194, 542] width 8 height 9
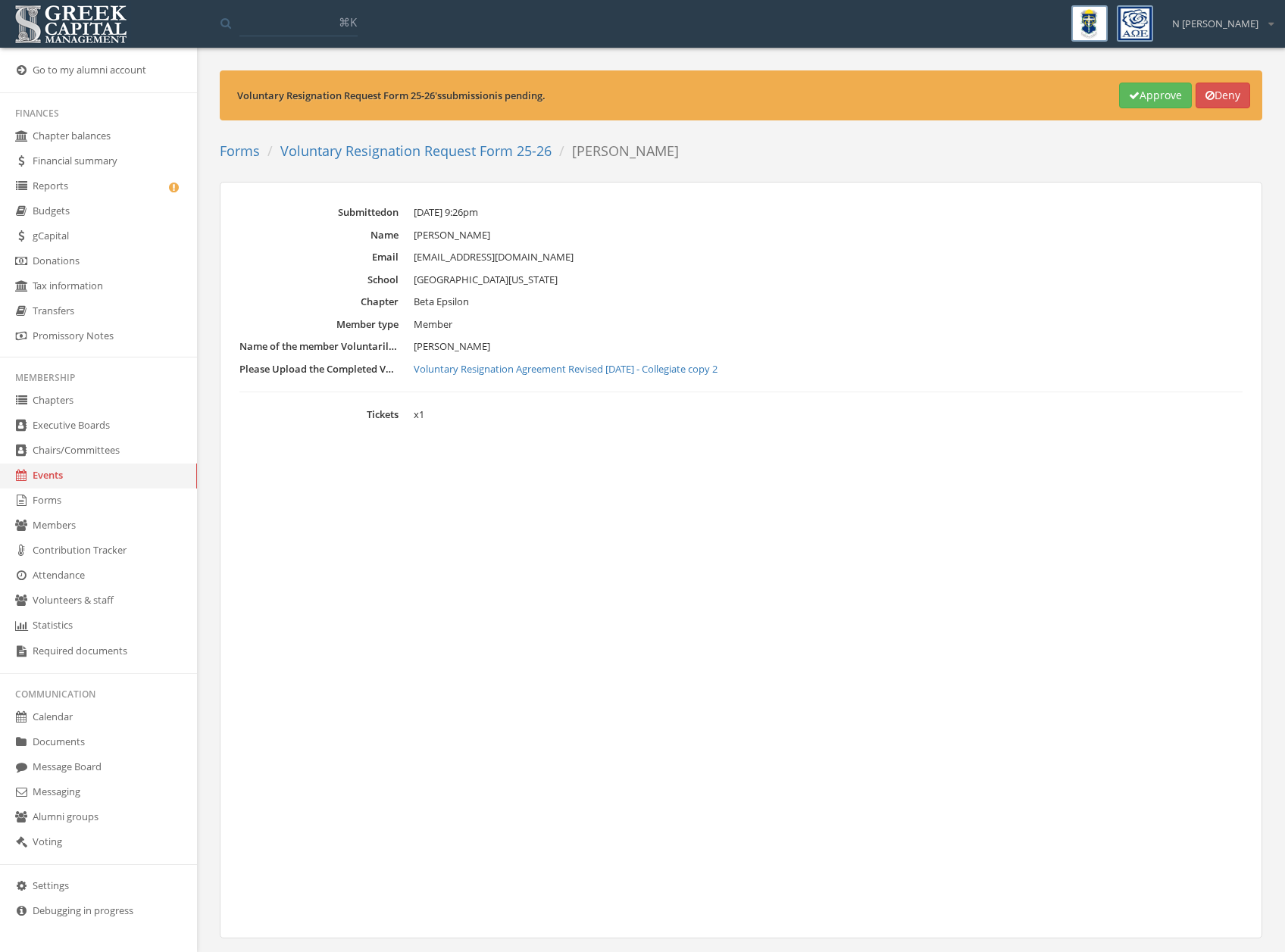
click at [1151, 106] on button "Approve" at bounding box center [1156, 96] width 73 height 26
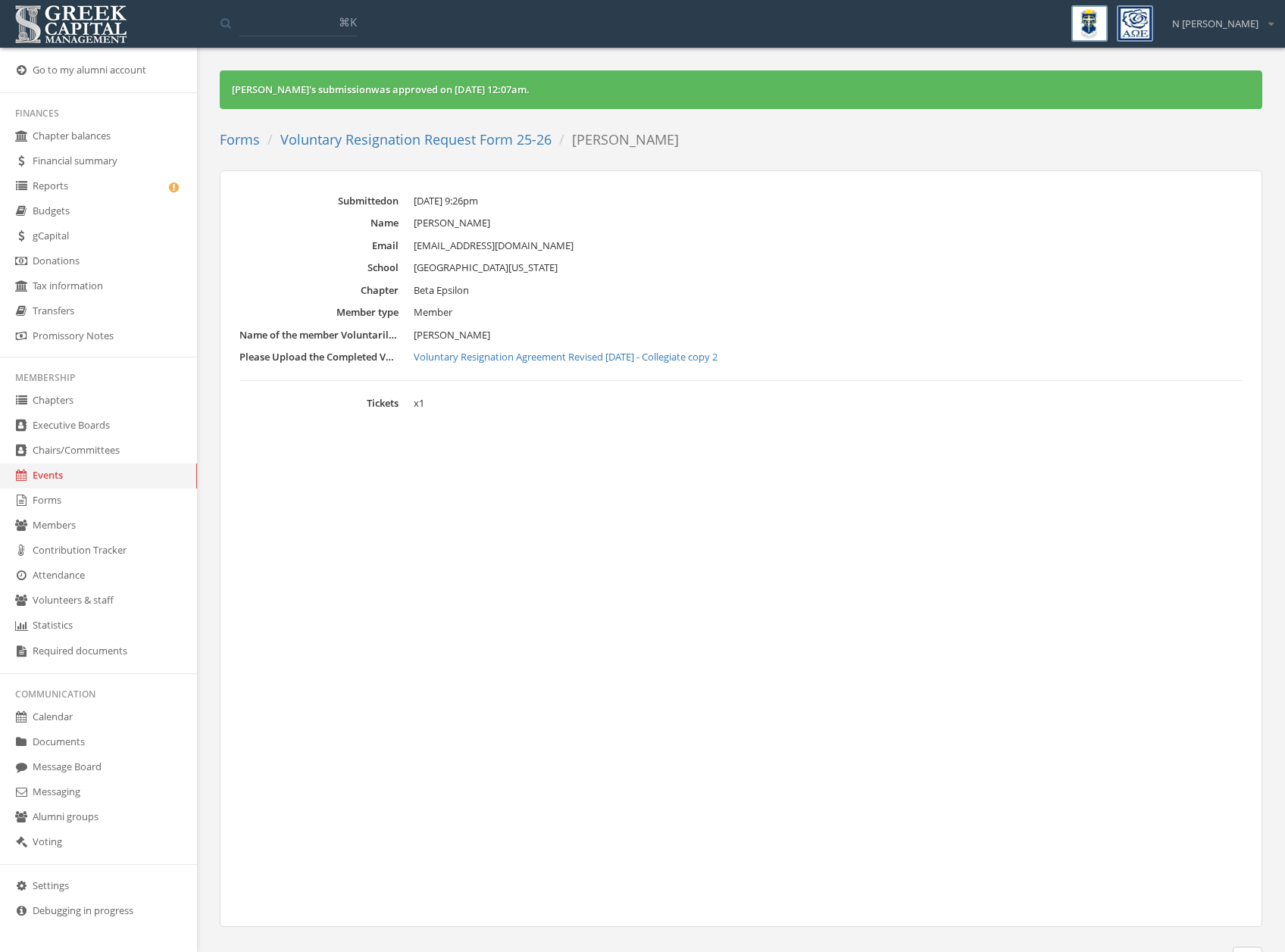
click at [435, 148] on li "Voluntary Resignation Request Form 25-26" at bounding box center [405, 140] width 291 height 20
click at [435, 138] on link "Voluntary Resignation Request Form 25-26" at bounding box center [416, 139] width 272 height 18
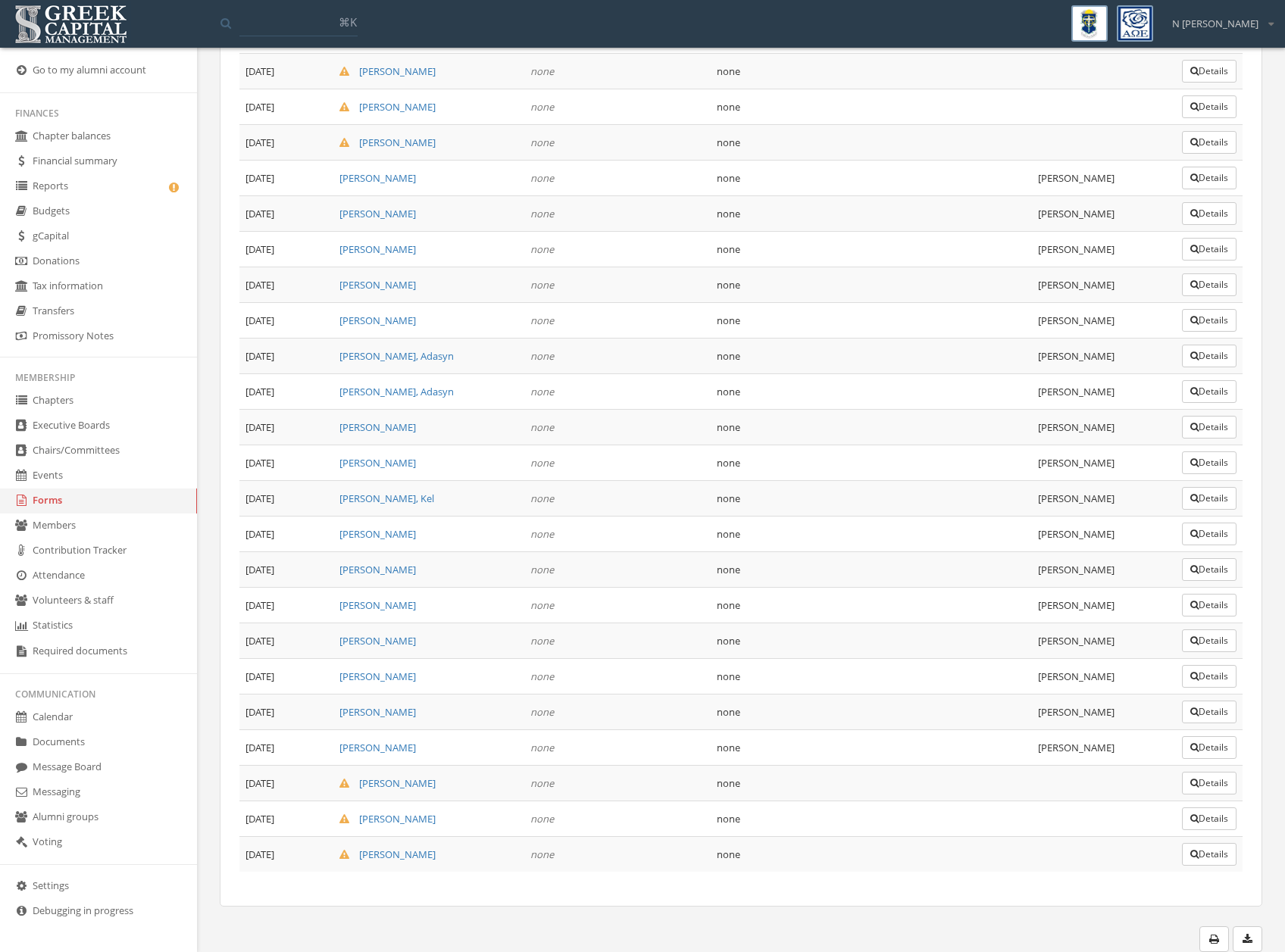
scroll to position [1664, 0]
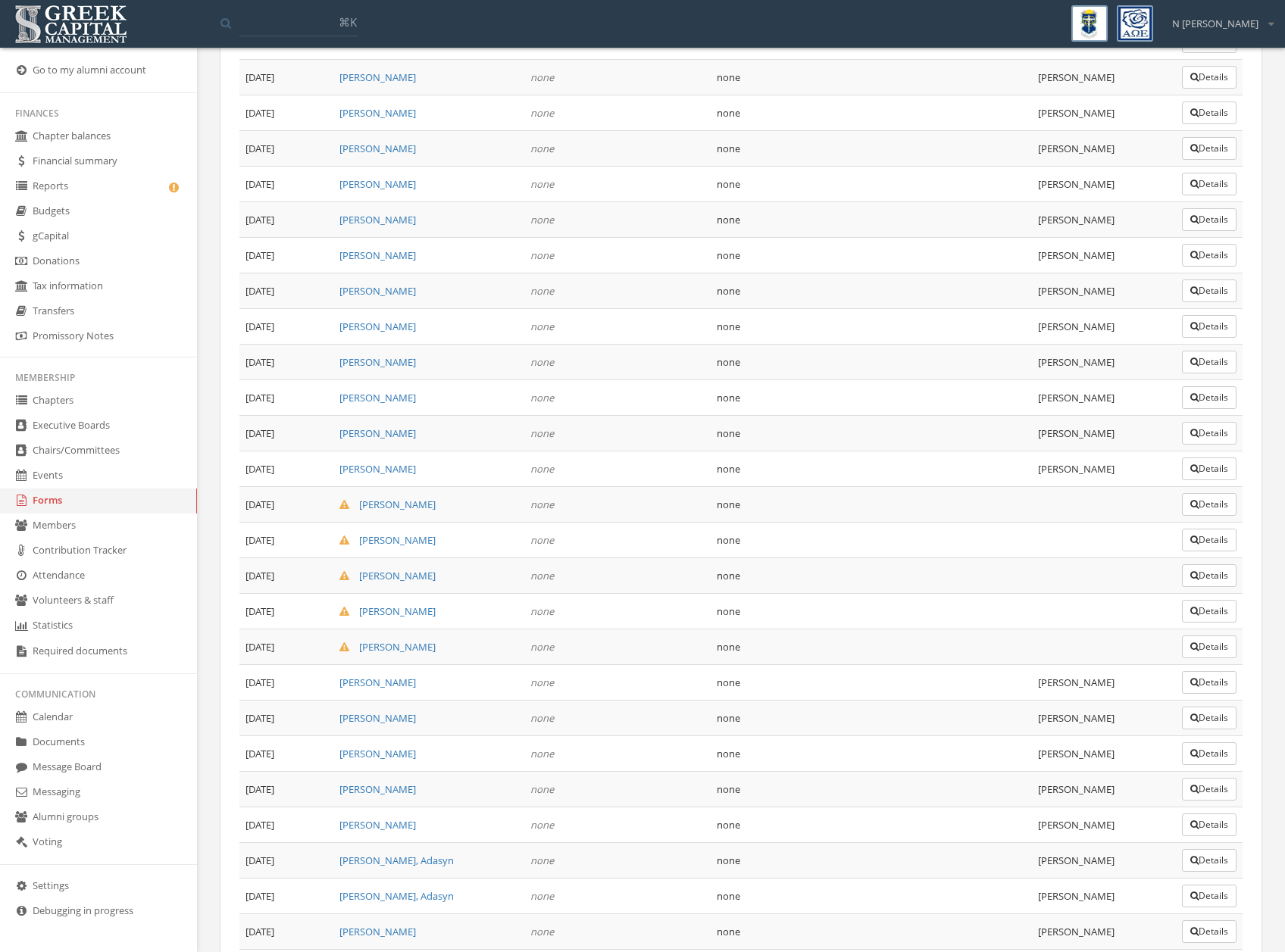
click at [1196, 646] on button "Details" at bounding box center [1209, 647] width 54 height 23
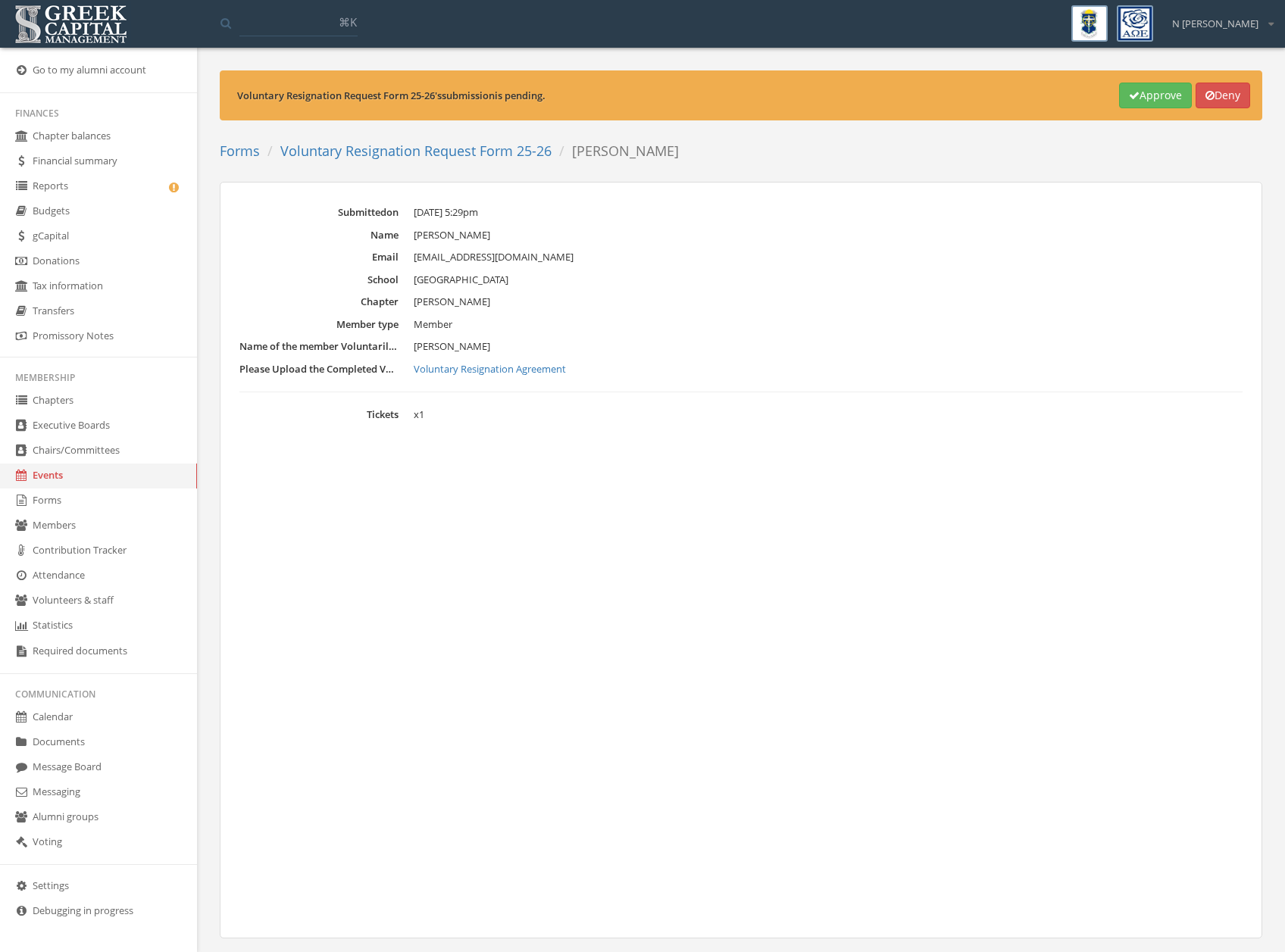
click at [1131, 101] on button "Approve" at bounding box center [1156, 96] width 73 height 26
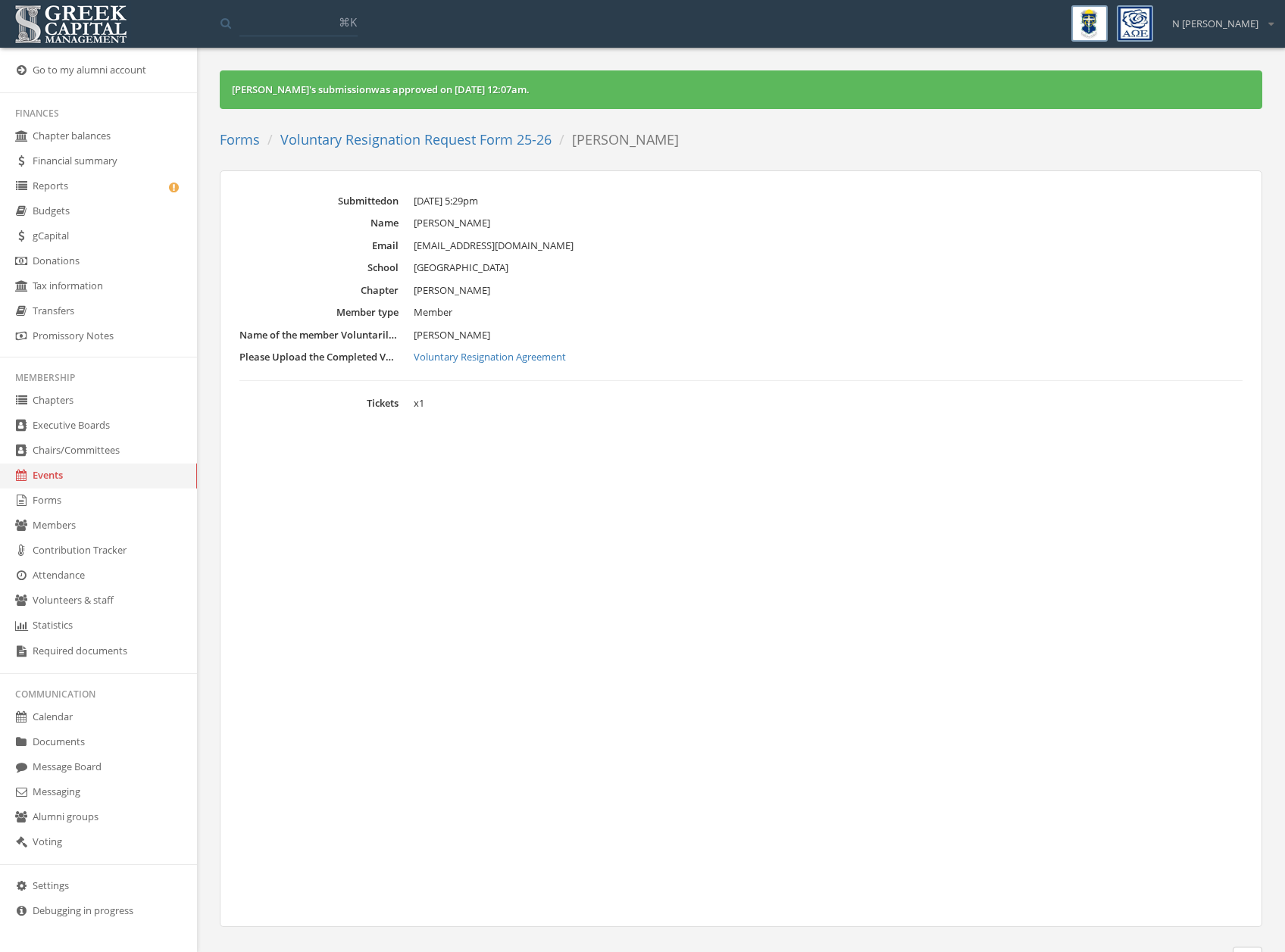
click at [477, 148] on ol "Forms Voluntary Resignation Request Form 25-26 [PERSON_NAME]" at bounding box center [454, 140] width 470 height 32
click at [477, 148] on link "Voluntary Resignation Request Form 25-26" at bounding box center [416, 139] width 272 height 18
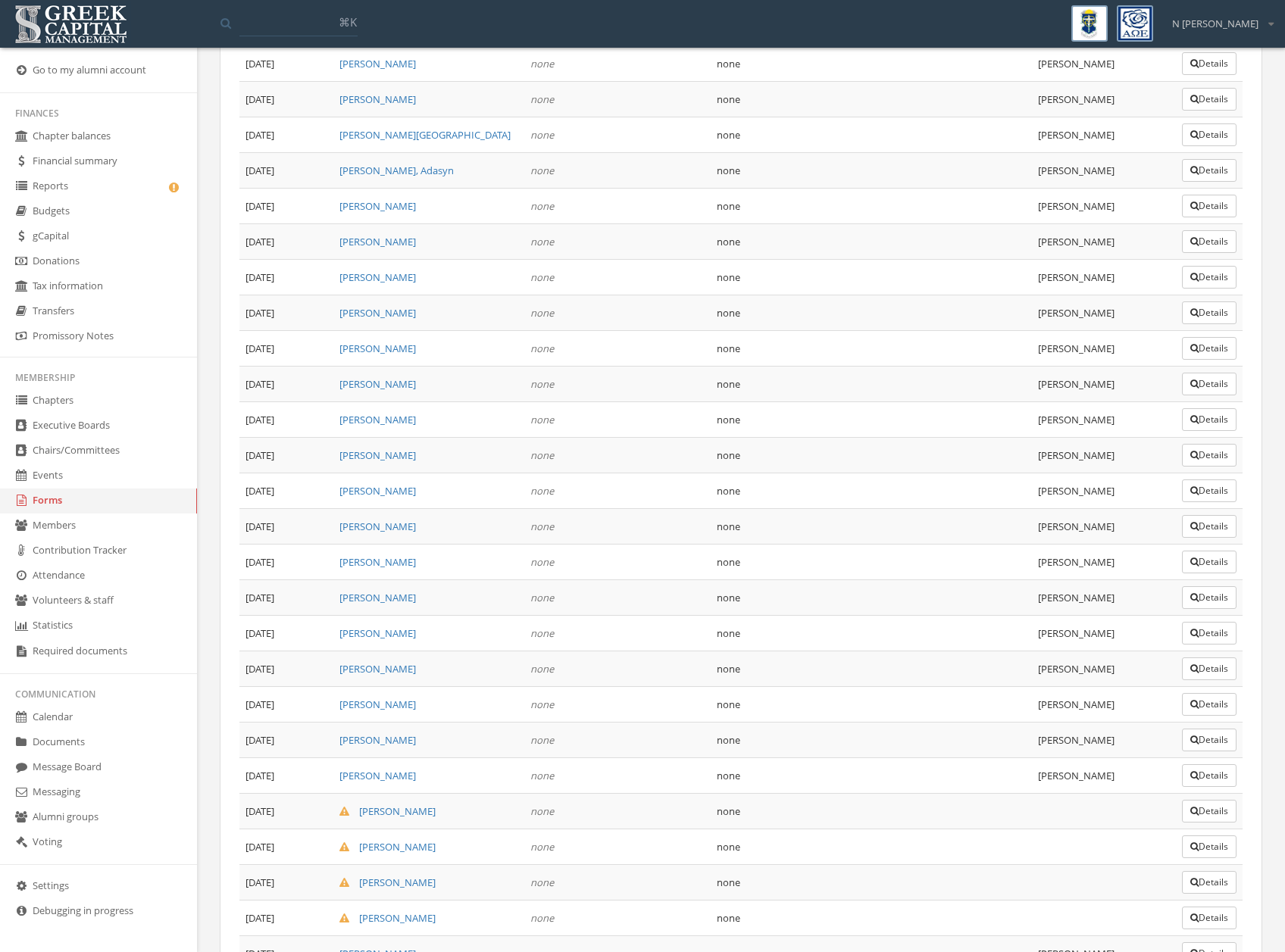
scroll to position [1529, 0]
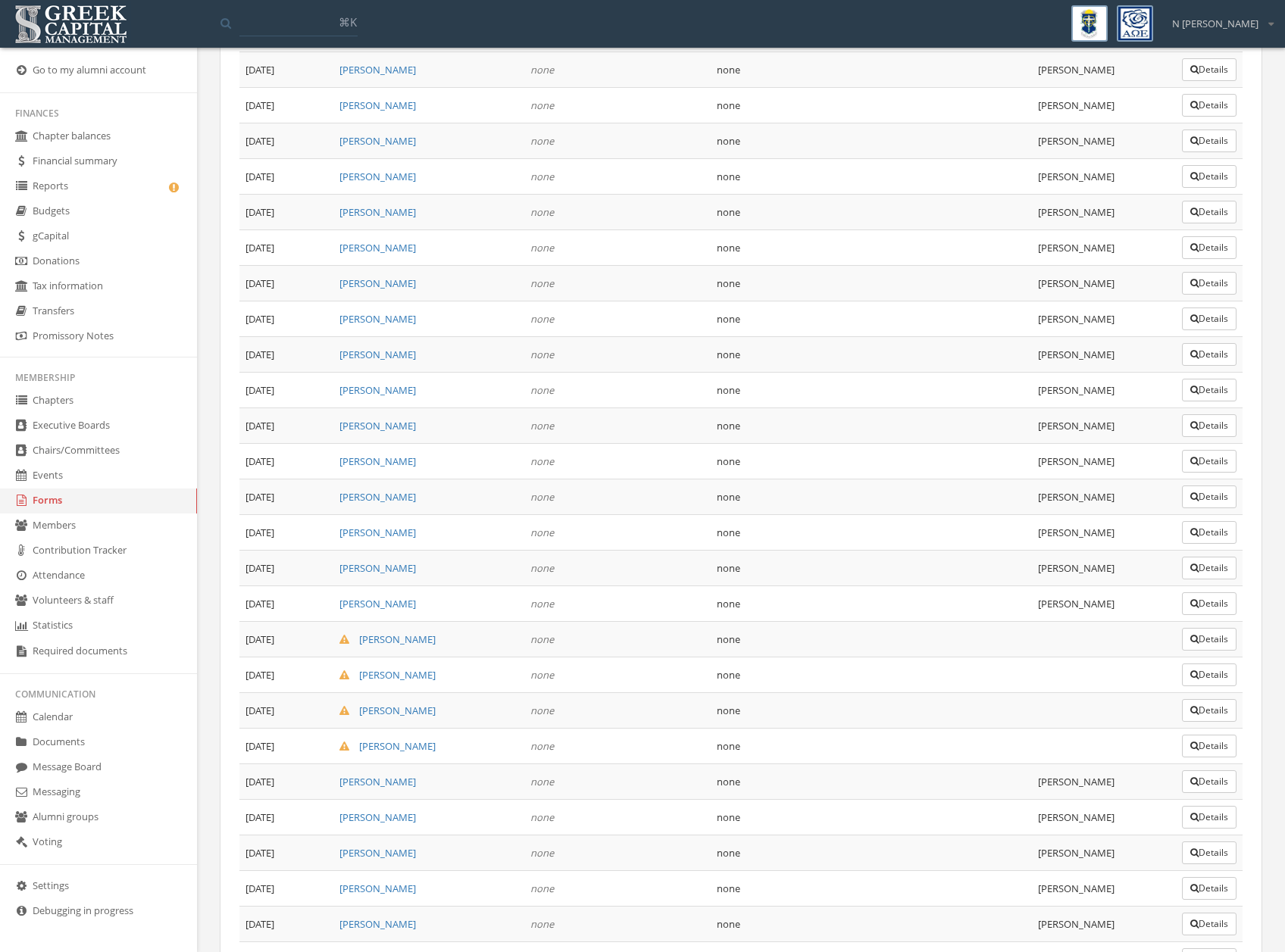
click at [1192, 737] on button "Details" at bounding box center [1209, 746] width 54 height 23
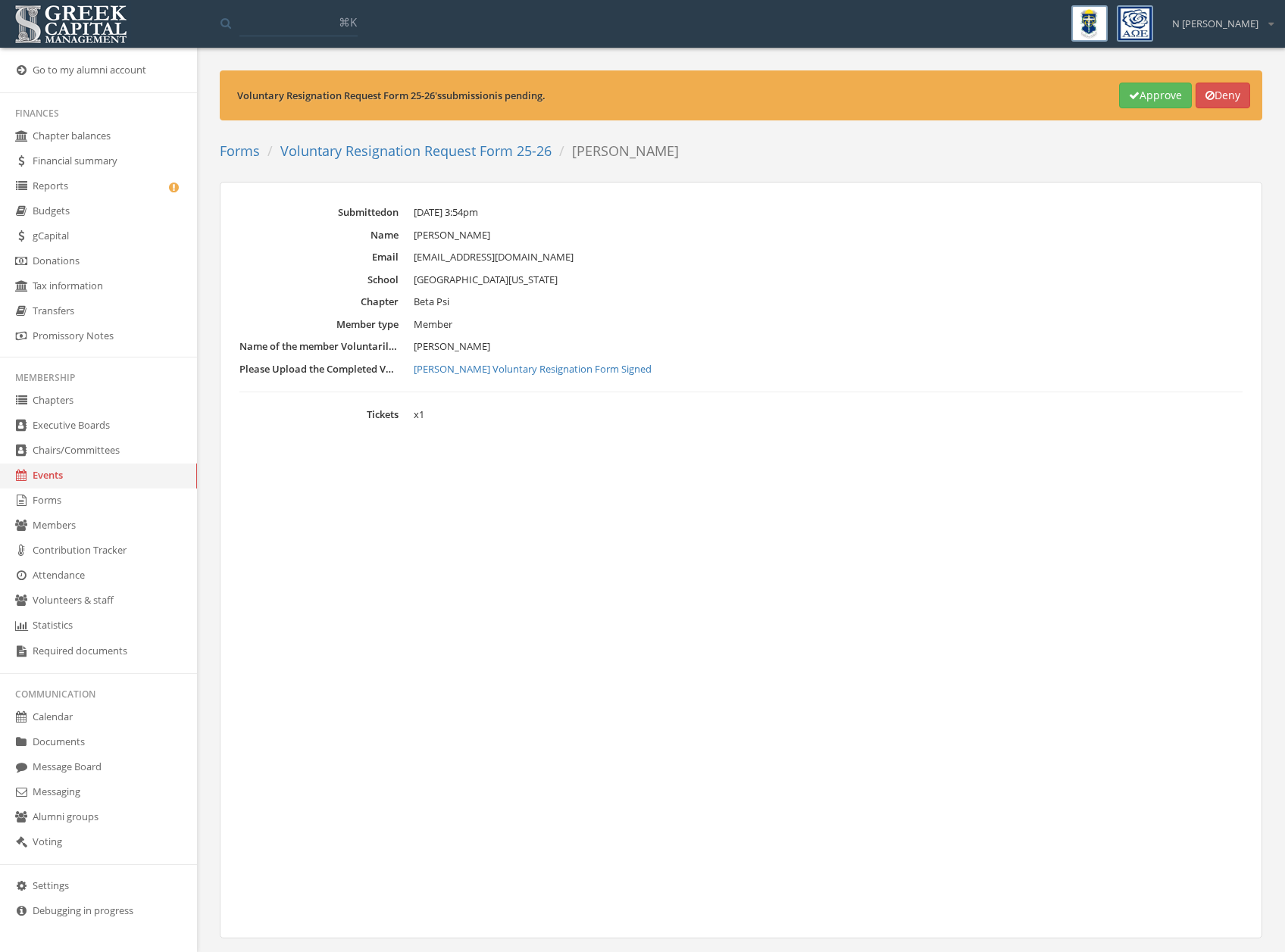
drag, startPoint x: 1141, startPoint y: 106, endPoint x: 1147, endPoint y: 94, distance: 13.4
click at [1141, 106] on button "Approve" at bounding box center [1156, 96] width 73 height 26
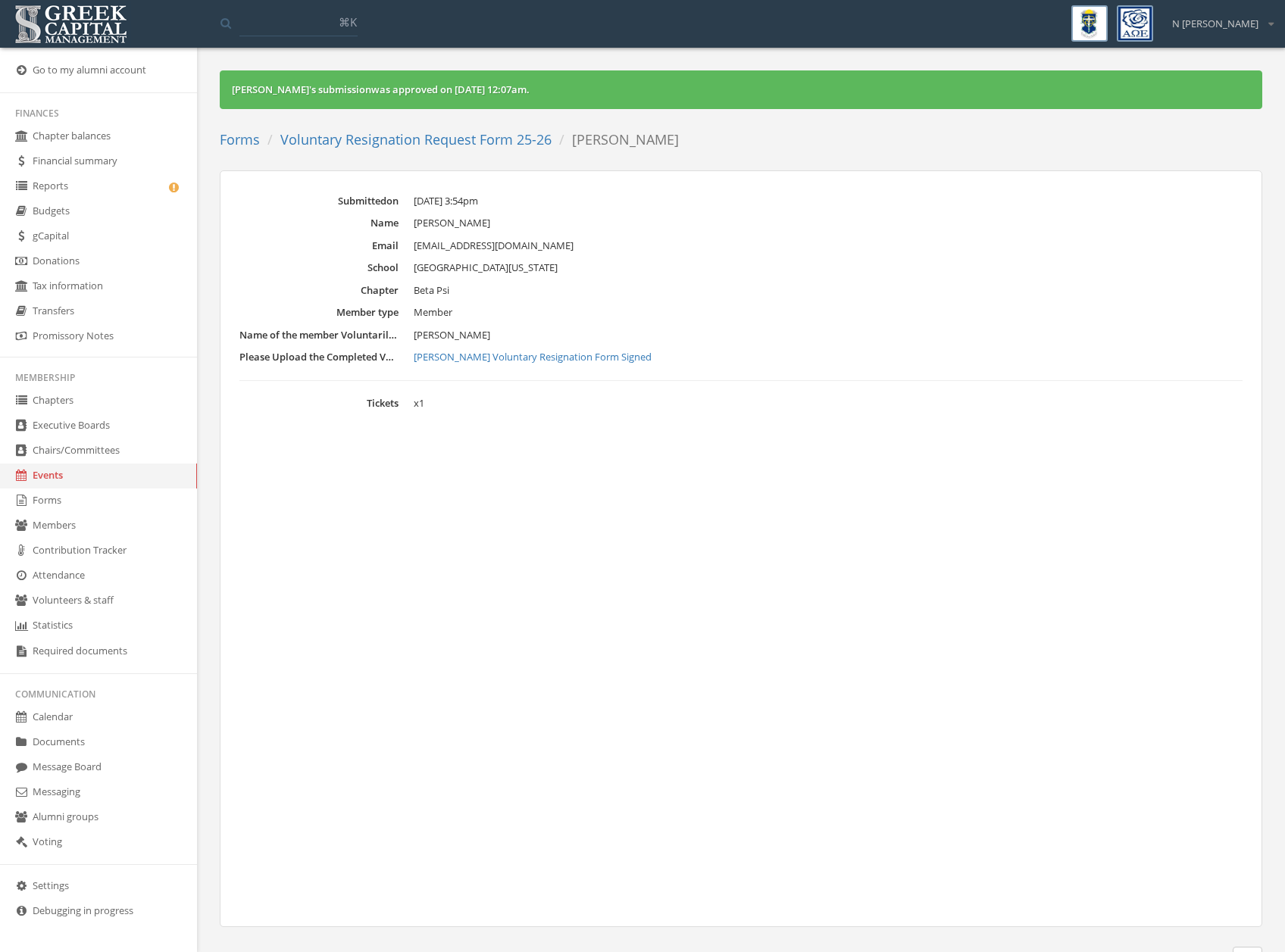
drag, startPoint x: 470, startPoint y: 144, endPoint x: 471, endPoint y: 134, distance: 10.0
click at [470, 145] on link "Voluntary Resignation Request Form 25-26" at bounding box center [416, 139] width 272 height 18
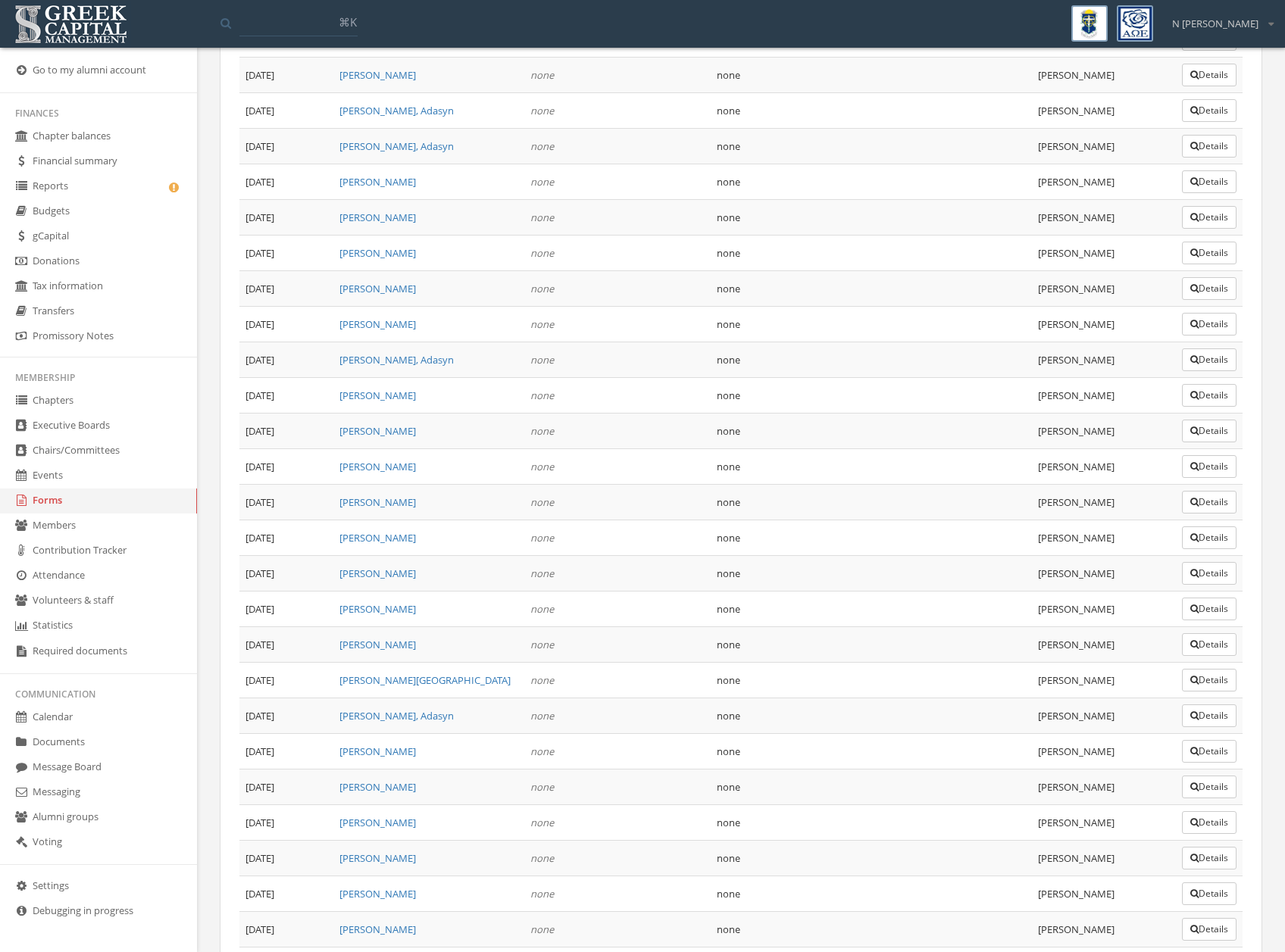
scroll to position [1352, 0]
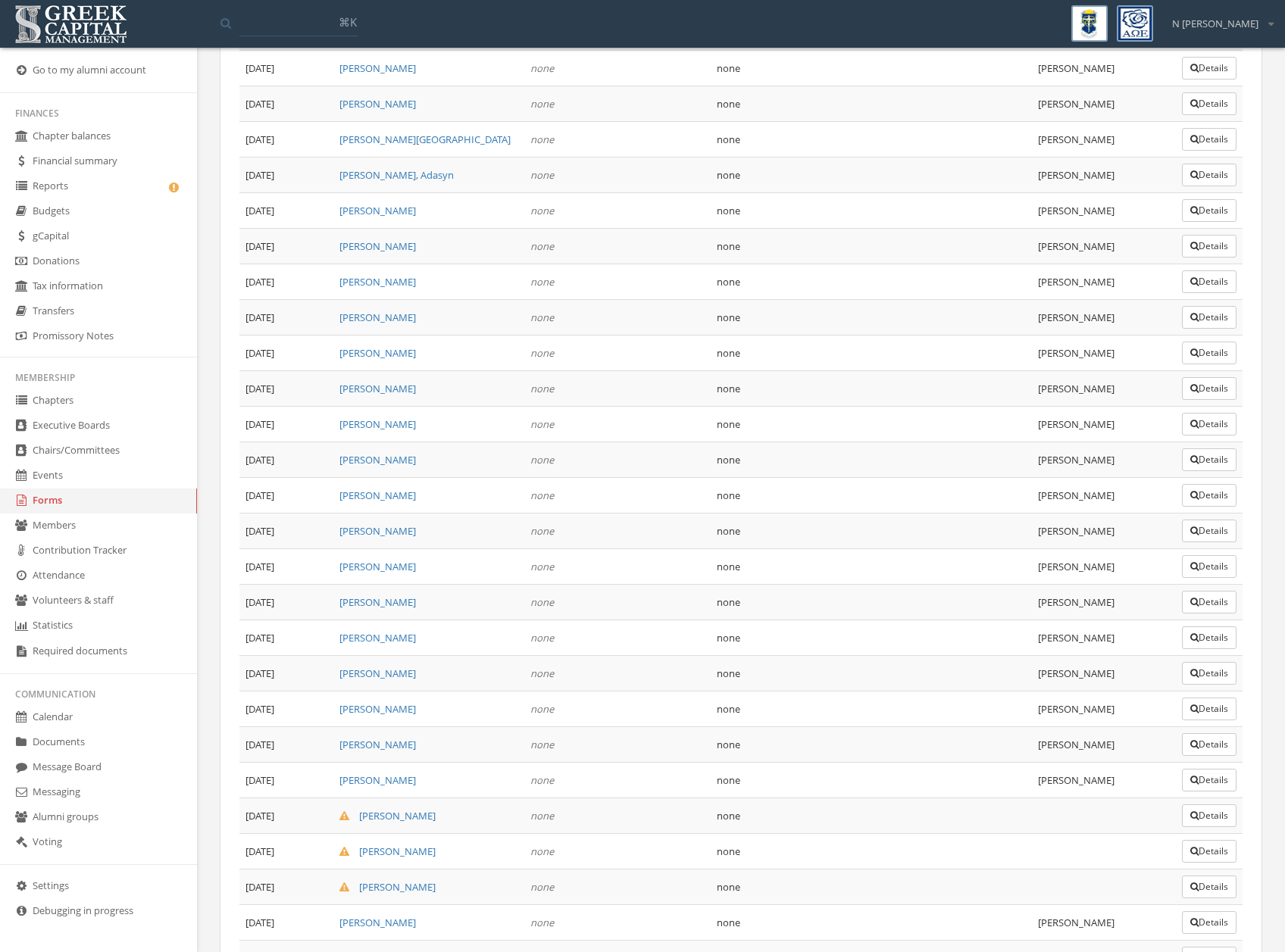
click at [1202, 880] on button "Details" at bounding box center [1209, 887] width 54 height 23
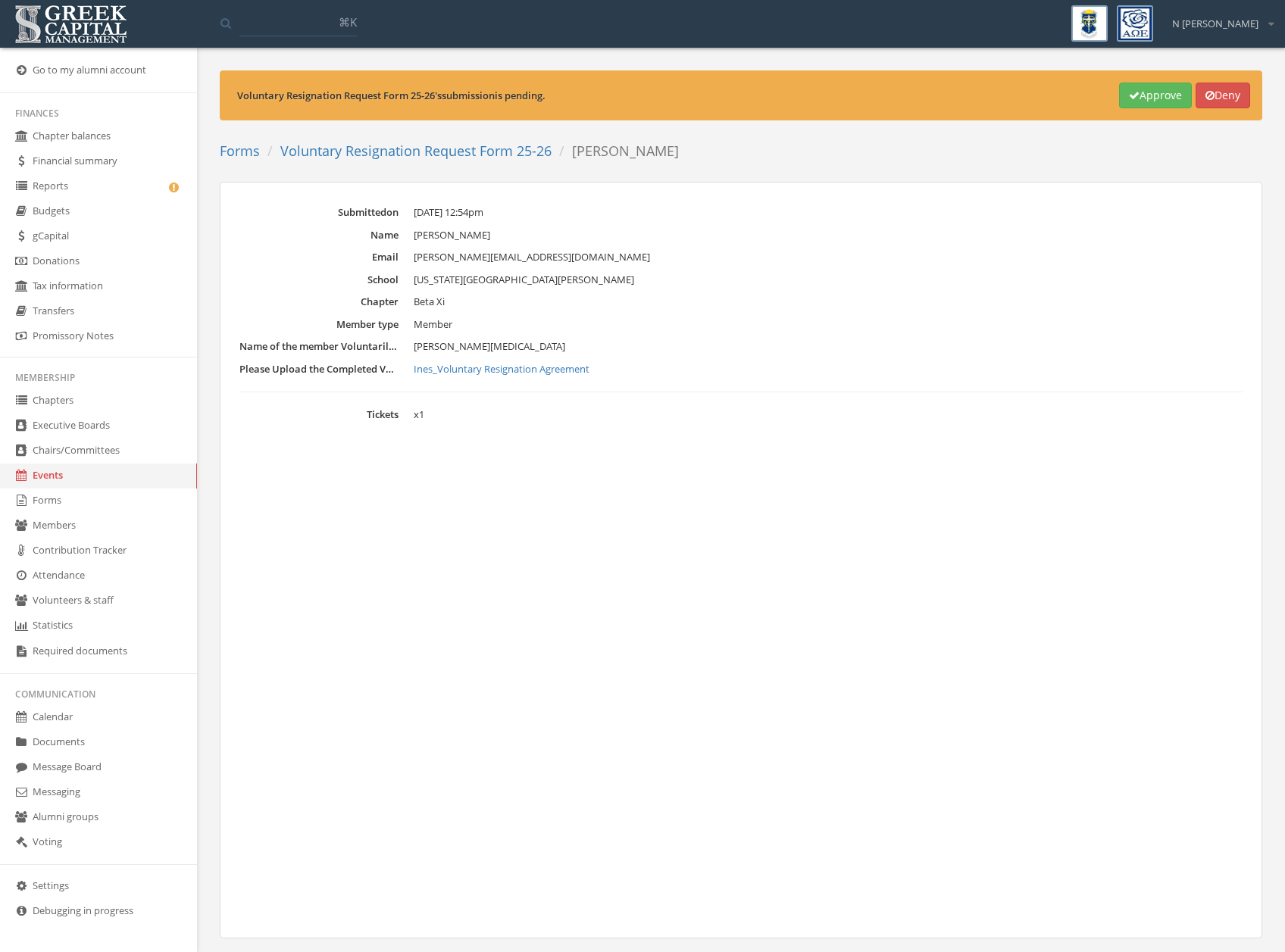
click at [1163, 113] on div "Voluntary Resignation Request Form 25-26 's submission is pending. Approve Deny" at bounding box center [741, 95] width 1043 height 50
click at [1159, 107] on button "Approve" at bounding box center [1156, 96] width 73 height 26
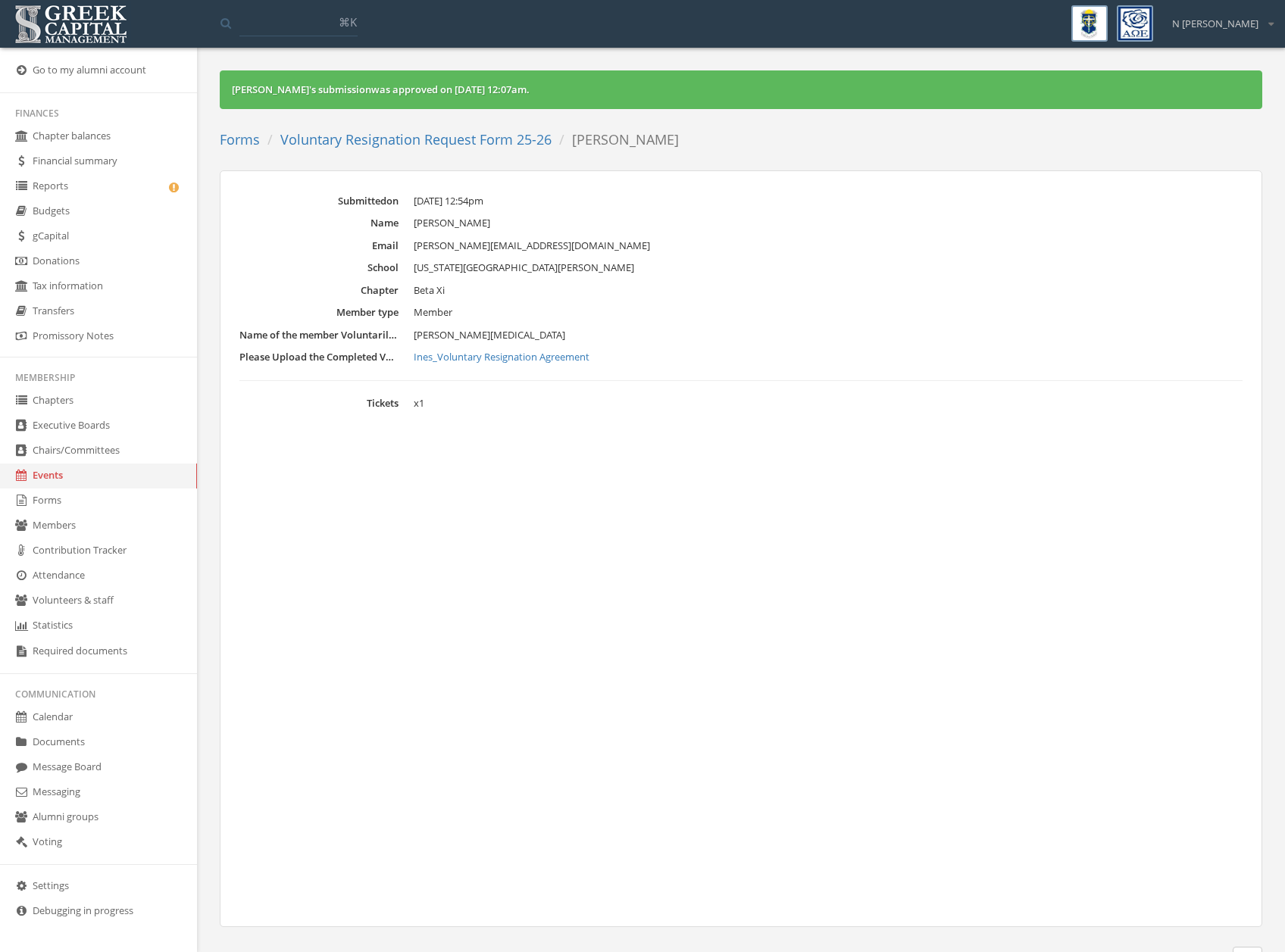
click at [519, 144] on link "Voluntary Resignation Request Form 25-26" at bounding box center [416, 139] width 272 height 18
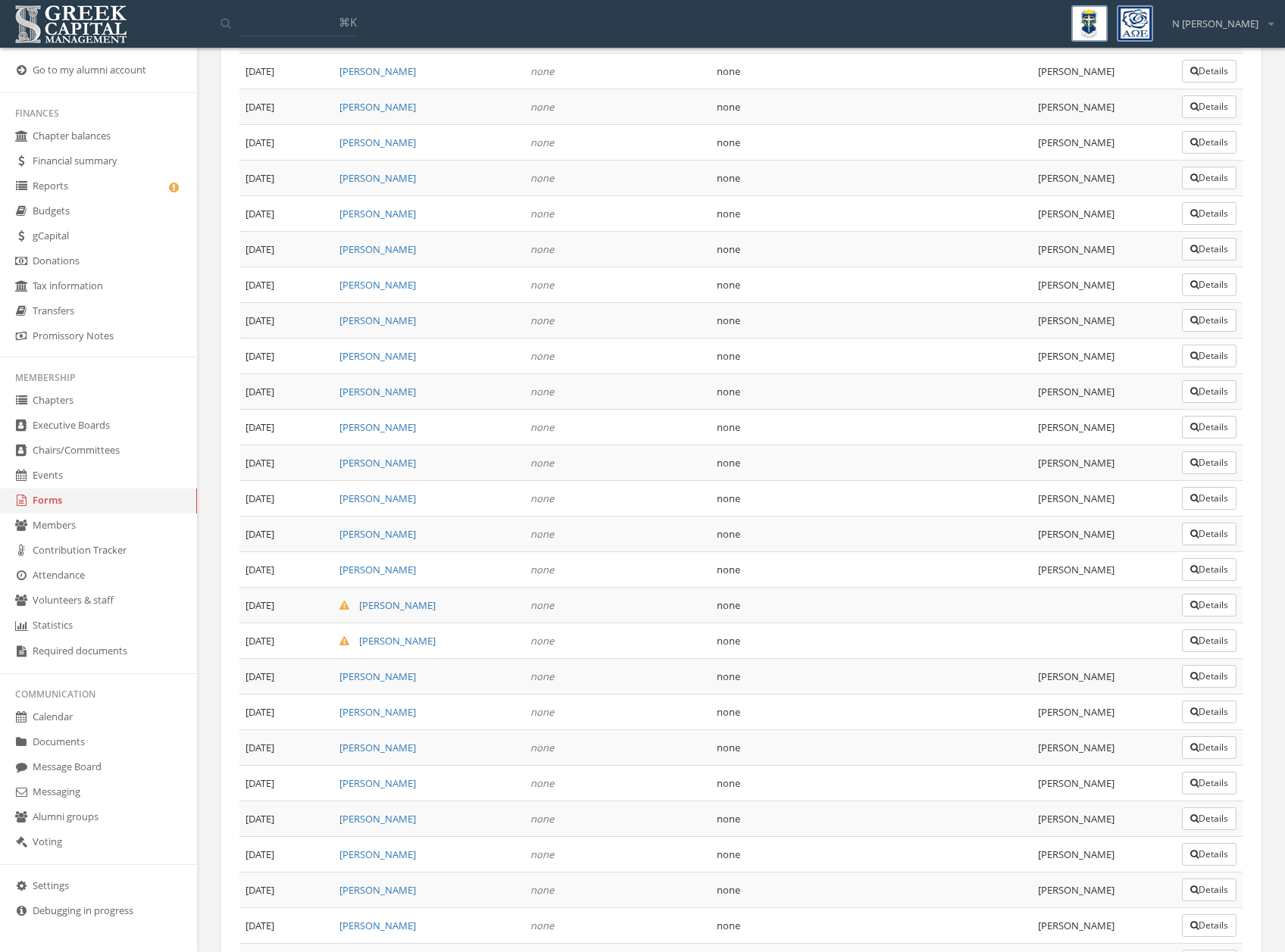
scroll to position [1935, 0]
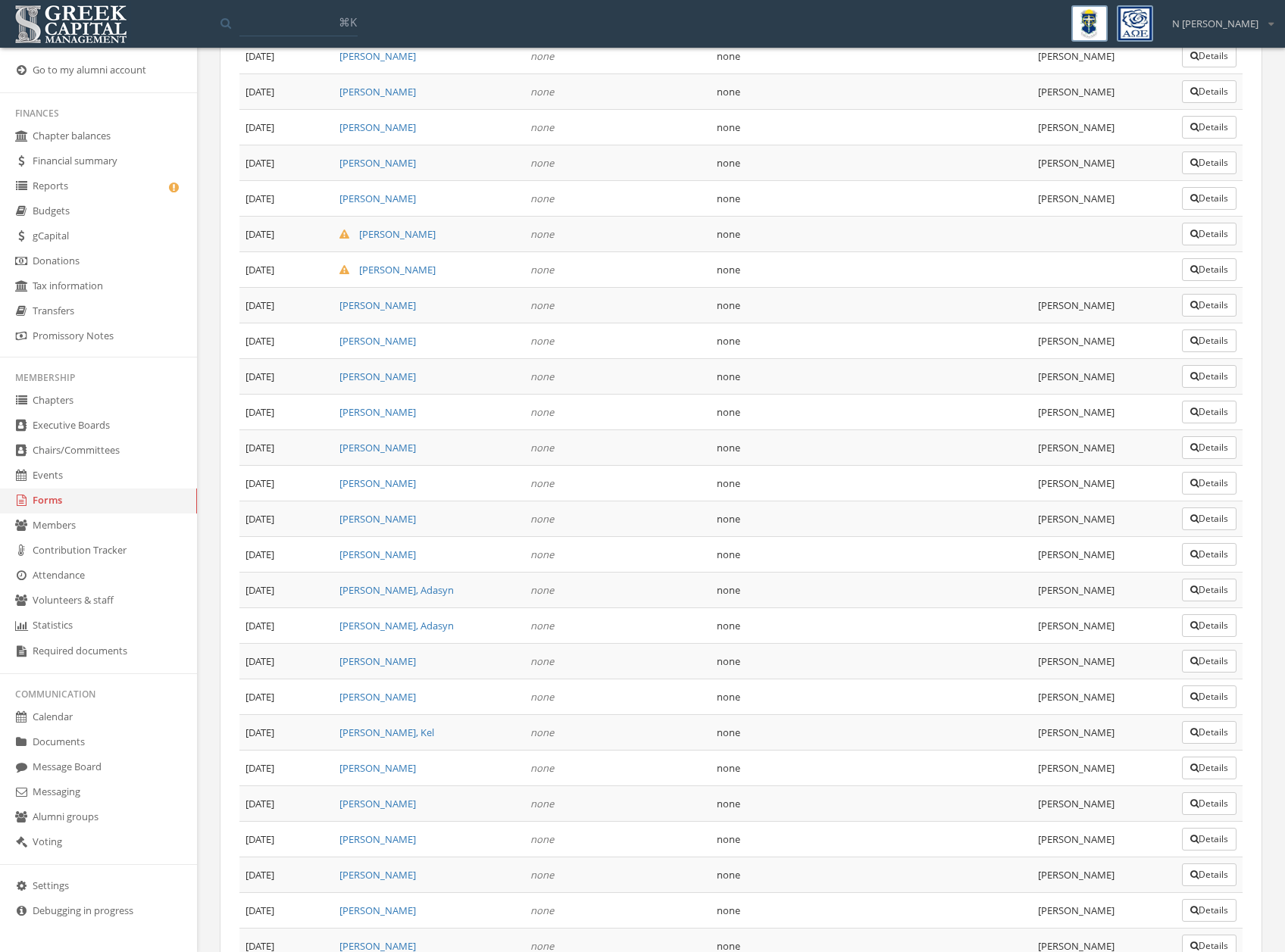
click at [1212, 269] on button "Details" at bounding box center [1209, 270] width 54 height 23
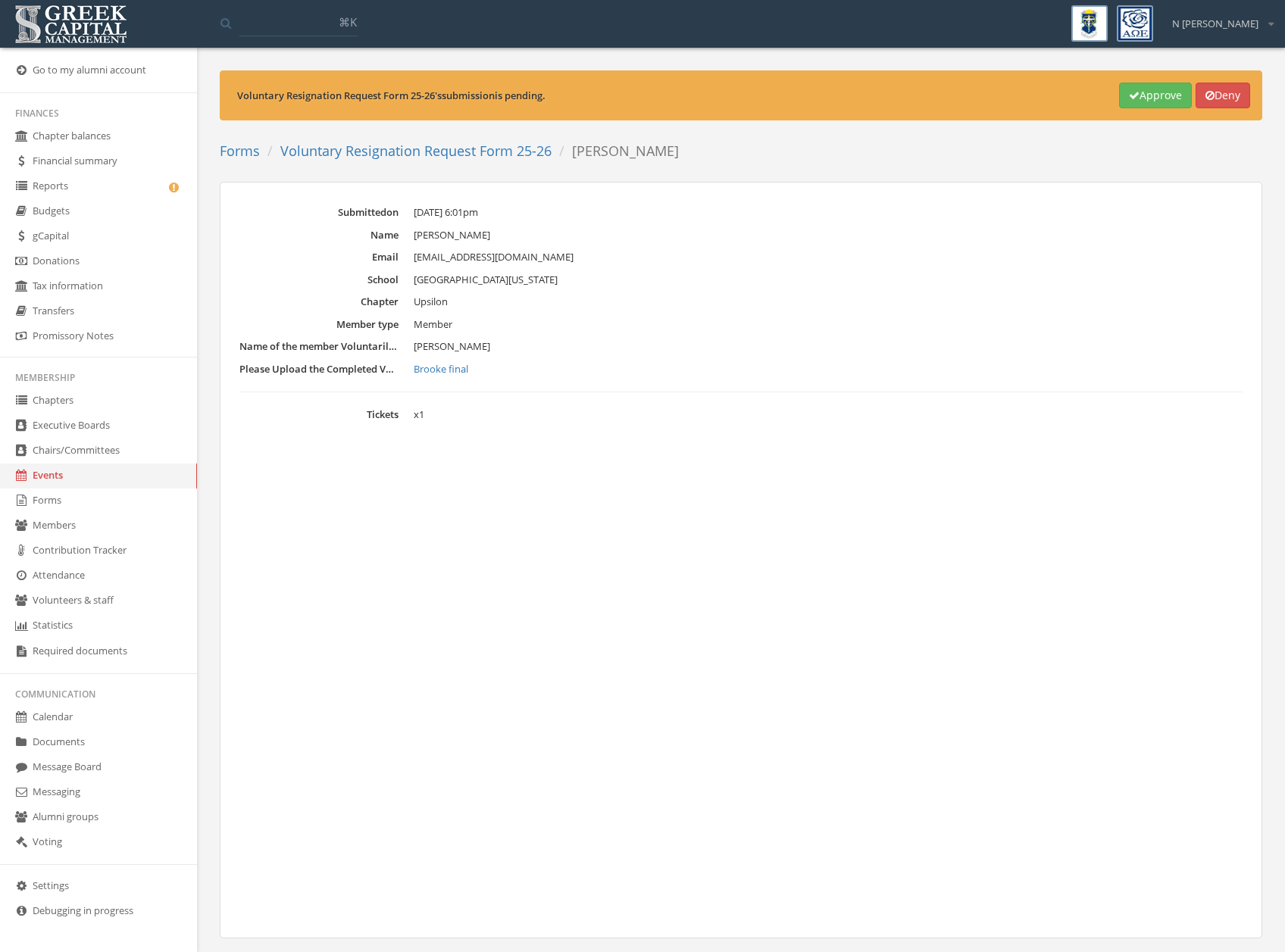
click at [1125, 104] on button "Approve" at bounding box center [1156, 96] width 73 height 26
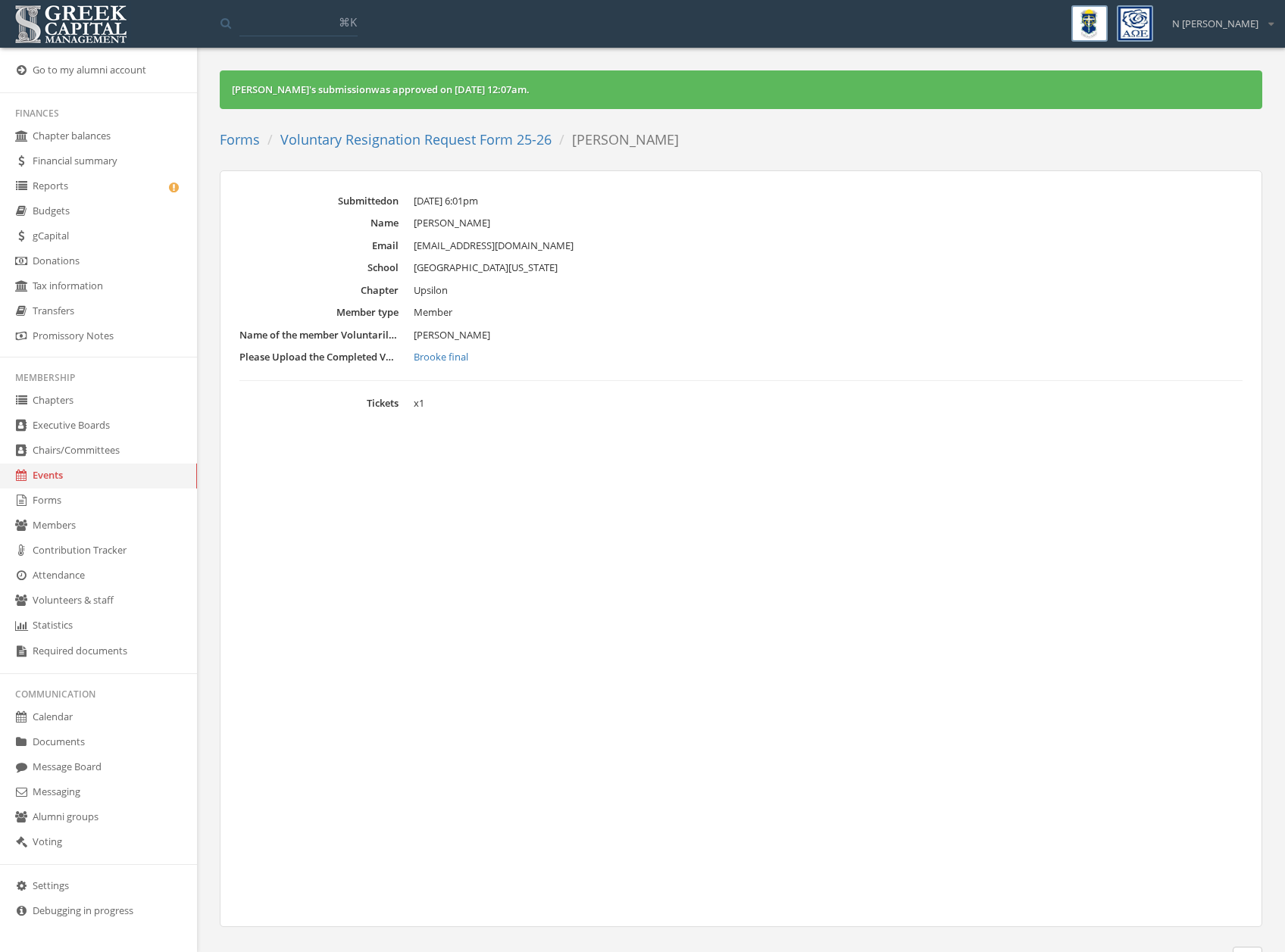
click at [419, 135] on link "Voluntary Resignation Request Form 25-26" at bounding box center [416, 139] width 272 height 18
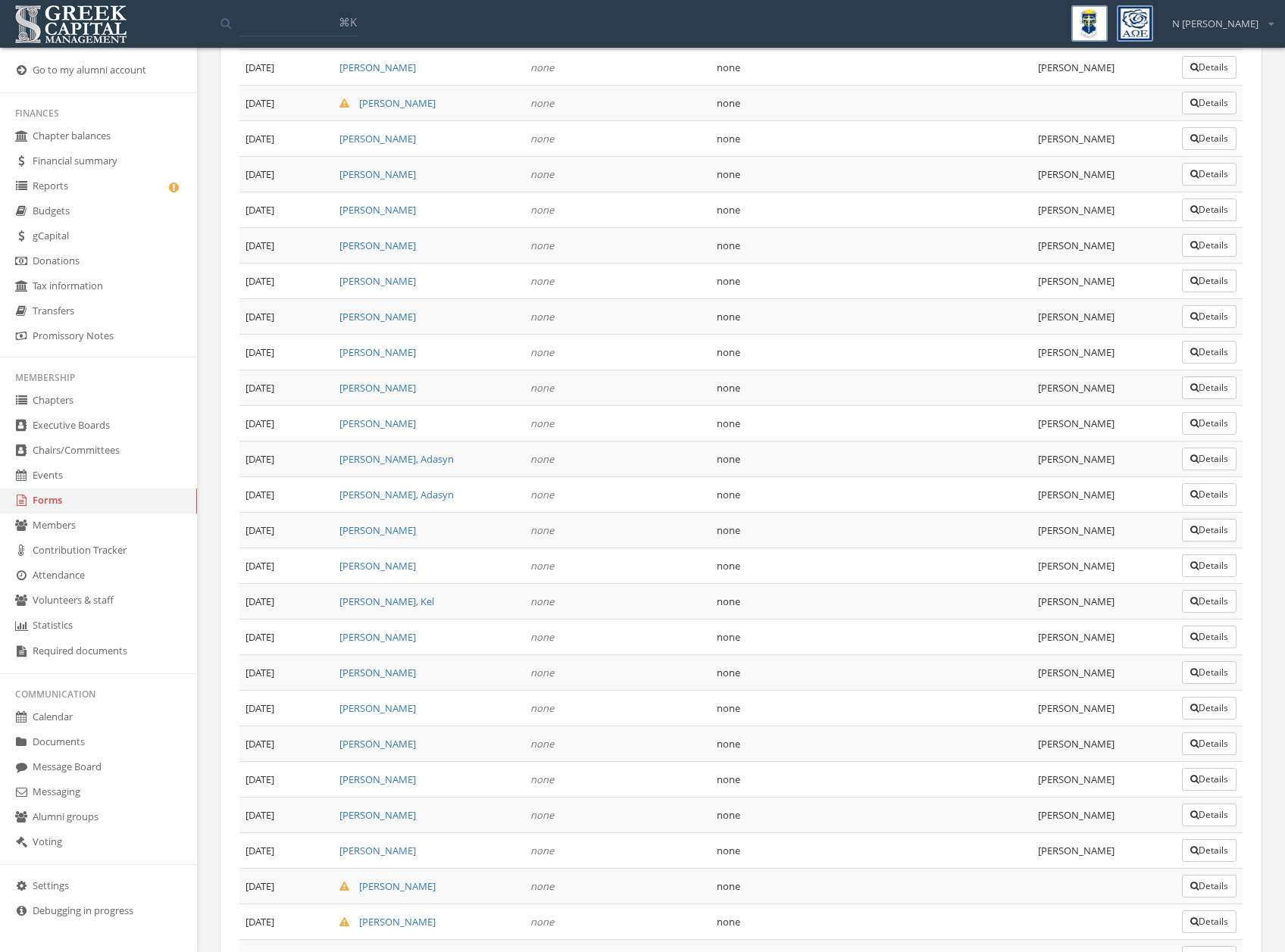
scroll to position [2000, 0]
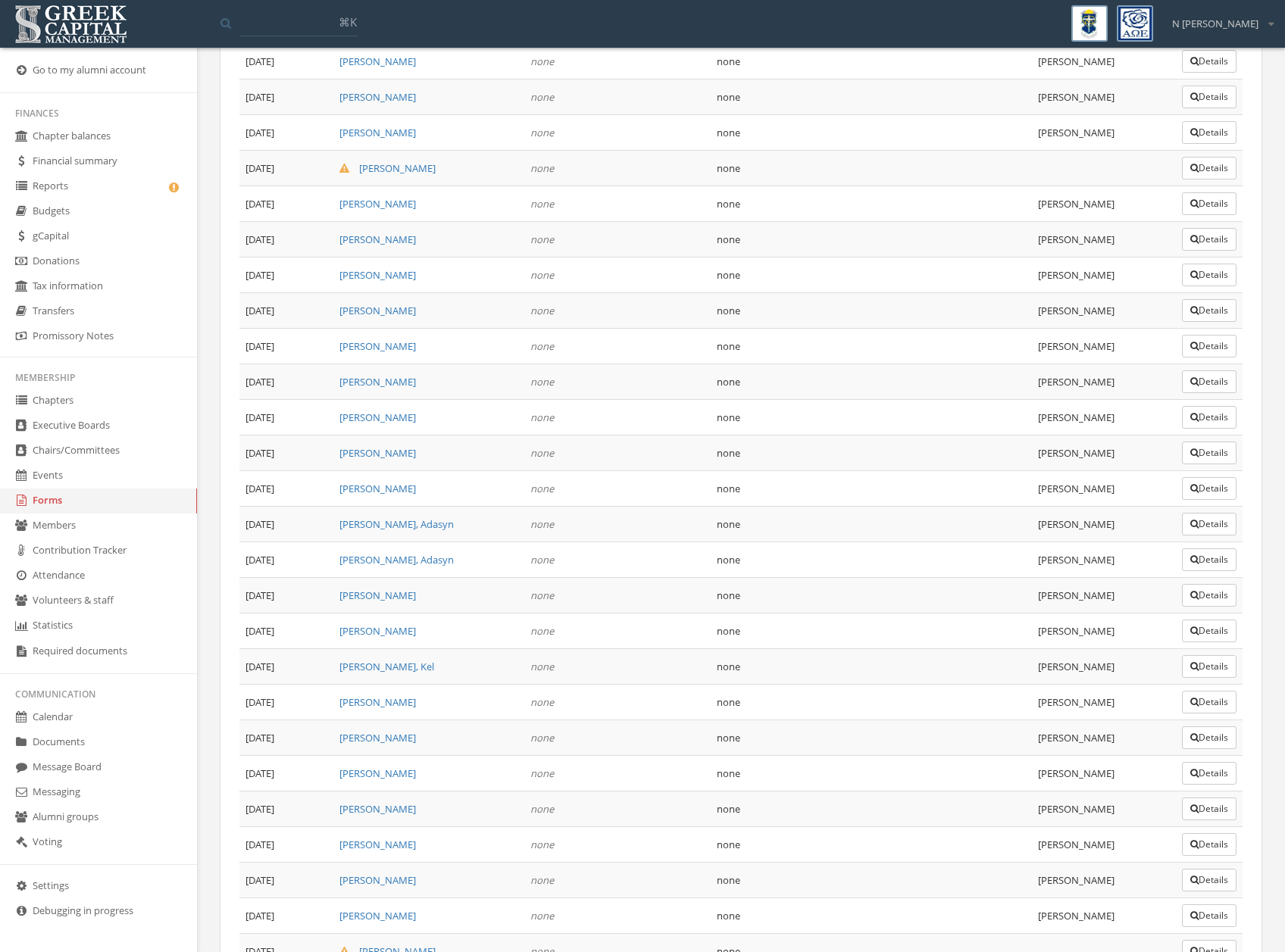
click at [1200, 166] on button "Details" at bounding box center [1209, 168] width 54 height 23
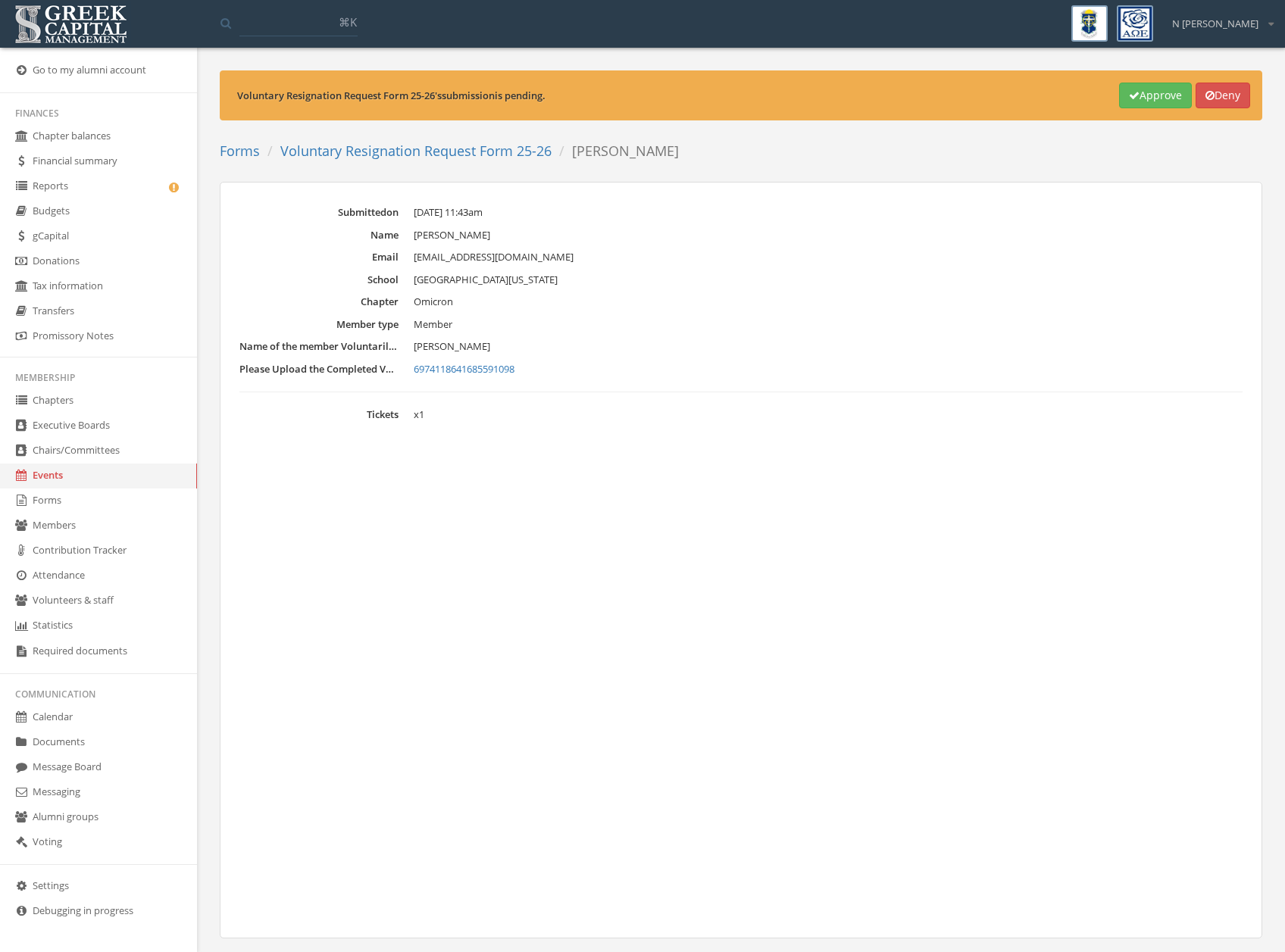
click at [1123, 106] on button "Approve" at bounding box center [1156, 96] width 73 height 26
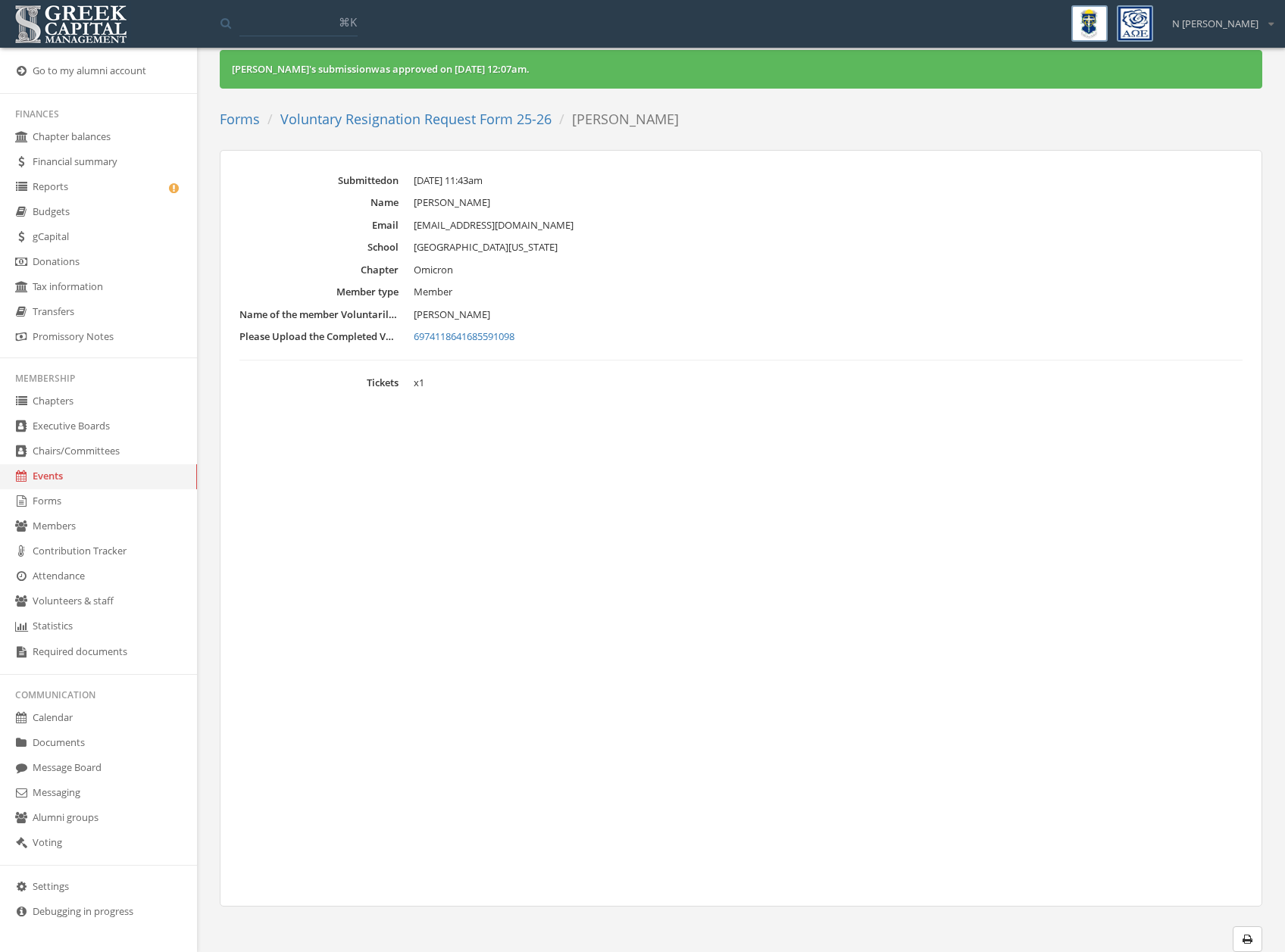
click at [80, 399] on link "Chapters" at bounding box center [98, 401] width 197 height 25
